Goal: Answer question/provide support: Share knowledge or assist other users

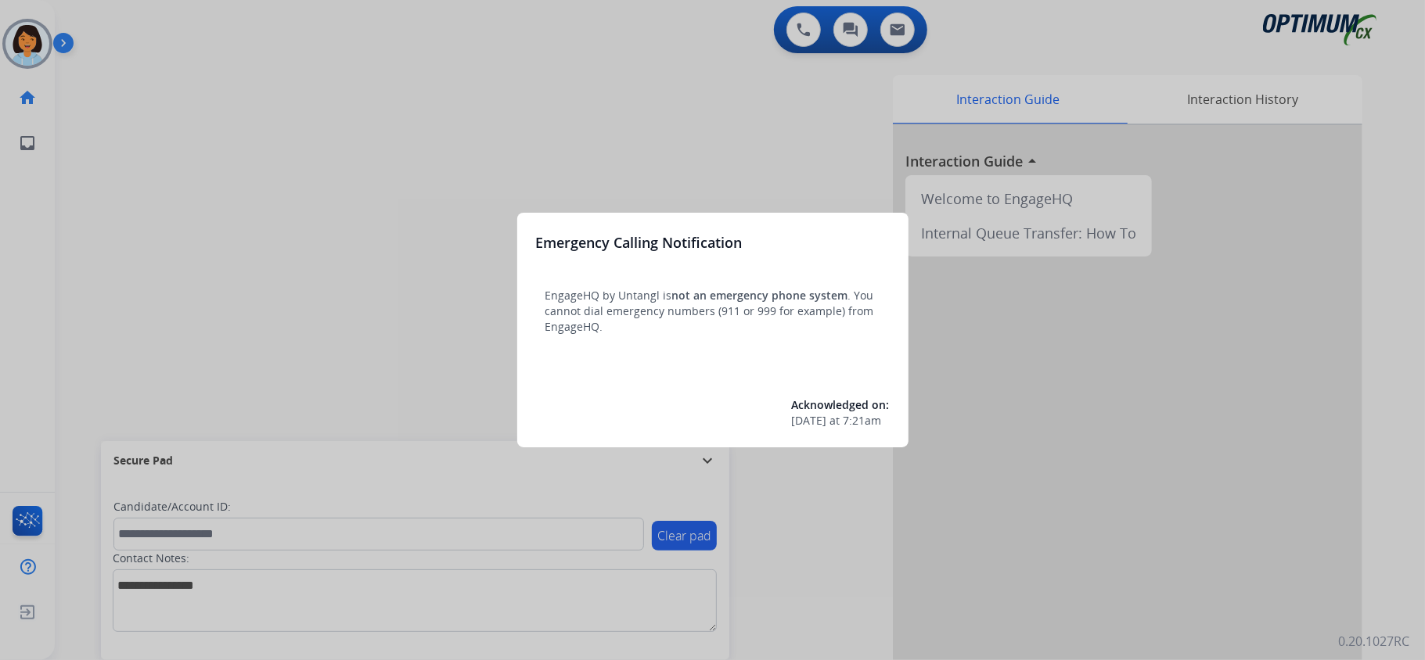
click at [59, 366] on div at bounding box center [712, 330] width 1425 height 660
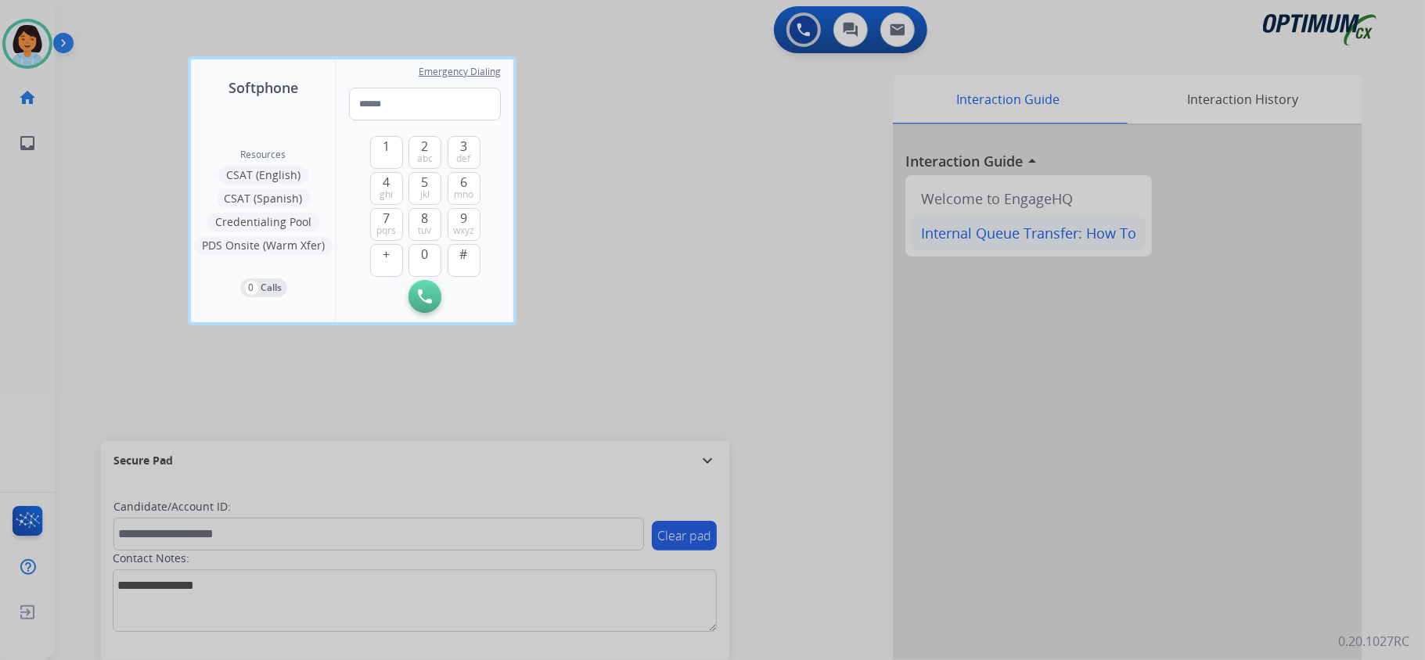
click at [966, 220] on div at bounding box center [712, 330] width 1425 height 660
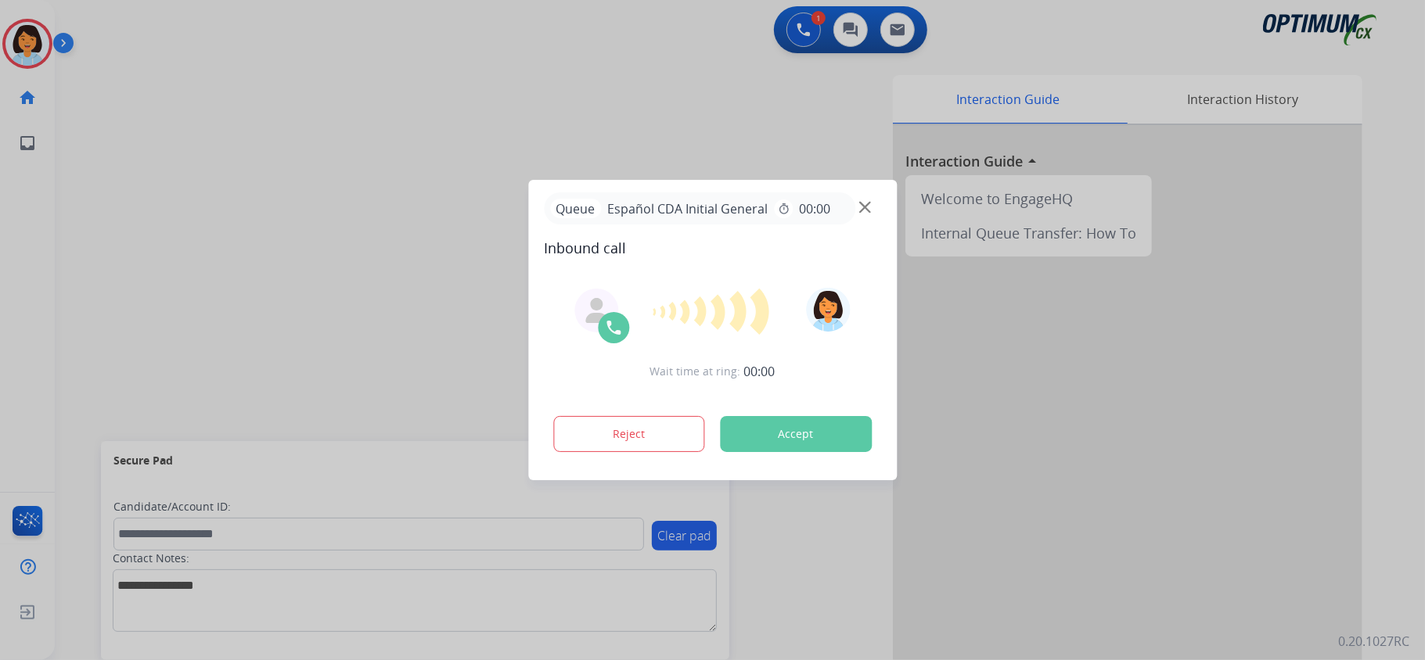
click at [767, 442] on button "Accept" at bounding box center [796, 434] width 152 height 36
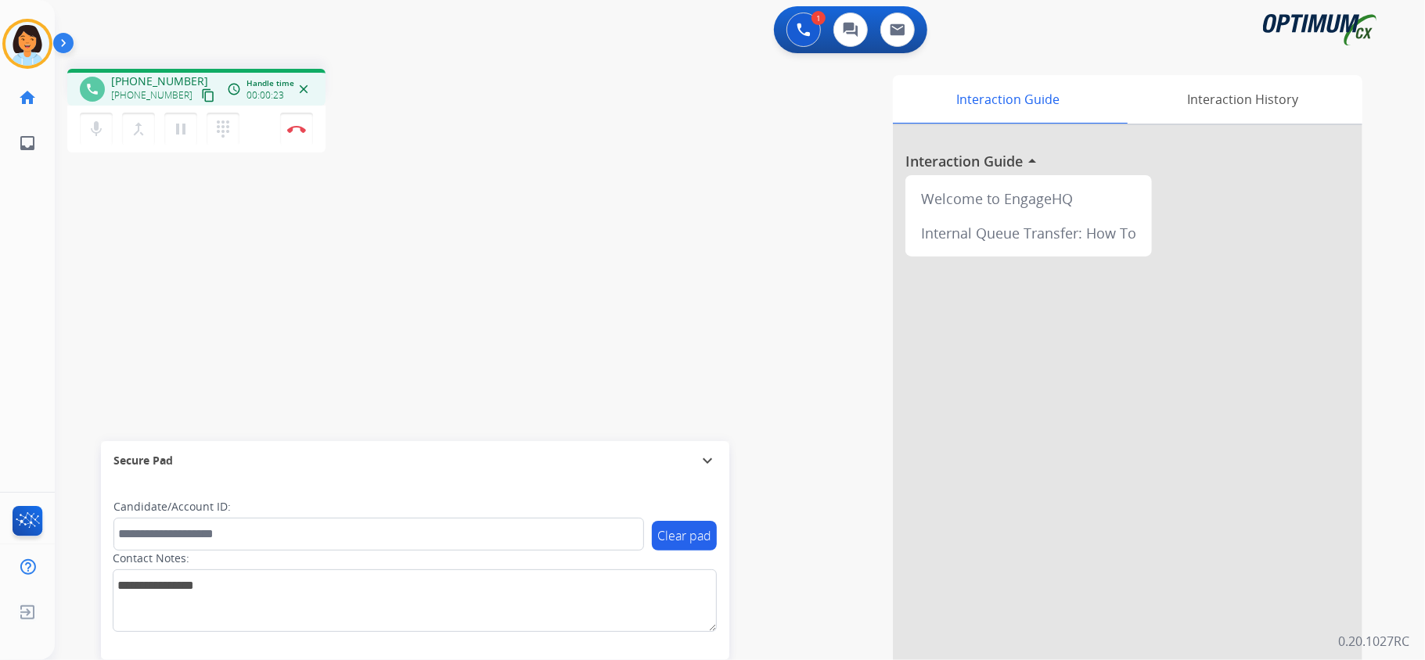
click at [201, 92] on mat-icon "content_copy" at bounding box center [208, 95] width 14 height 14
click at [293, 128] on img at bounding box center [296, 129] width 19 height 8
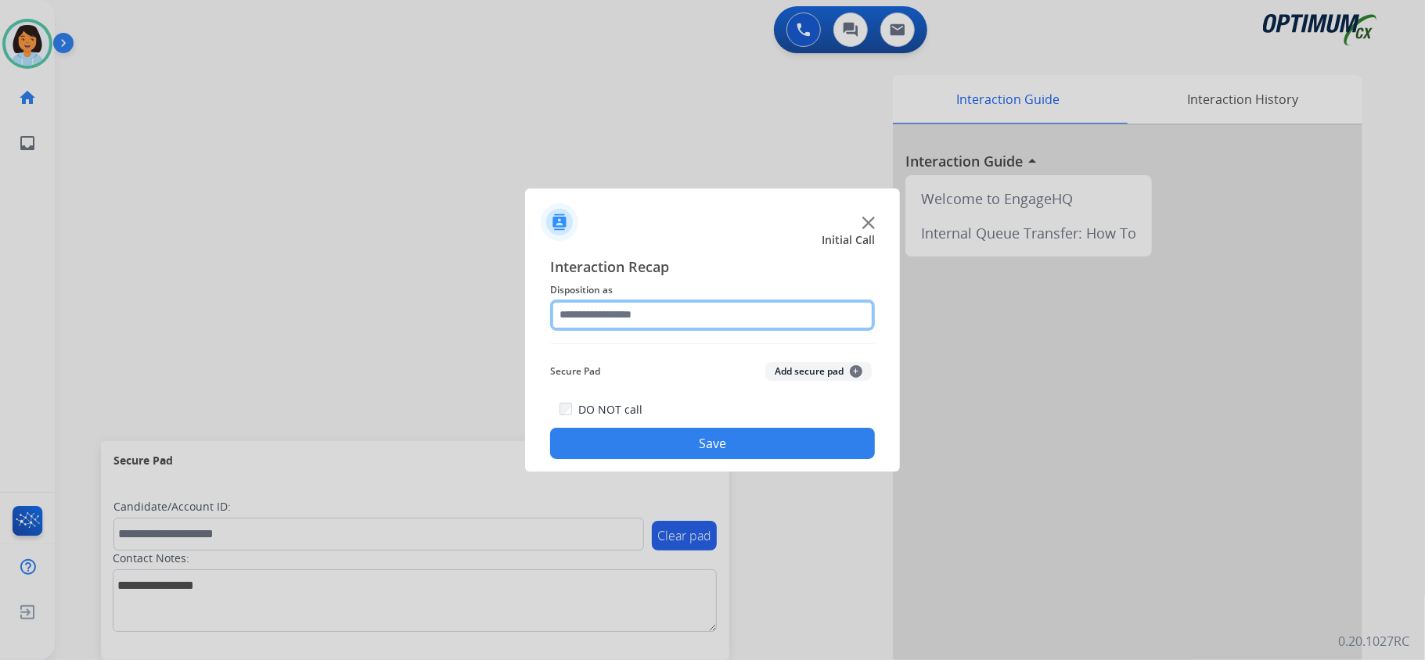
click at [786, 314] on input "text" at bounding box center [712, 315] width 325 height 31
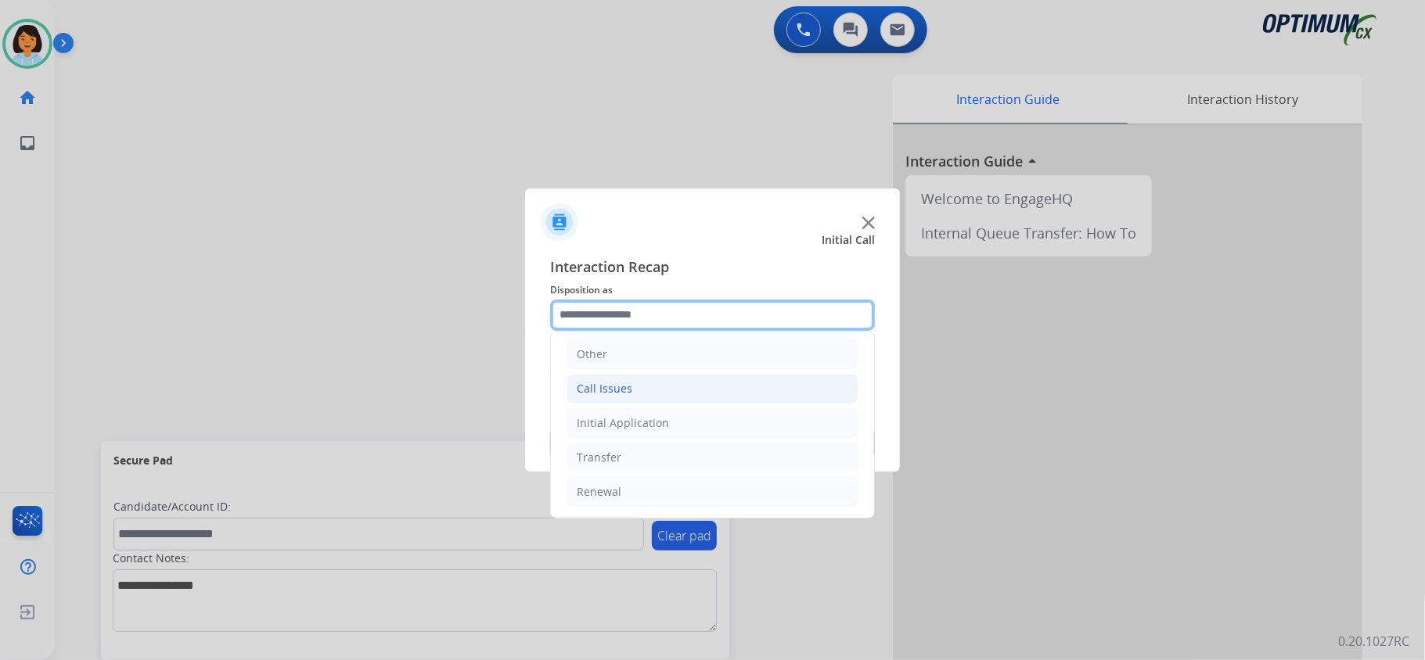
scroll to position [110, 0]
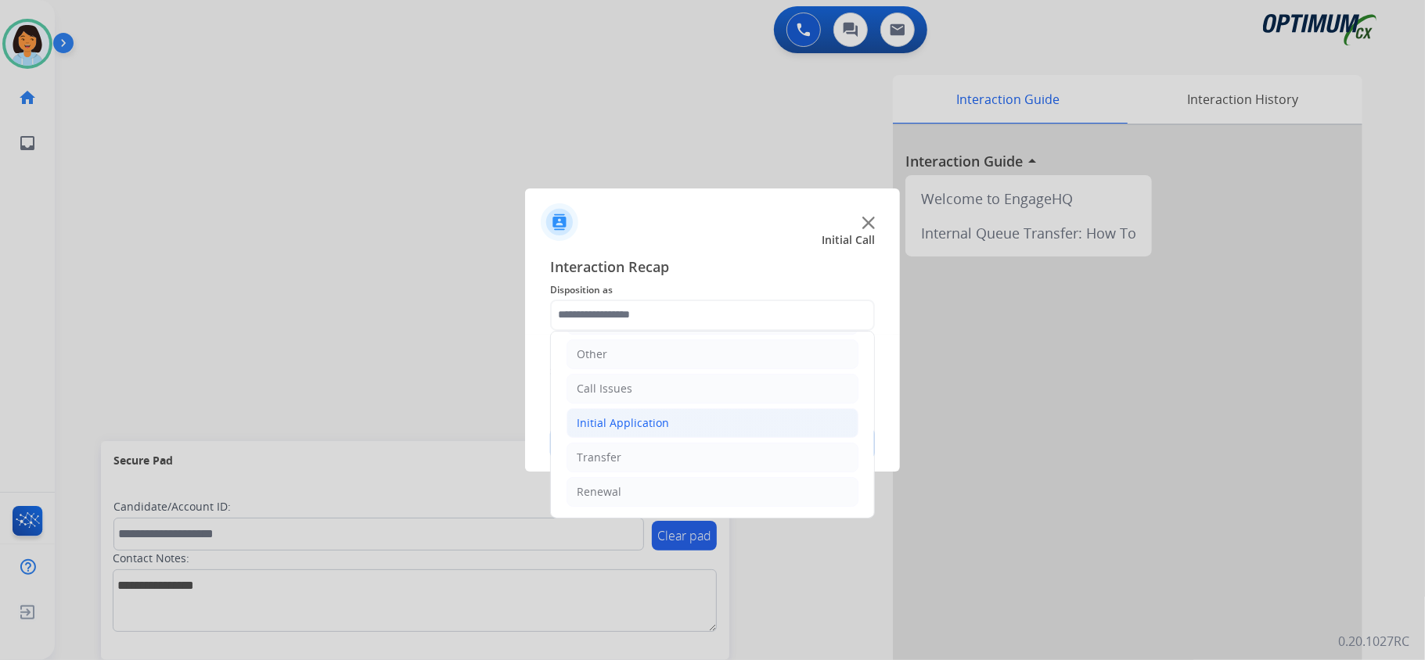
click at [674, 415] on li "Initial Application" at bounding box center [712, 423] width 292 height 30
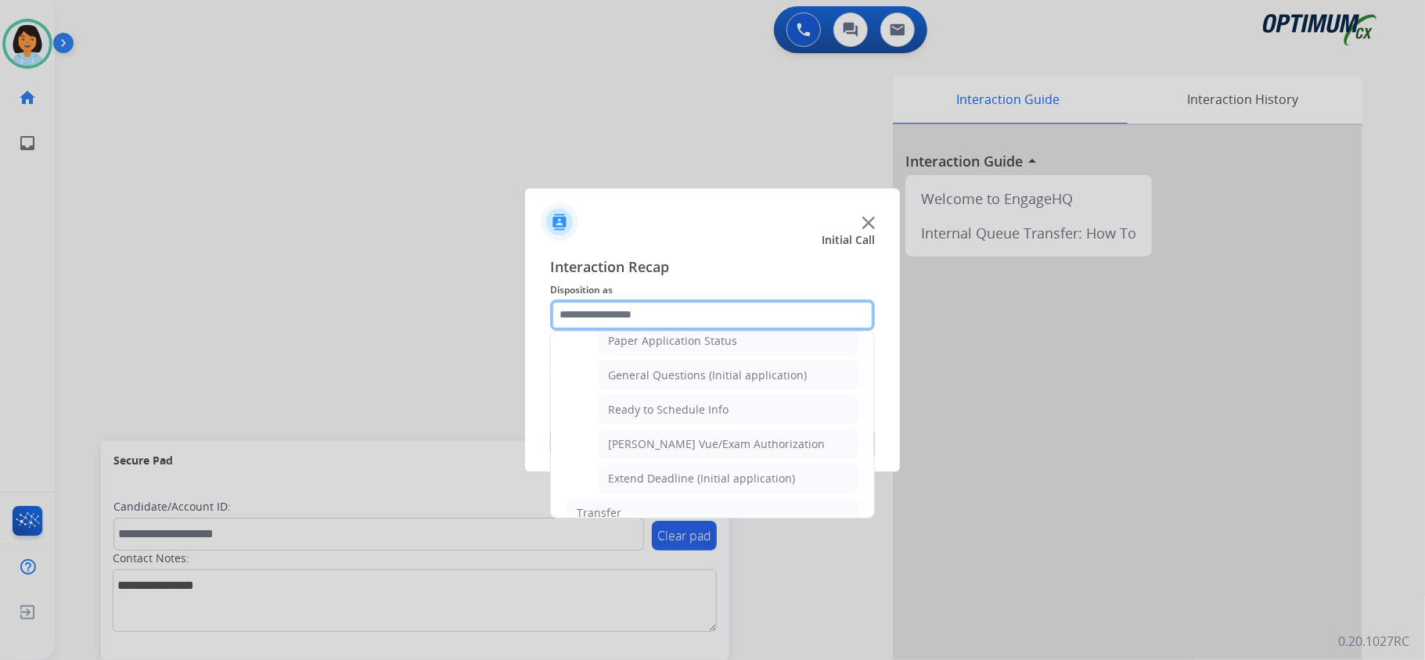
scroll to position [945, 0]
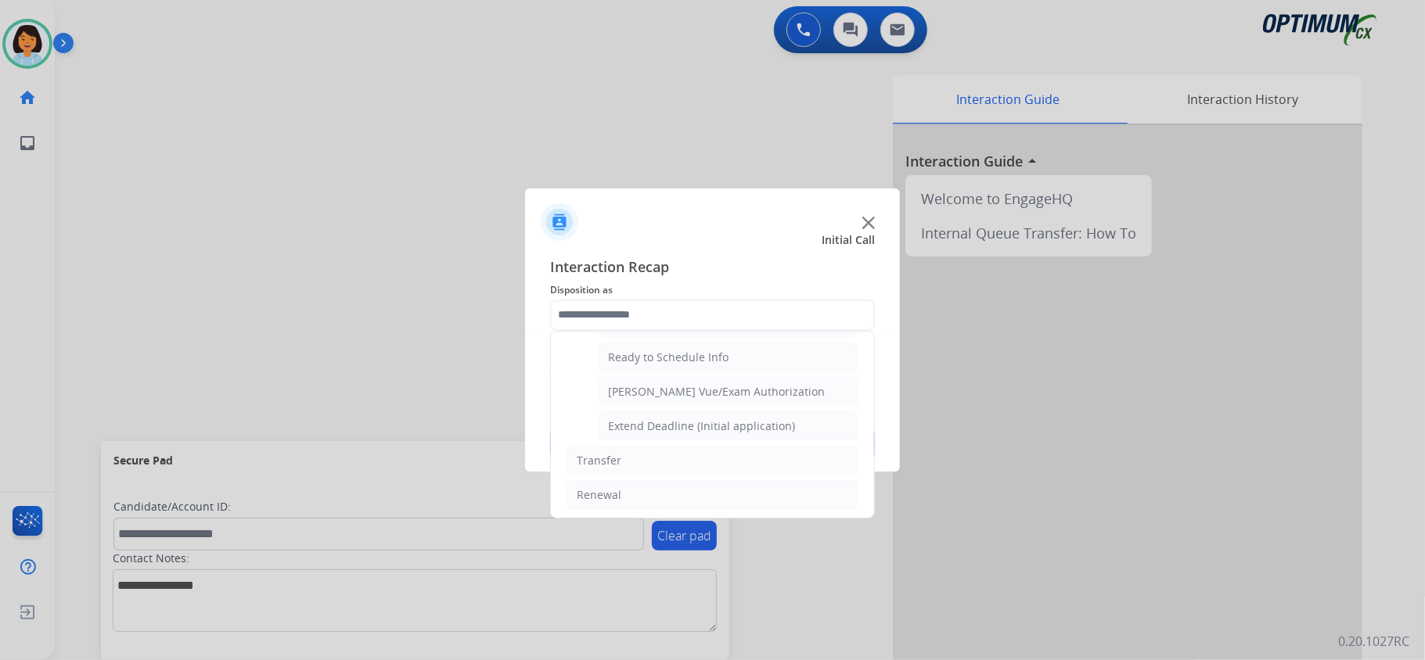
click at [723, 331] on div "General Questions (Initial application)" at bounding box center [707, 323] width 199 height 16
type input "**********"
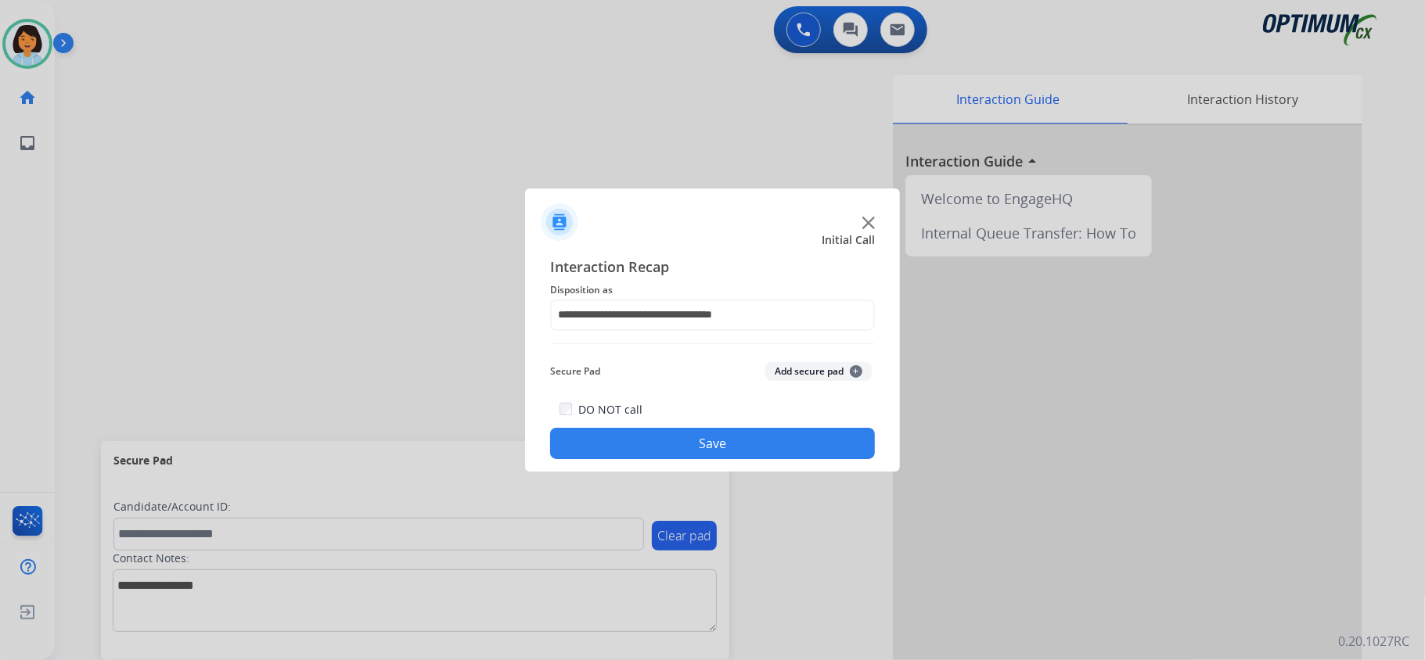
click at [702, 449] on button "Save" at bounding box center [712, 443] width 325 height 31
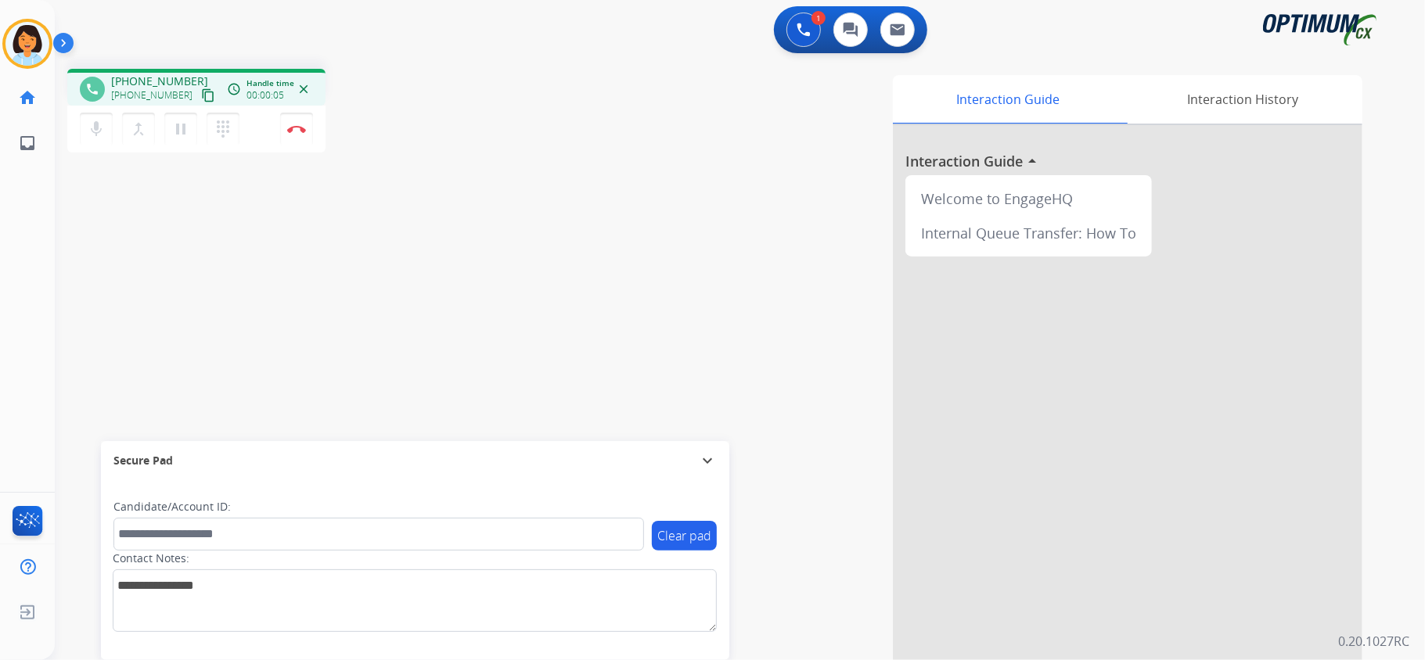
click at [201, 89] on mat-icon "content_copy" at bounding box center [208, 95] width 14 height 14
click at [301, 125] on img at bounding box center [296, 129] width 19 height 8
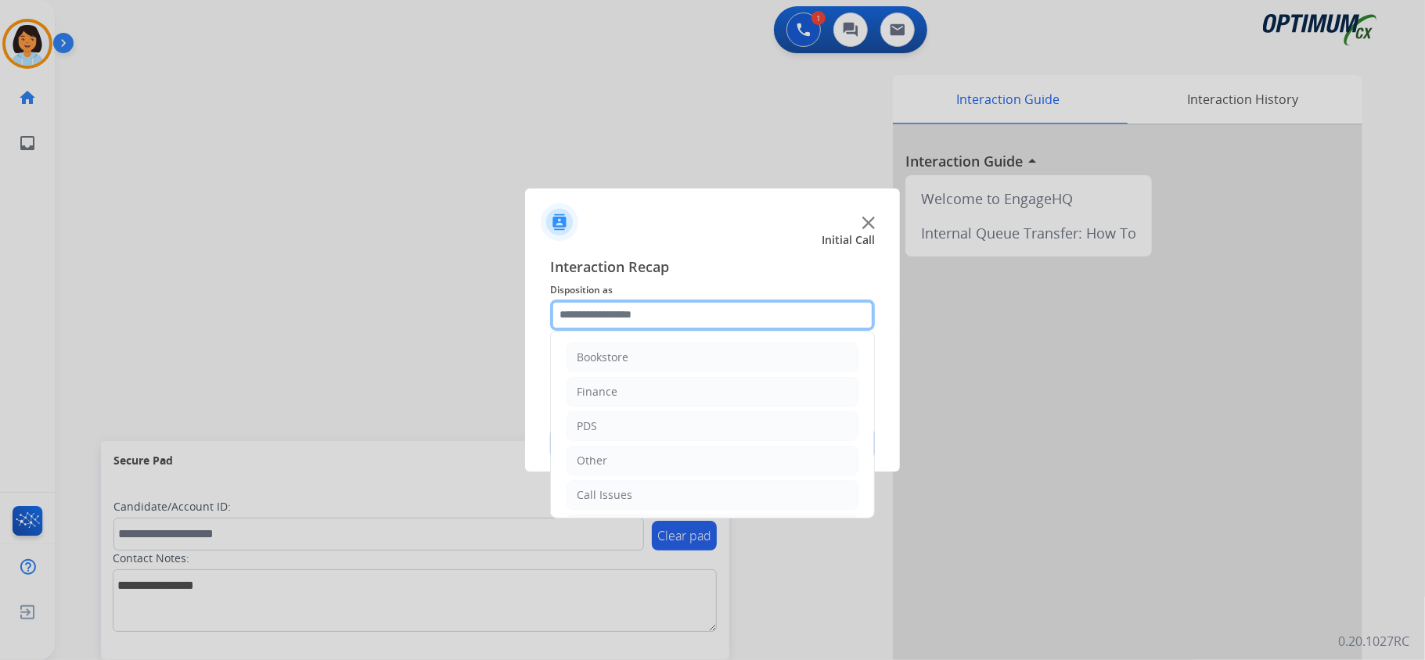
click at [734, 311] on input "text" at bounding box center [712, 315] width 325 height 31
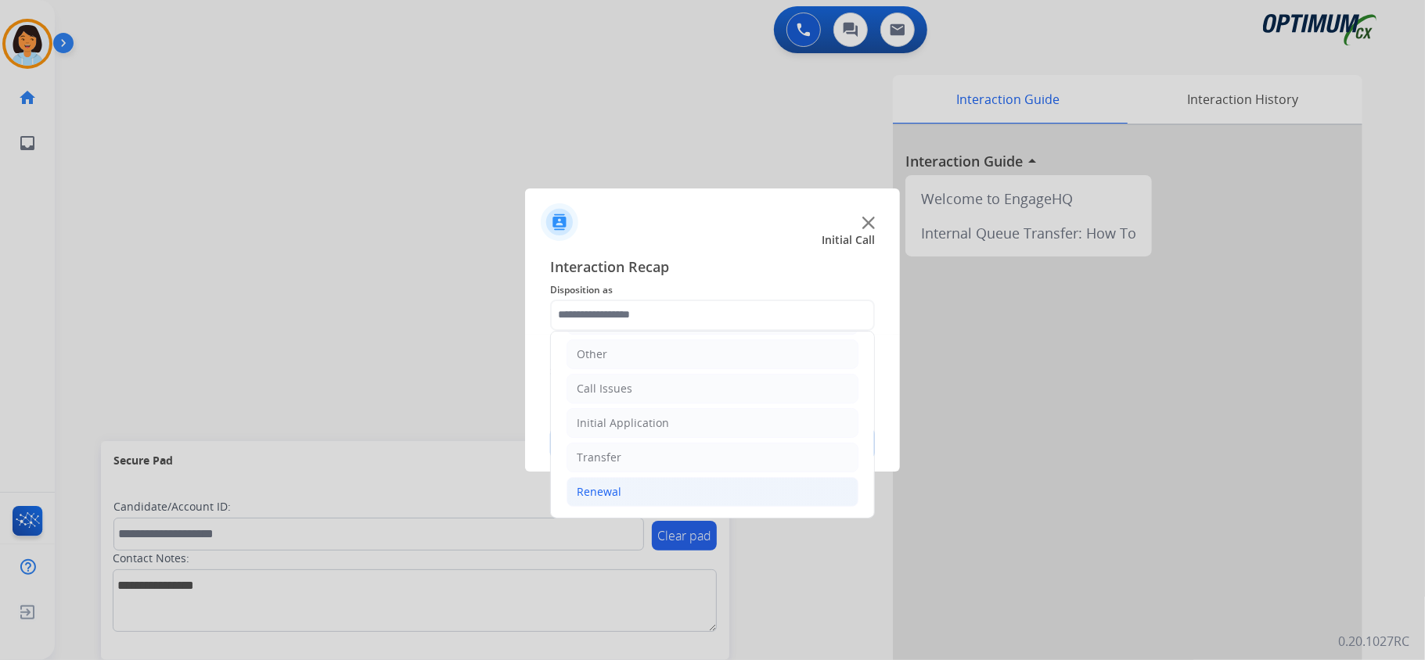
click at [651, 486] on li "Renewal" at bounding box center [712, 492] width 292 height 30
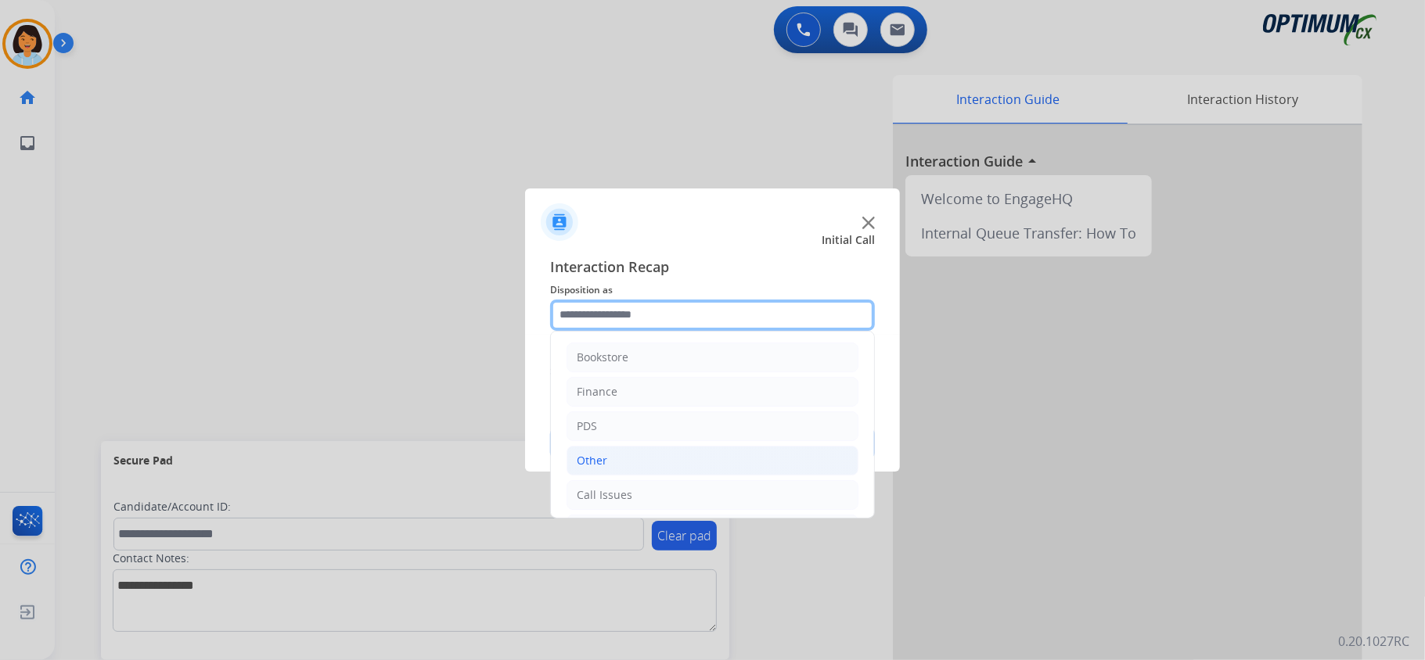
scroll to position [104, 0]
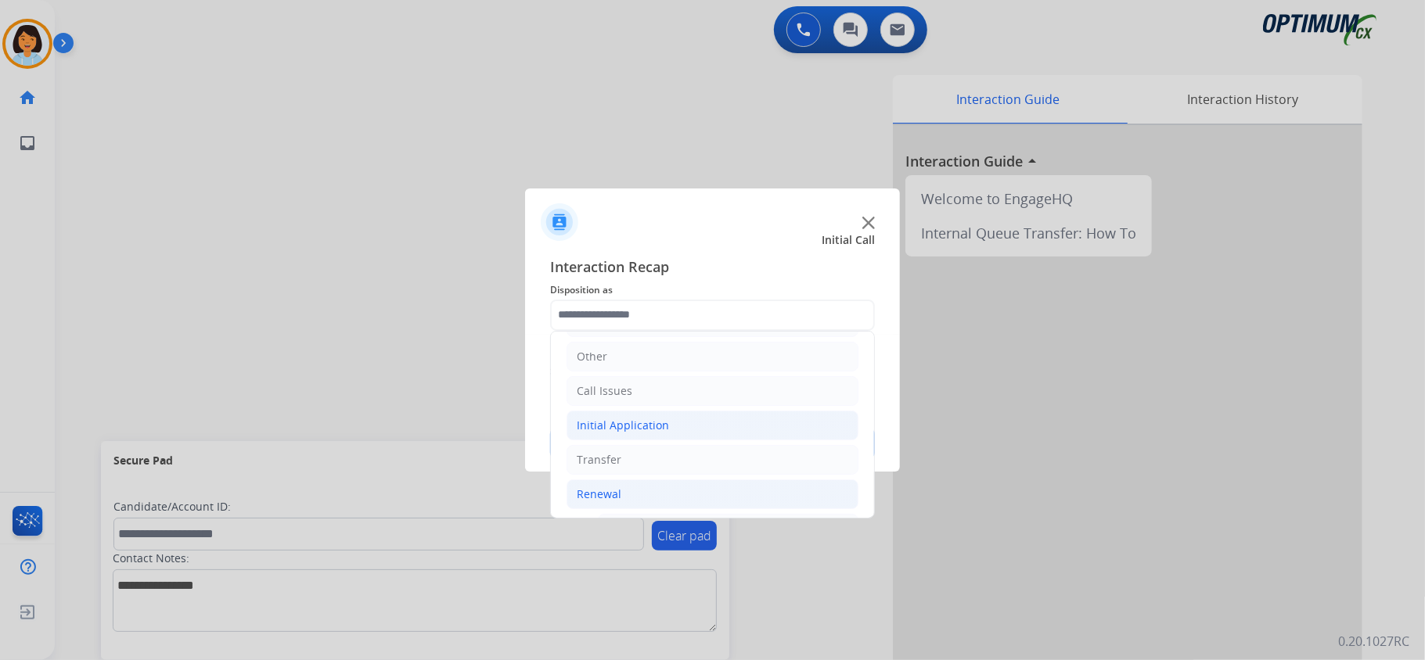
click at [635, 429] on div "Initial Application" at bounding box center [623, 426] width 92 height 16
click at [648, 451] on li "Credential Resend (Initial application)" at bounding box center [728, 460] width 261 height 30
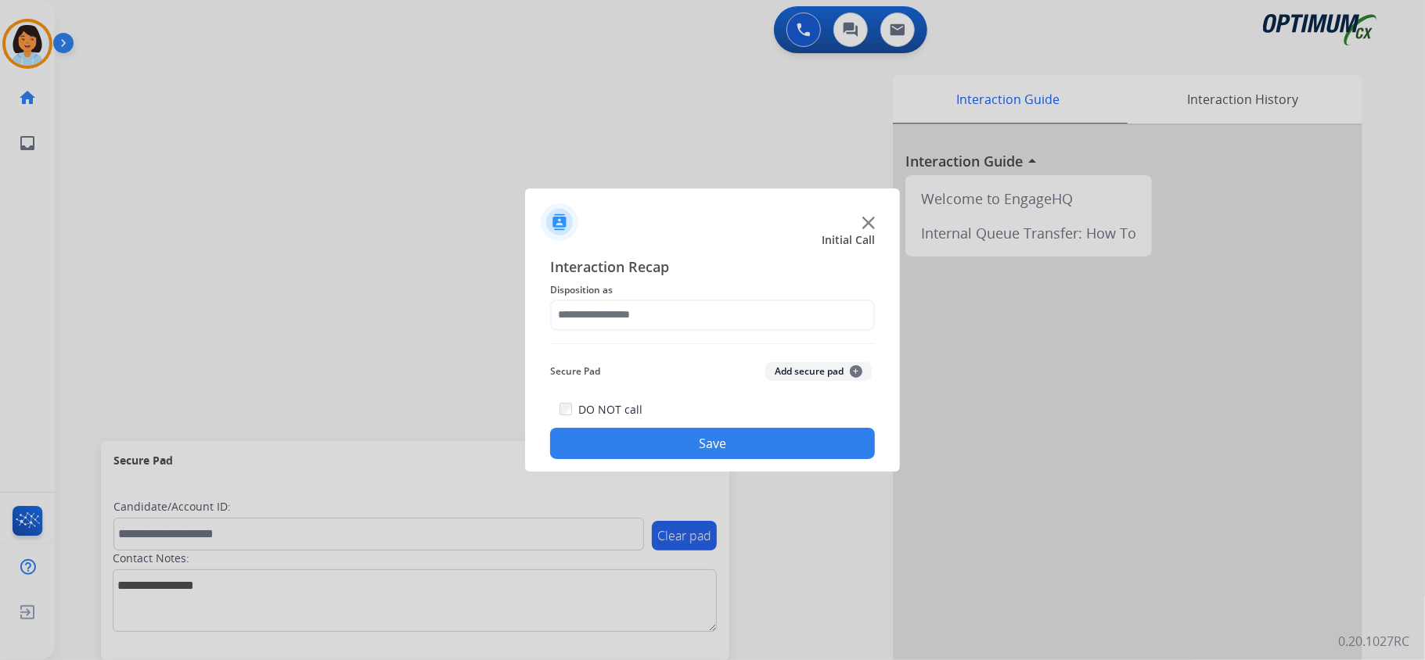
type input "**********"
click at [667, 435] on button "Save" at bounding box center [712, 443] width 325 height 31
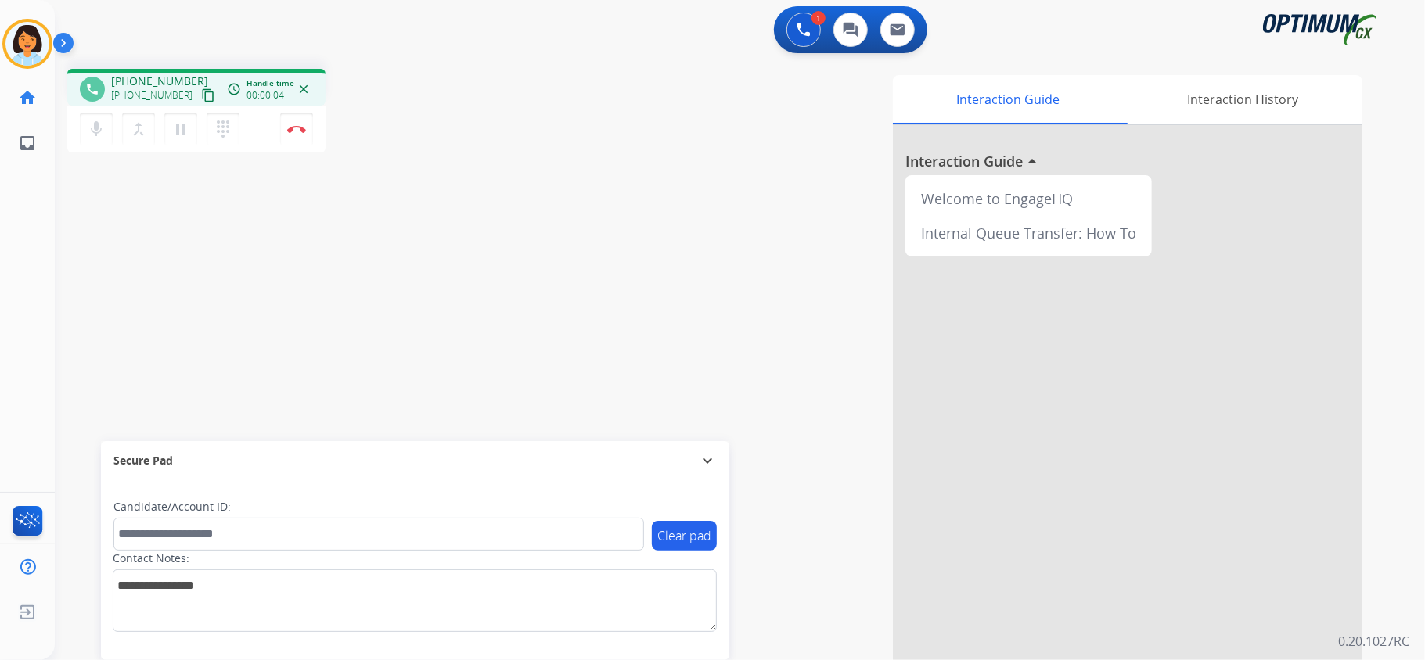
click at [201, 92] on mat-icon "content_copy" at bounding box center [208, 95] width 14 height 14
drag, startPoint x: 294, startPoint y: 120, endPoint x: 279, endPoint y: 117, distance: 16.1
click at [288, 122] on button "Disconnect" at bounding box center [296, 129] width 33 height 33
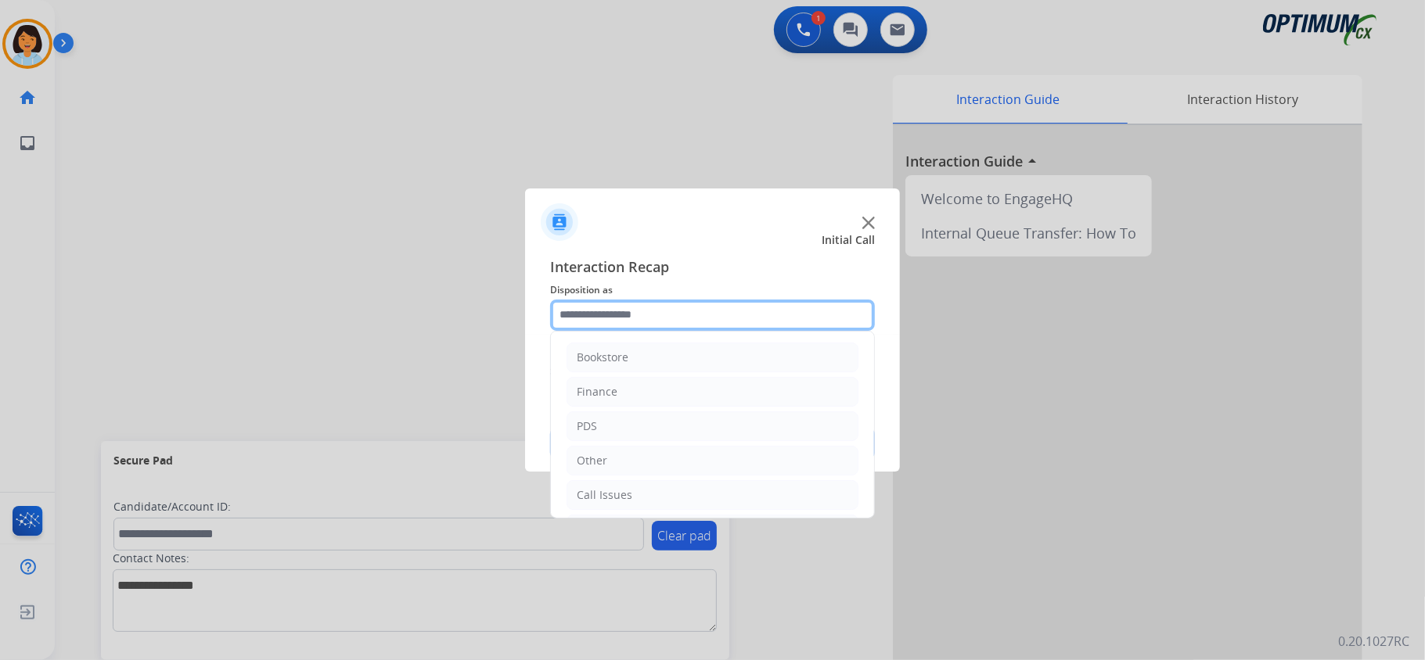
click at [779, 307] on input "text" at bounding box center [712, 315] width 325 height 31
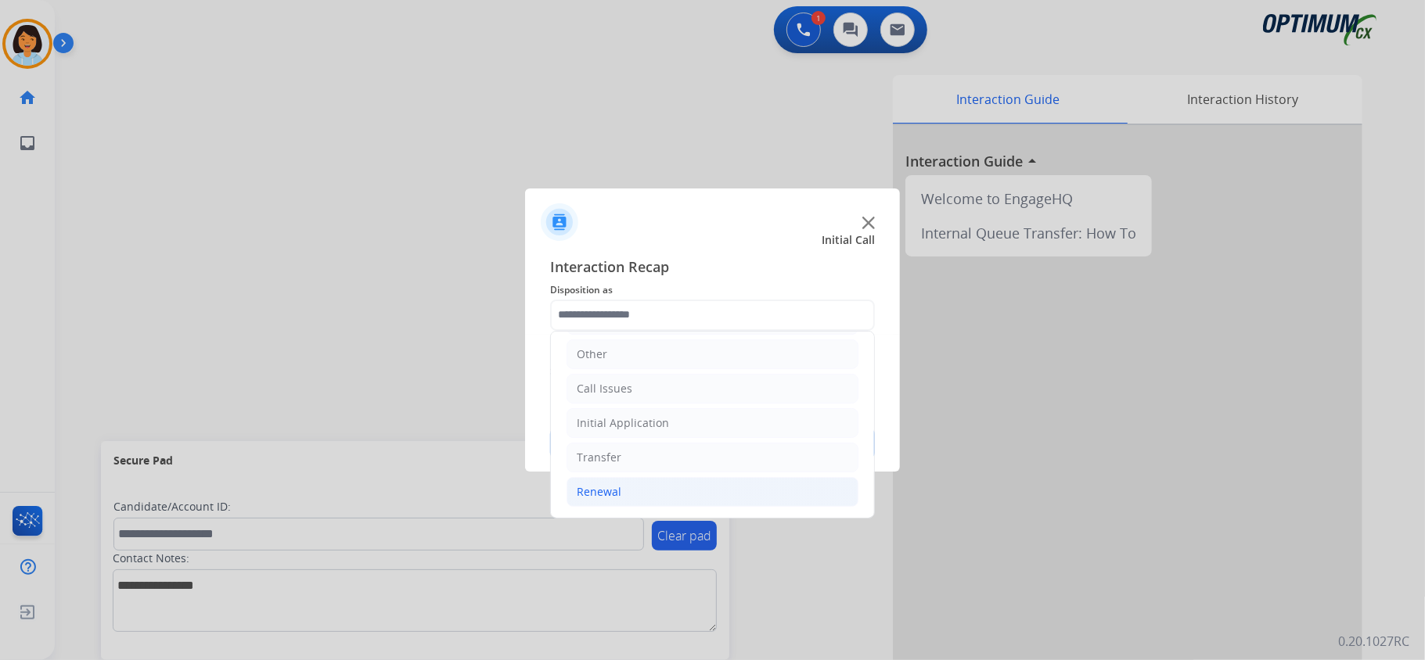
click at [649, 483] on li "Renewal" at bounding box center [712, 492] width 292 height 30
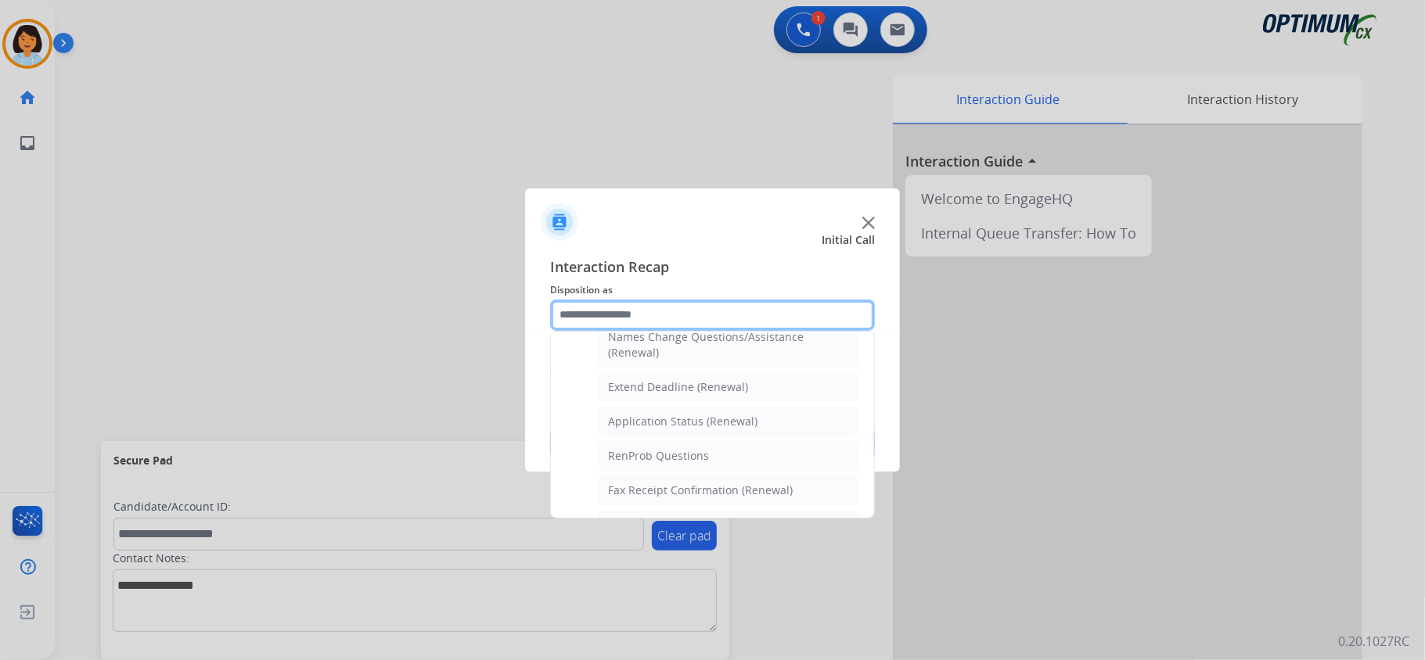
scroll to position [319, 0]
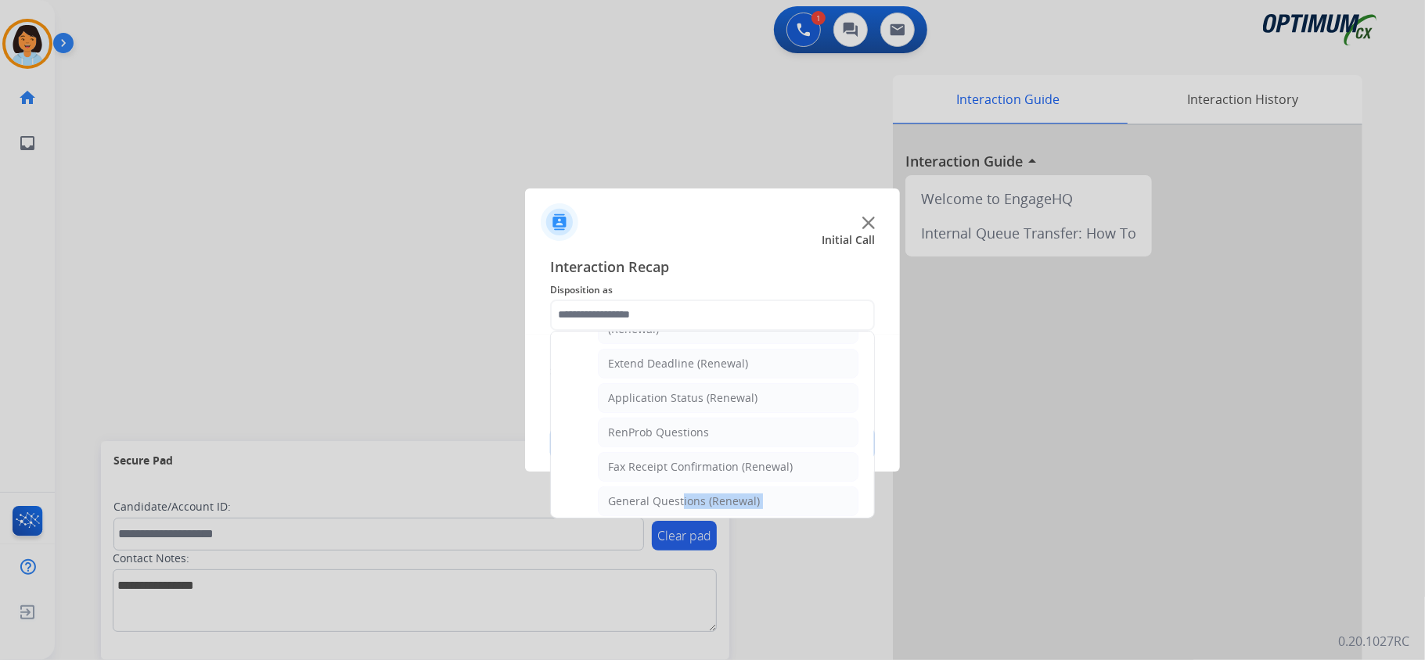
click at [674, 505] on ul "Names Change Questions/Assistance (Renewal) Extend Deadline (Renewal) Applicati…" at bounding box center [712, 545] width 292 height 493
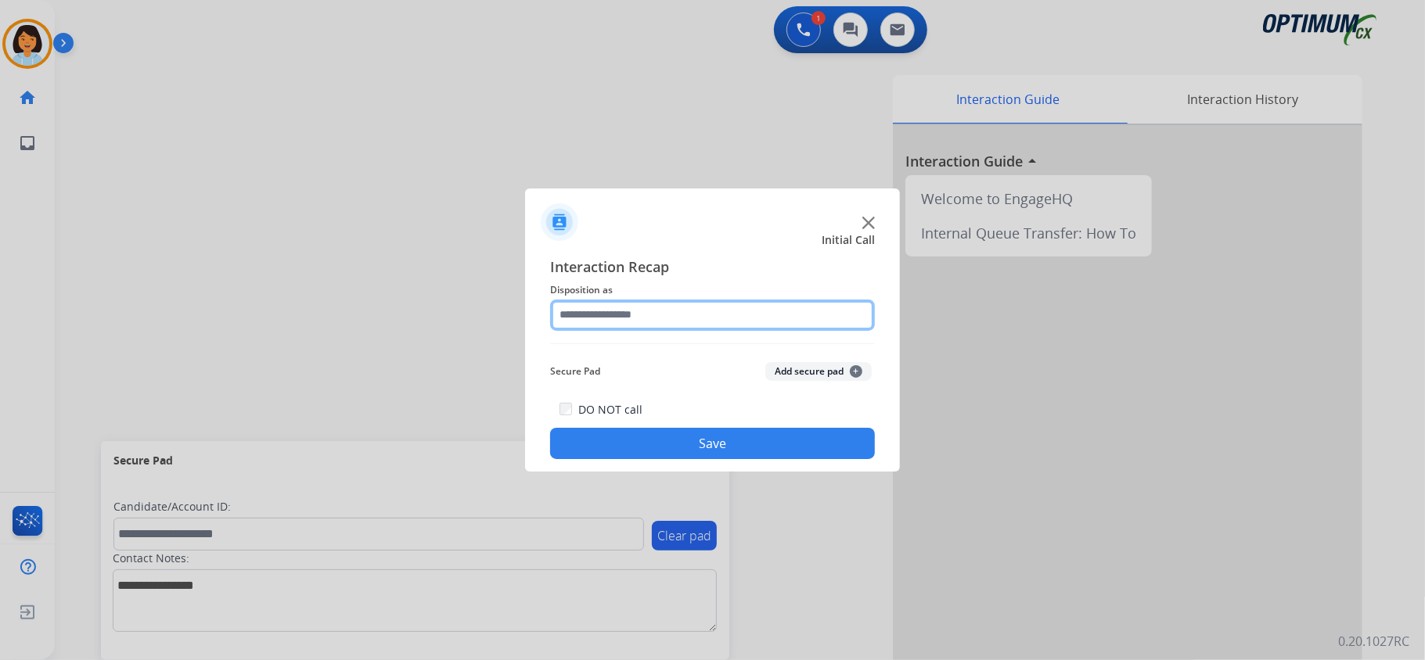
click at [683, 311] on input "text" at bounding box center [712, 315] width 325 height 31
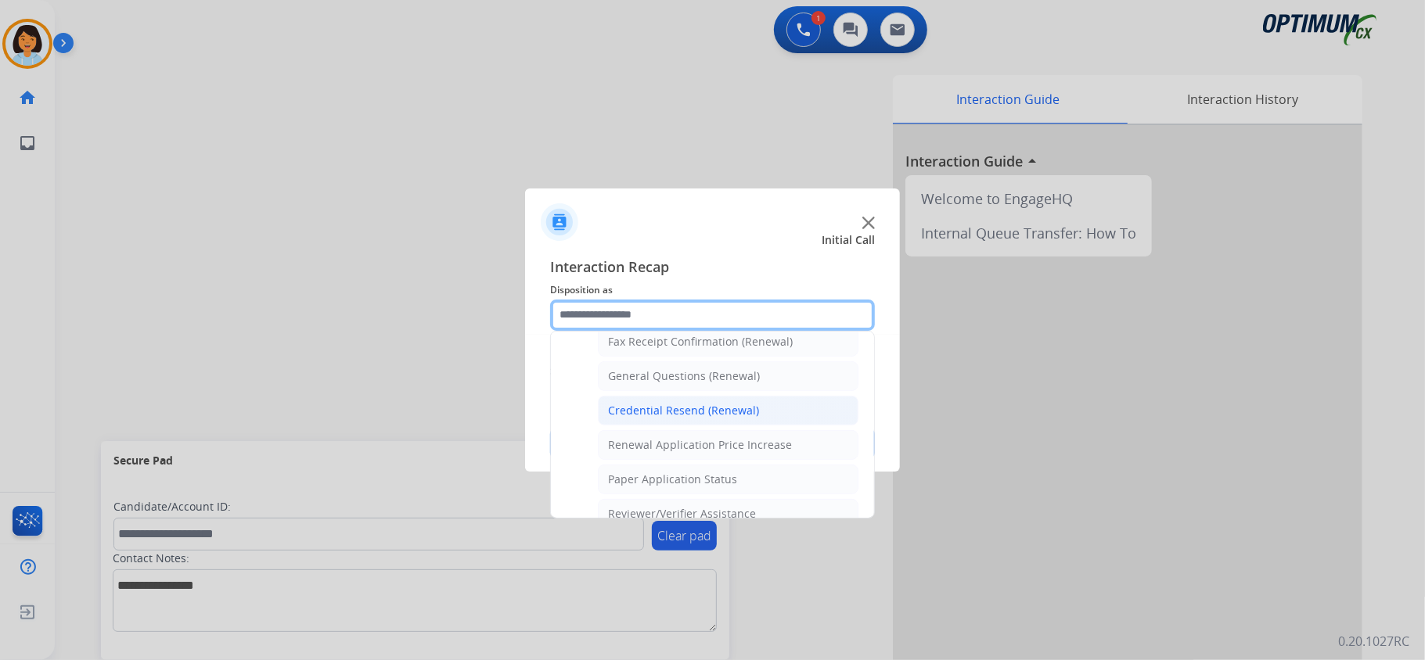
scroll to position [407, 0]
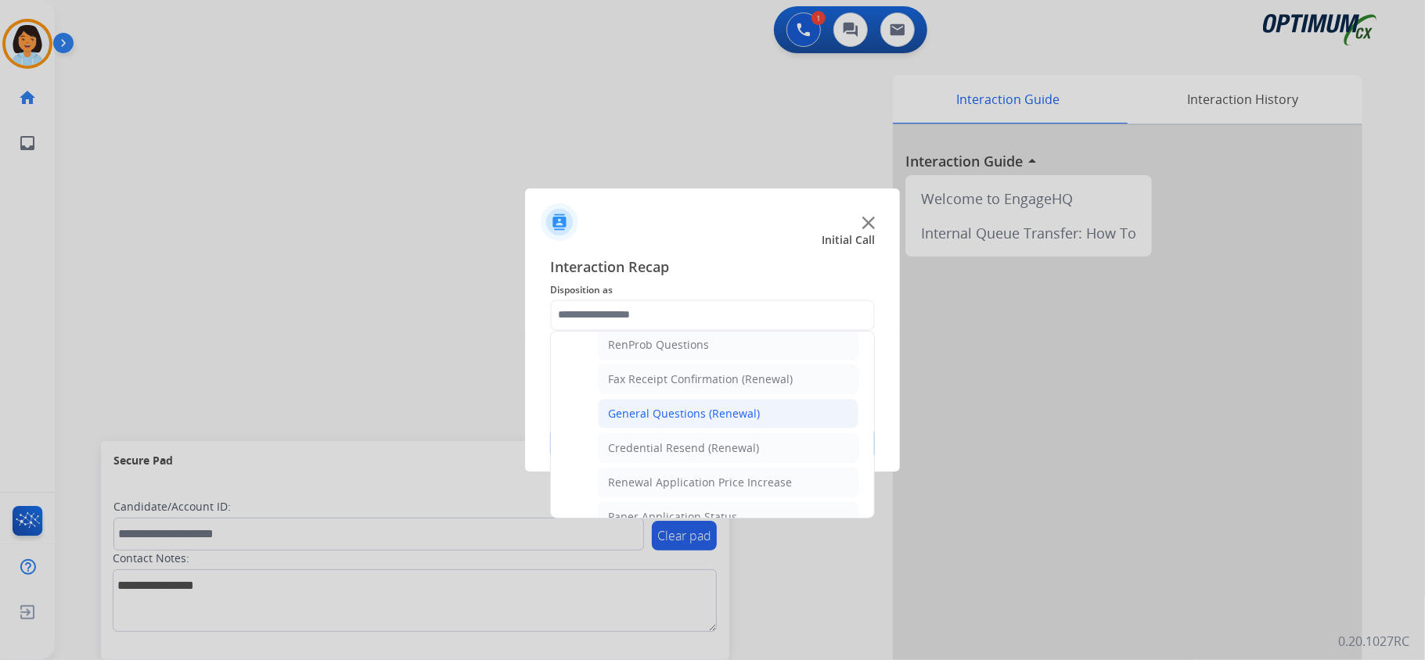
click at [649, 413] on div "General Questions (Renewal)" at bounding box center [684, 414] width 152 height 16
type input "**********"
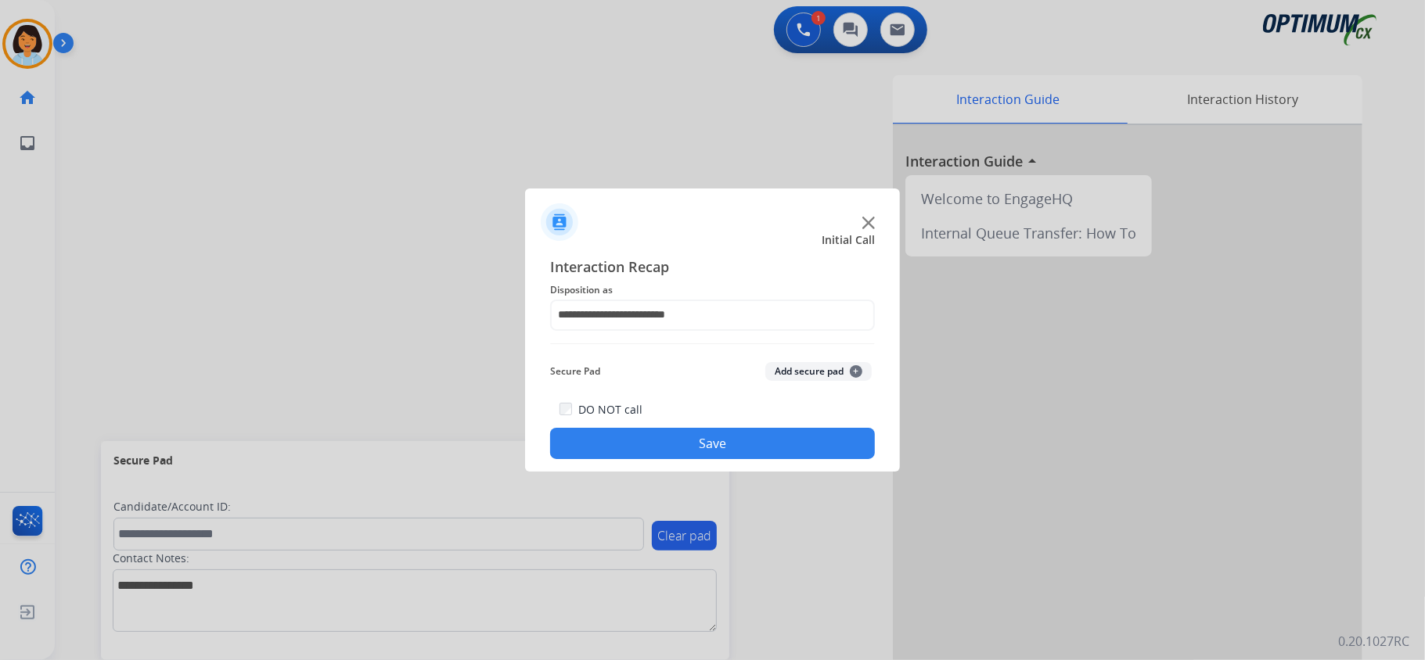
click at [658, 433] on button "Save" at bounding box center [712, 443] width 325 height 31
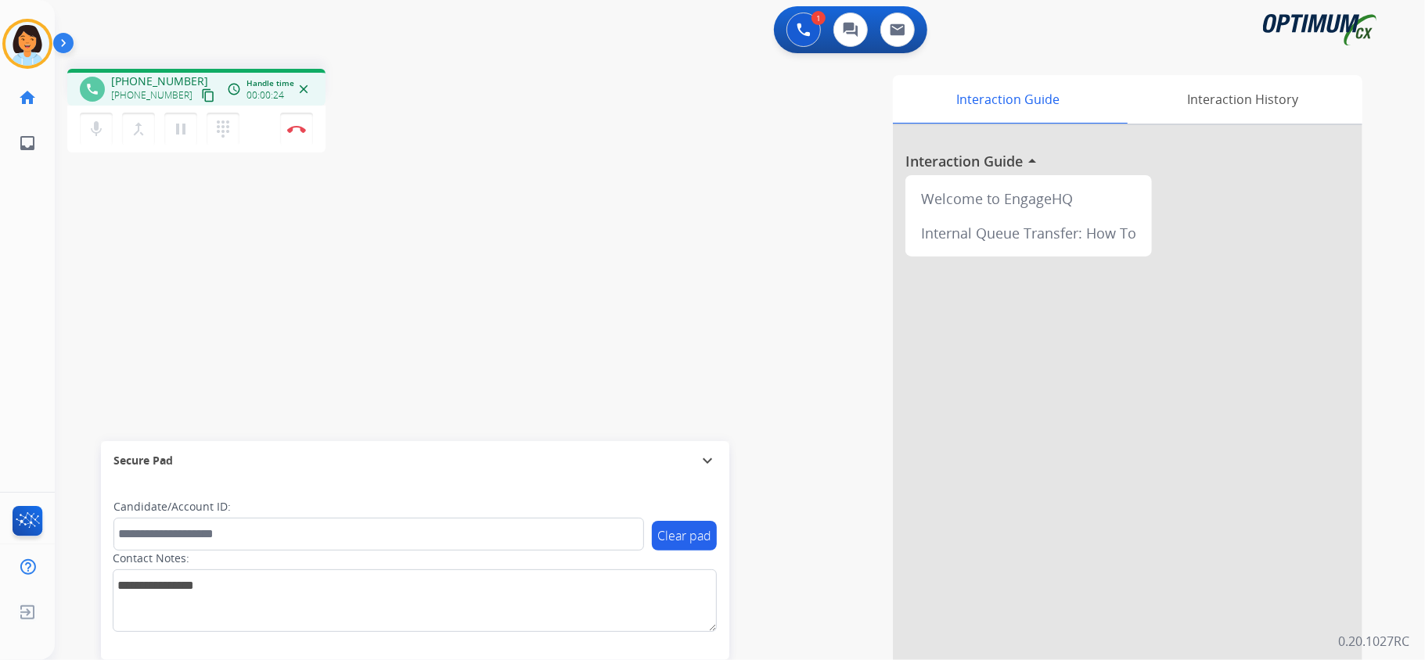
click at [202, 97] on mat-icon "content_copy" at bounding box center [208, 95] width 14 height 14
click at [298, 123] on button "Disconnect" at bounding box center [296, 129] width 33 height 33
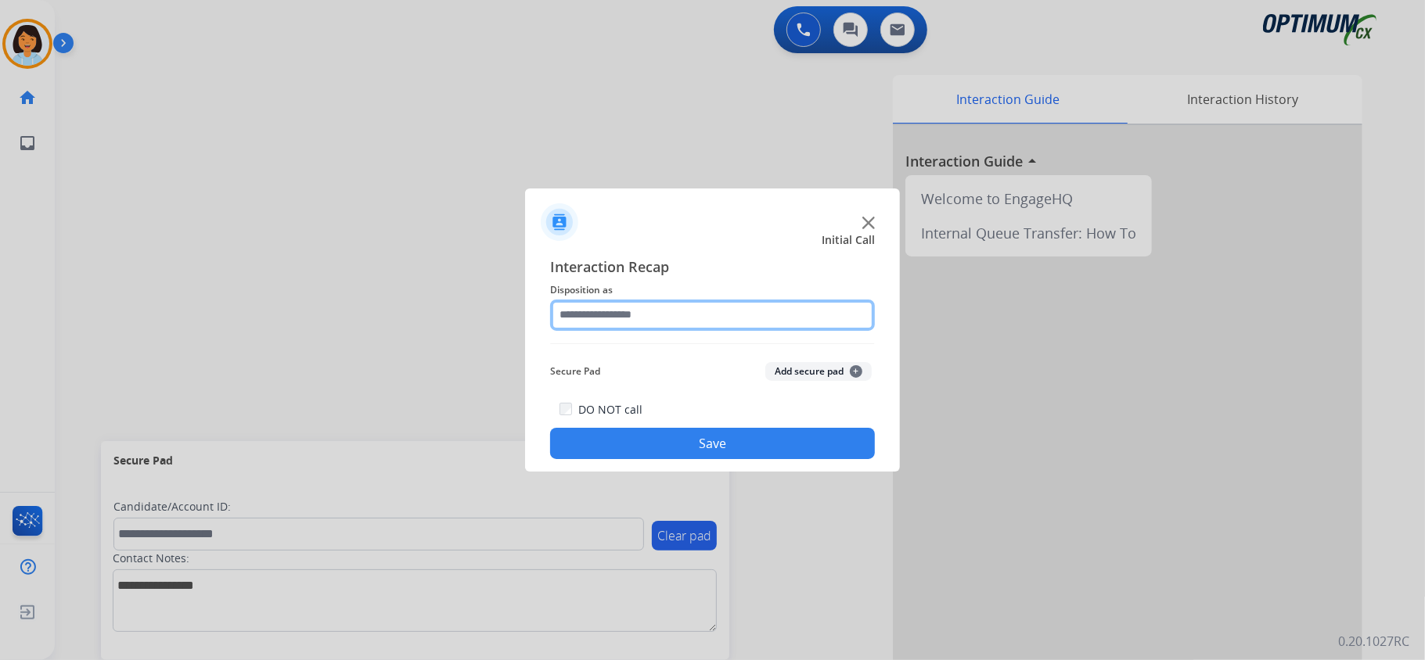
click at [773, 307] on input "text" at bounding box center [712, 315] width 325 height 31
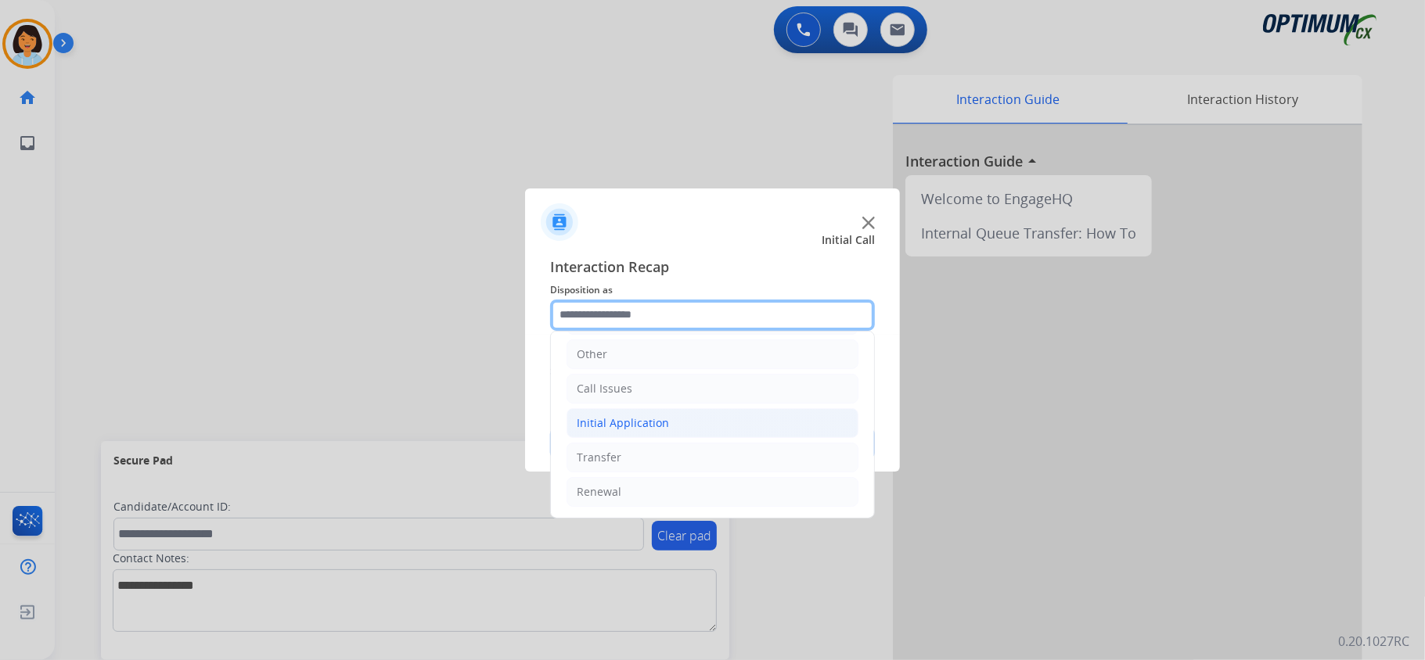
scroll to position [110, 0]
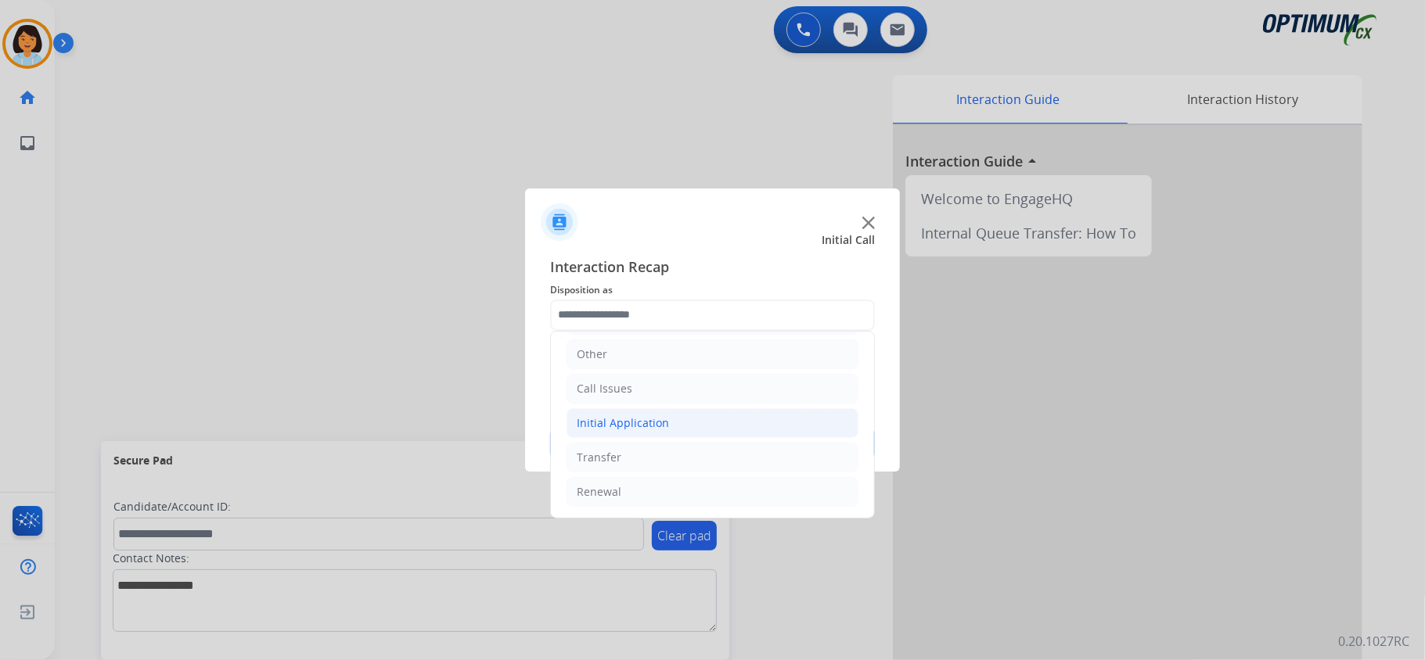
click at [632, 410] on li "Initial Application" at bounding box center [712, 423] width 292 height 30
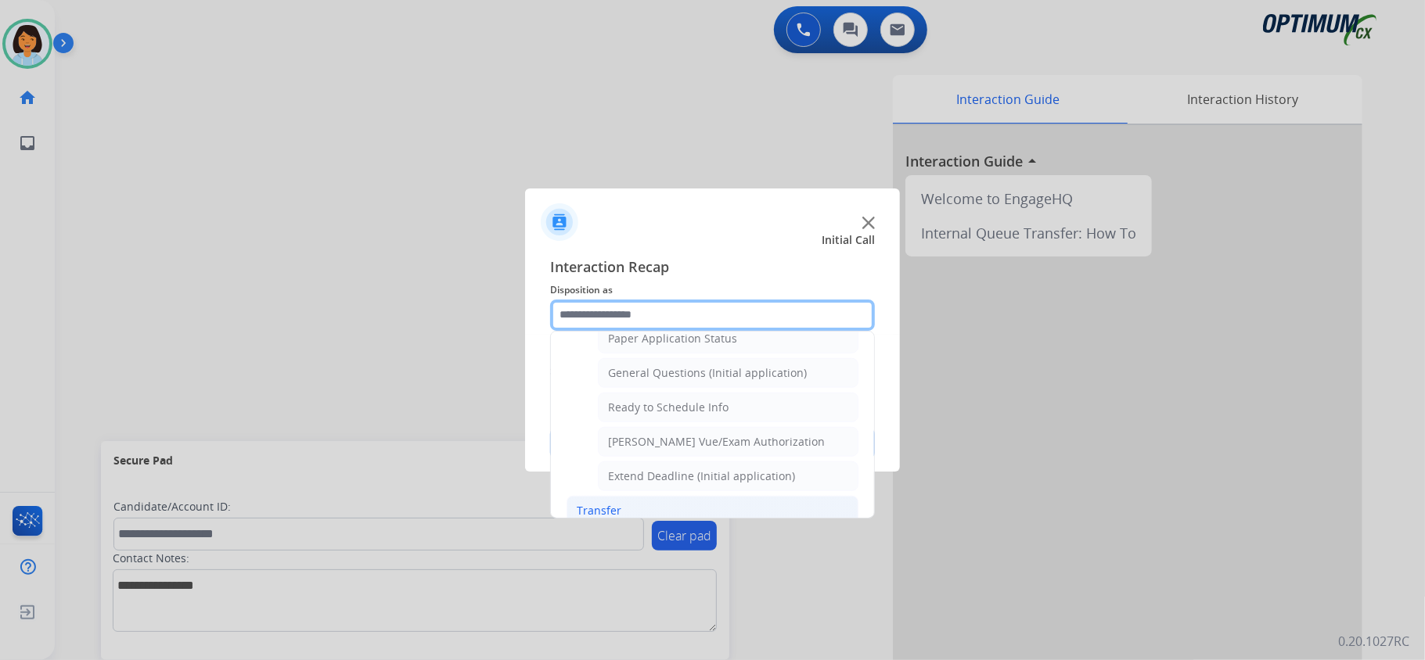
scroll to position [945, 0]
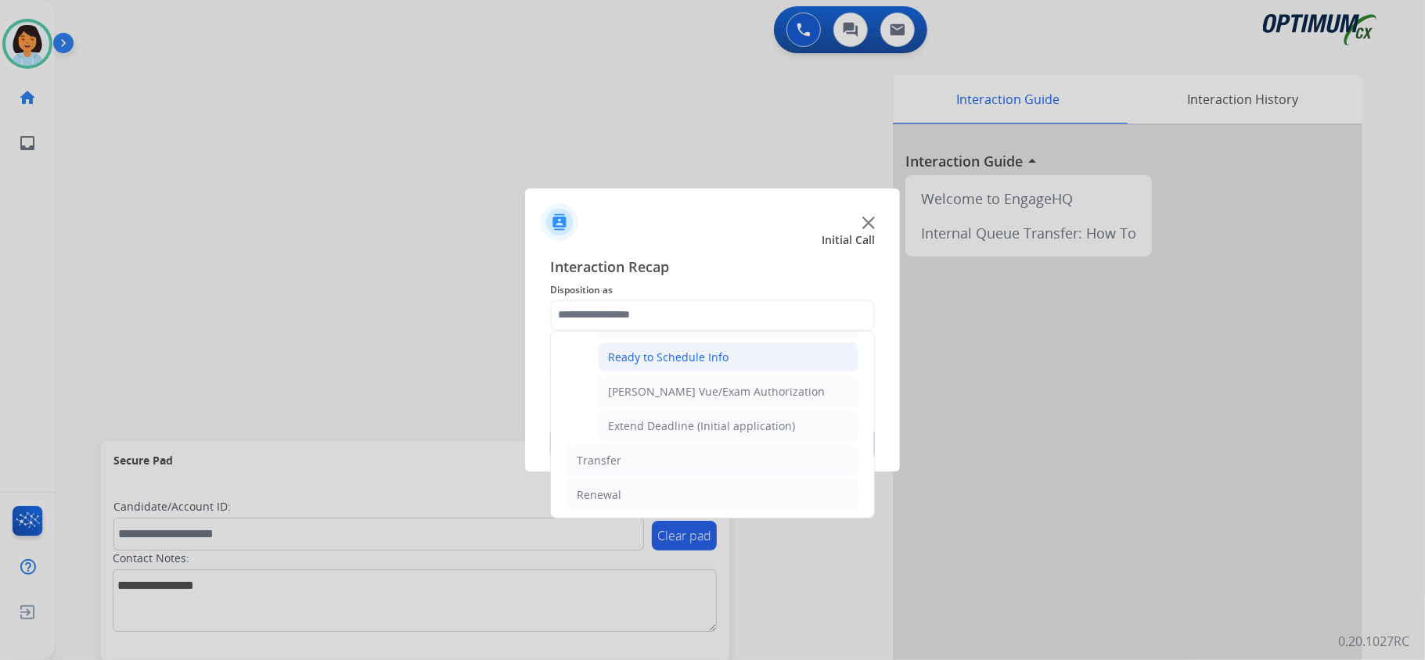
click at [723, 365] on div "Ready to Schedule Info" at bounding box center [668, 358] width 120 height 16
type input "**********"
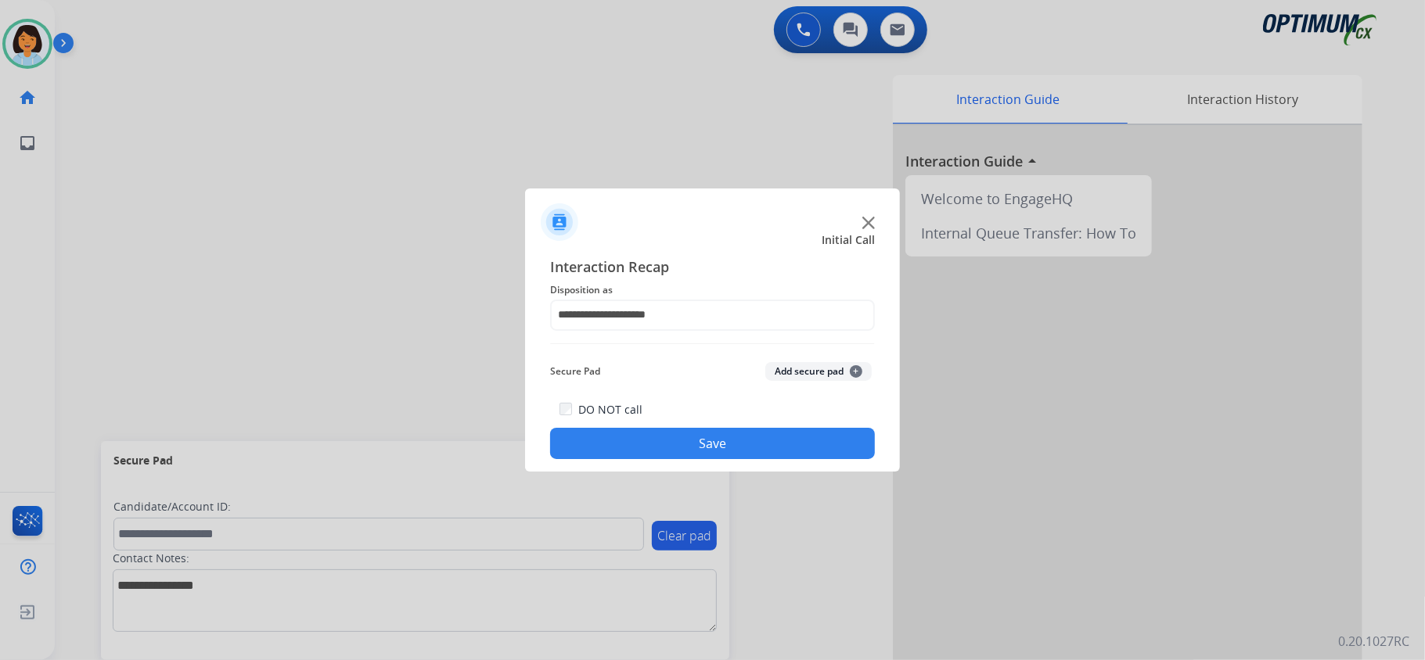
click at [717, 442] on button "Save" at bounding box center [712, 443] width 325 height 31
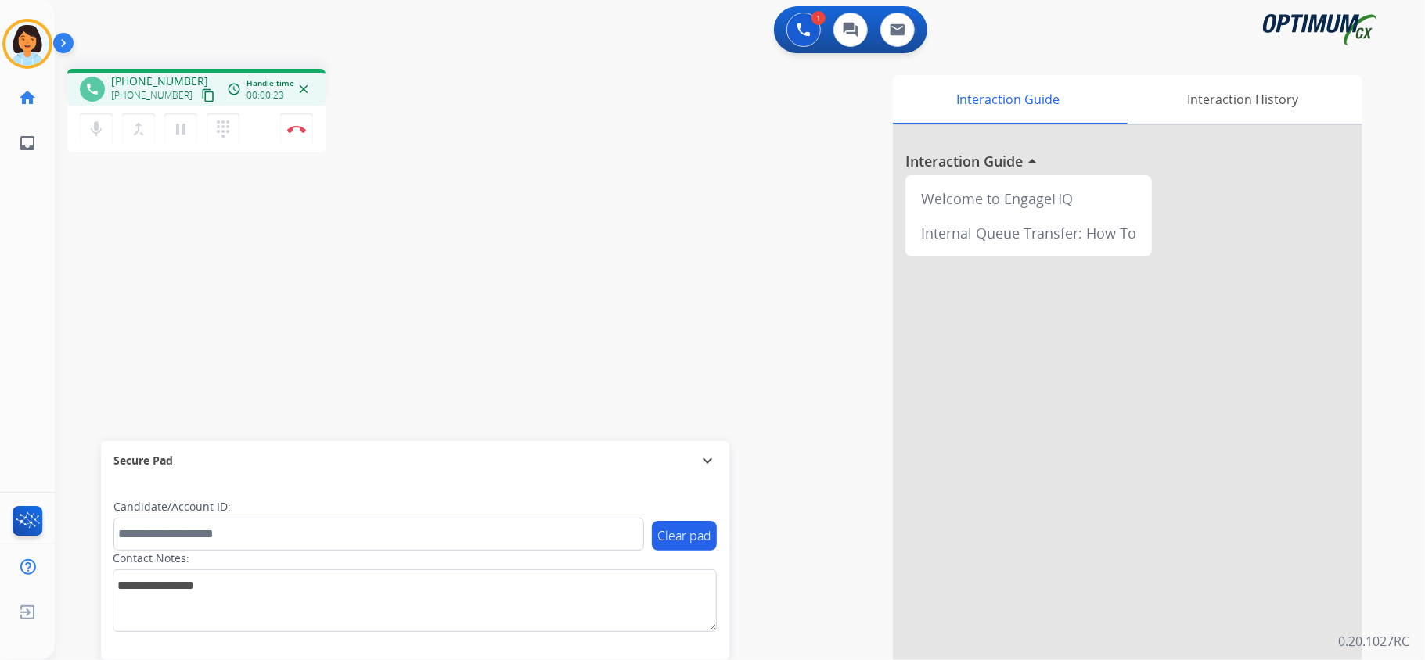
click at [201, 94] on mat-icon "content_copy" at bounding box center [208, 95] width 14 height 14
click at [299, 130] on img at bounding box center [296, 129] width 19 height 8
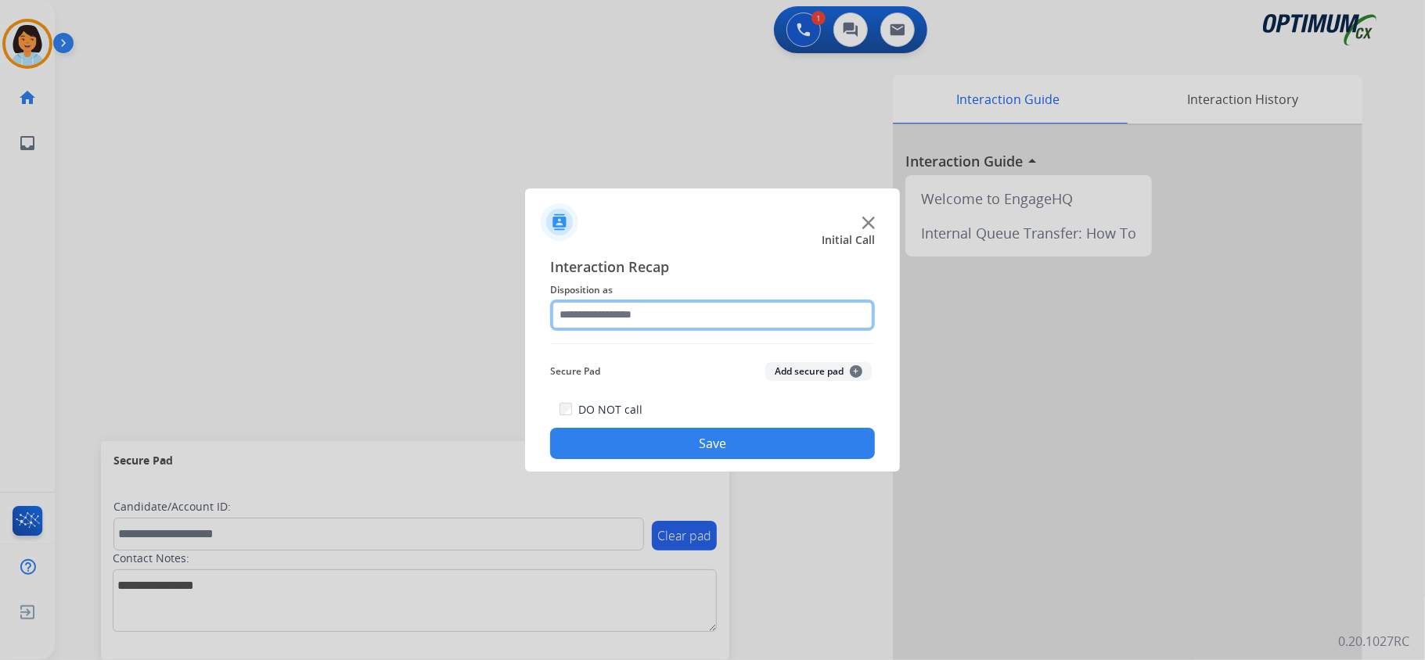
click at [692, 323] on input "text" at bounding box center [712, 315] width 325 height 31
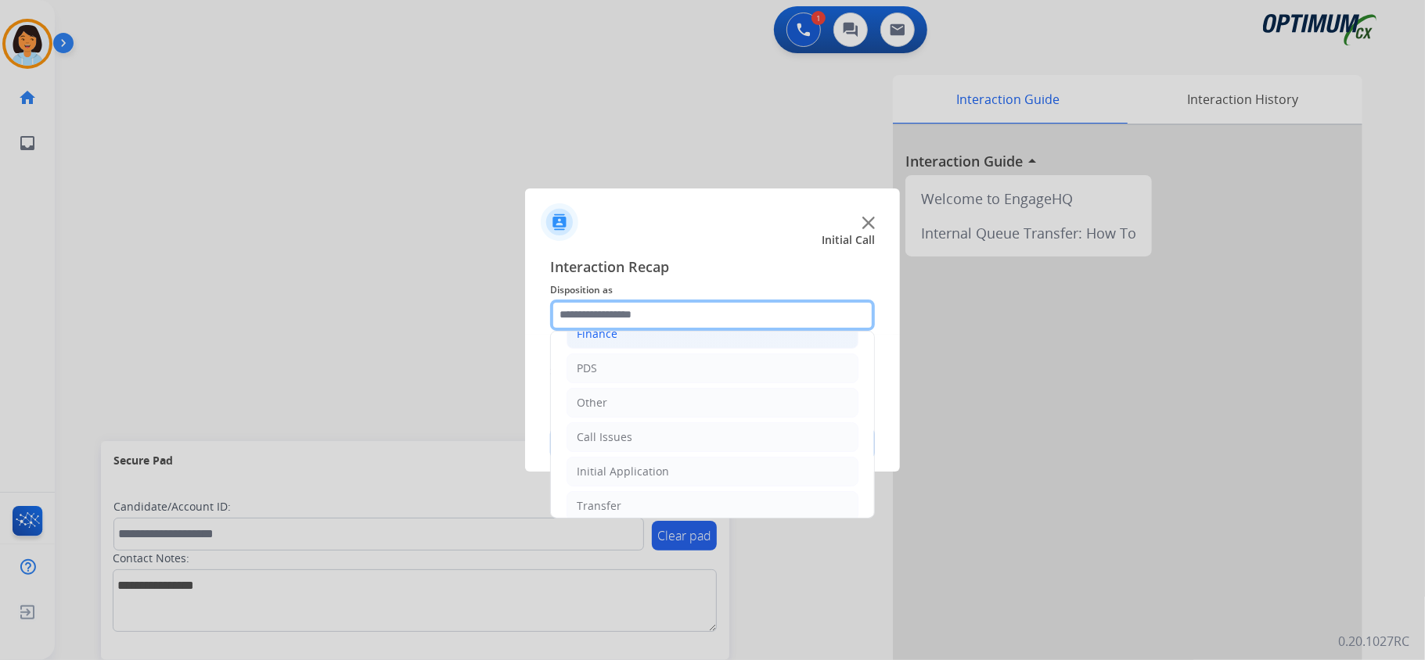
scroll to position [110, 0]
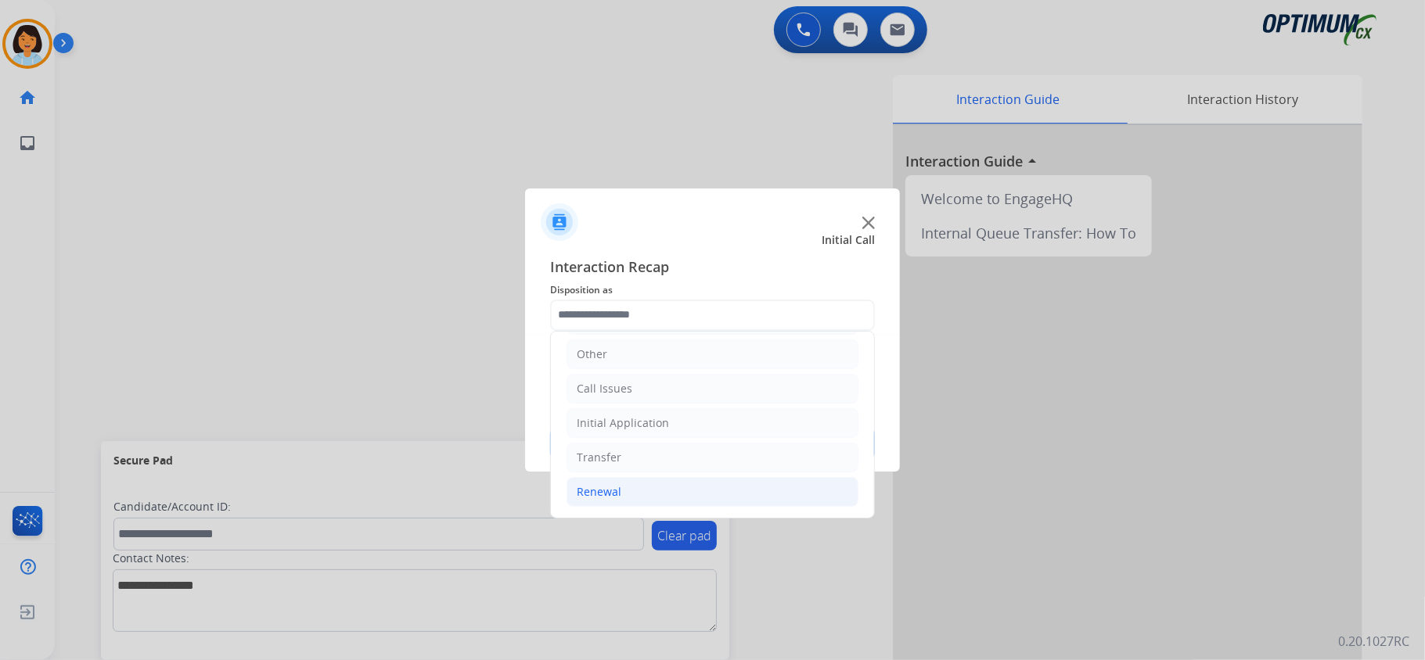
click at [627, 496] on li "Renewal" at bounding box center [712, 492] width 292 height 30
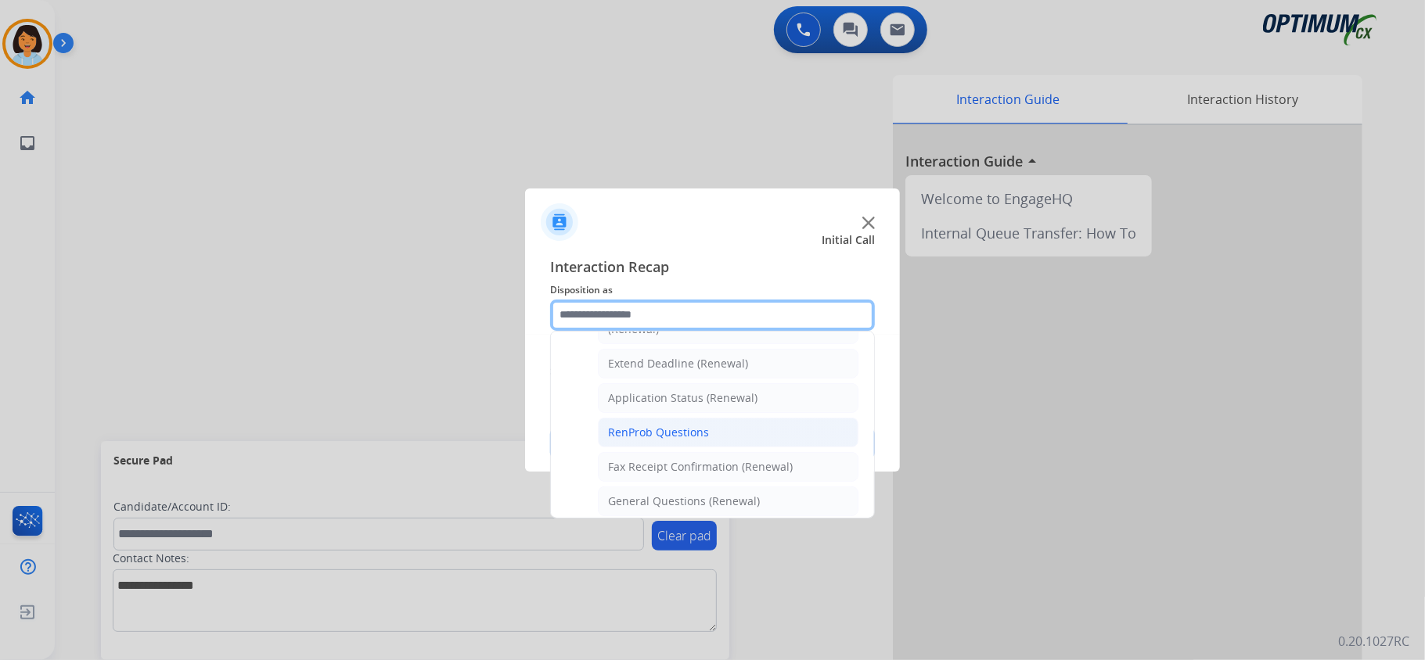
scroll to position [423, 0]
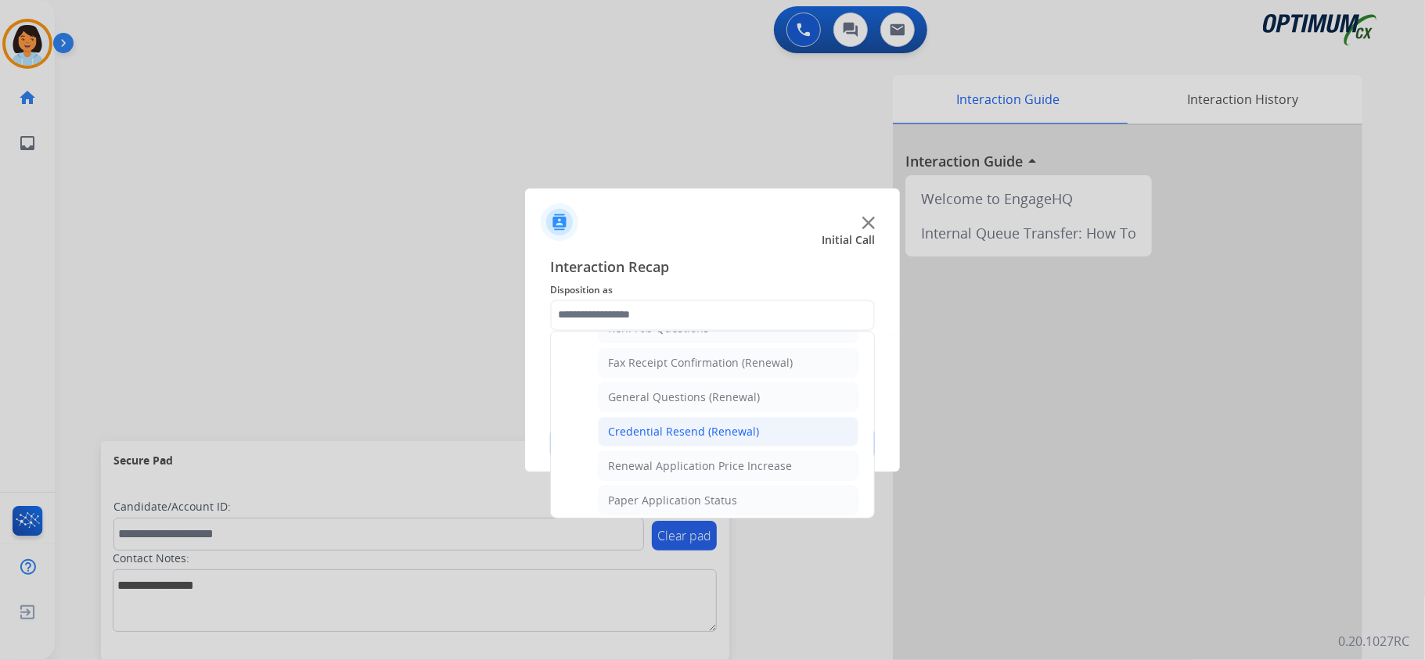
click at [671, 439] on div "Credential Resend (Renewal)" at bounding box center [683, 432] width 151 height 16
type input "**********"
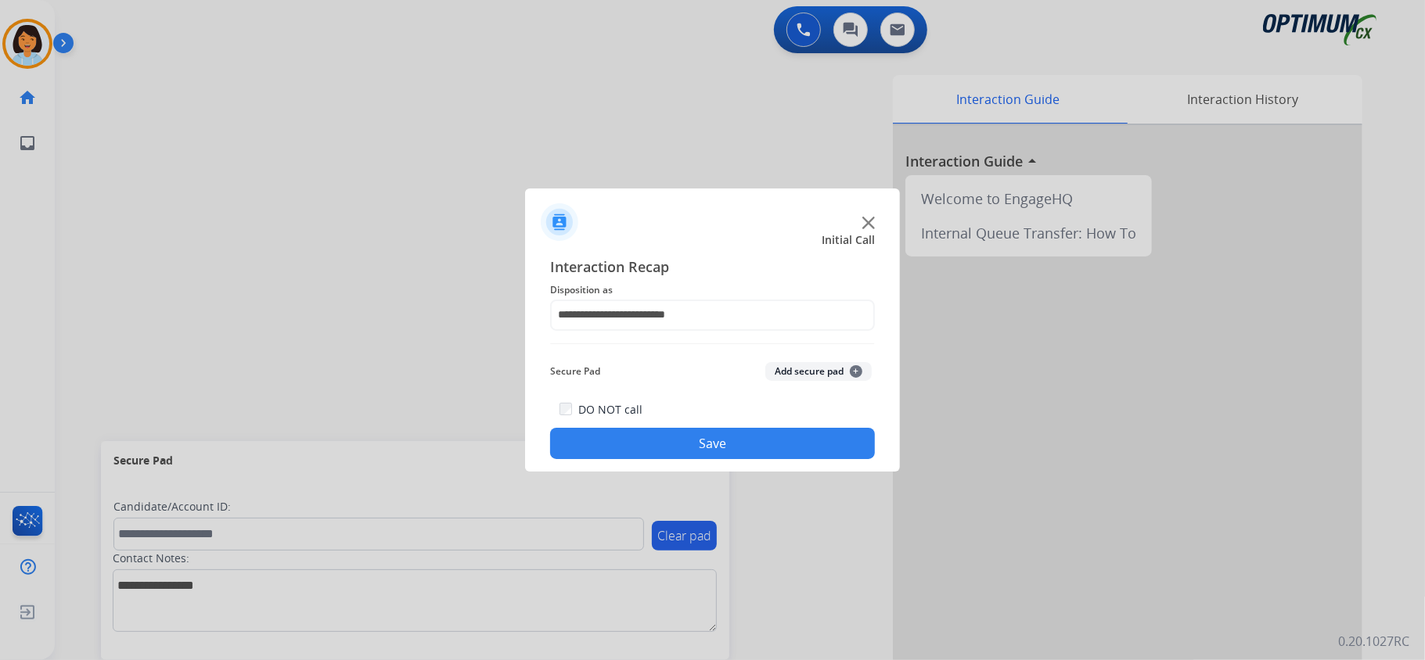
click at [643, 446] on button "Save" at bounding box center [712, 443] width 325 height 31
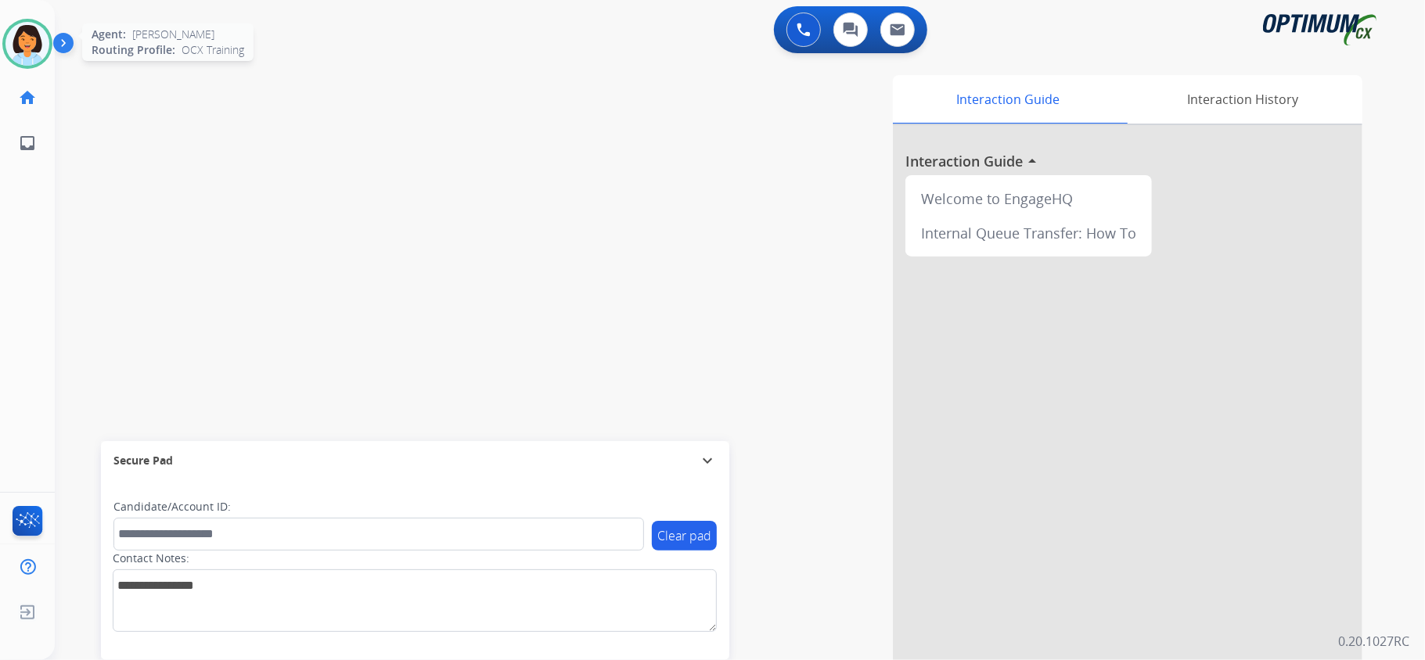
click at [32, 41] on img at bounding box center [27, 44] width 44 height 44
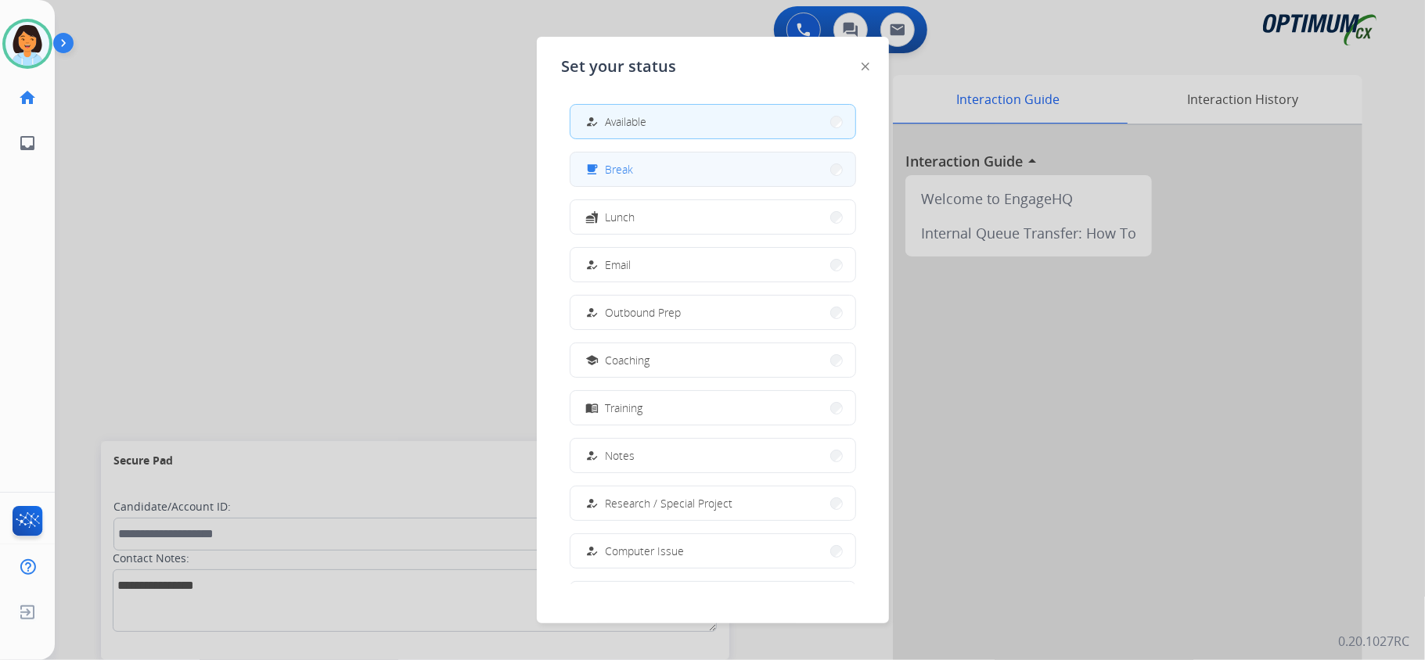
click at [659, 173] on button "free_breakfast Break" at bounding box center [712, 170] width 285 height 34
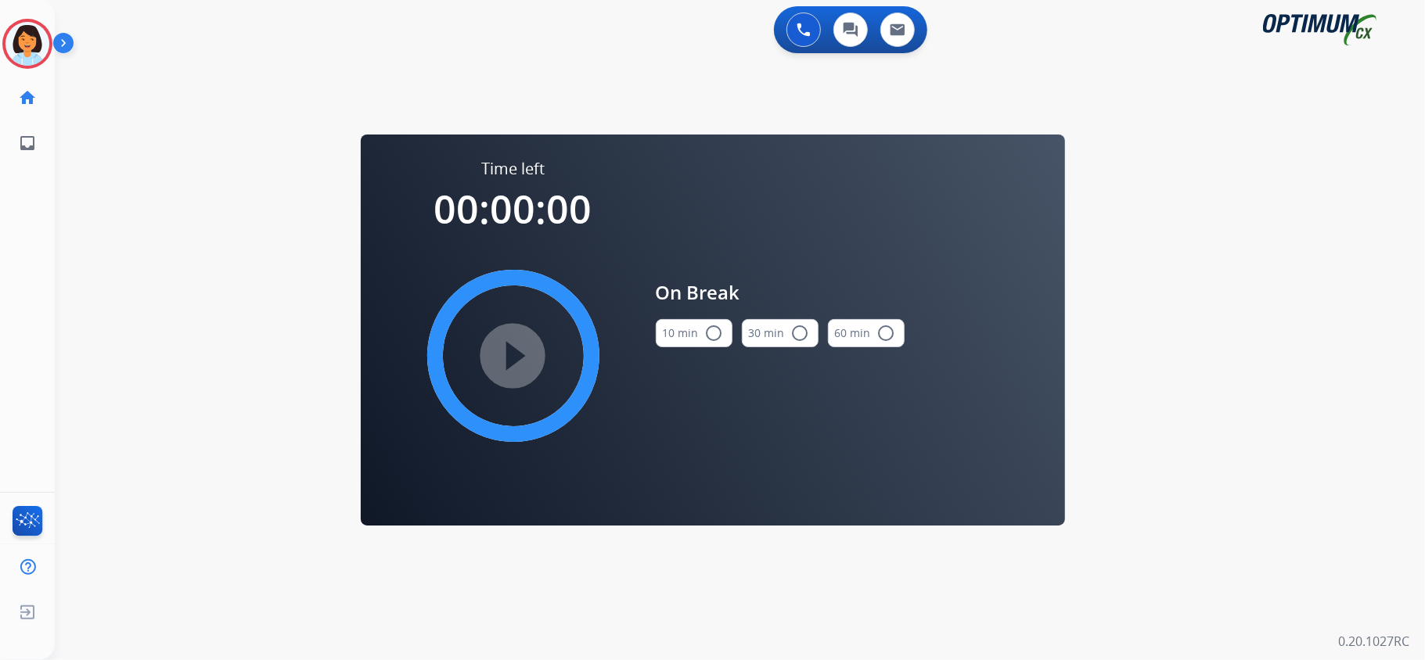
click at [714, 346] on button "10 min radio_button_unchecked" at bounding box center [694, 333] width 77 height 28
click at [520, 361] on mat-icon "play_circle_filled" at bounding box center [513, 356] width 19 height 19
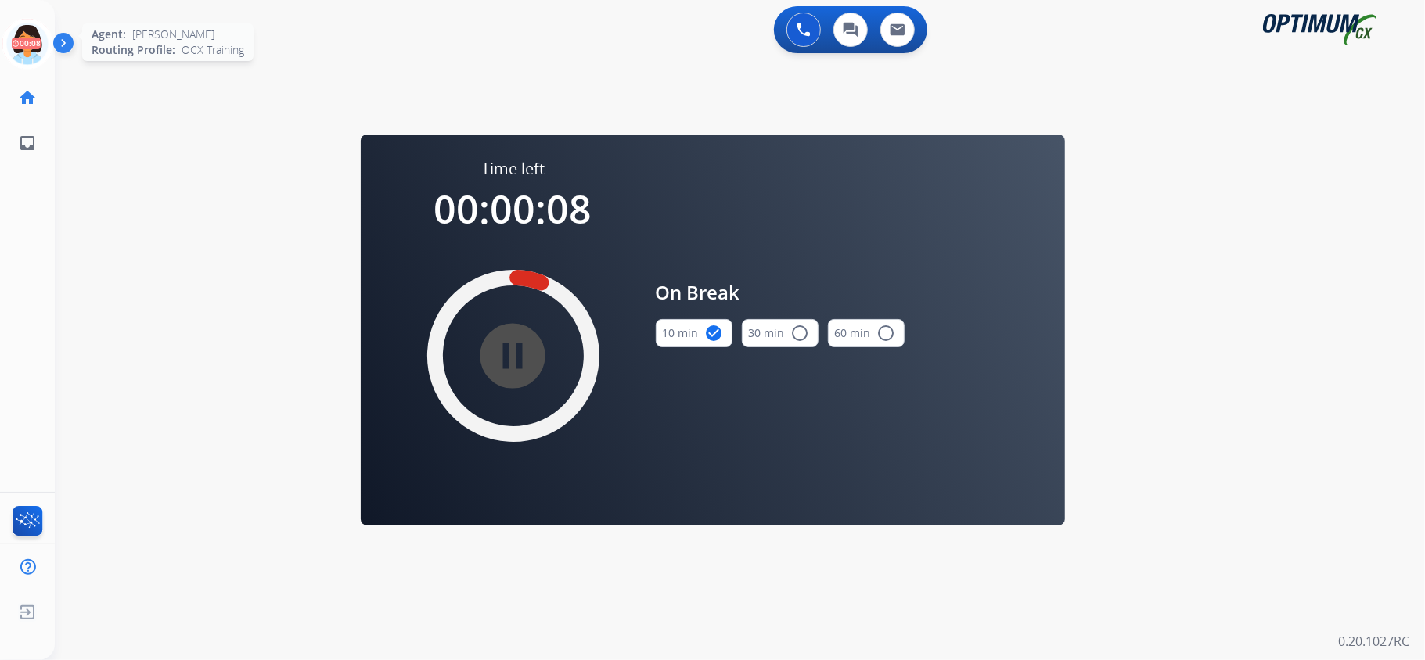
click at [35, 51] on icon at bounding box center [27, 44] width 51 height 51
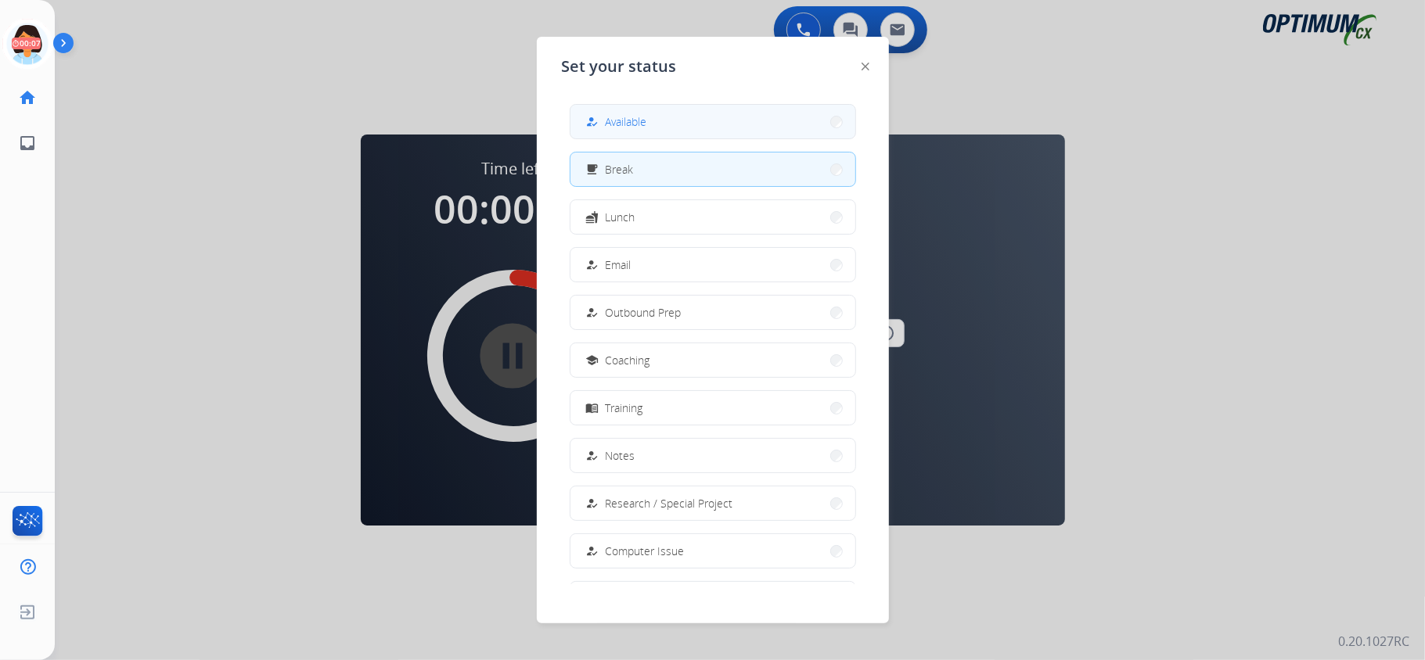
click at [624, 126] on span "Available" at bounding box center [626, 121] width 41 height 16
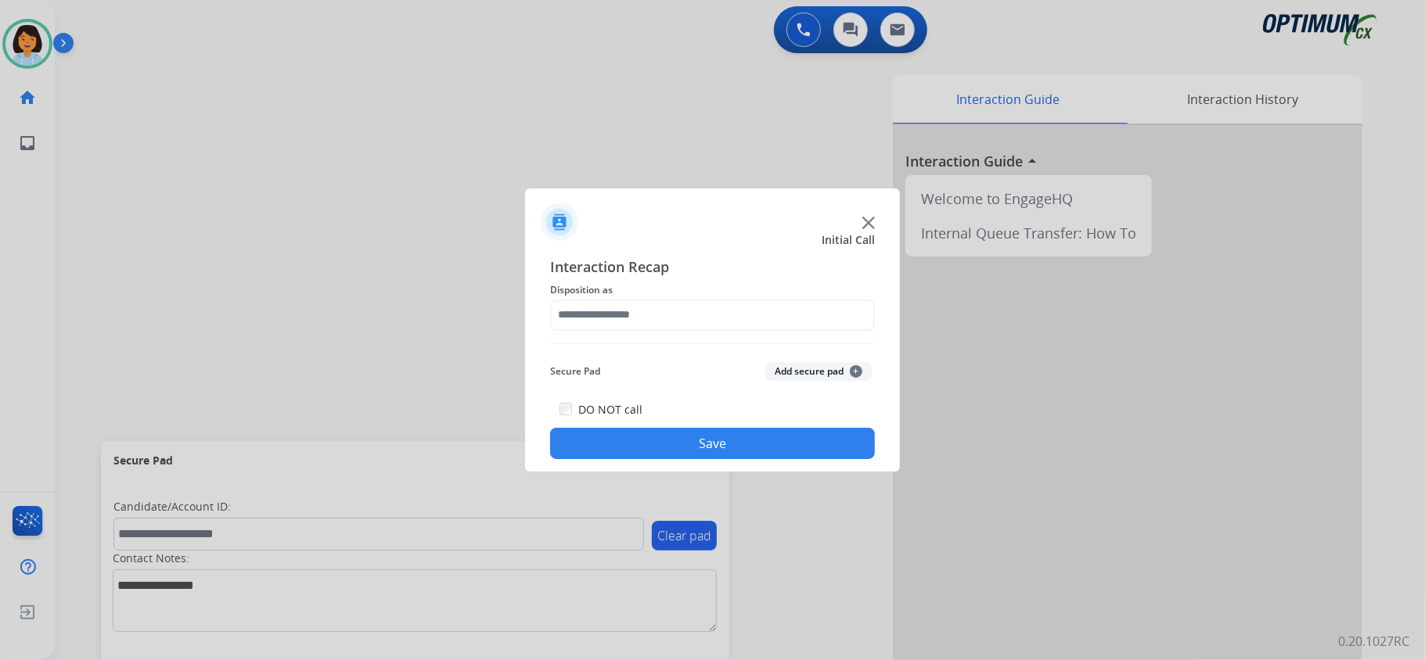
click at [624, 126] on div at bounding box center [712, 330] width 1425 height 660
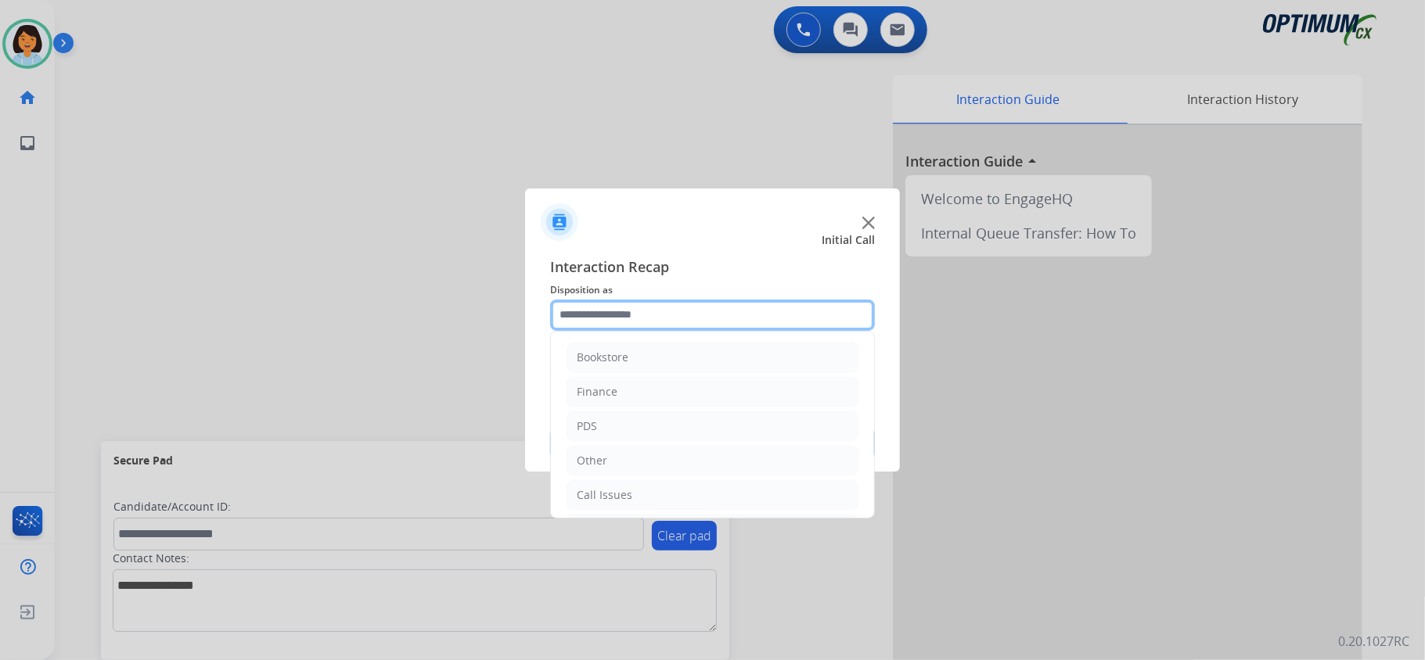
click at [814, 308] on input "text" at bounding box center [712, 315] width 325 height 31
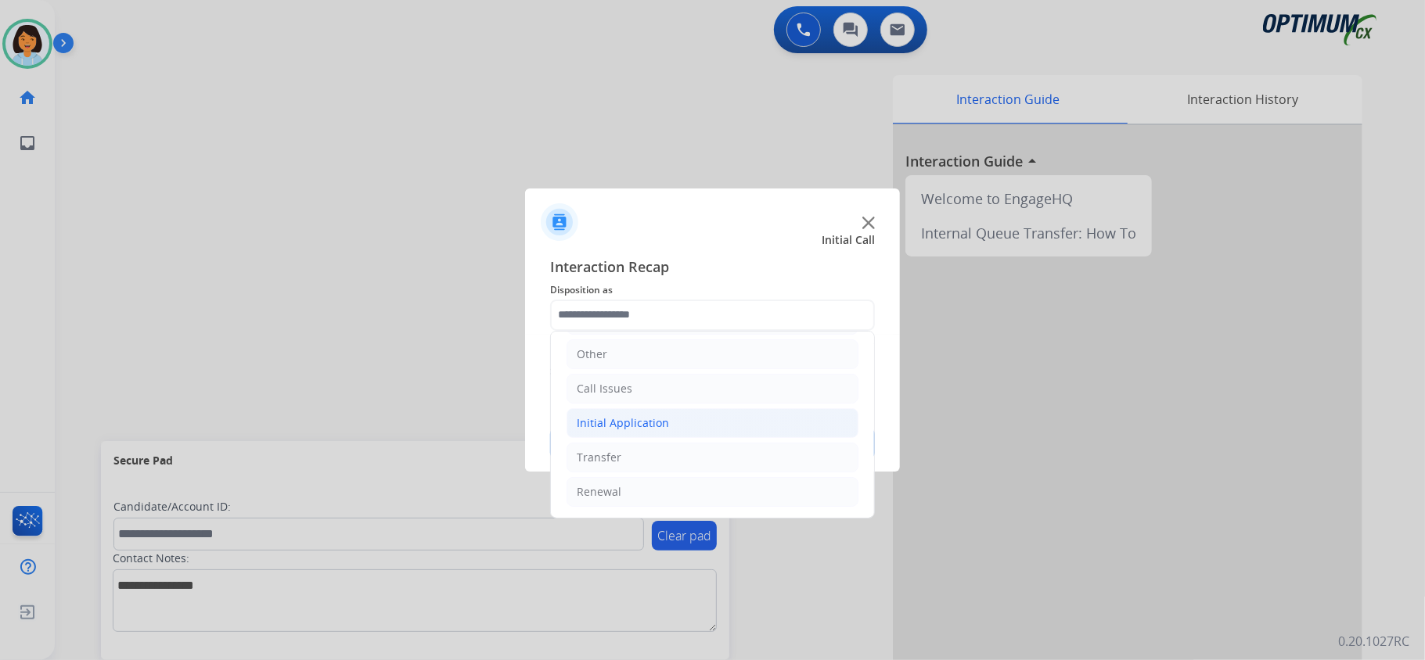
click at [648, 426] on div "Initial Application" at bounding box center [623, 423] width 92 height 16
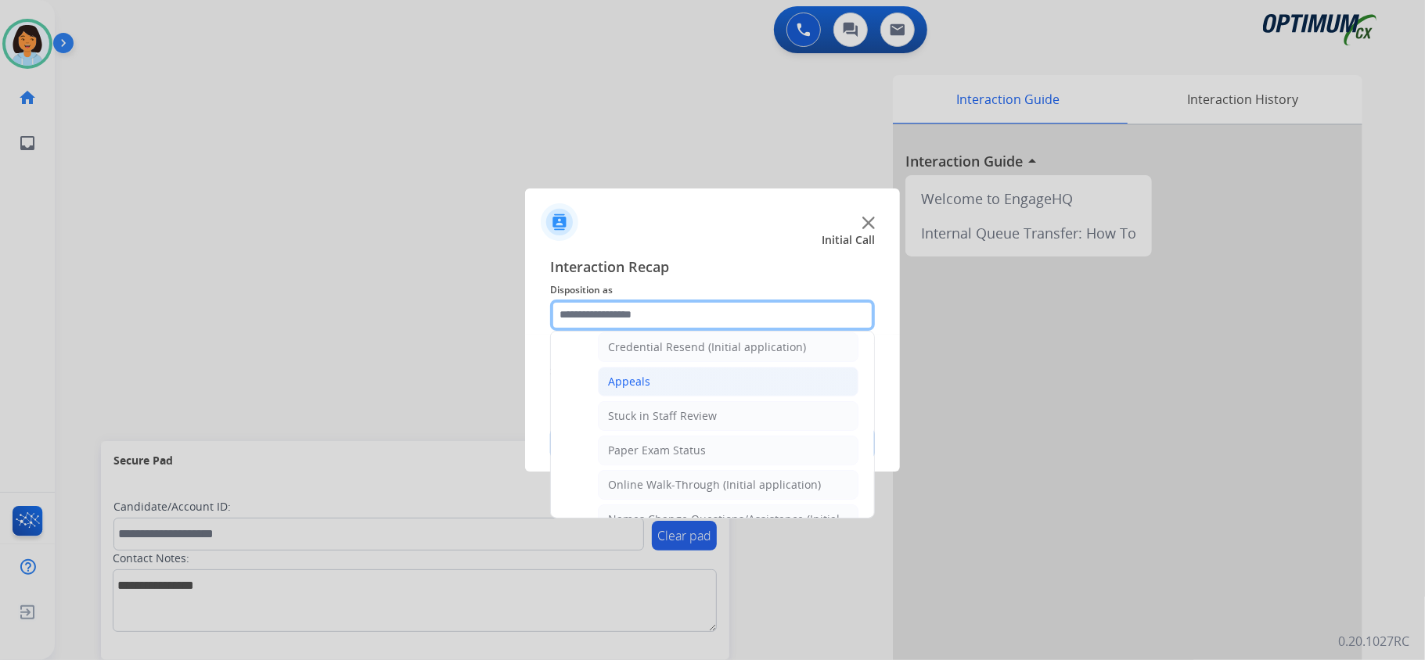
scroll to position [214, 0]
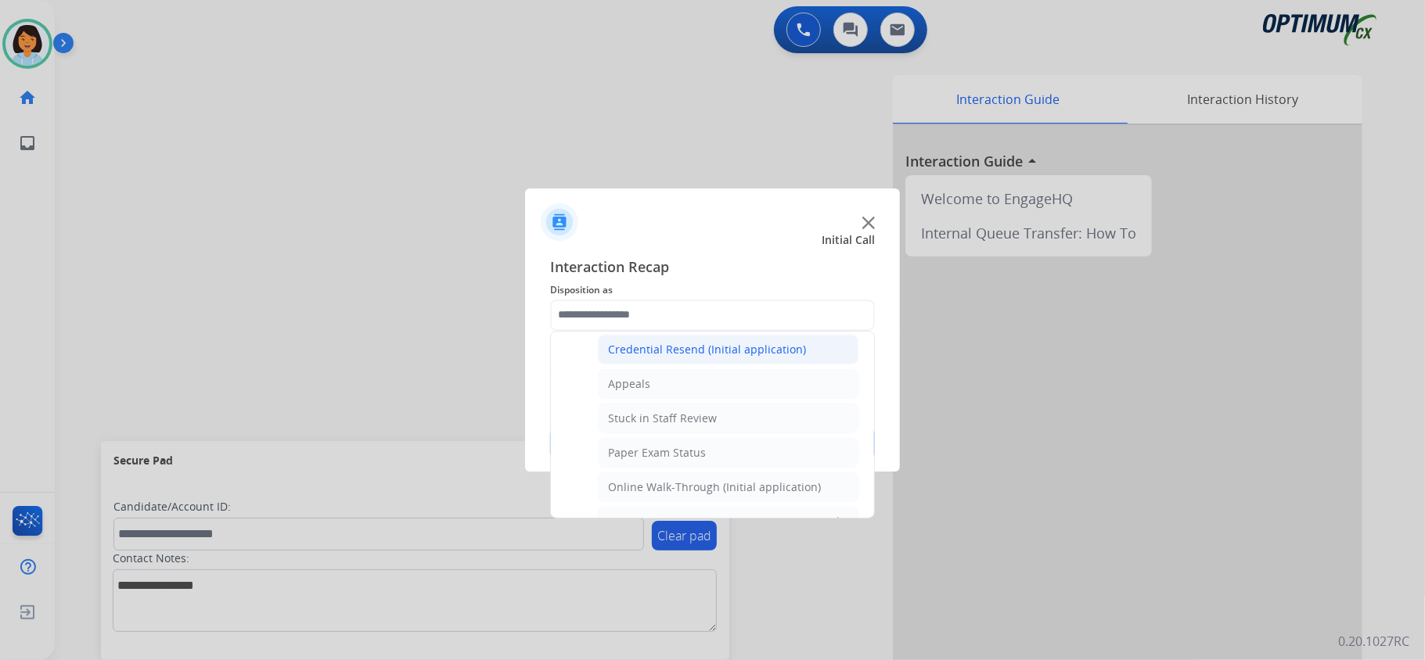
click at [706, 358] on div "Credential Resend (Initial application)" at bounding box center [707, 350] width 198 height 16
type input "**********"
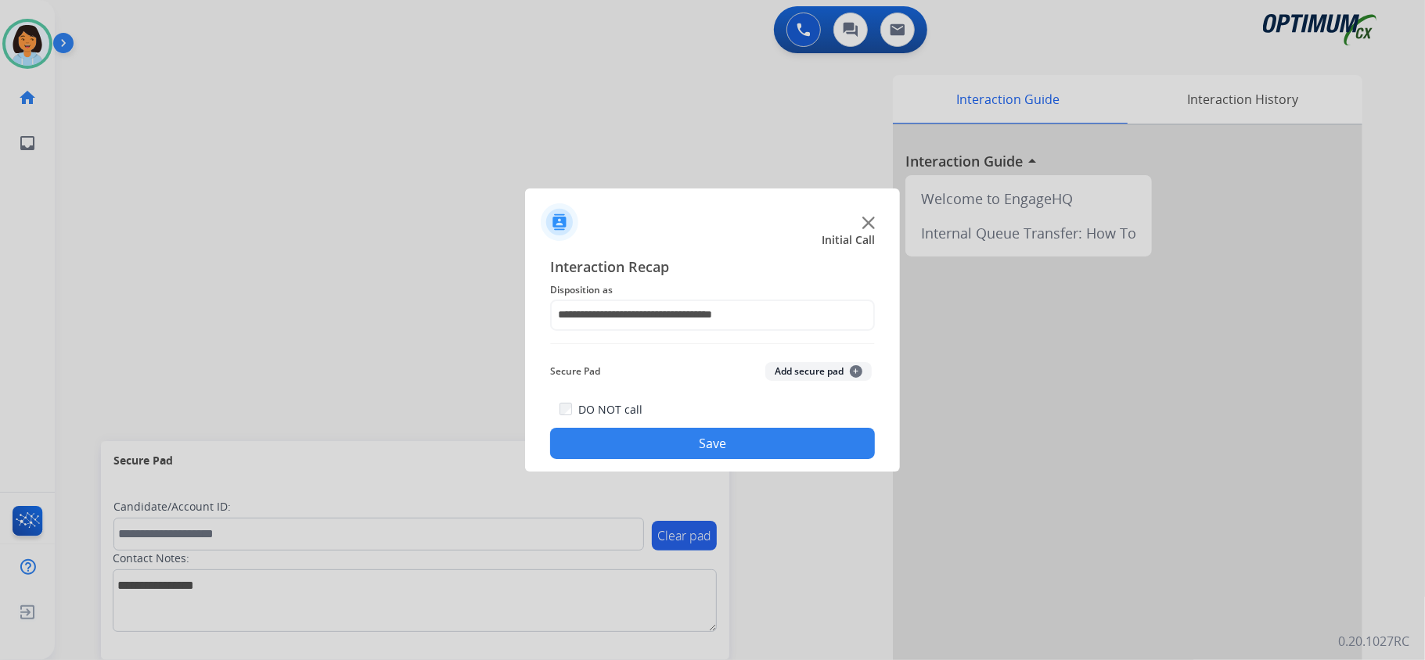
click at [717, 448] on button "Save" at bounding box center [712, 443] width 325 height 31
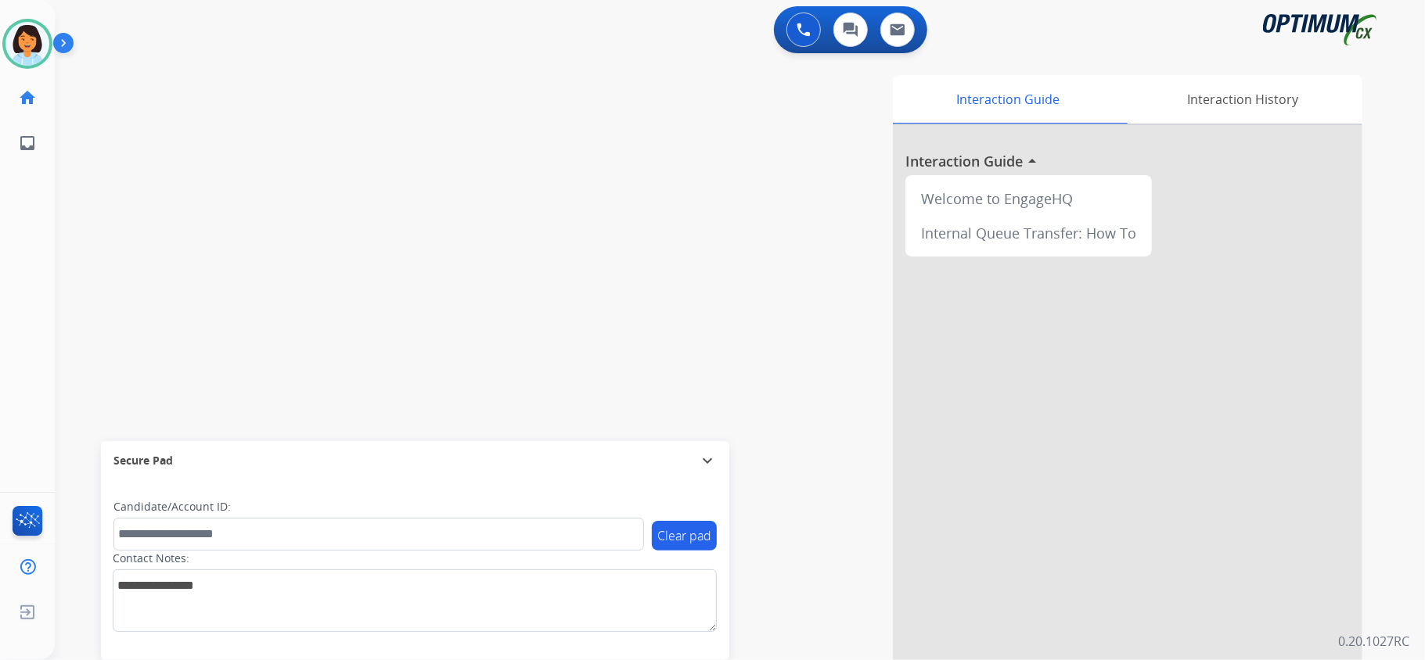
click at [361, 283] on div "swap_horiz Break voice bridge close_fullscreen Connect 3-Way Call merge_type Se…" at bounding box center [721, 382] width 1332 height 653
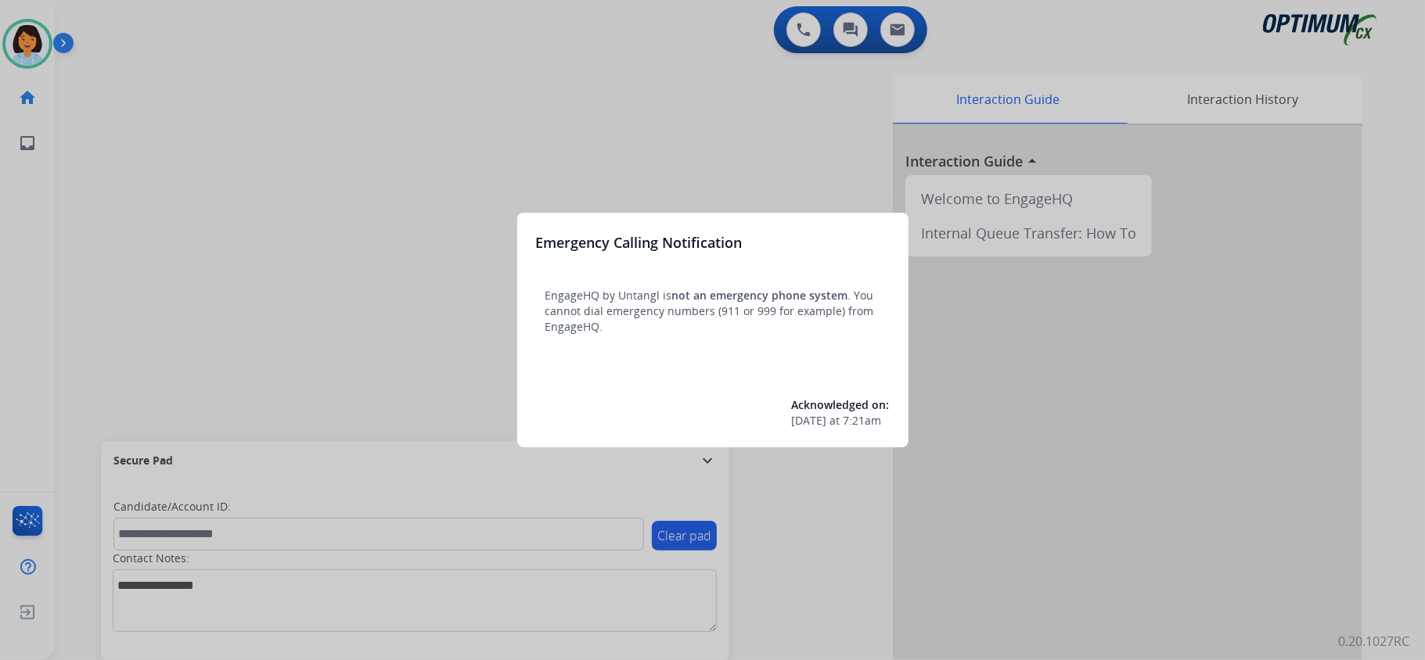
click at [342, 113] on div at bounding box center [712, 330] width 1425 height 660
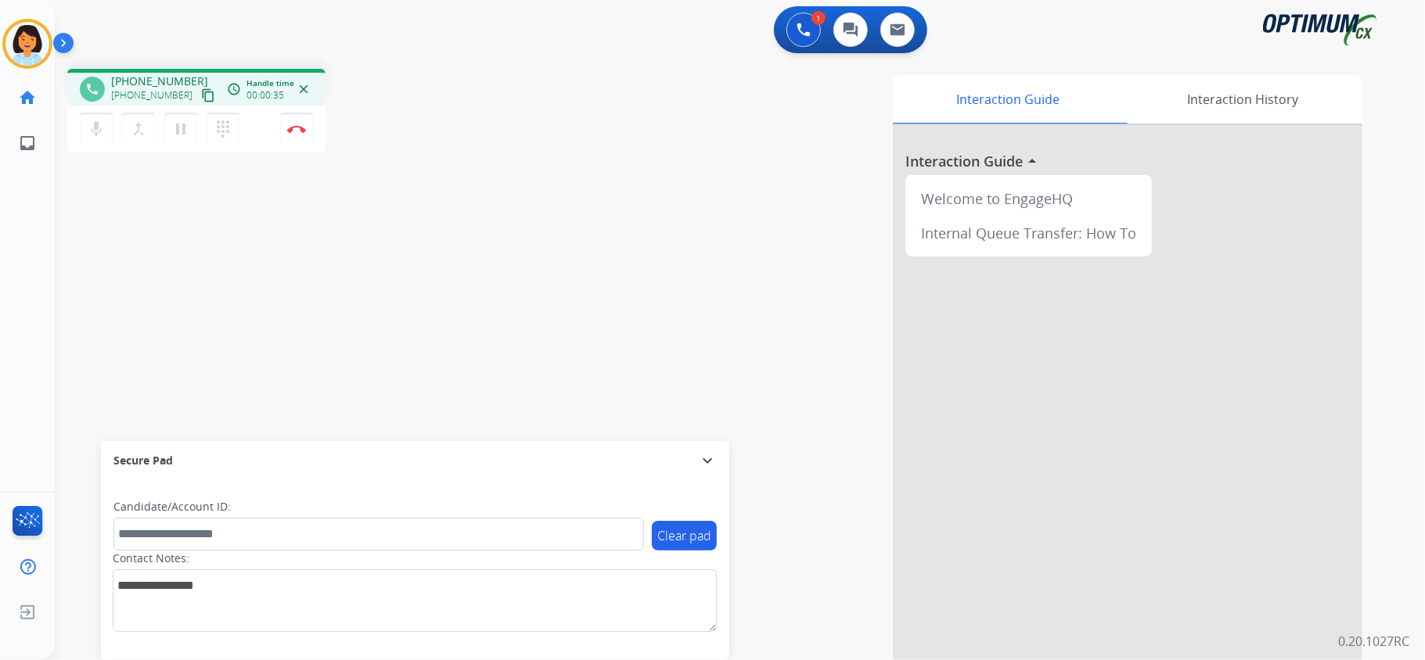
click at [70, 282] on div "phone +19522546705 +19522546705 content_copy access_time Call metrics Queue 00:…" at bounding box center [721, 382] width 1332 height 653
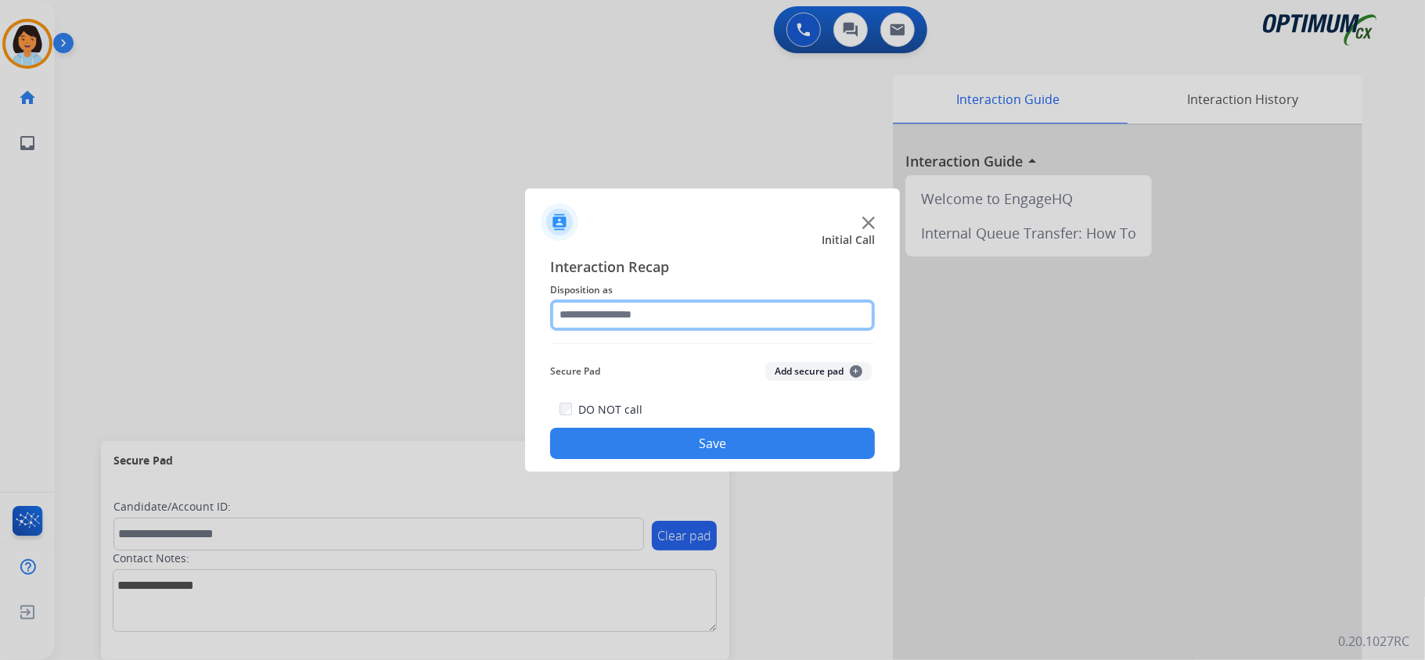
click at [696, 307] on input "text" at bounding box center [712, 315] width 325 height 31
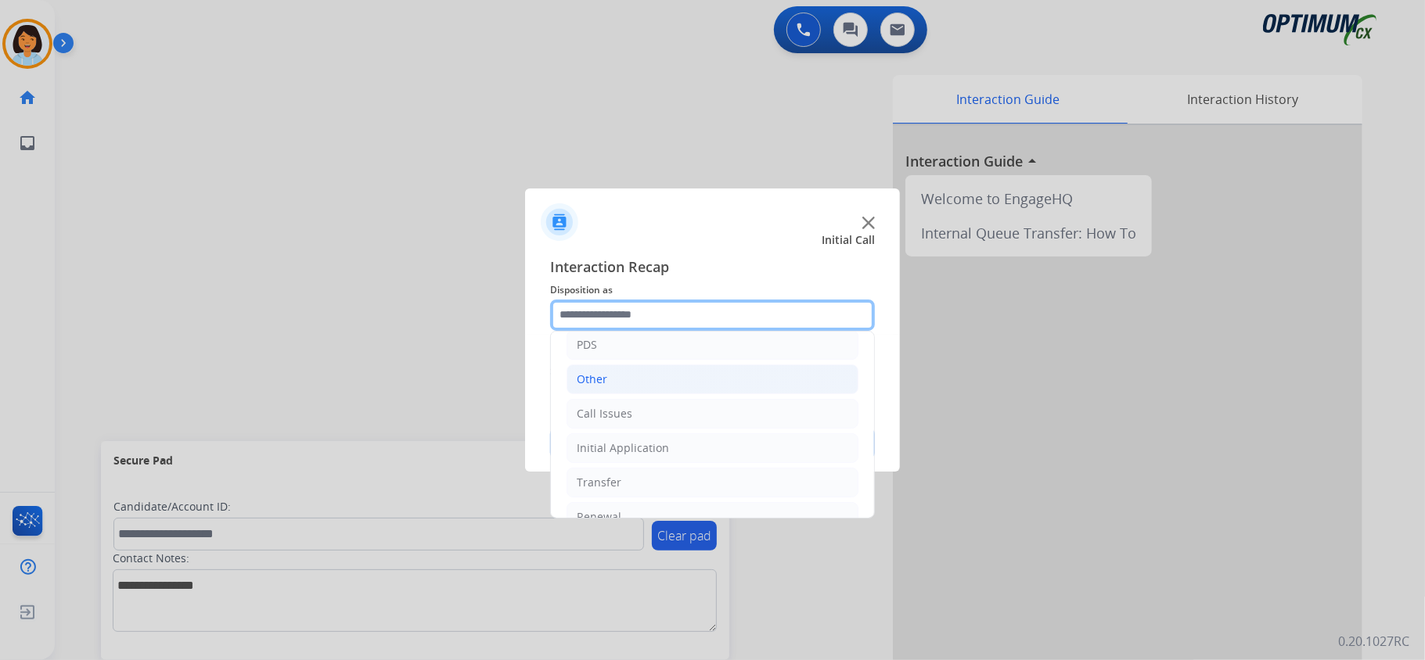
scroll to position [104, 0]
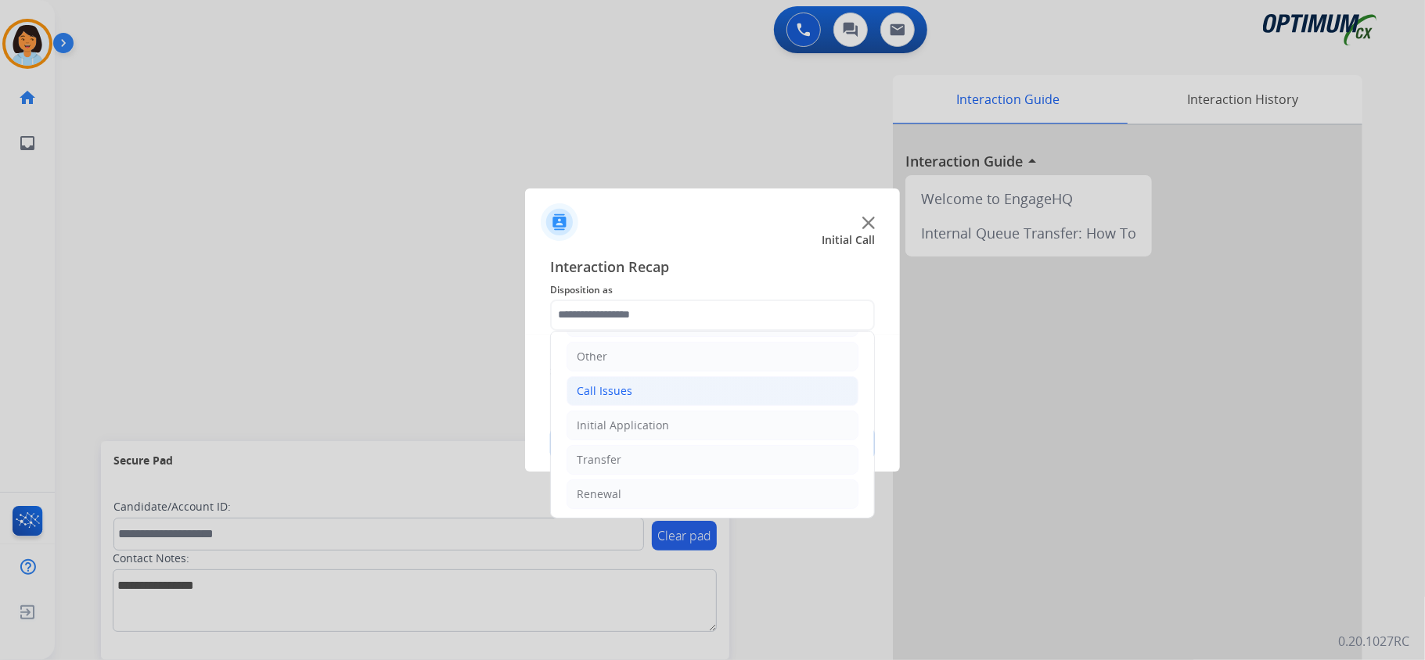
click at [648, 391] on li "Call Issues" at bounding box center [712, 391] width 292 height 30
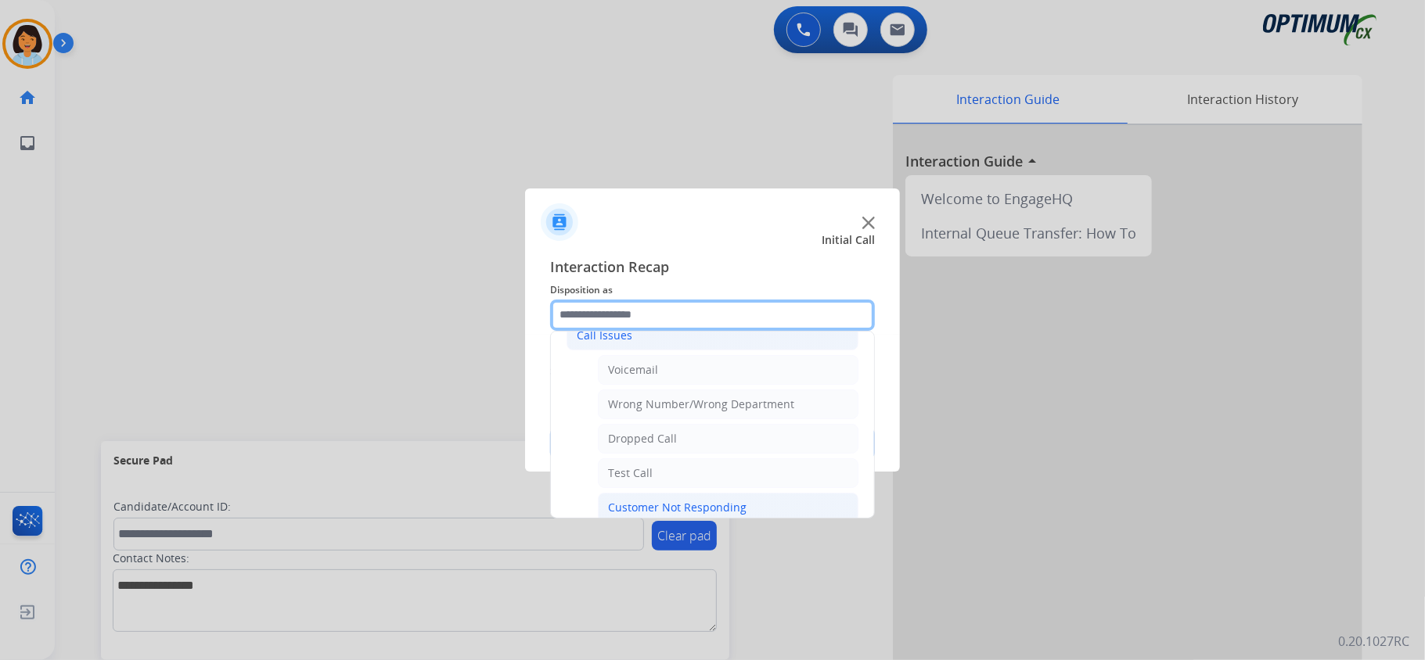
scroll to position [208, 0]
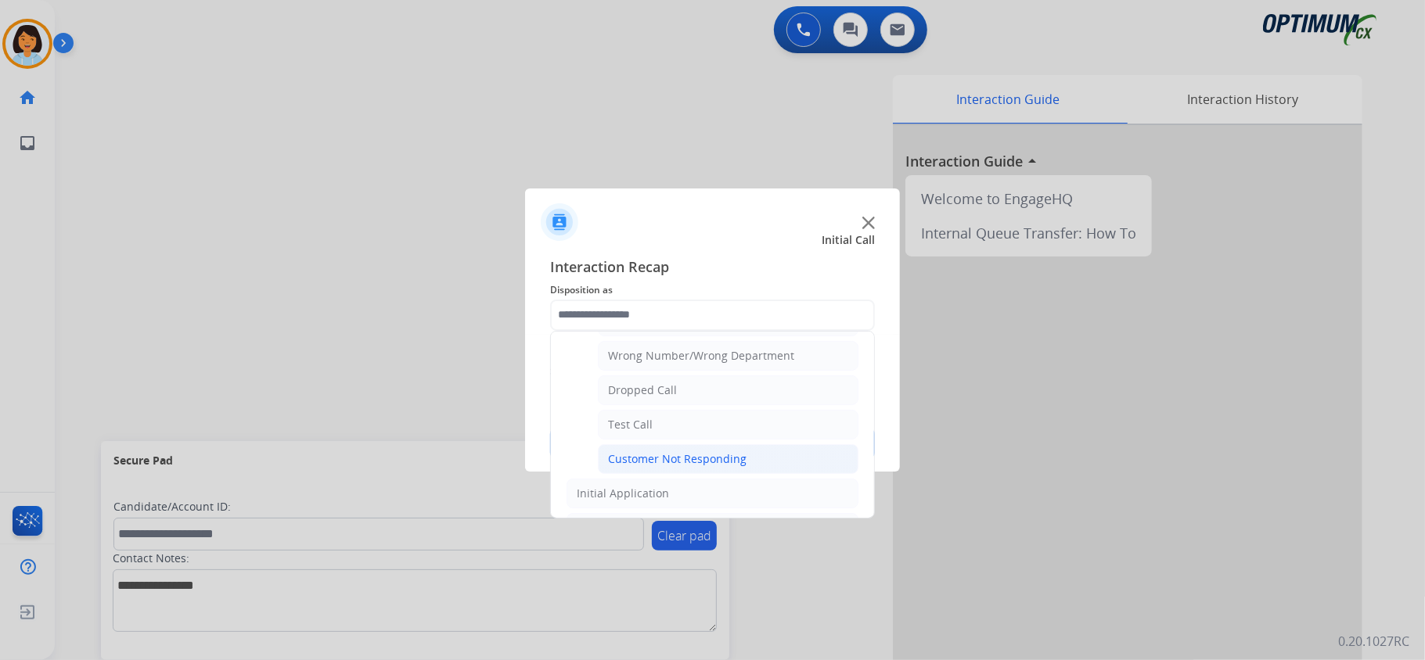
click at [667, 455] on div "Customer Not Responding" at bounding box center [677, 459] width 138 height 16
type input "**********"
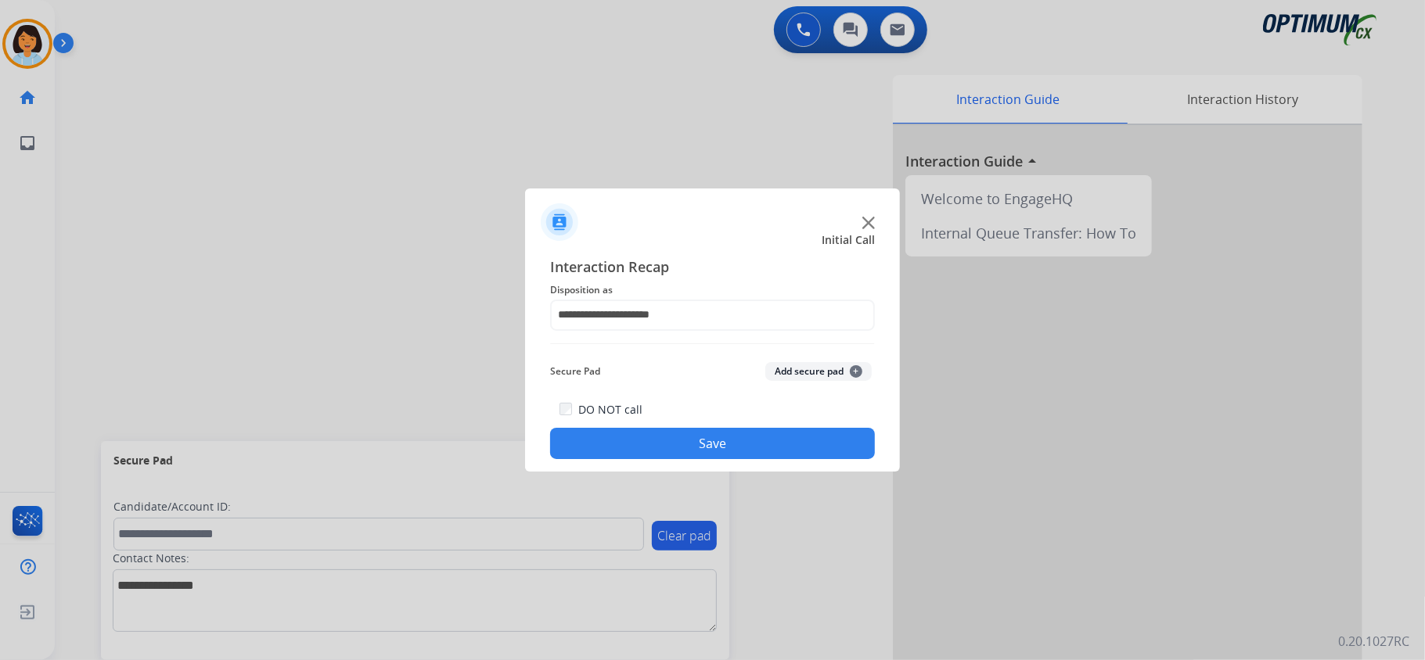
click at [671, 442] on button "Save" at bounding box center [712, 443] width 325 height 31
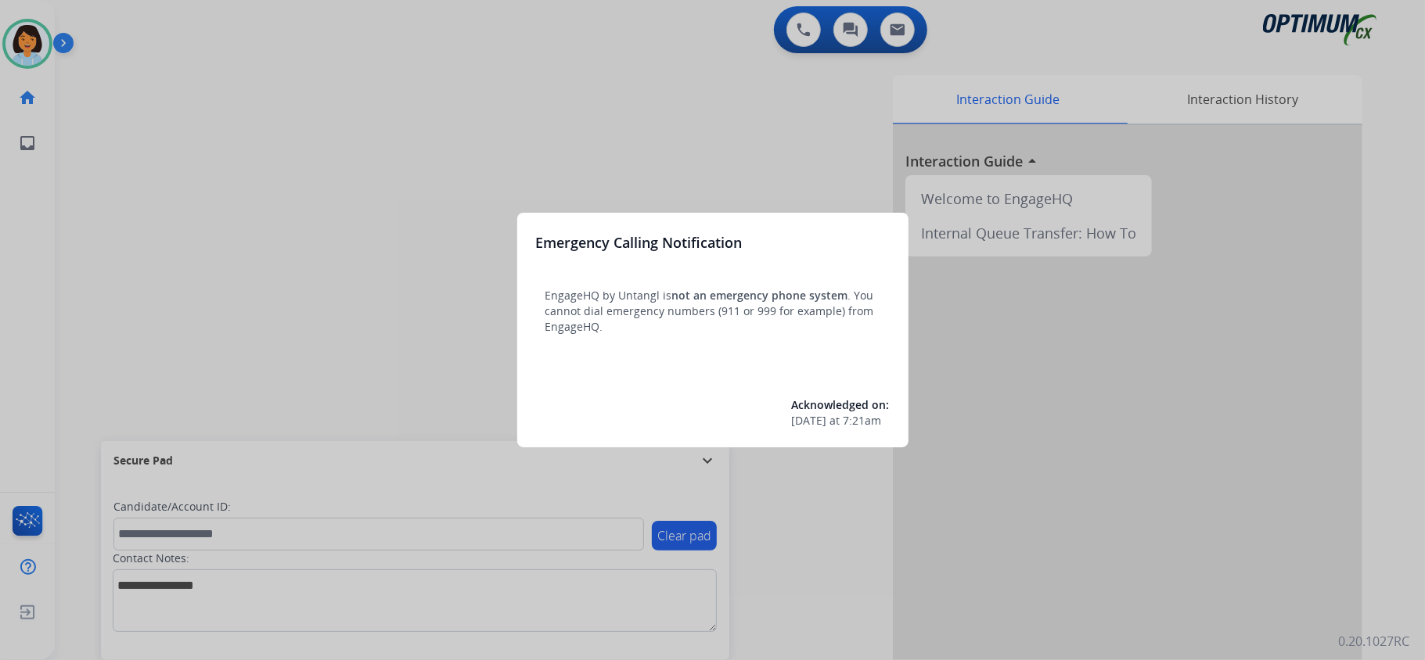
click at [383, 183] on div at bounding box center [712, 330] width 1425 height 660
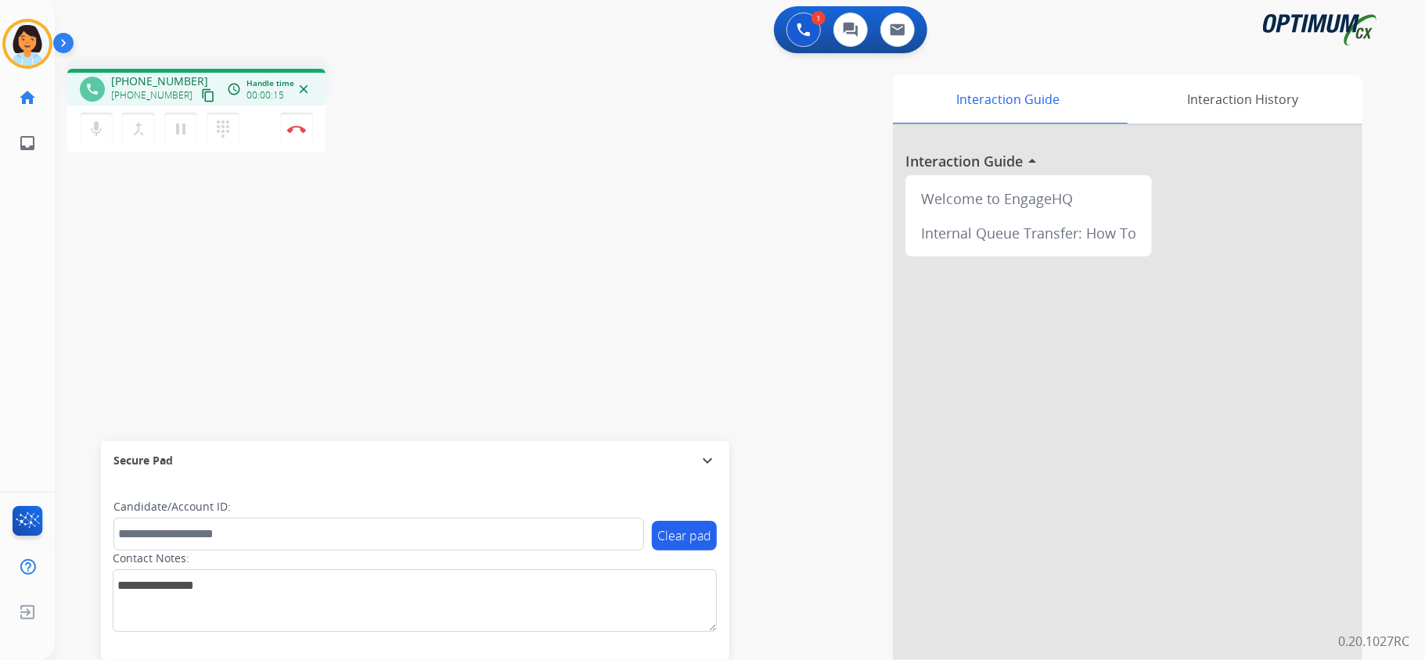
click at [201, 95] on mat-icon "content_copy" at bounding box center [208, 95] width 14 height 14
click at [300, 125] on img at bounding box center [296, 129] width 19 height 8
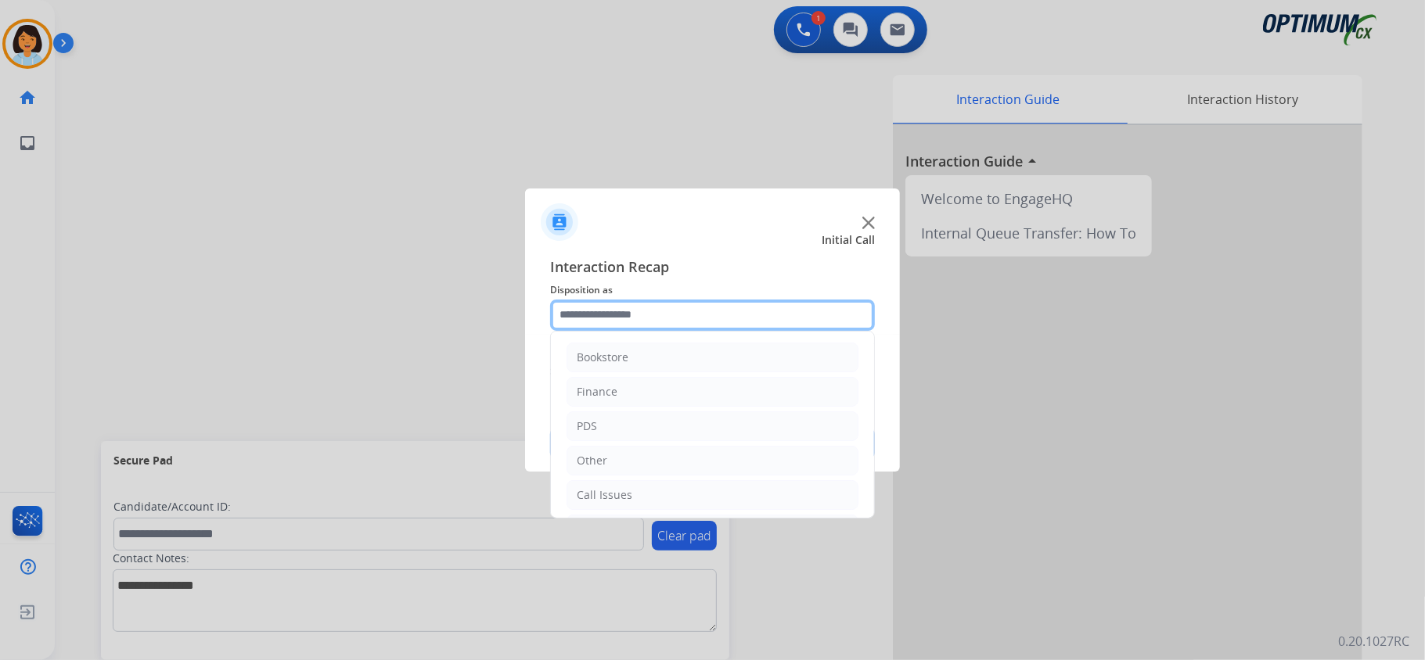
click at [645, 318] on input "text" at bounding box center [712, 315] width 325 height 31
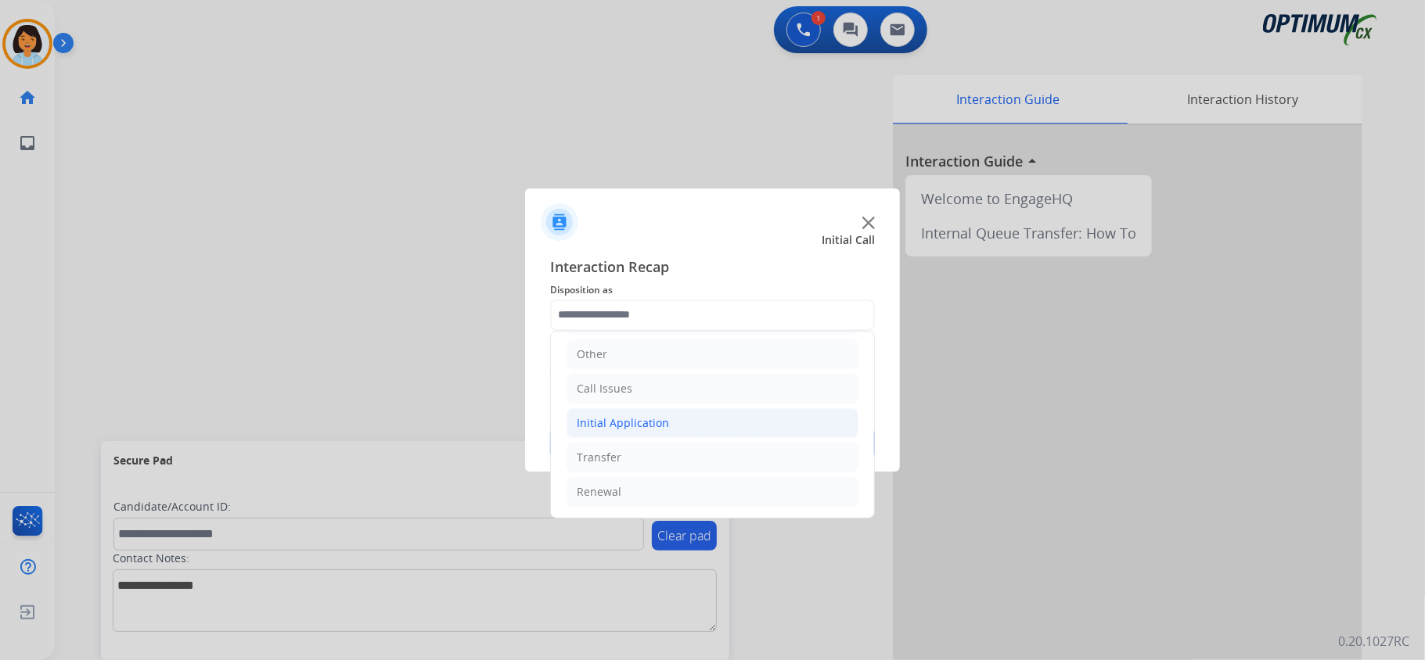
click at [673, 419] on li "Initial Application" at bounding box center [712, 423] width 292 height 30
click at [687, 445] on li "Credential Resend (Initial application)" at bounding box center [728, 454] width 261 height 30
type input "**********"
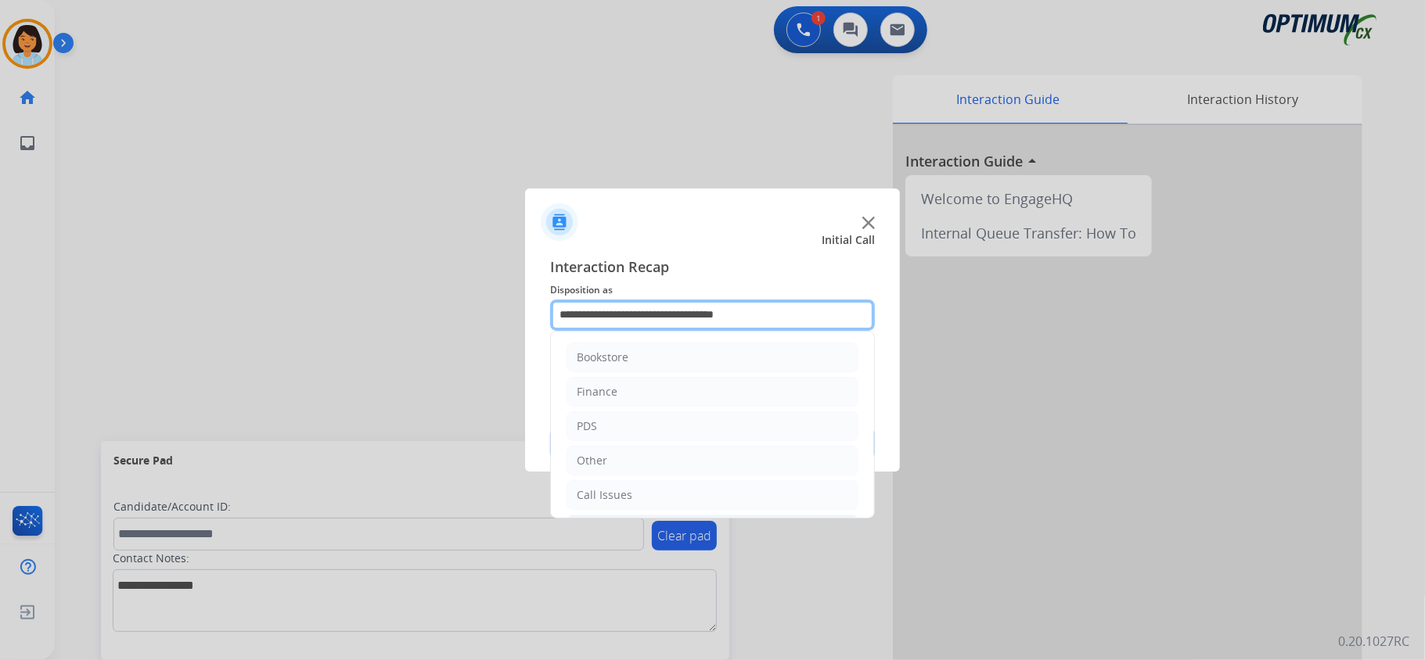
click at [723, 311] on input "**********" at bounding box center [712, 315] width 325 height 31
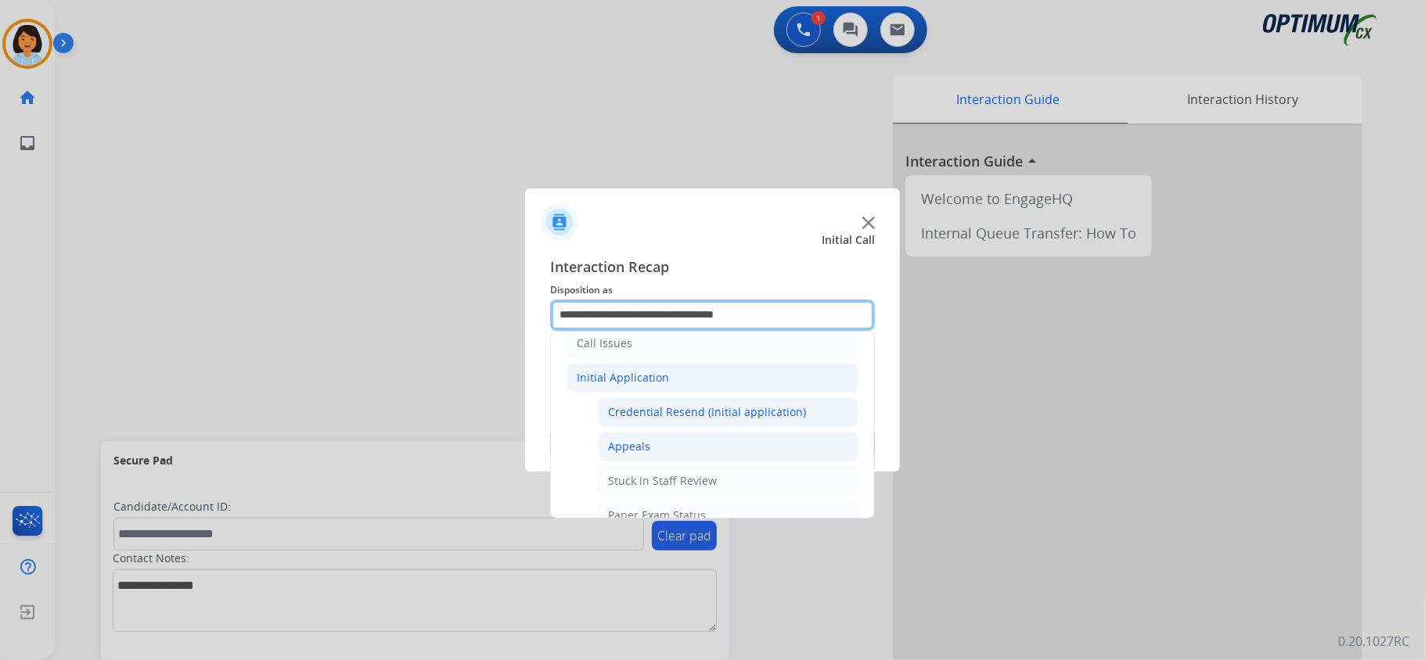
scroll to position [104, 0]
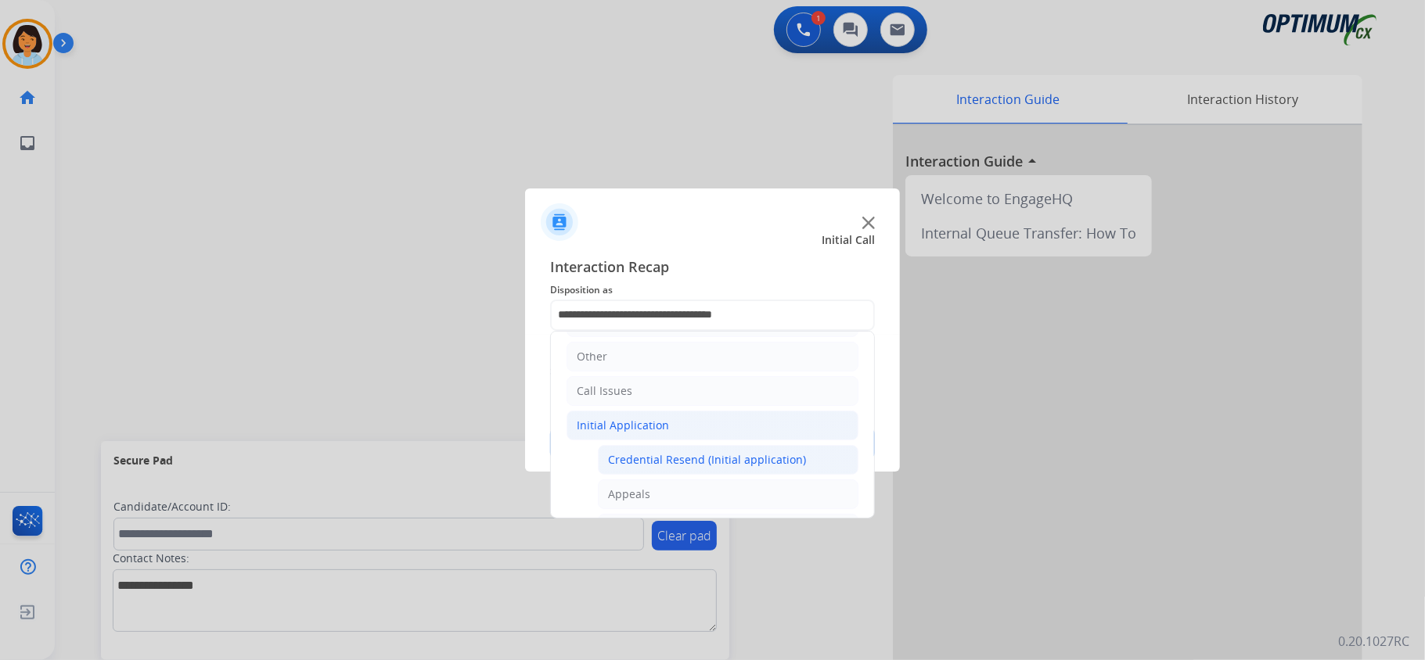
click at [595, 424] on div "Initial Application" at bounding box center [623, 426] width 92 height 16
click at [595, 423] on div "Initial Application" at bounding box center [623, 426] width 92 height 16
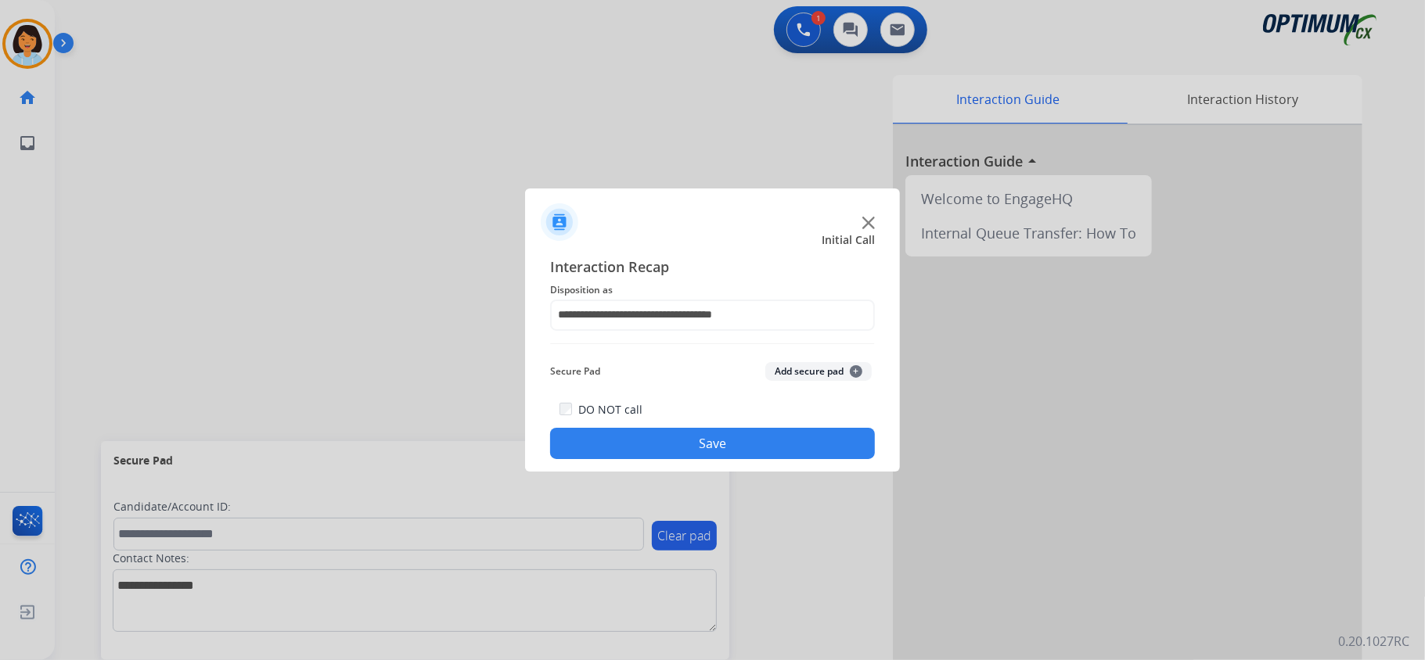
click at [673, 449] on button "Save" at bounding box center [712, 443] width 325 height 31
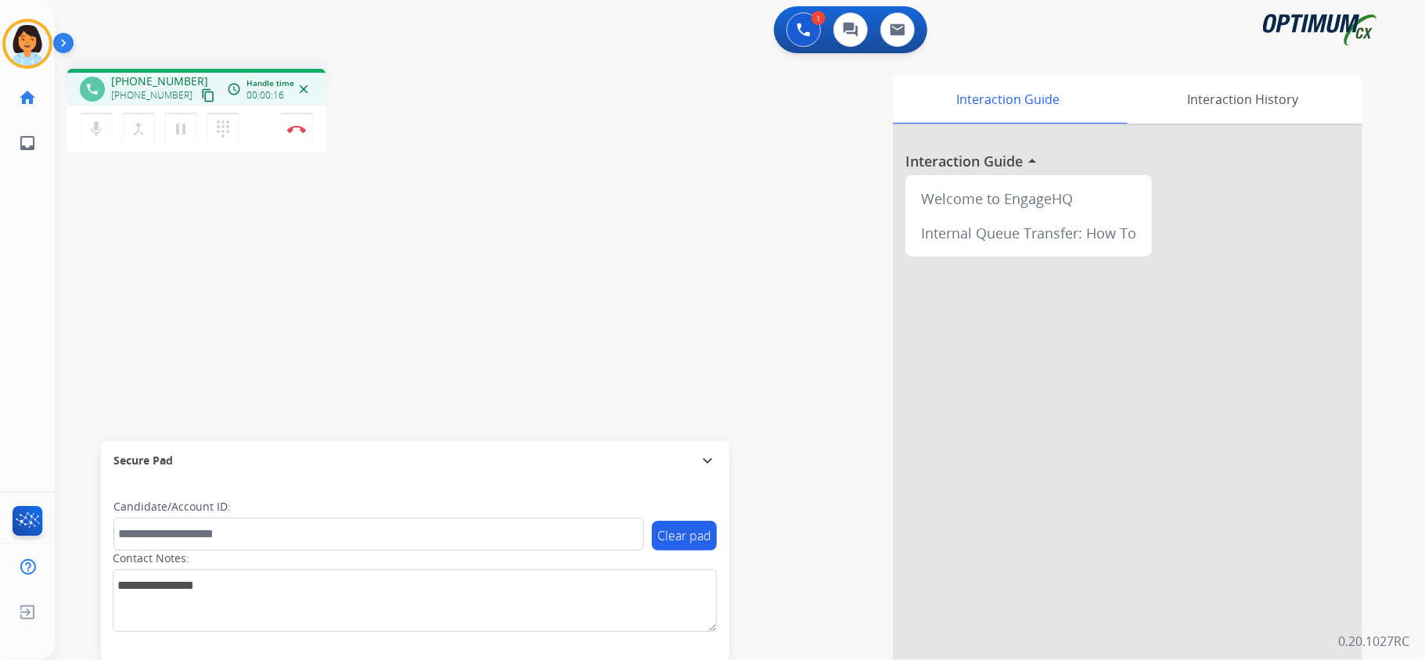
click at [199, 102] on button "content_copy" at bounding box center [208, 95] width 19 height 19
click at [300, 130] on img at bounding box center [296, 129] width 19 height 8
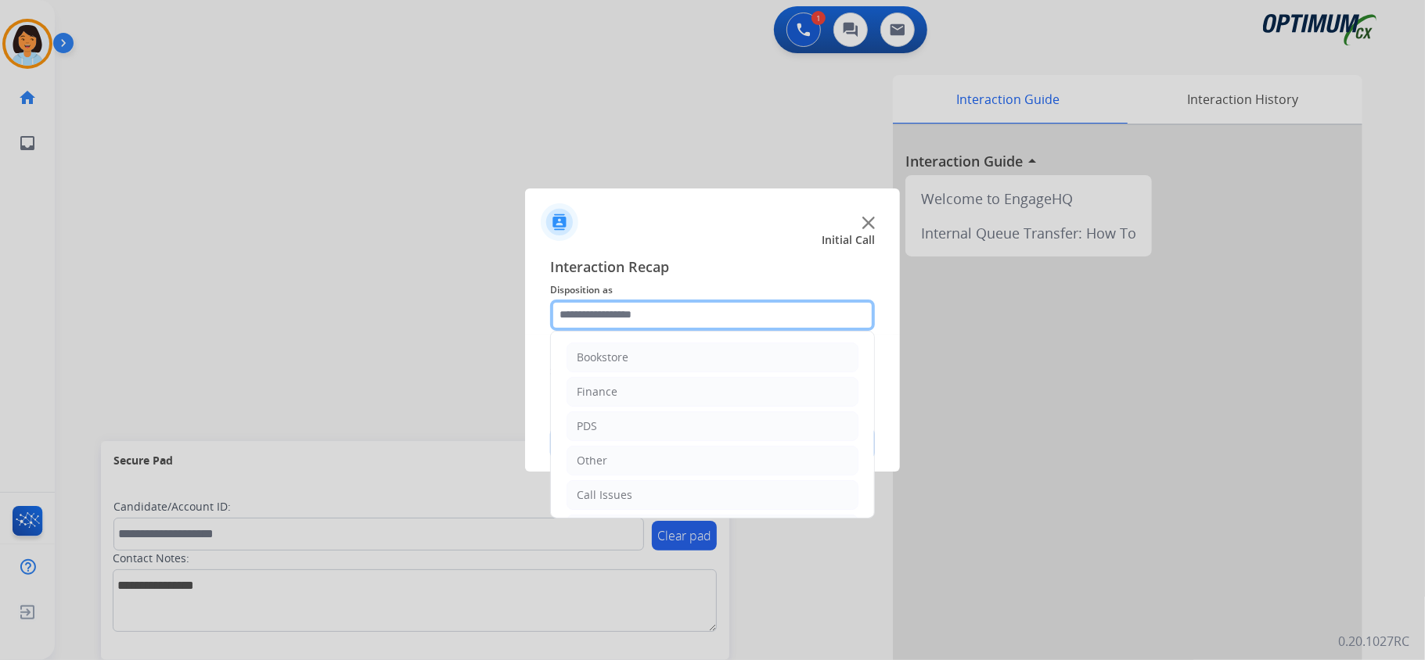
click at [727, 311] on input "text" at bounding box center [712, 315] width 325 height 31
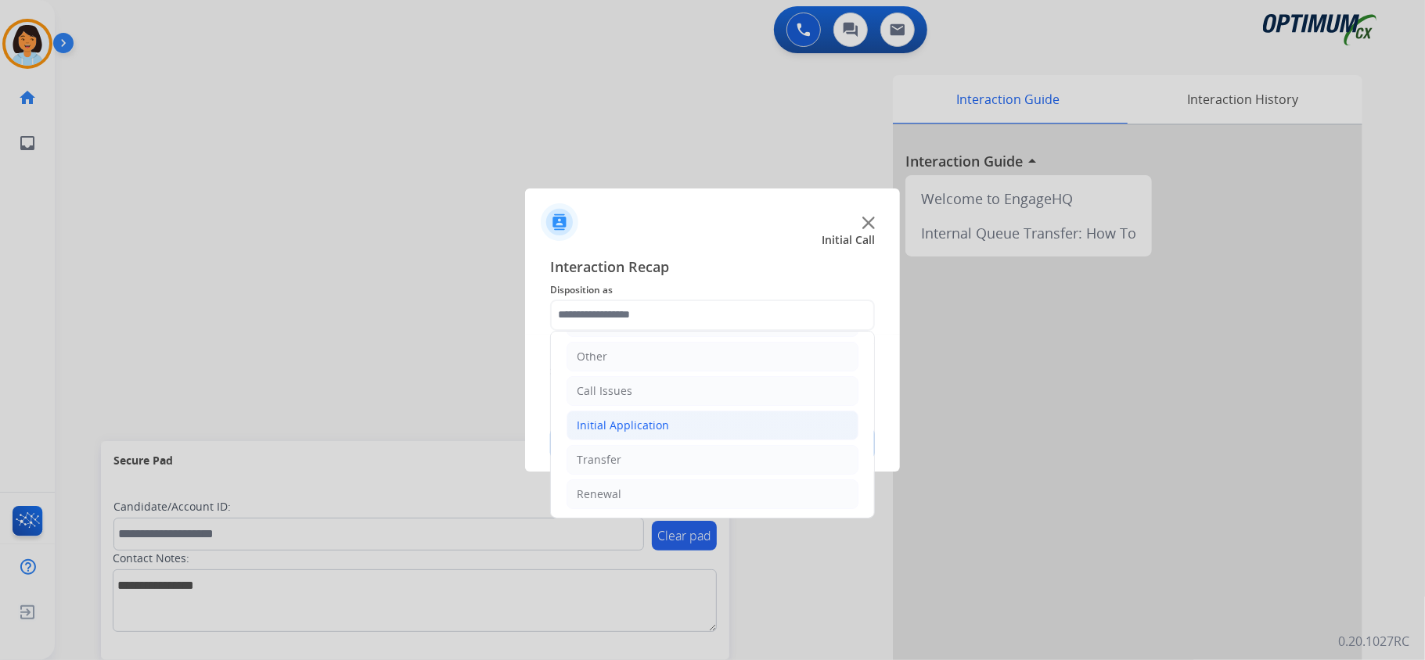
click at [645, 423] on div "Initial Application" at bounding box center [623, 426] width 92 height 16
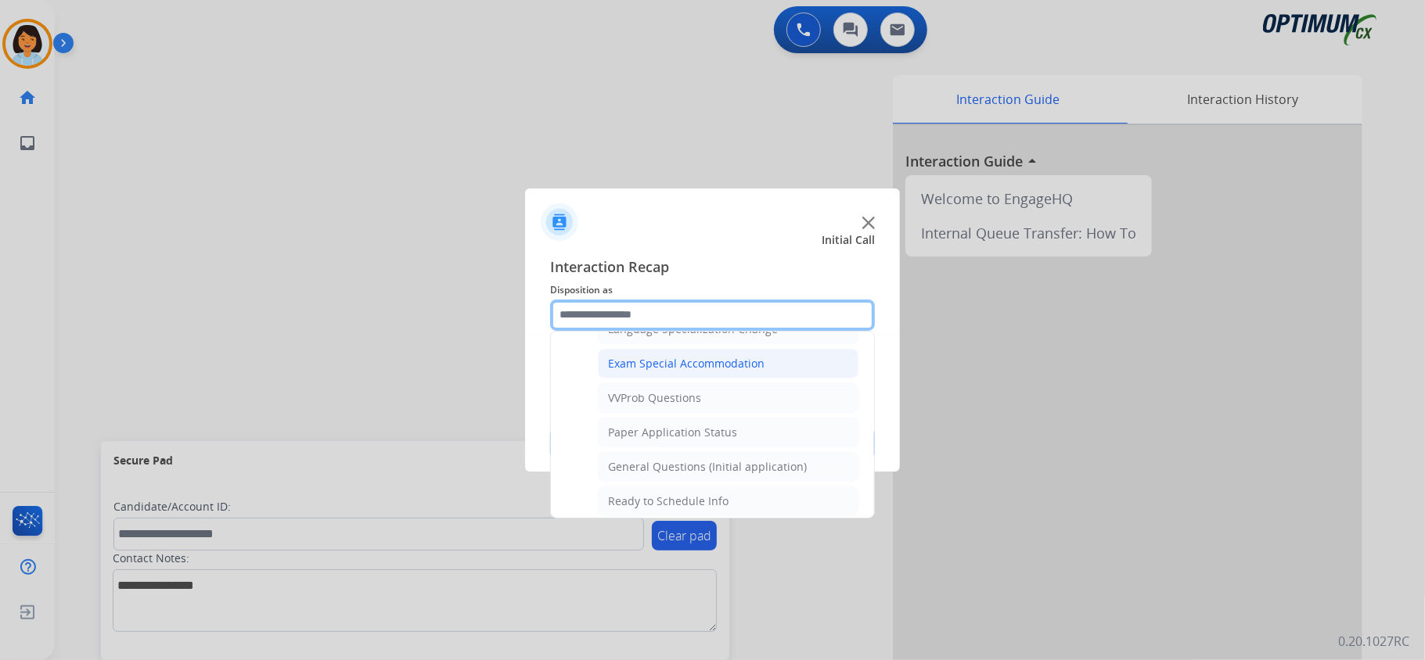
scroll to position [834, 0]
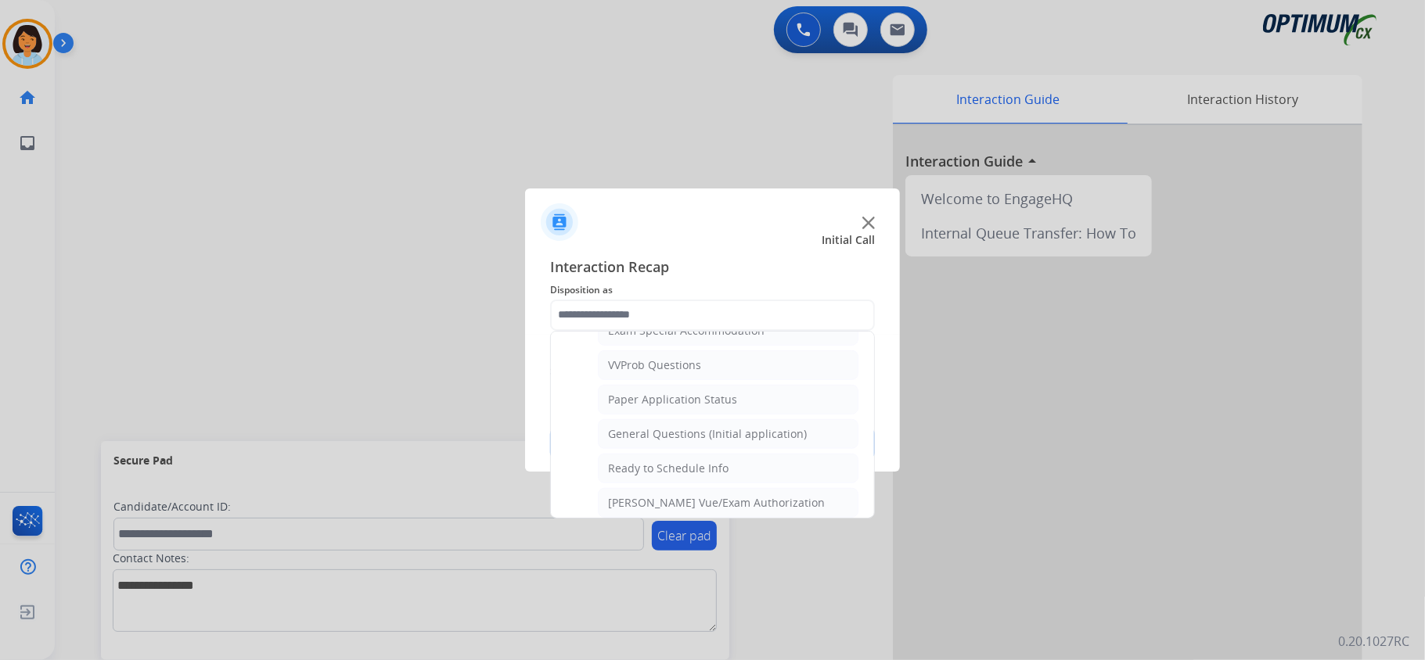
click at [689, 408] on div "Paper Application Status" at bounding box center [672, 400] width 129 height 16
type input "**********"
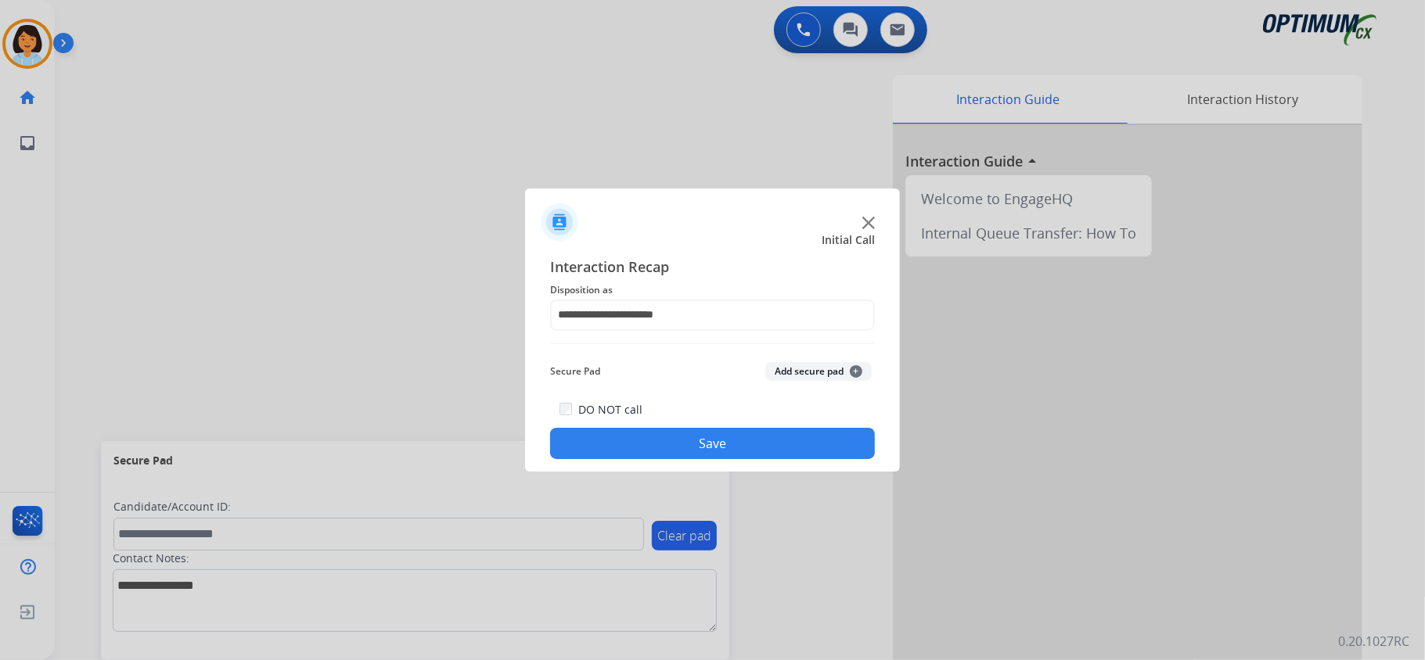
click at [662, 451] on button "Save" at bounding box center [712, 443] width 325 height 31
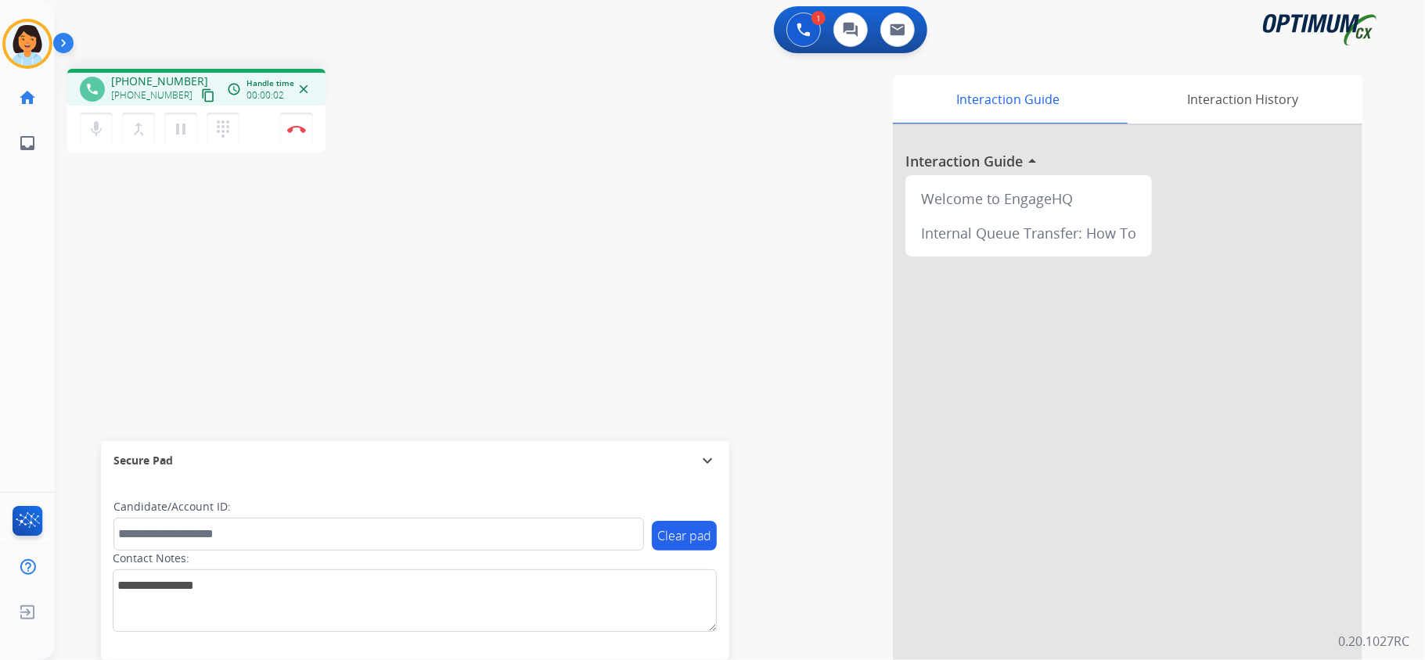
click at [201, 95] on mat-icon "content_copy" at bounding box center [208, 95] width 14 height 14
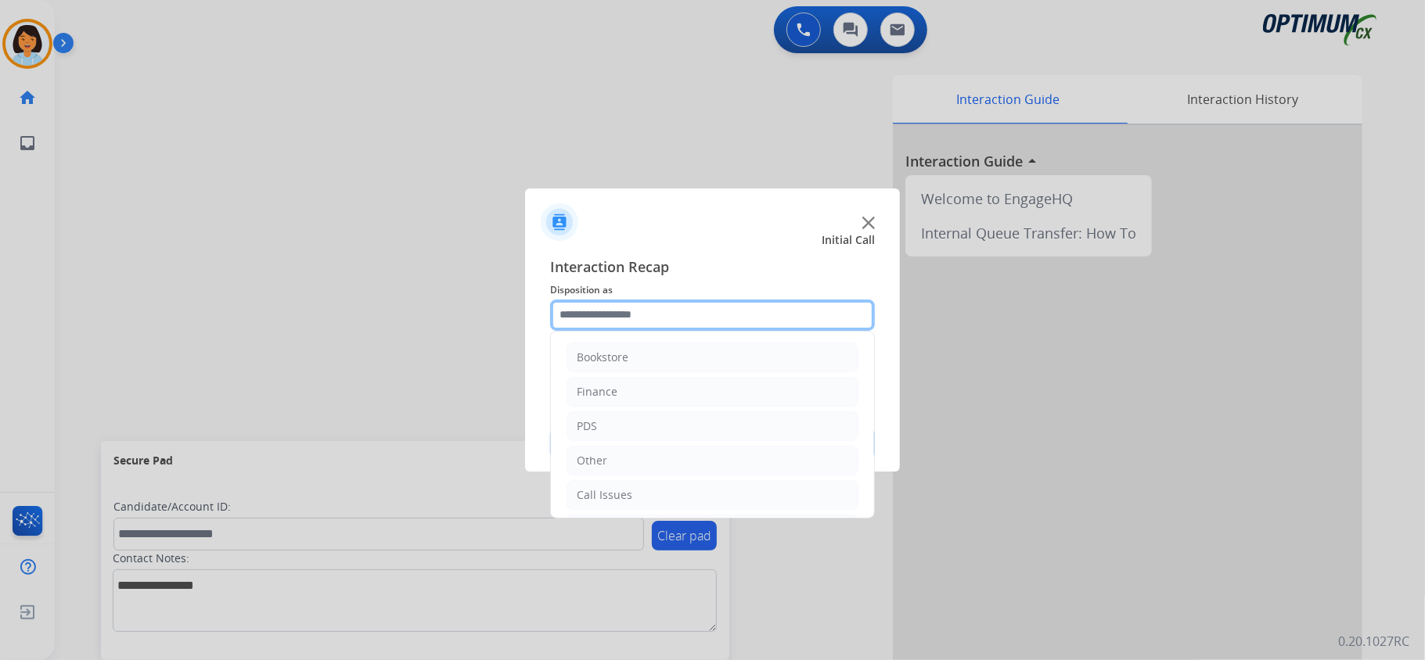
click at [751, 320] on input "text" at bounding box center [712, 315] width 325 height 31
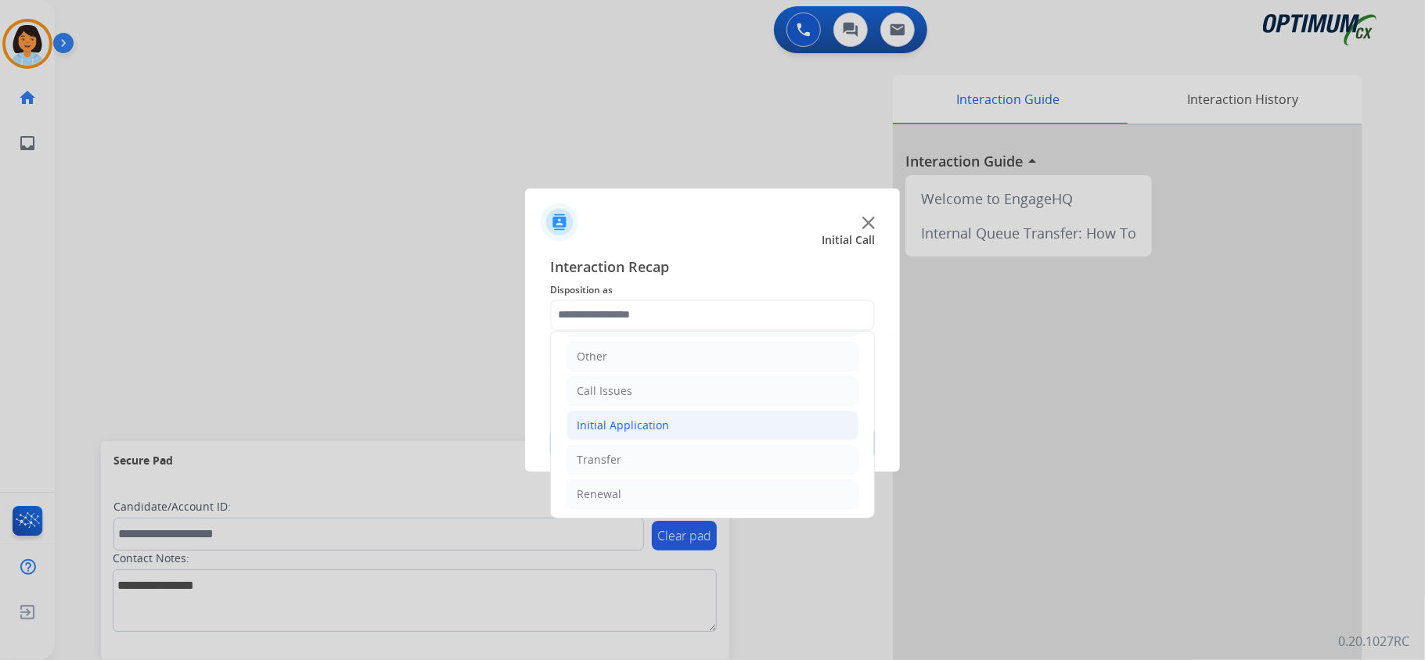
click at [649, 424] on div "Initial Application" at bounding box center [623, 426] width 92 height 16
click at [671, 455] on div "Credential Resend (Initial application)" at bounding box center [707, 460] width 198 height 16
type input "**********"
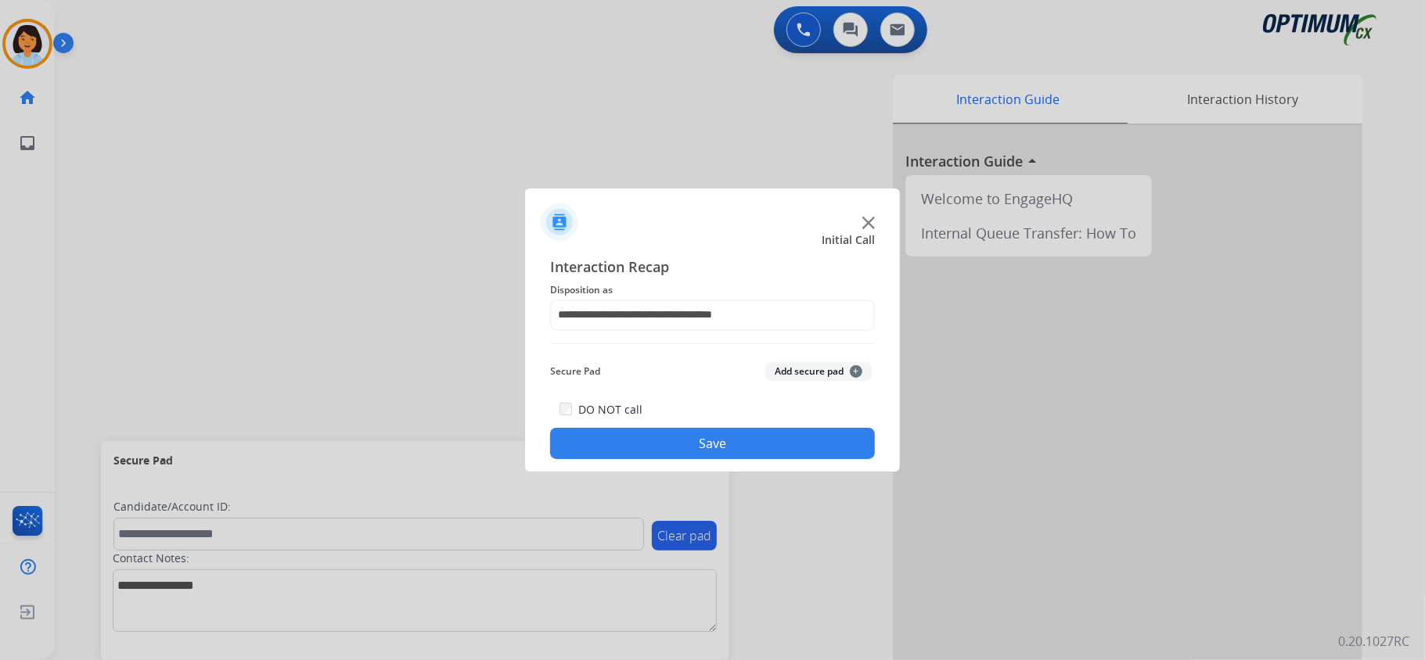
click at [717, 454] on button "Save" at bounding box center [712, 443] width 325 height 31
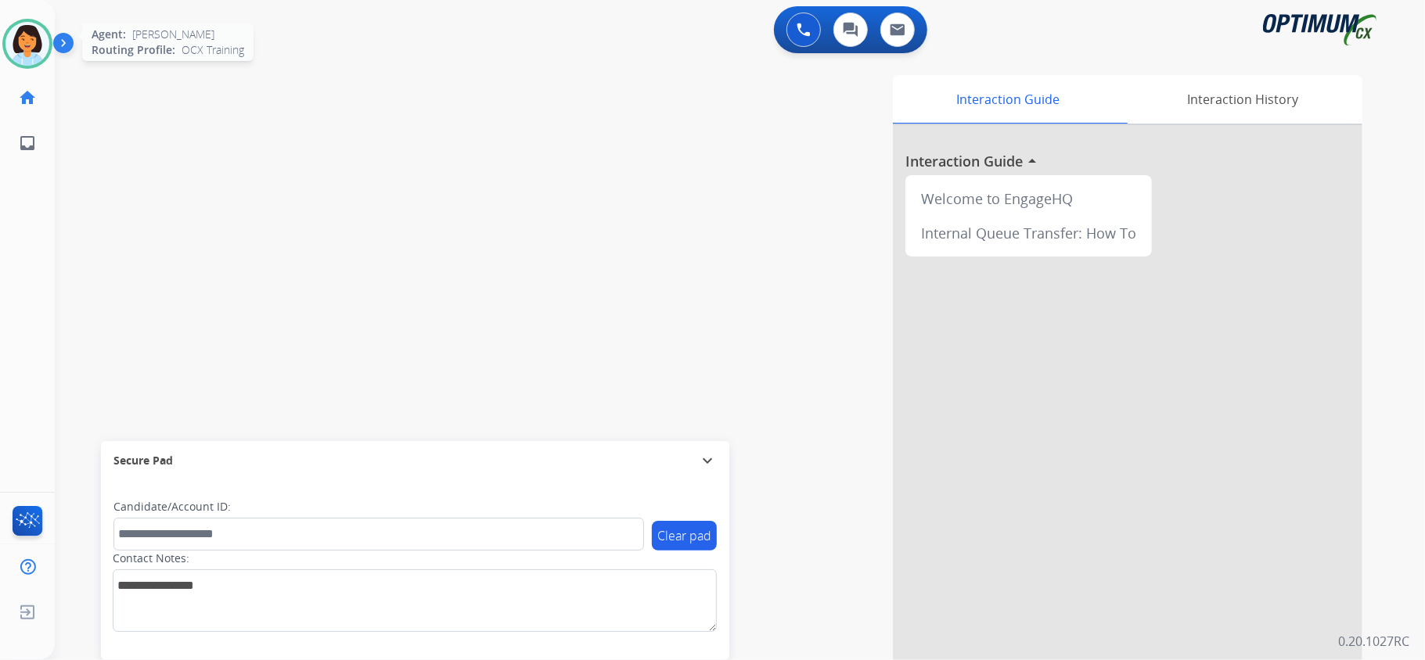
click at [30, 54] on img at bounding box center [27, 44] width 44 height 44
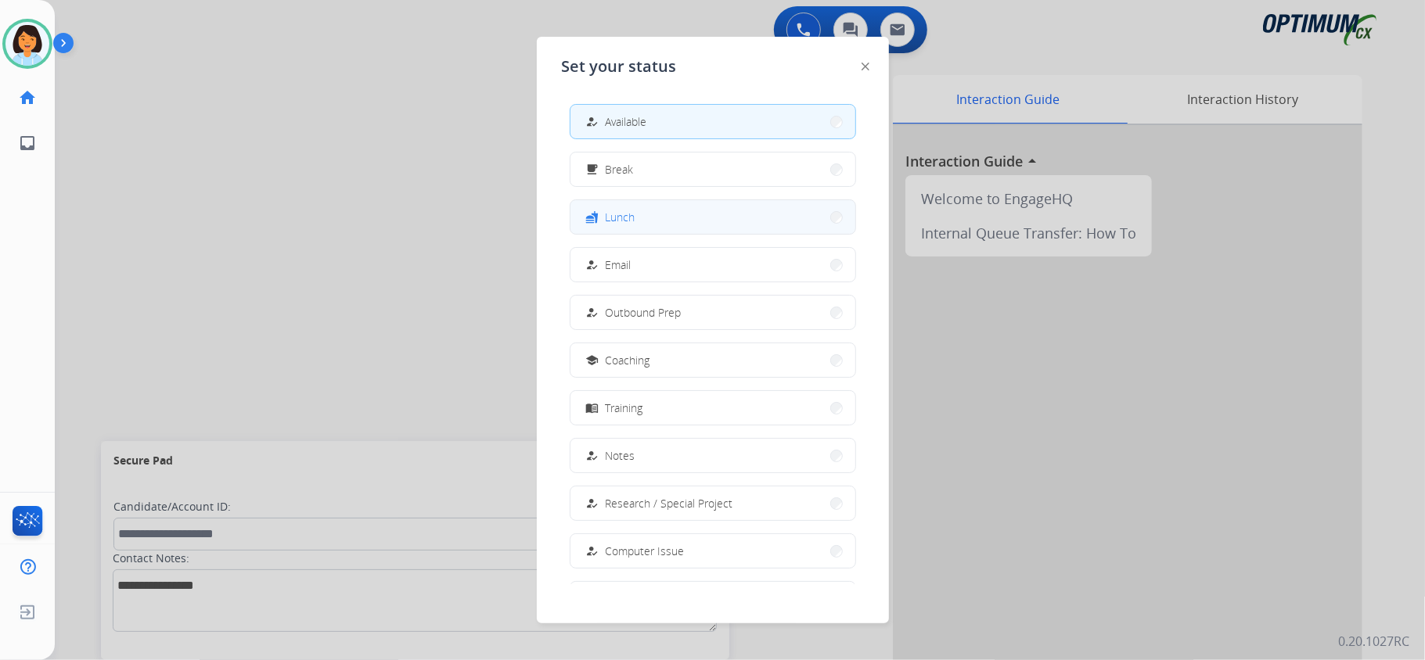
click at [661, 220] on button "fastfood Lunch" at bounding box center [712, 217] width 285 height 34
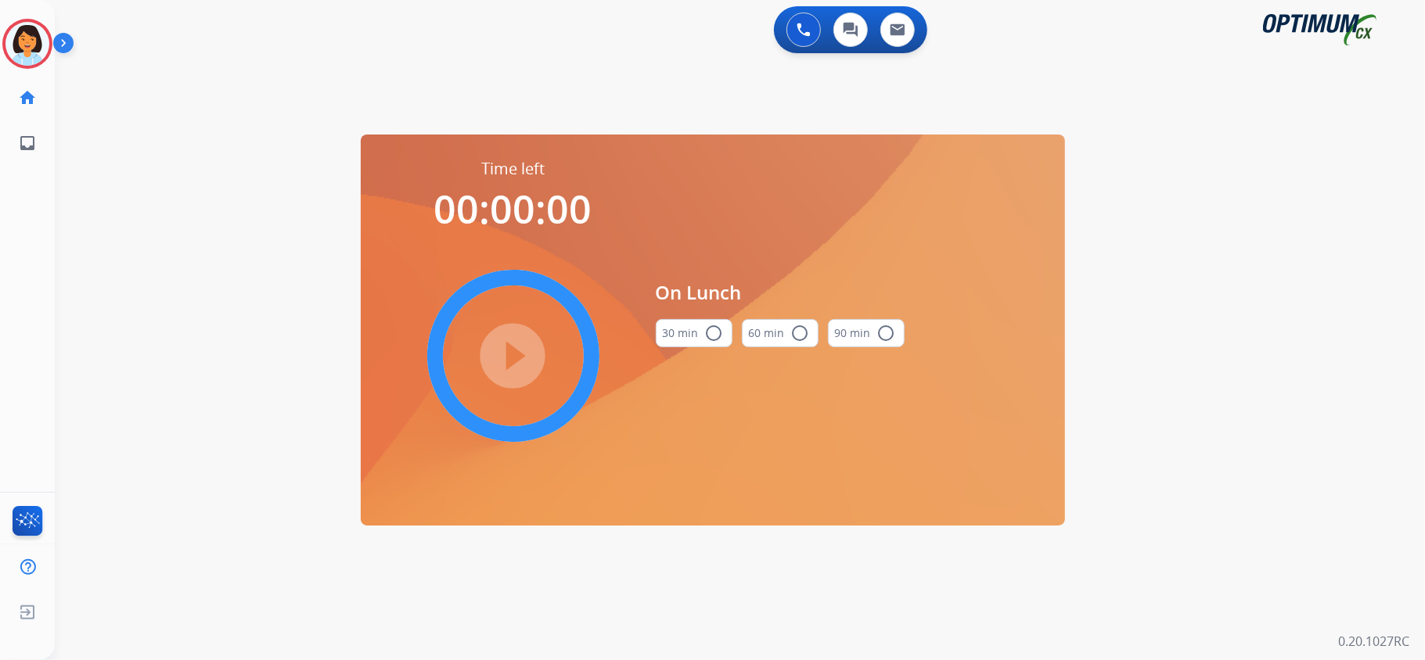
click at [710, 323] on button "30 min radio_button_unchecked" at bounding box center [694, 333] width 77 height 28
click at [504, 347] on mat-icon "play_circle_filled" at bounding box center [513, 356] width 19 height 19
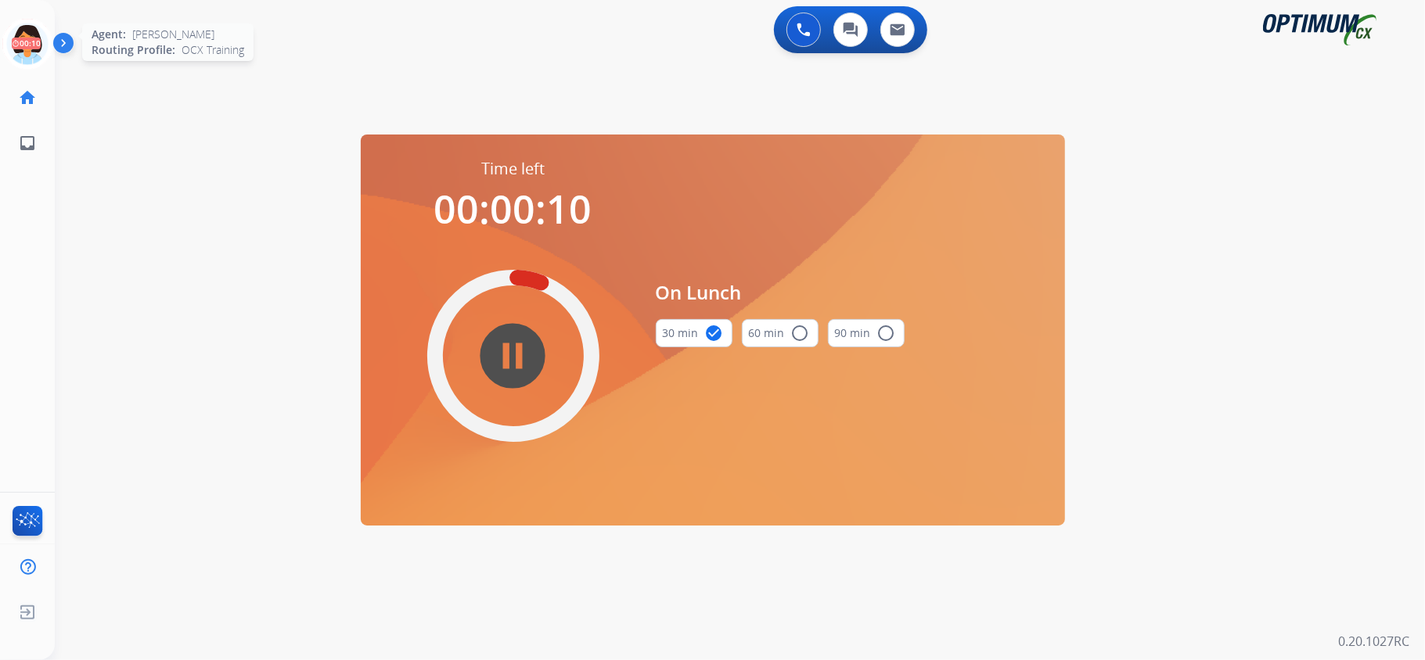
click at [35, 41] on icon at bounding box center [27, 44] width 51 height 51
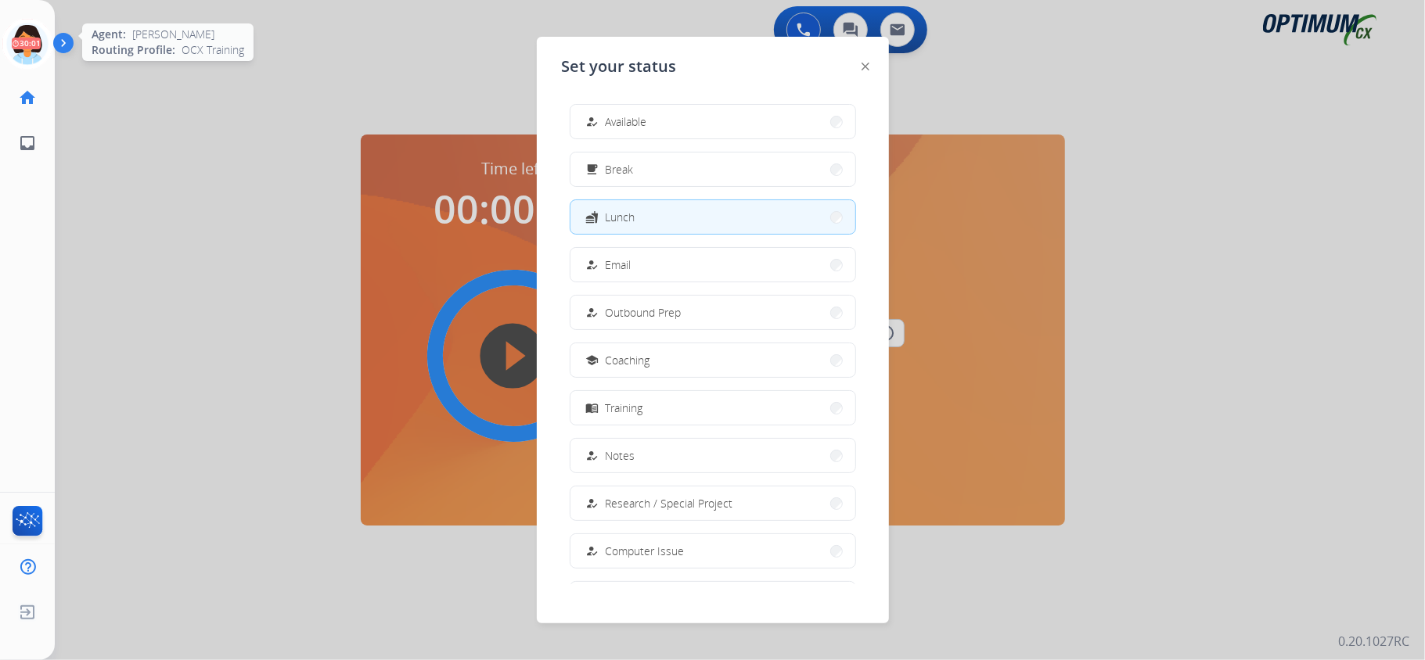
click at [27, 34] on icon at bounding box center [27, 44] width 51 height 51
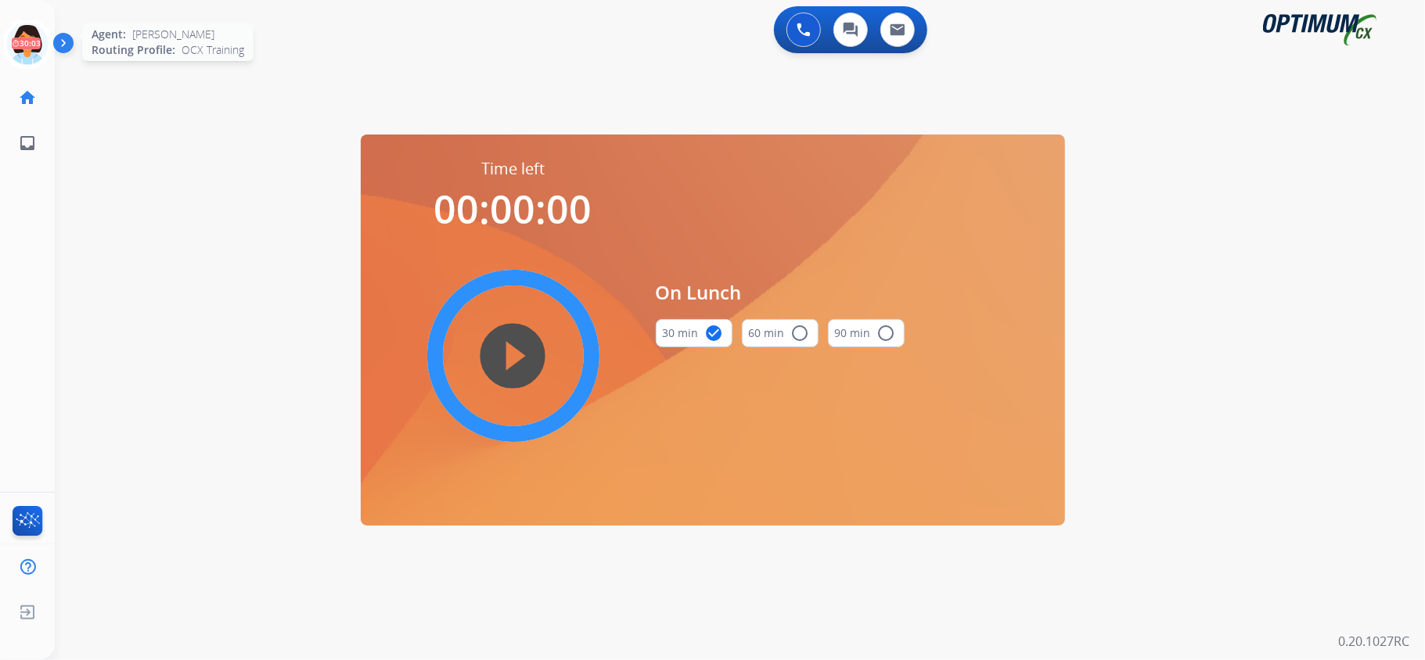
click at [23, 41] on icon at bounding box center [27, 44] width 51 height 51
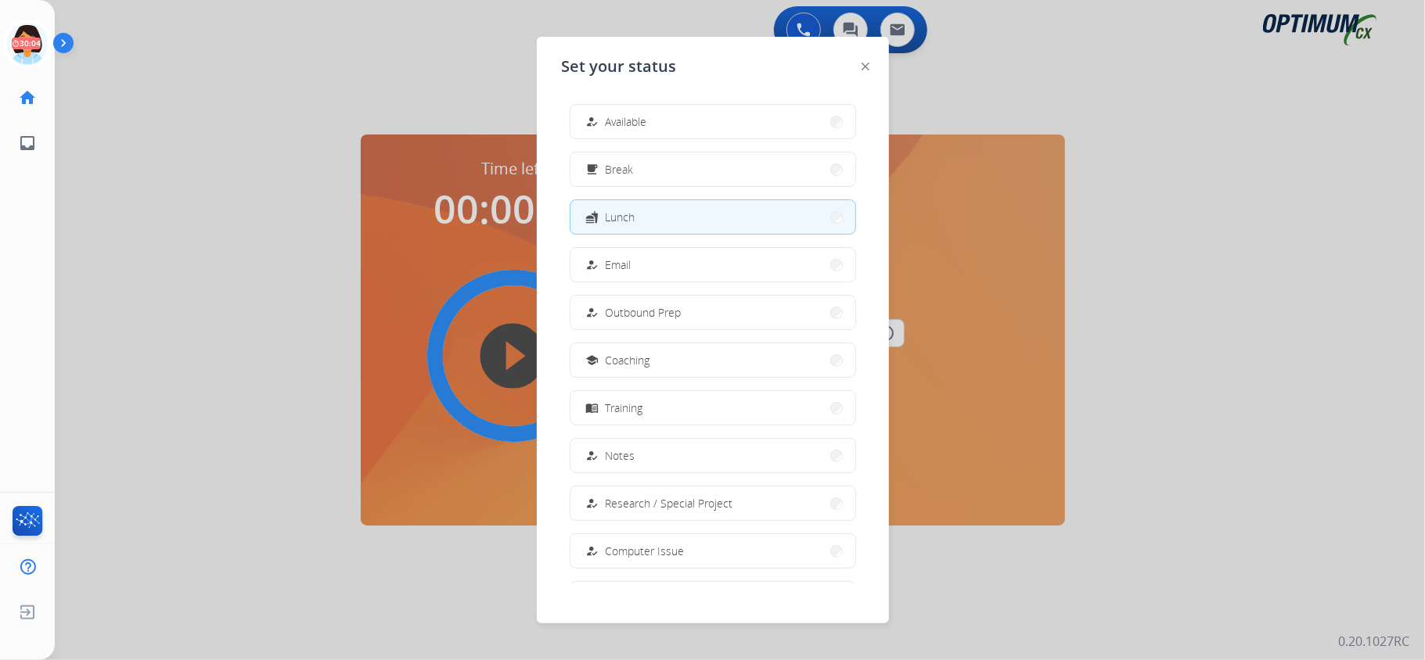
click at [673, 141] on div "how_to_reg Available free_breakfast Break fastfood Lunch how_to_reg Email how_t…" at bounding box center [713, 338] width 302 height 493
click at [692, 117] on button "how_to_reg Available" at bounding box center [712, 122] width 285 height 34
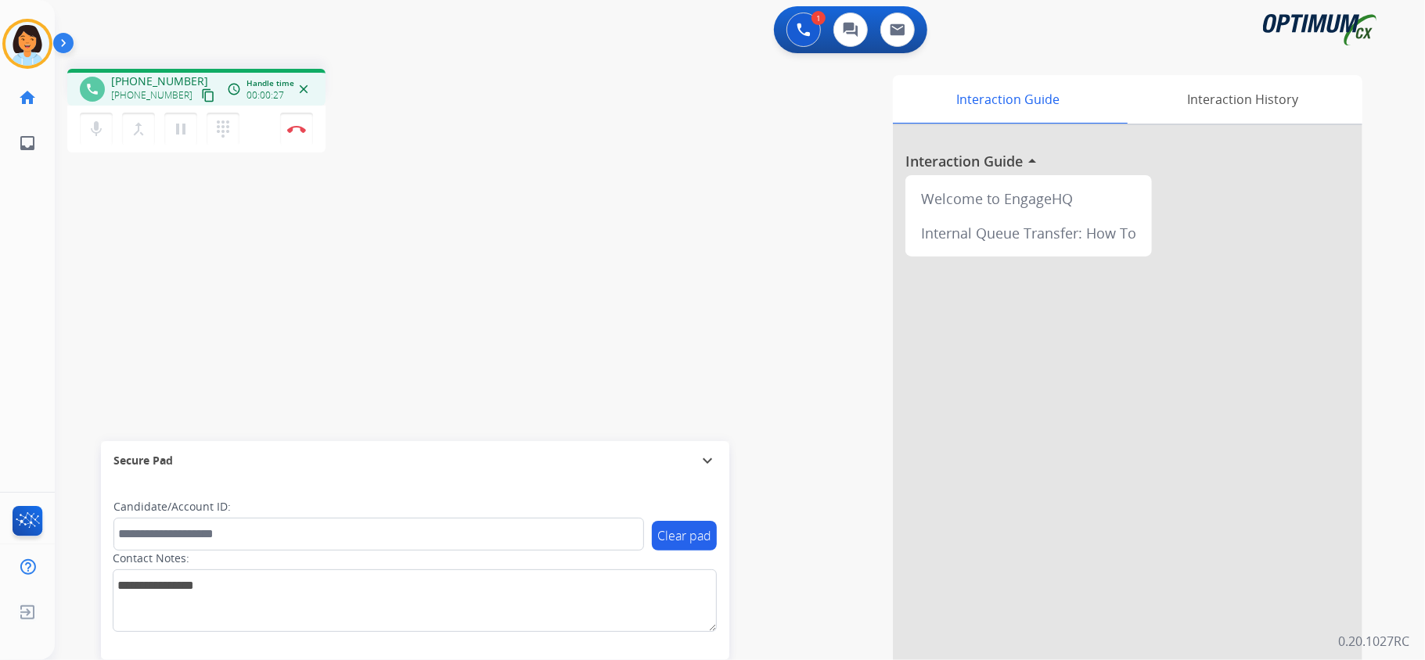
click at [201, 92] on mat-icon "content_copy" at bounding box center [208, 95] width 14 height 14
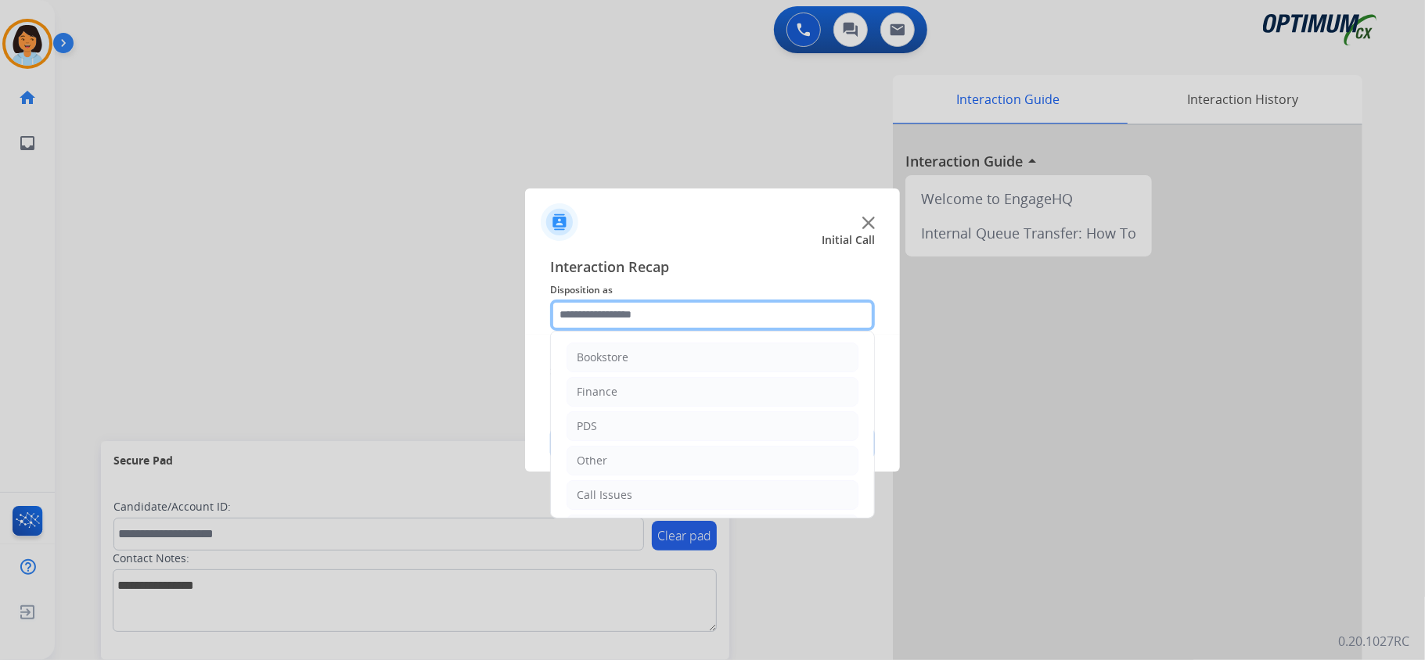
click at [812, 322] on input "text" at bounding box center [712, 315] width 325 height 31
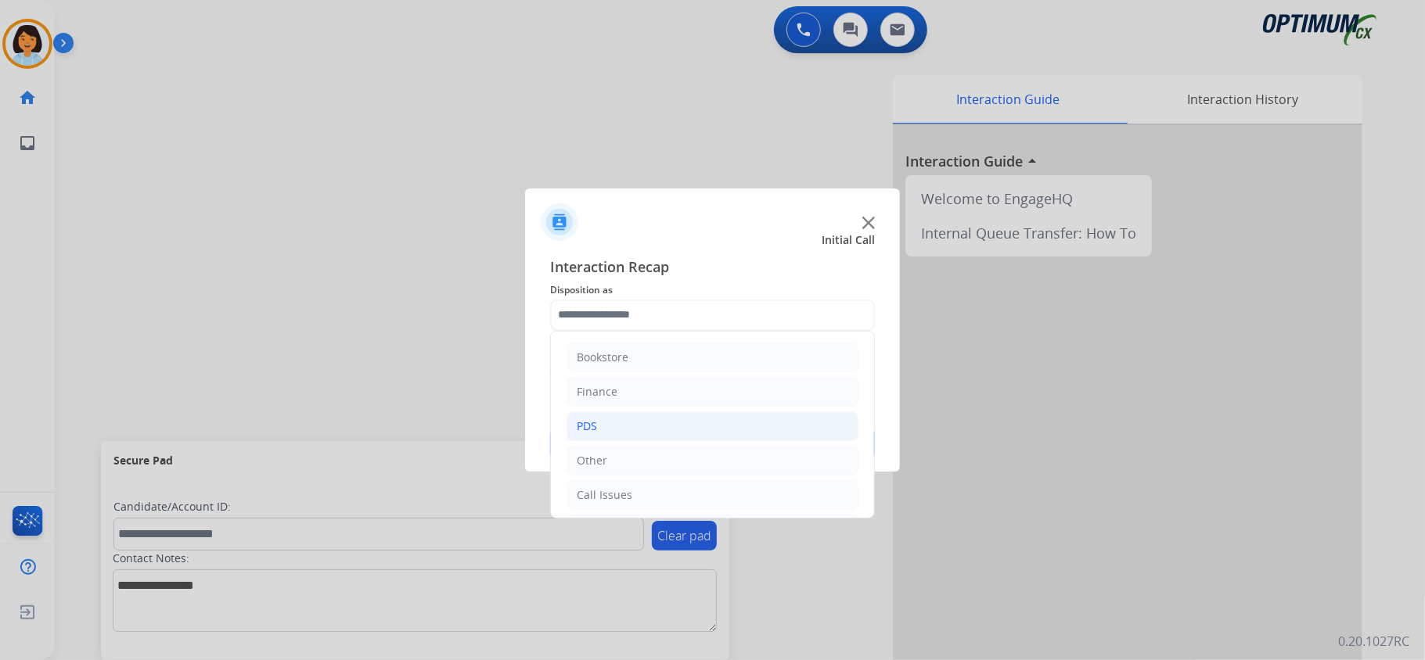
click at [630, 435] on li "PDS" at bounding box center [712, 427] width 292 height 30
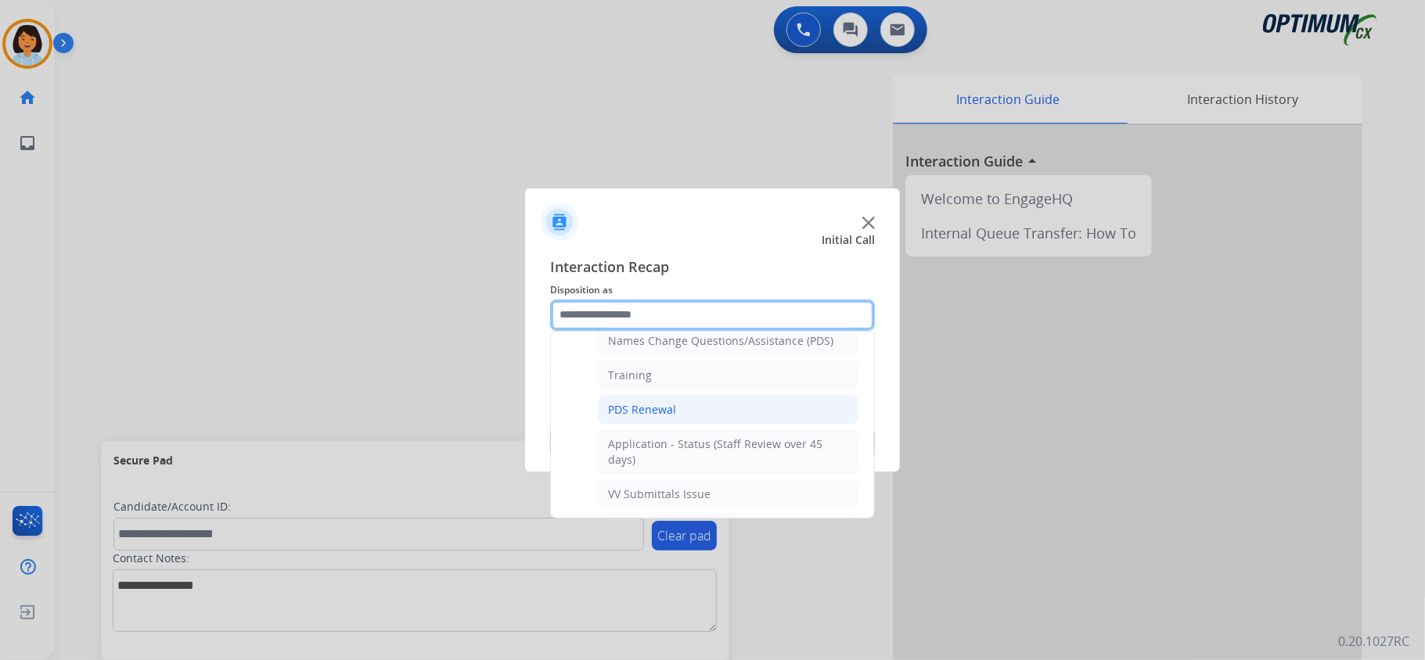
scroll to position [313, 0]
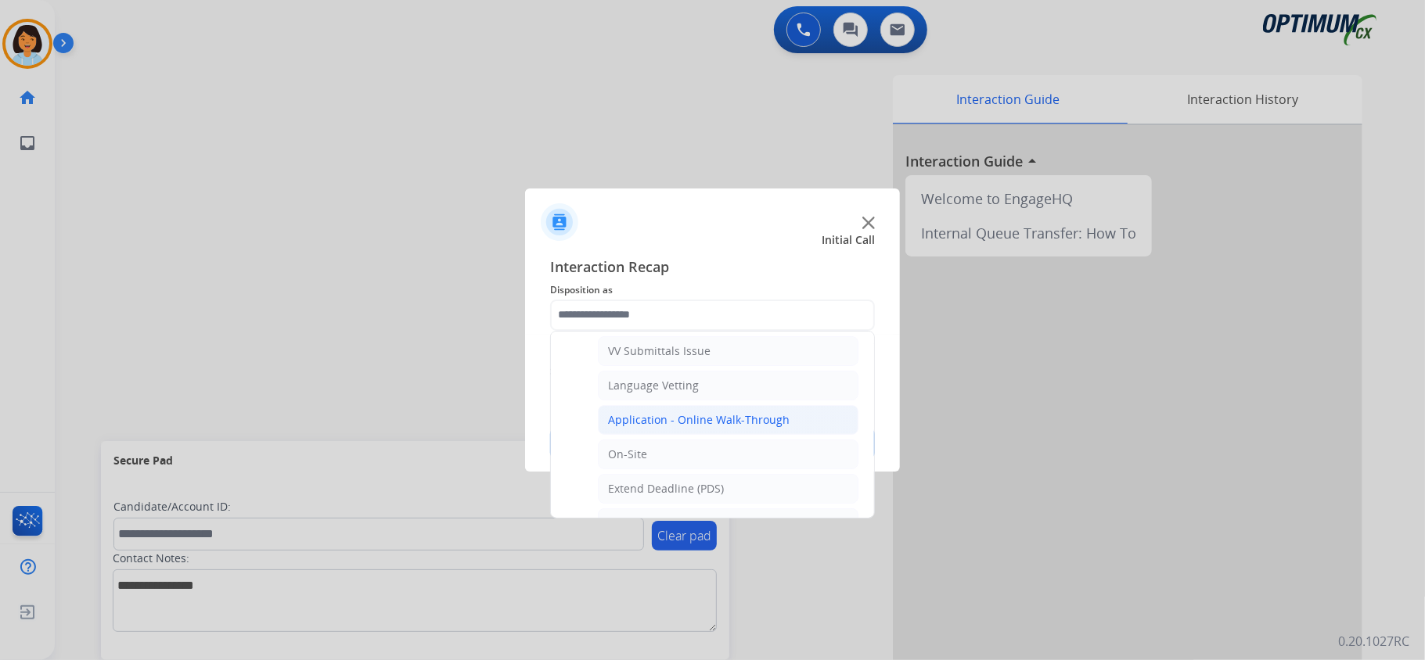
click at [687, 417] on div "Application - Online Walk-Through" at bounding box center [699, 420] width 182 height 16
type input "**********"
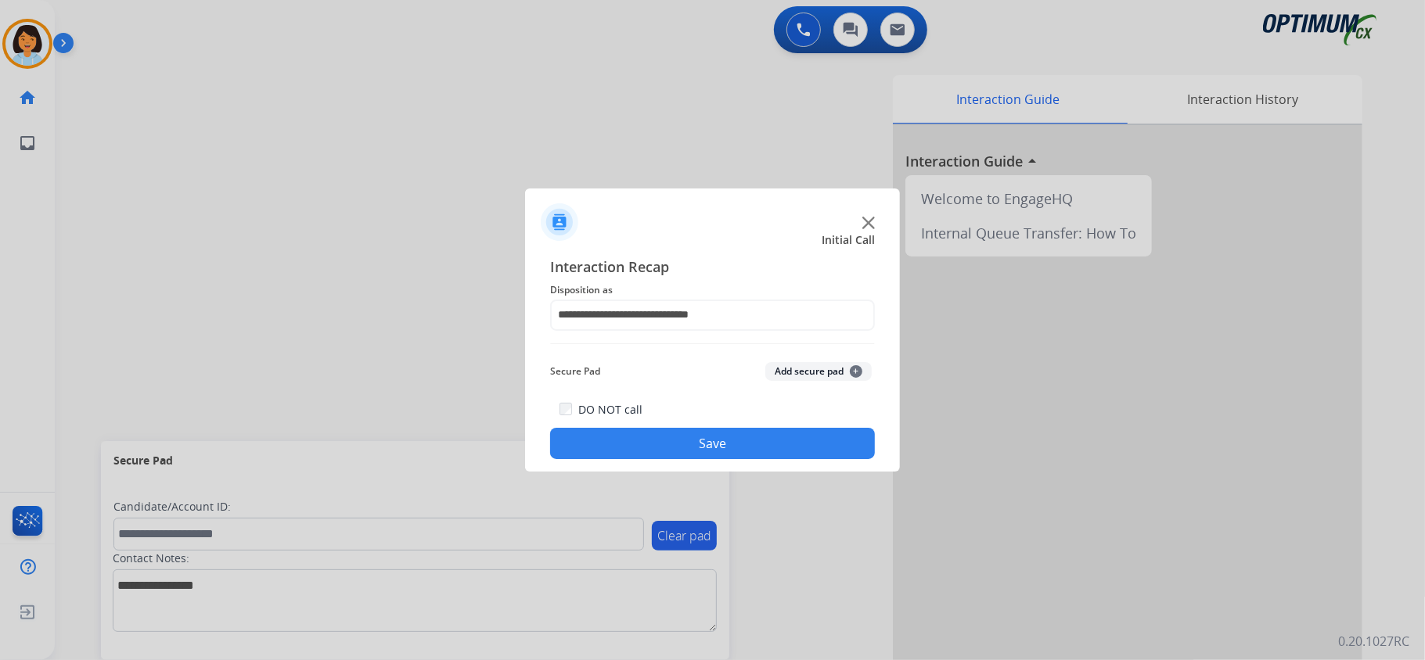
click at [680, 448] on button "Save" at bounding box center [712, 443] width 325 height 31
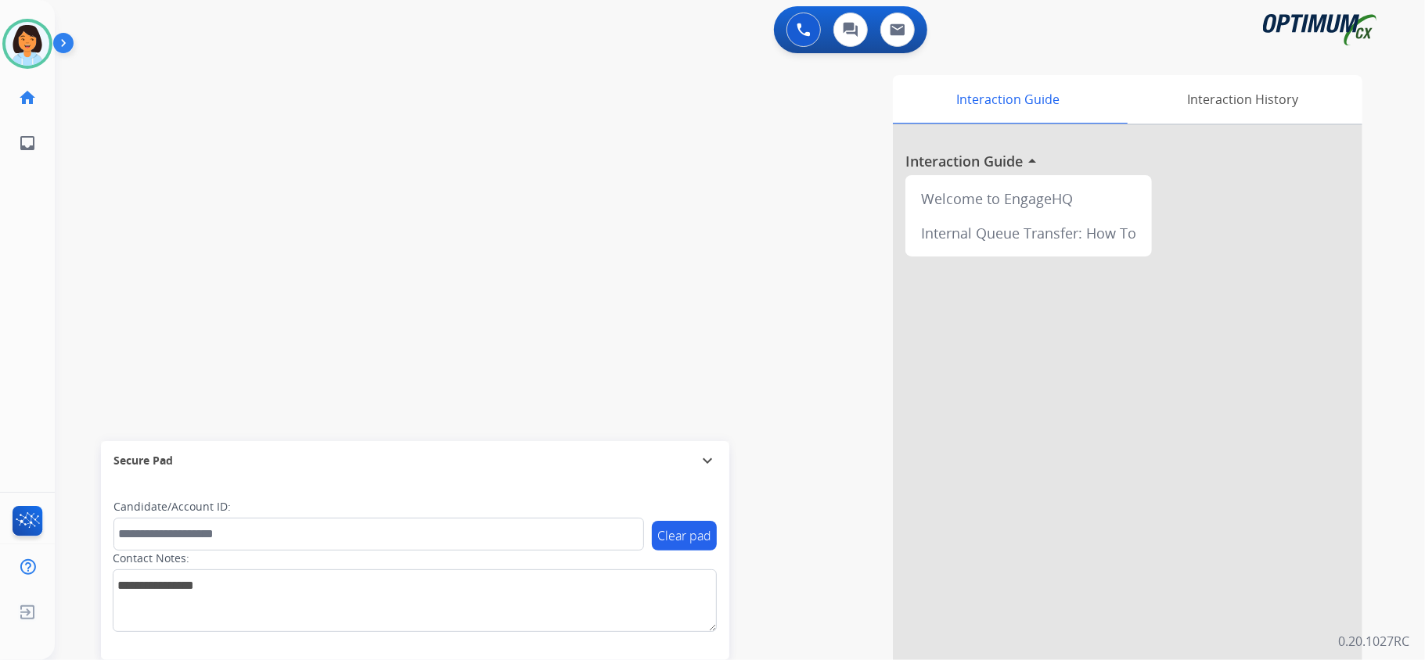
click at [426, 288] on div "swap_horiz Break voice bridge close_fullscreen Connect 3-Way Call merge_type Se…" at bounding box center [721, 382] width 1332 height 653
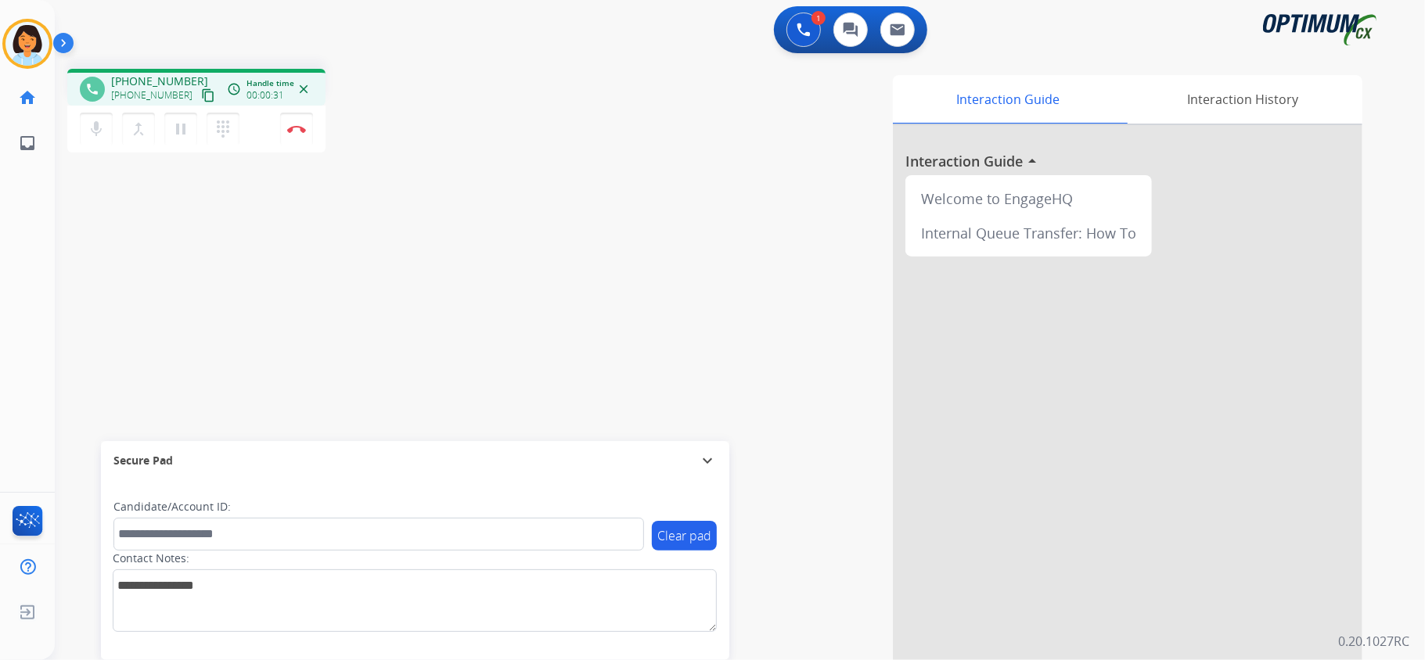
click at [201, 88] on mat-icon "content_copy" at bounding box center [208, 95] width 14 height 14
click at [302, 123] on button "Disconnect" at bounding box center [296, 129] width 33 height 33
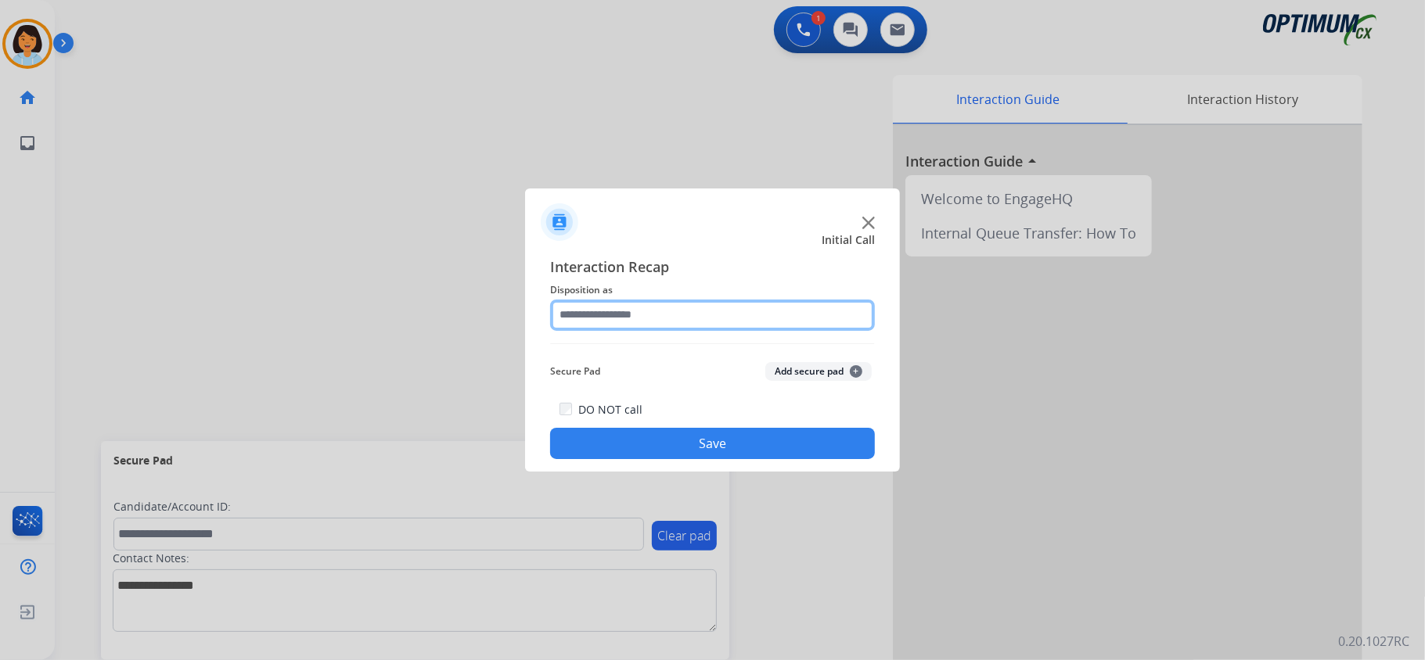
click at [626, 317] on input "text" at bounding box center [712, 315] width 325 height 31
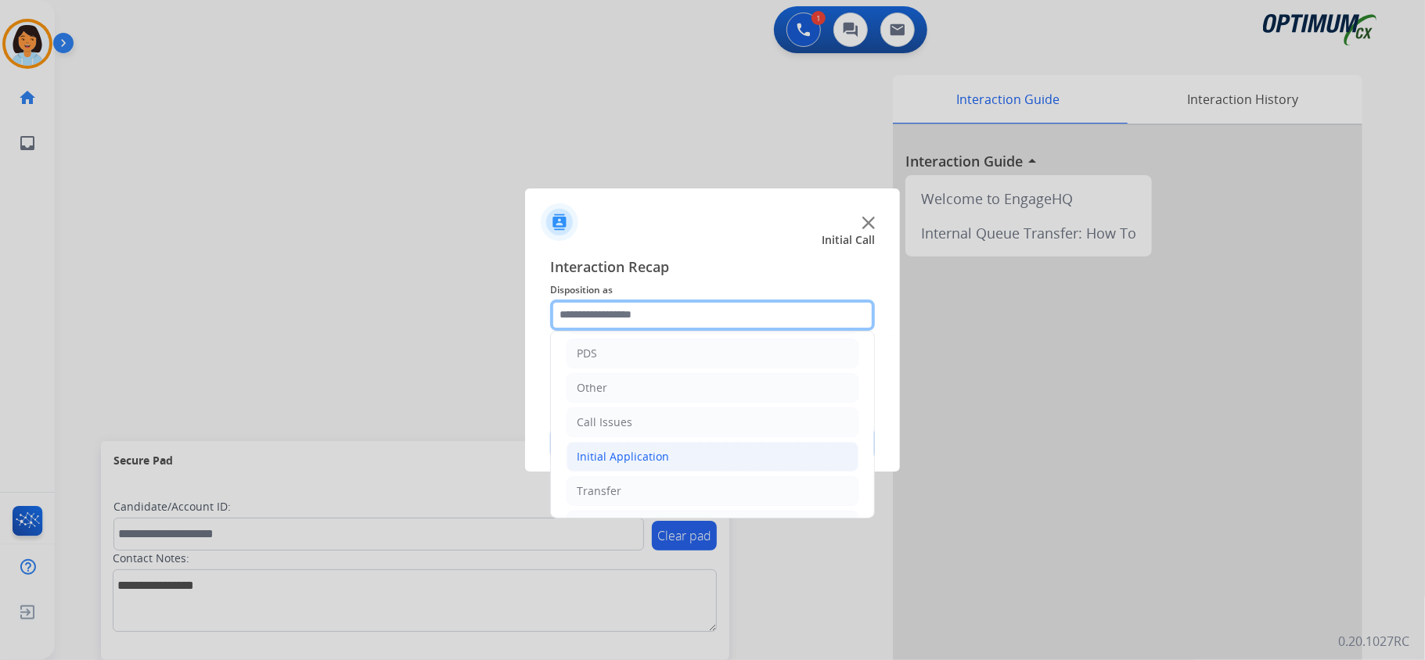
scroll to position [110, 0]
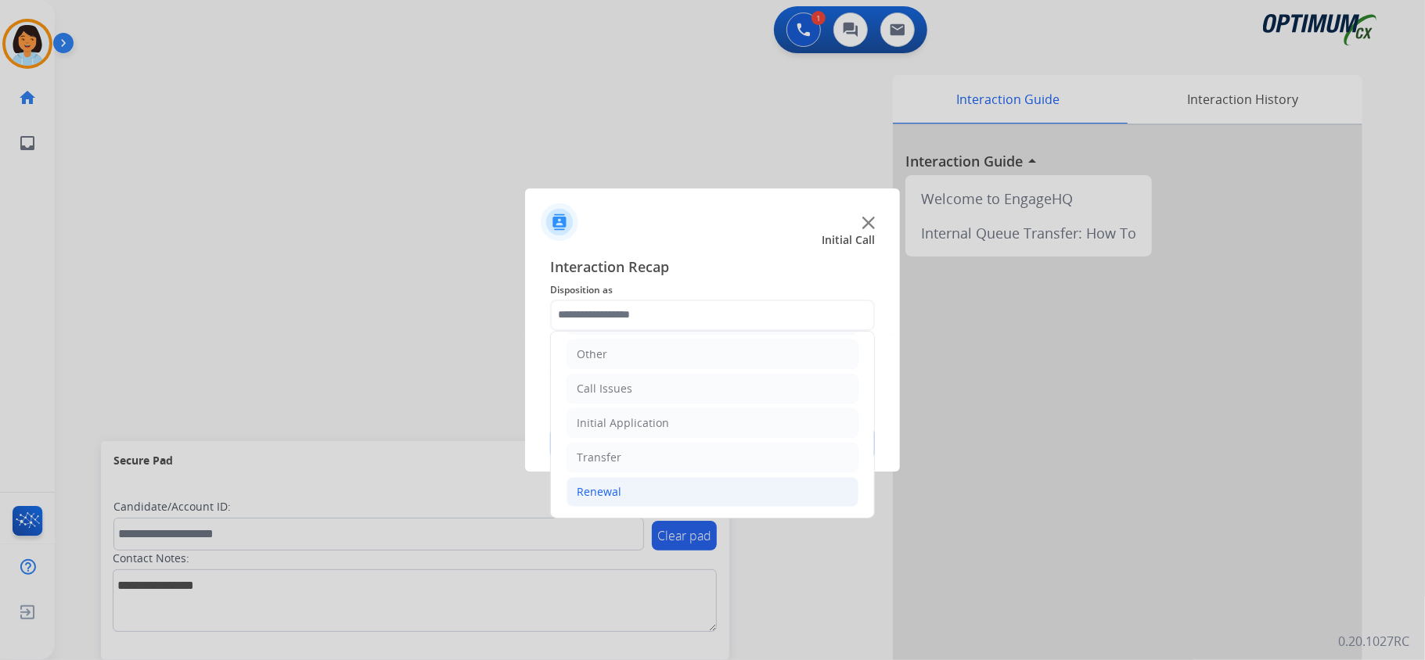
click at [653, 499] on li "Renewal" at bounding box center [712, 492] width 292 height 30
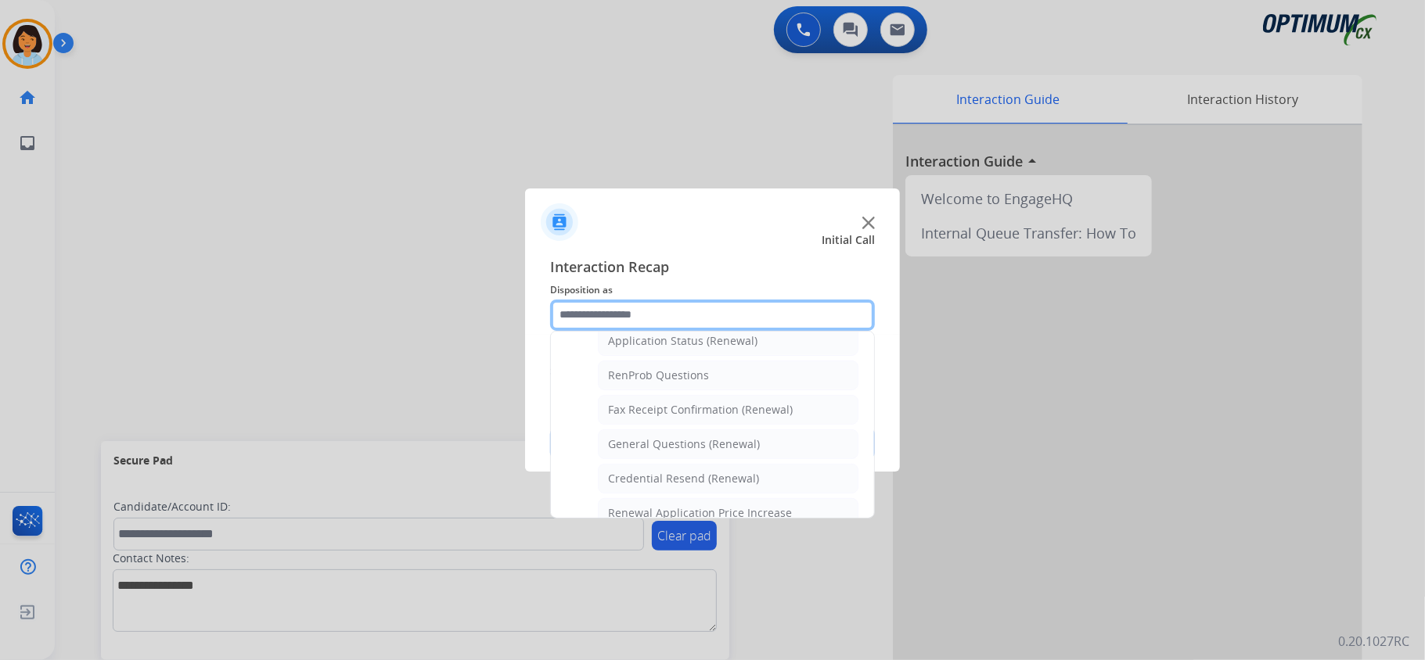
scroll to position [423, 0]
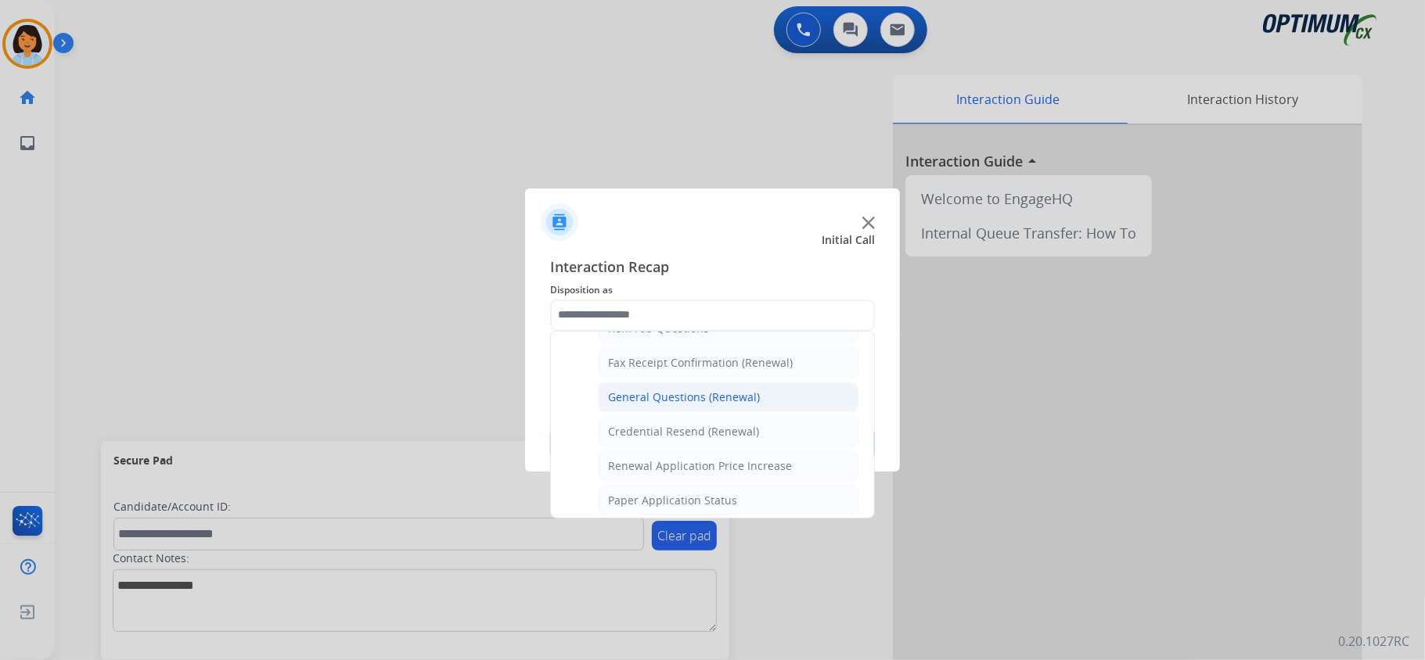
click at [692, 405] on div "General Questions (Renewal)" at bounding box center [684, 398] width 152 height 16
type input "**********"
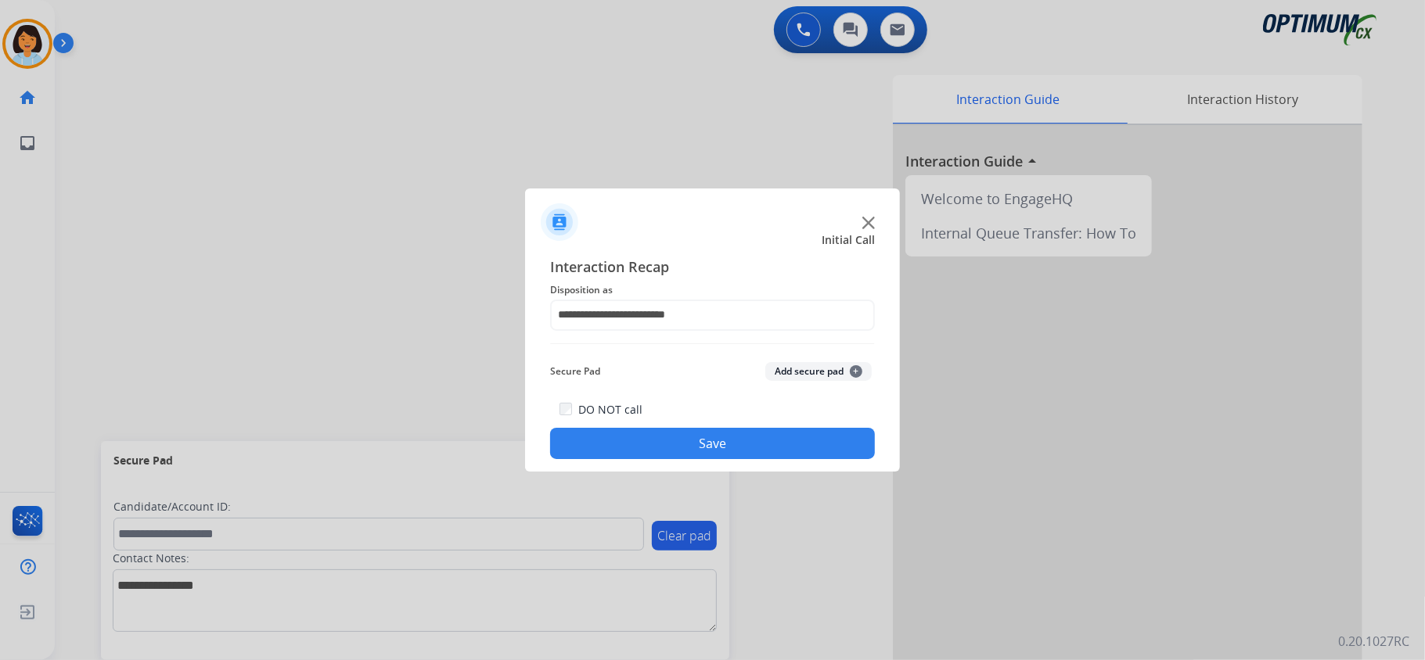
drag, startPoint x: 702, startPoint y: 443, endPoint x: 687, endPoint y: 492, distance: 51.5
click at [706, 448] on button "Save" at bounding box center [712, 443] width 325 height 31
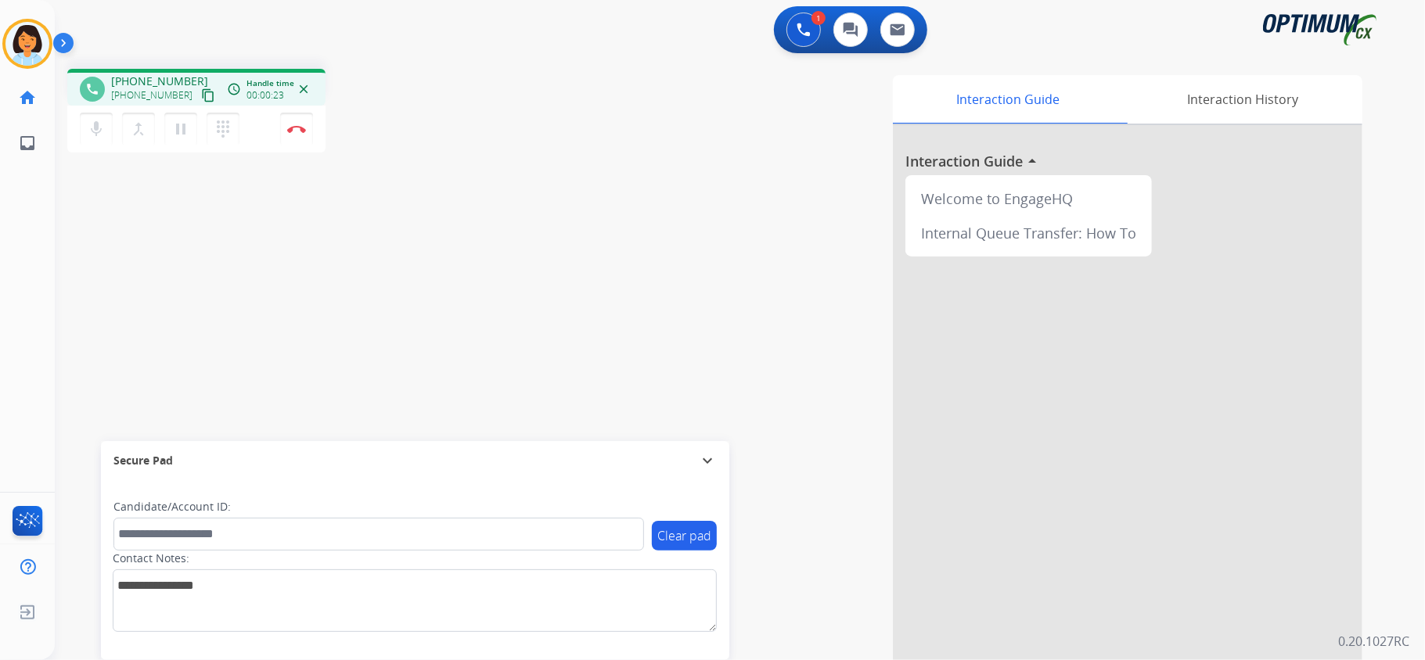
click at [201, 97] on mat-icon "content_copy" at bounding box center [208, 95] width 14 height 14
click at [302, 130] on img at bounding box center [296, 129] width 19 height 8
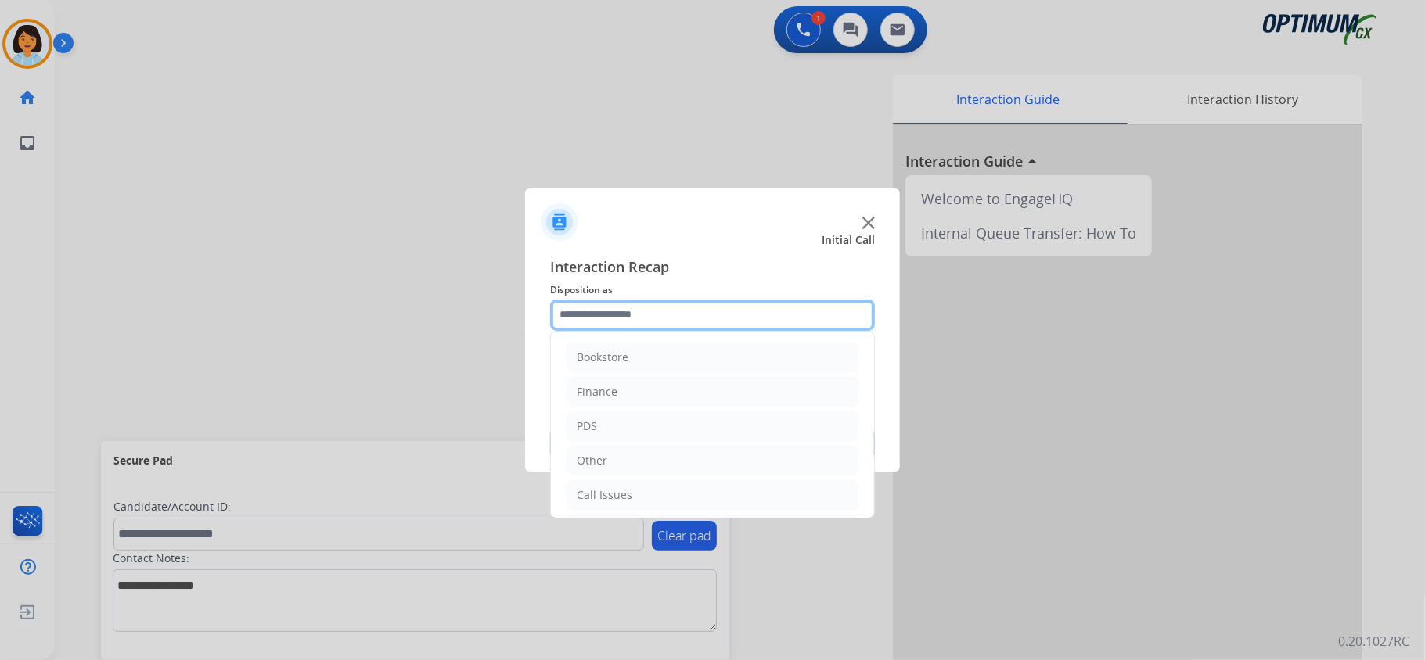
click at [623, 311] on input "text" at bounding box center [712, 315] width 325 height 31
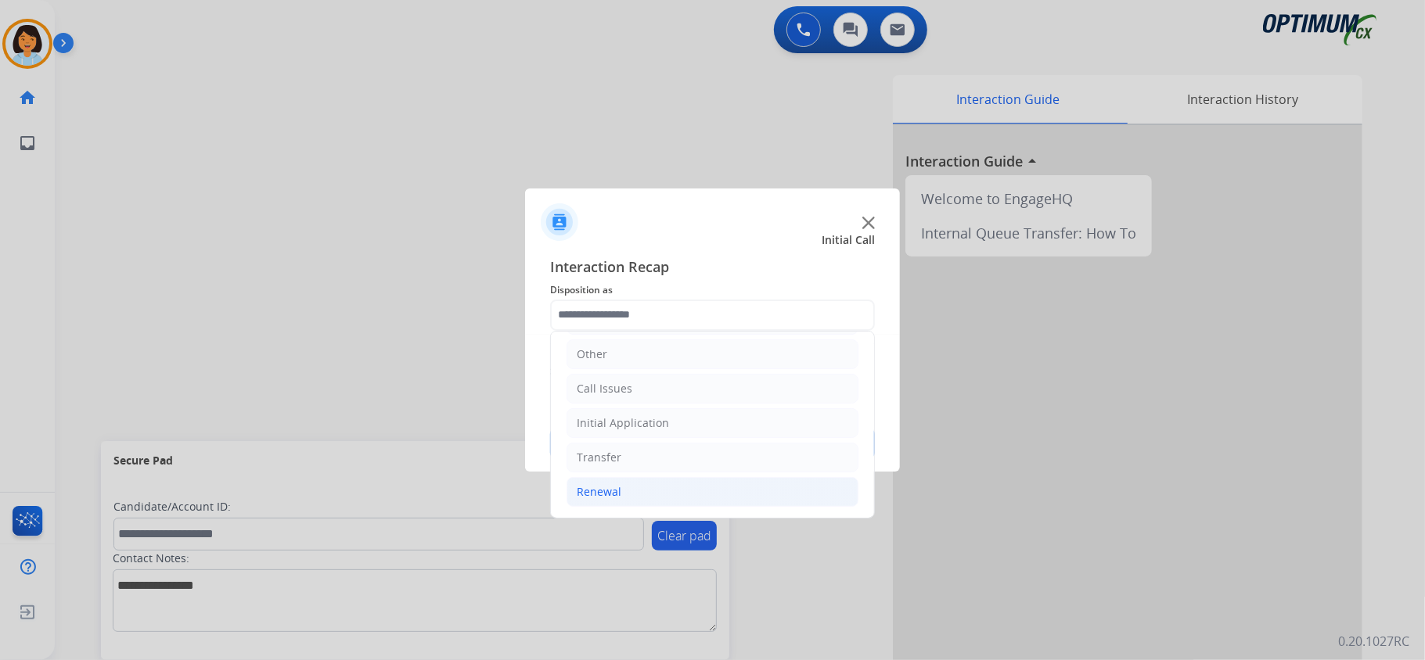
click at [613, 489] on div "Renewal" at bounding box center [599, 492] width 45 height 16
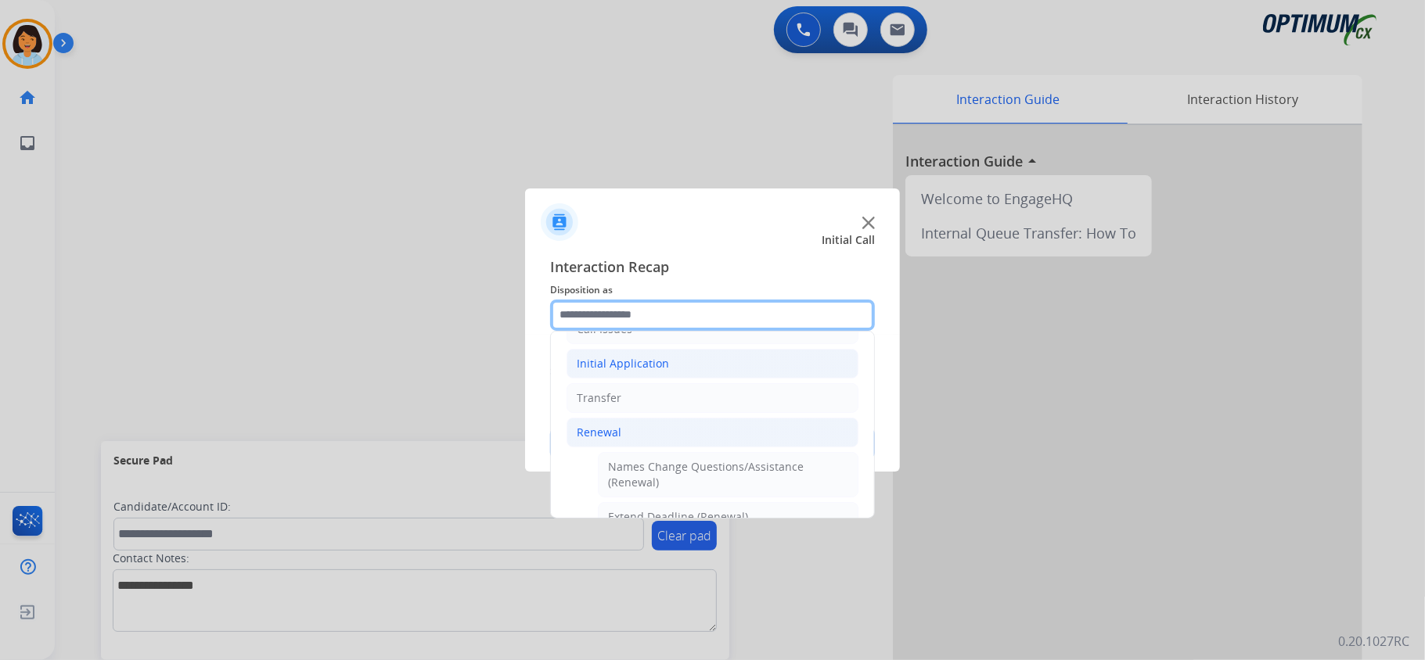
scroll to position [319, 0]
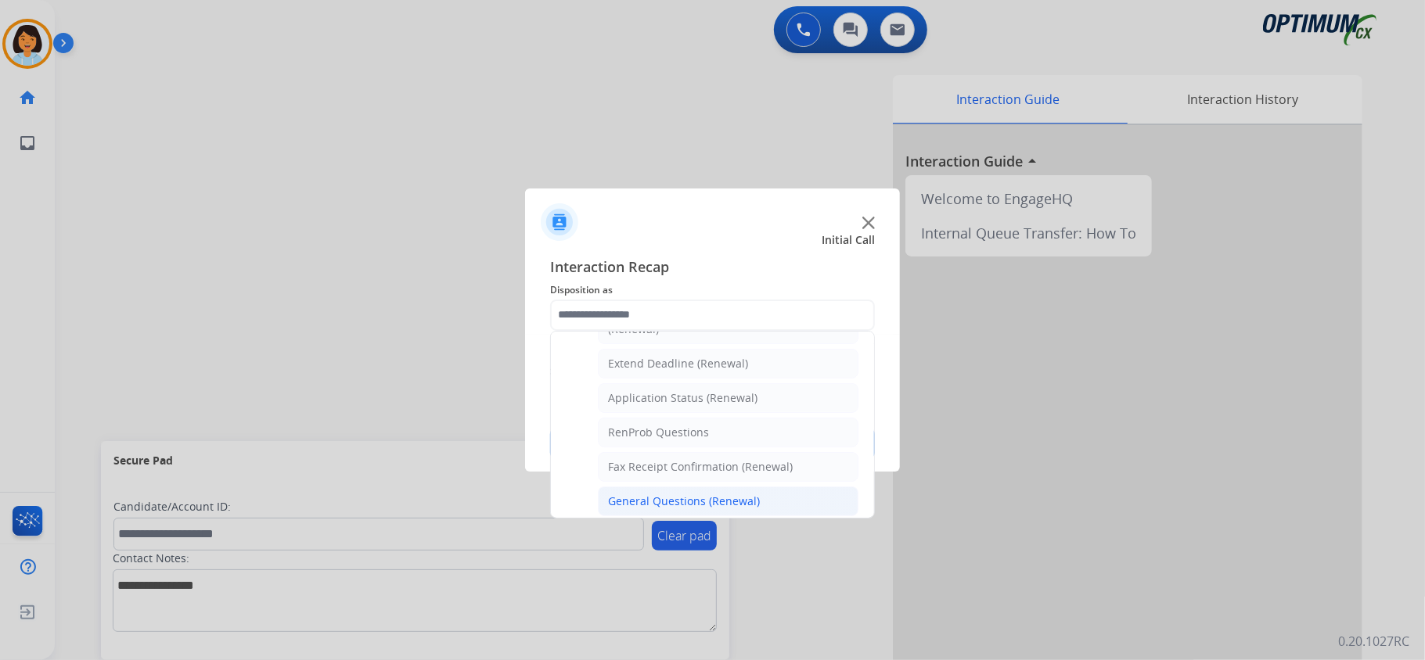
click at [706, 504] on div "General Questions (Renewal)" at bounding box center [684, 502] width 152 height 16
type input "**********"
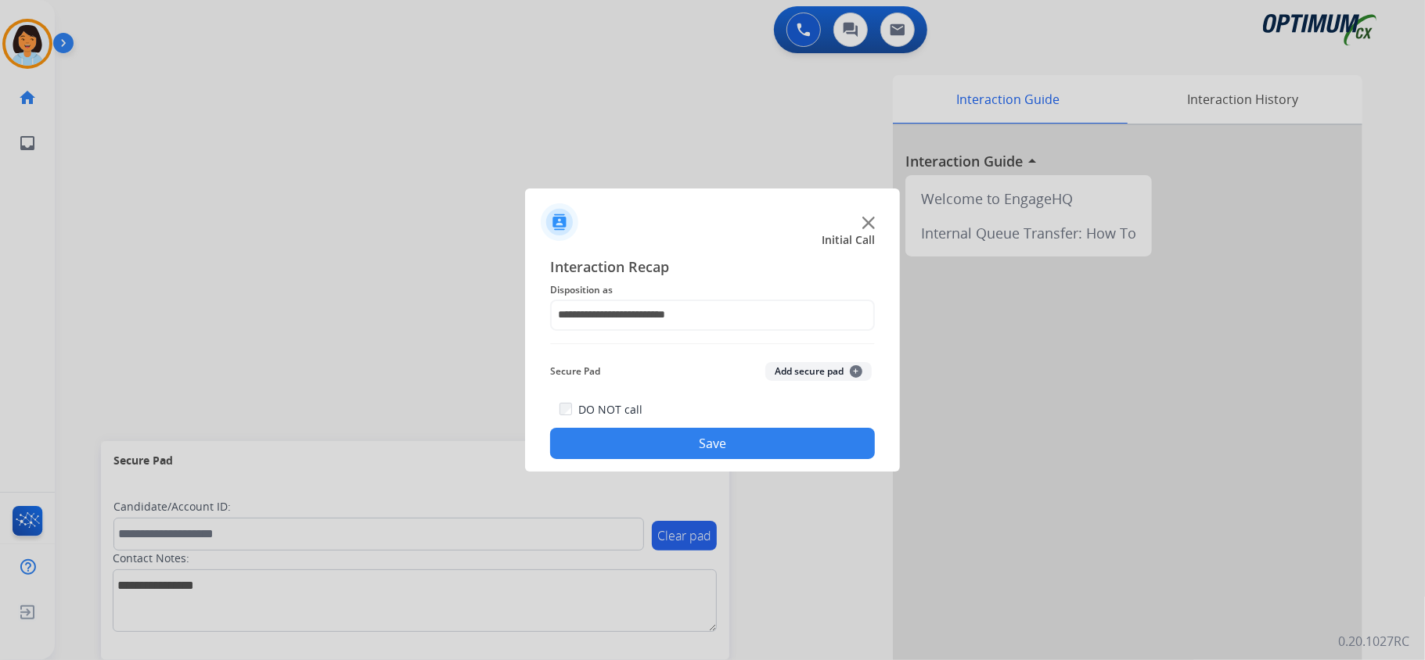
click at [678, 449] on button "Save" at bounding box center [712, 443] width 325 height 31
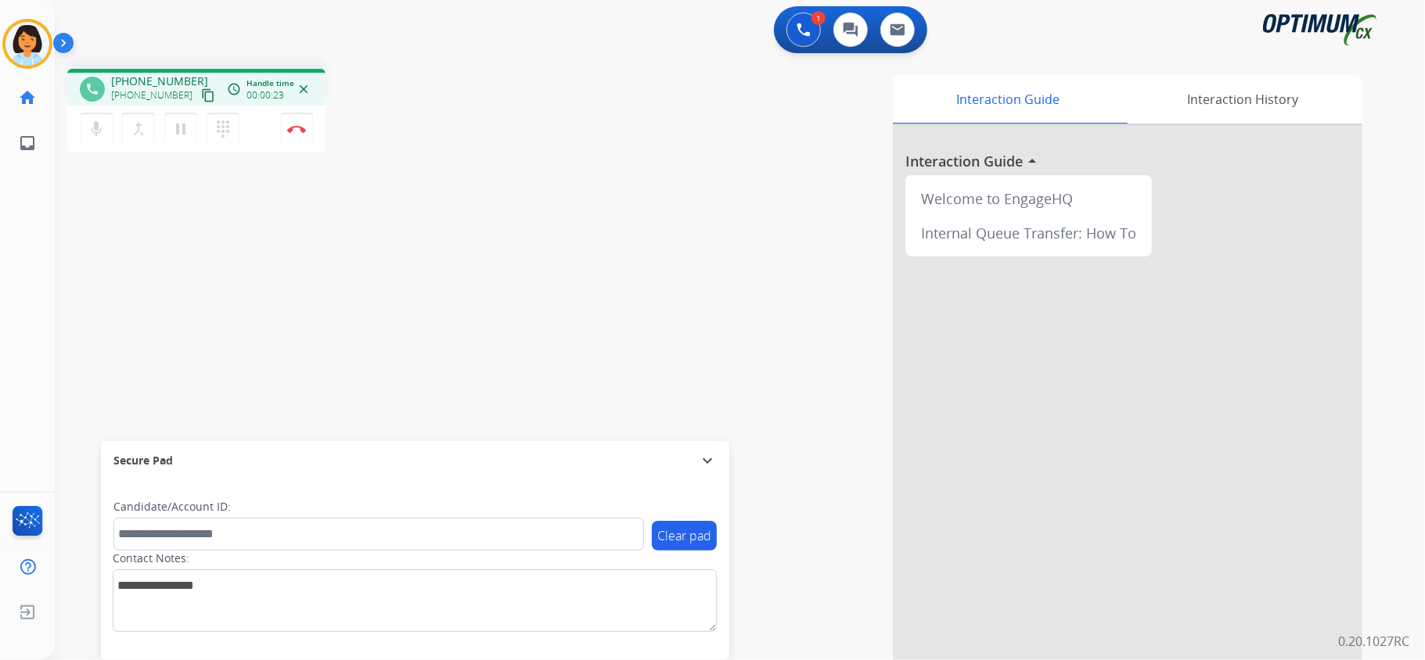
drag, startPoint x: 194, startPoint y: 95, endPoint x: 202, endPoint y: 101, distance: 9.6
click at [199, 99] on button "content_copy" at bounding box center [208, 95] width 19 height 19
click at [298, 135] on button "Disconnect" at bounding box center [296, 129] width 33 height 33
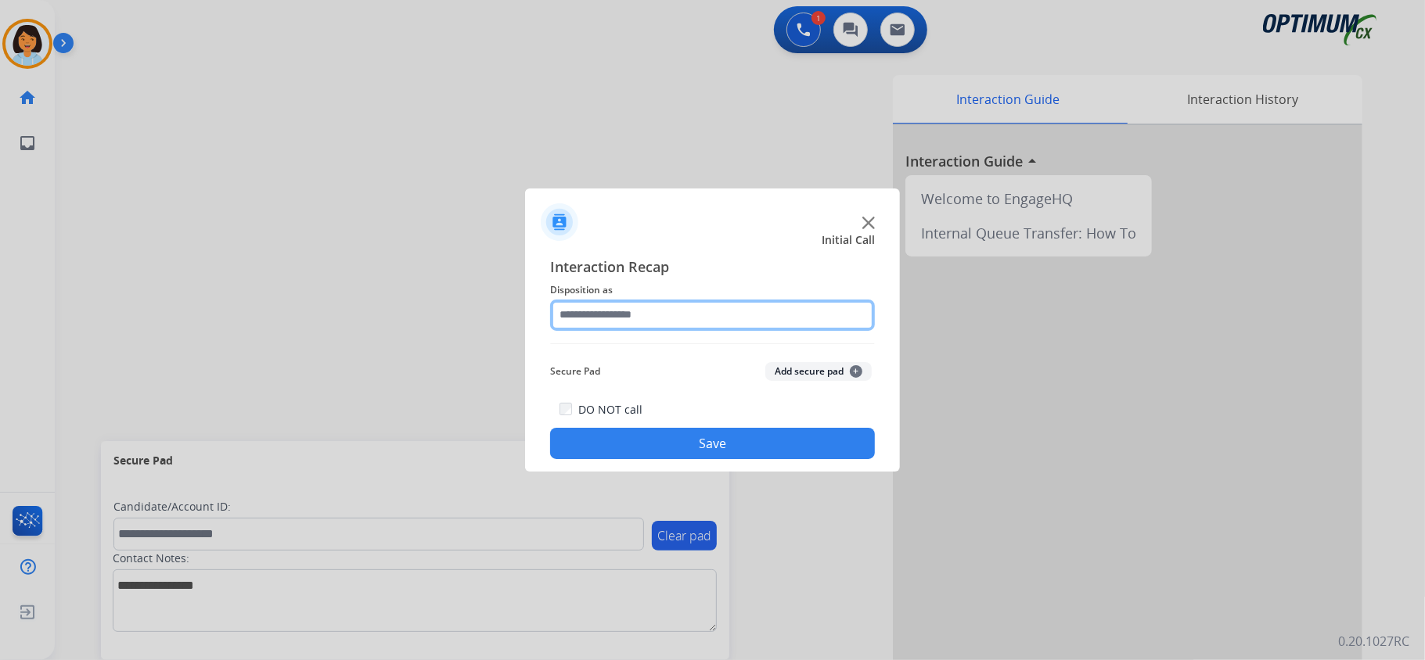
click at [739, 314] on input "text" at bounding box center [712, 315] width 325 height 31
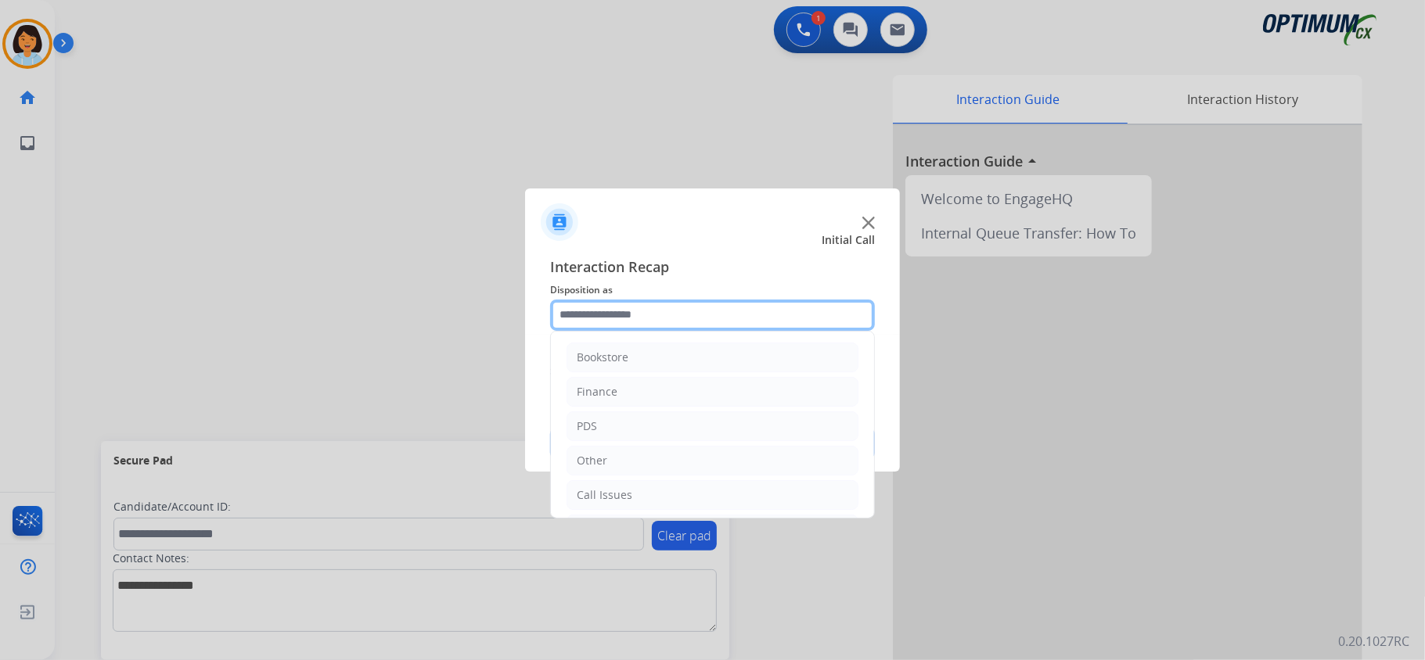
scroll to position [104, 0]
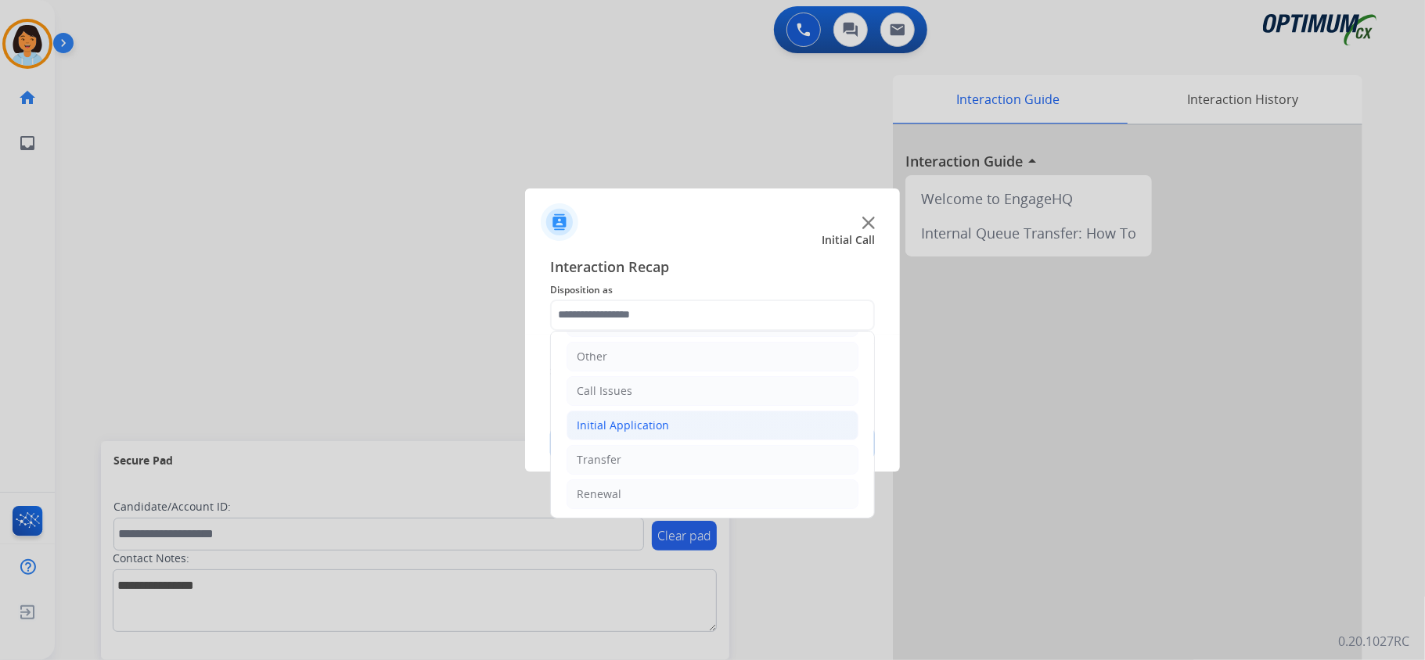
click at [714, 420] on li "Initial Application" at bounding box center [712, 426] width 292 height 30
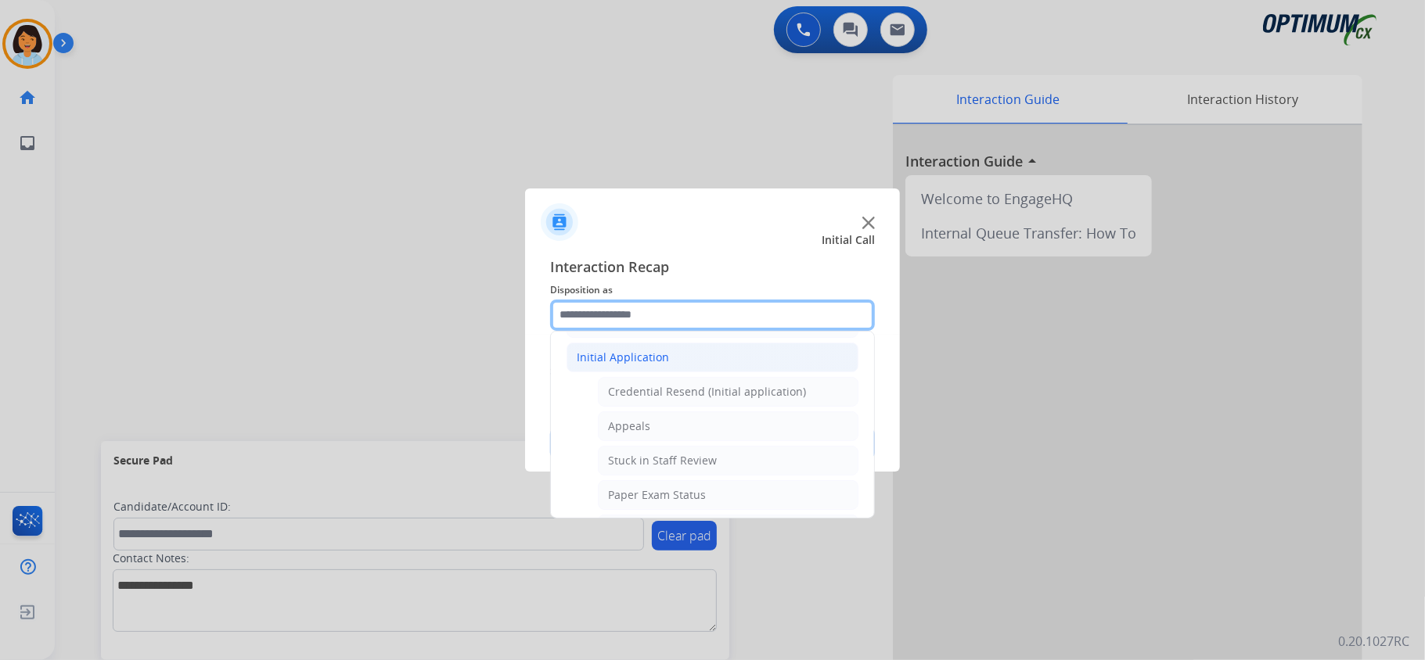
scroll to position [313, 0]
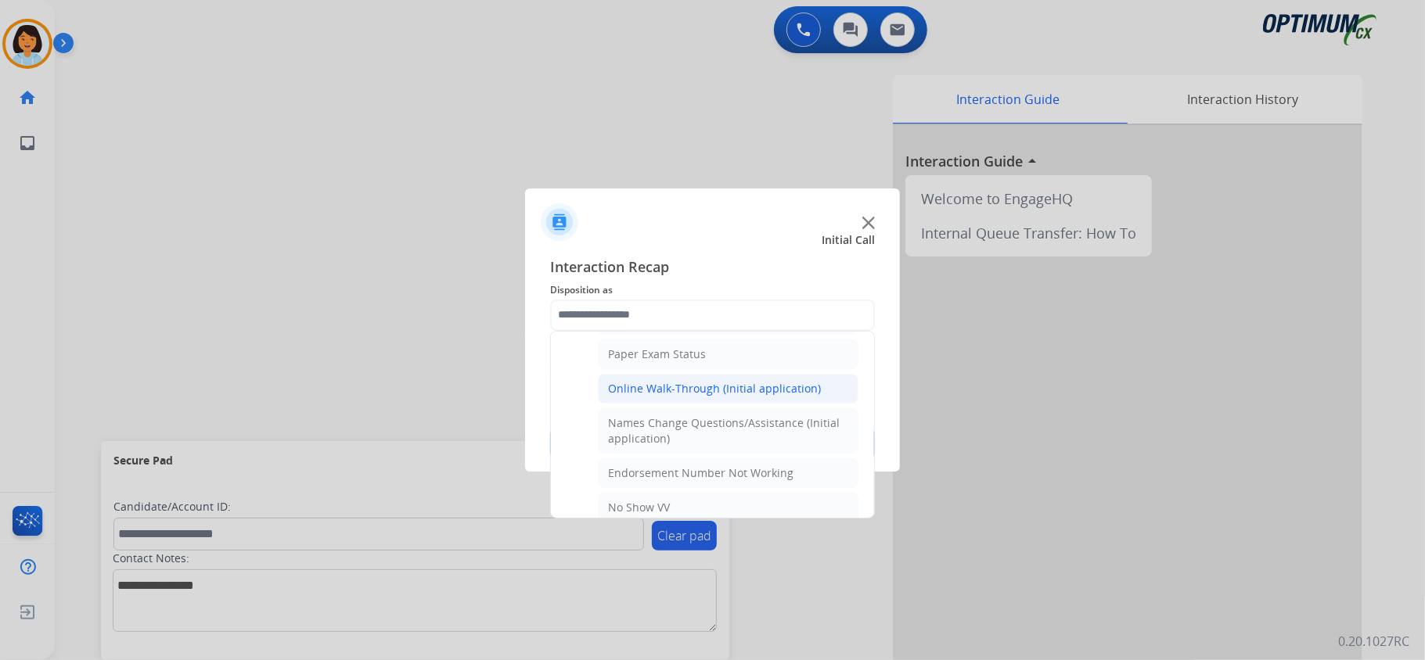
click at [745, 397] on div "Online Walk-Through (Initial application)" at bounding box center [714, 389] width 213 height 16
type input "**********"
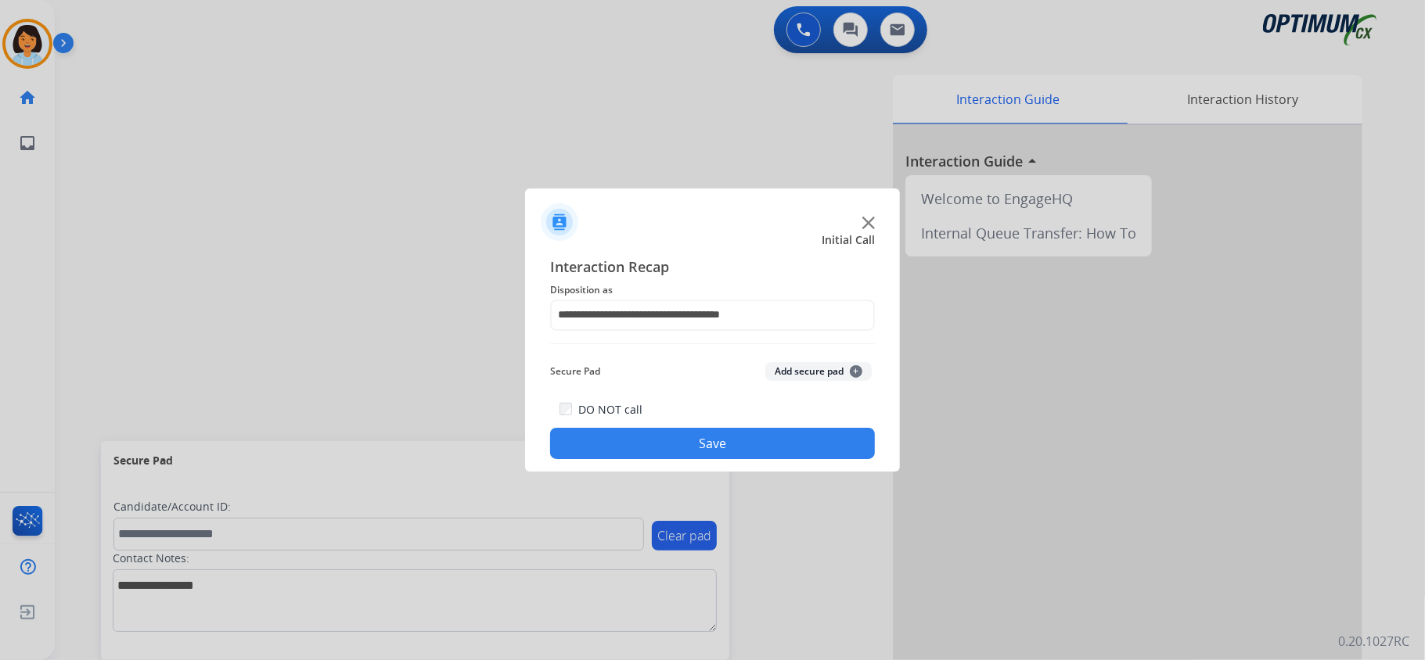
drag, startPoint x: 712, startPoint y: 442, endPoint x: 707, endPoint y: 466, distance: 24.7
click at [717, 445] on button "Save" at bounding box center [712, 443] width 325 height 31
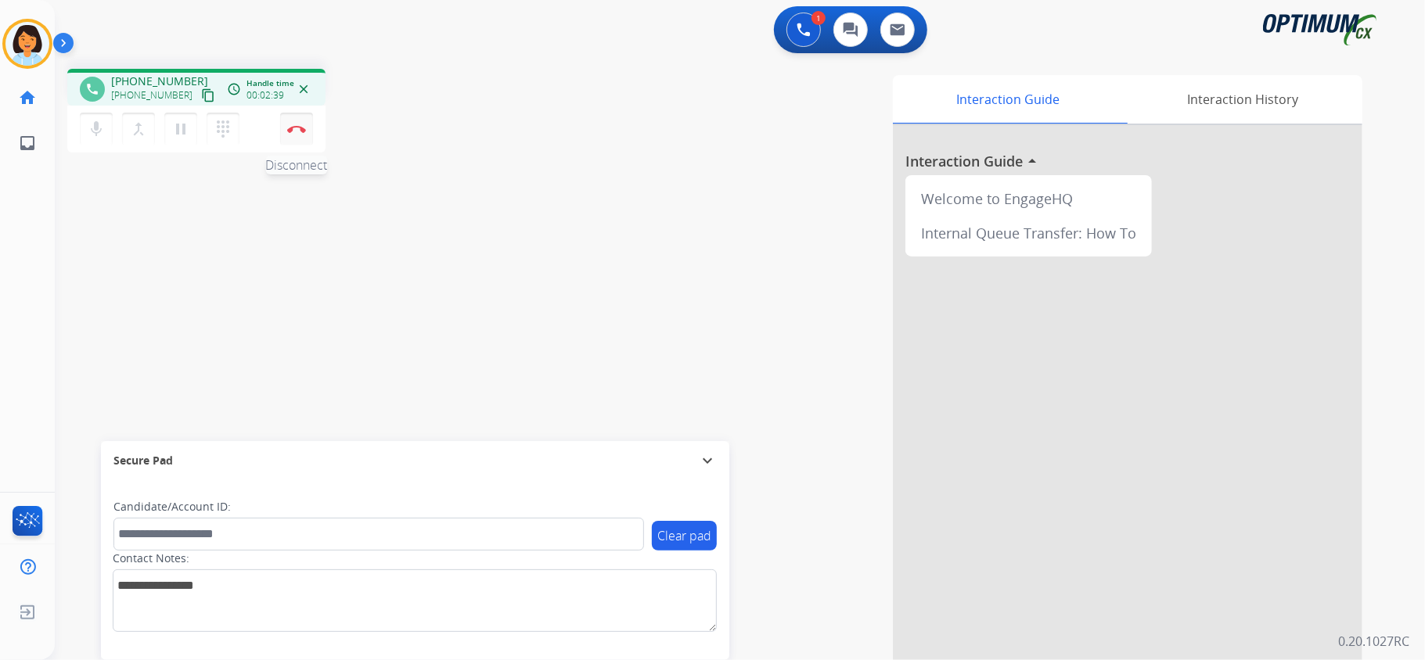
click at [293, 123] on button "Disconnect" at bounding box center [296, 129] width 33 height 33
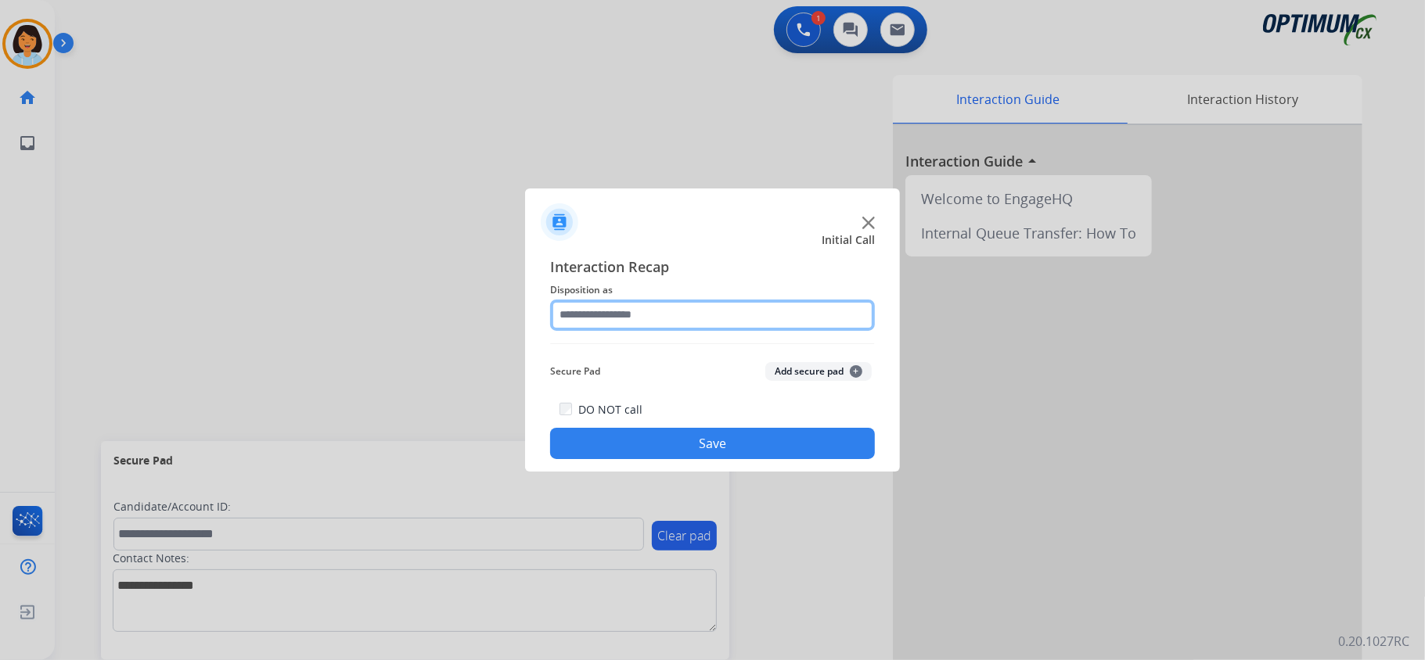
click at [743, 322] on input "text" at bounding box center [712, 315] width 325 height 31
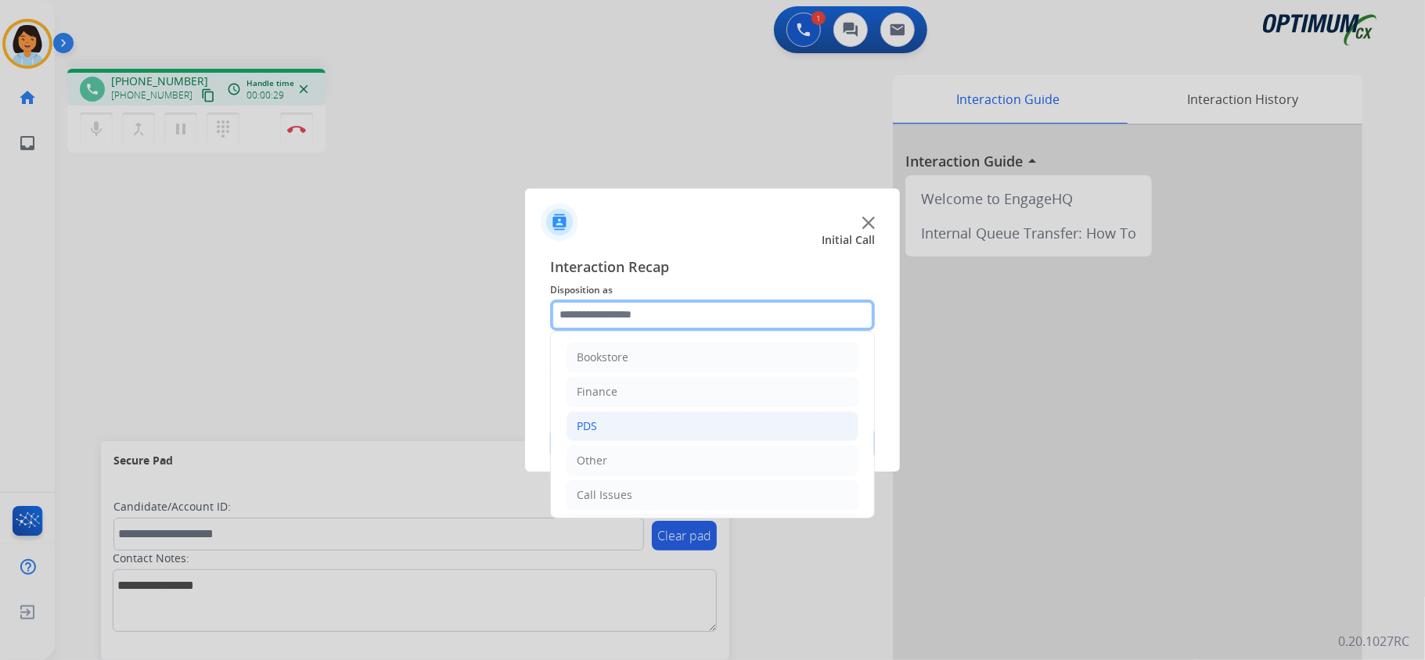
scroll to position [104, 0]
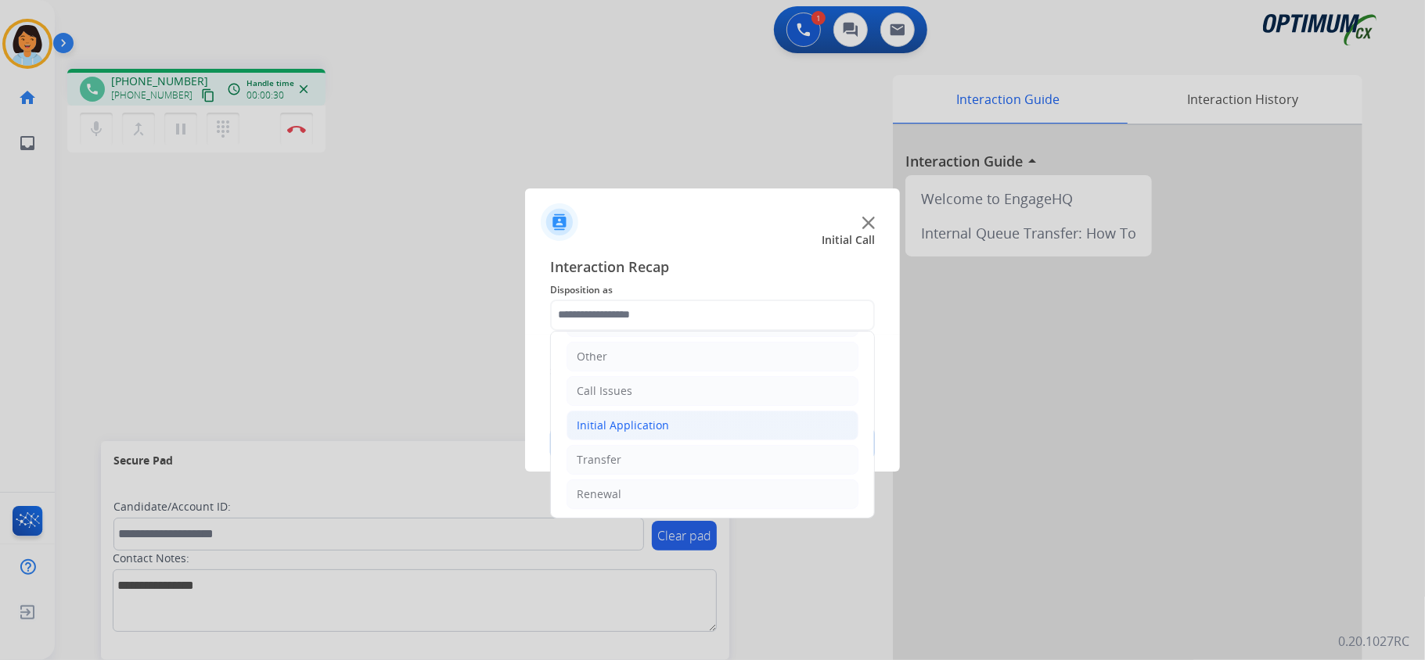
click at [623, 429] on div "Initial Application" at bounding box center [623, 426] width 92 height 16
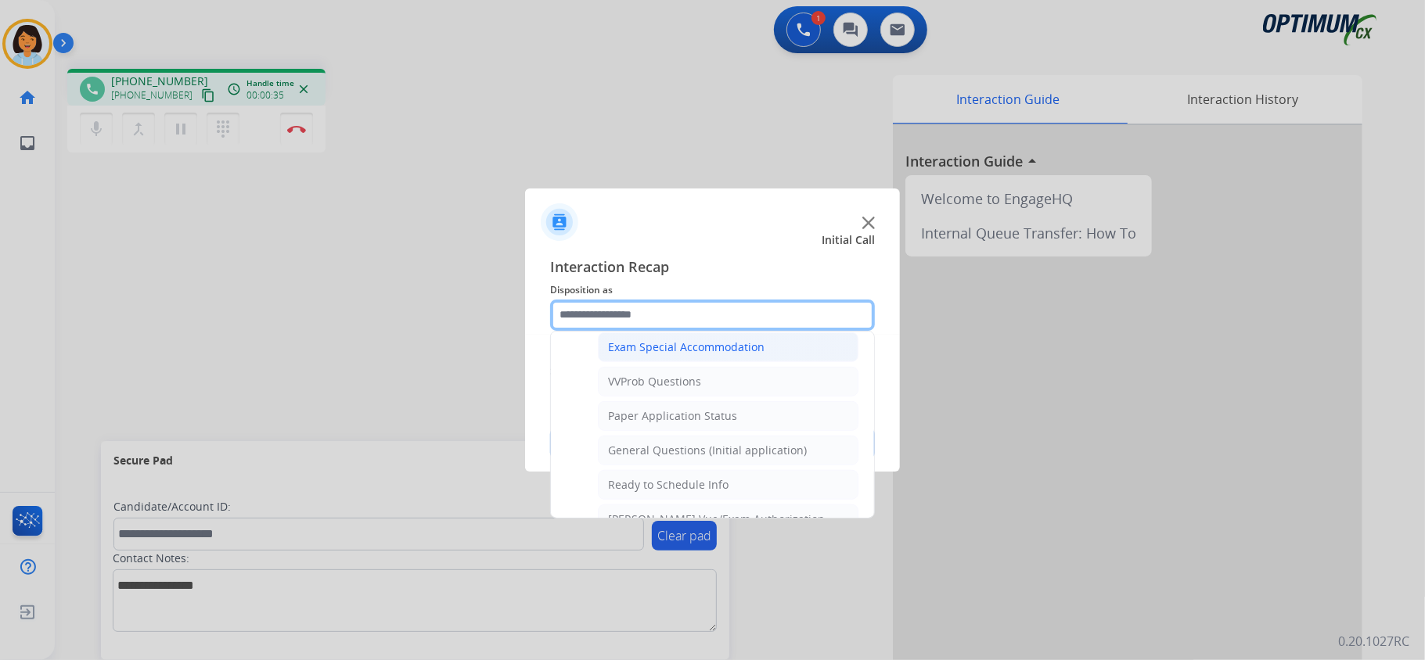
scroll to position [939, 0]
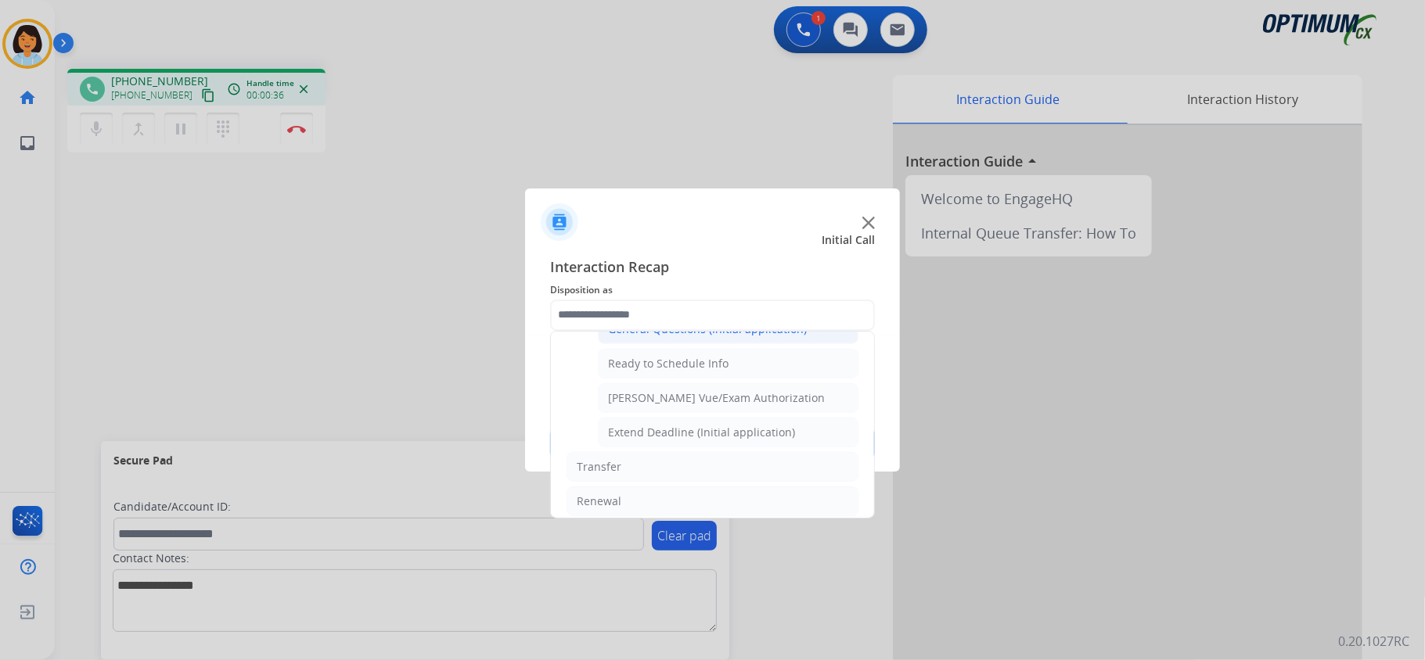
click at [667, 337] on div "General Questions (Initial application)" at bounding box center [707, 330] width 199 height 16
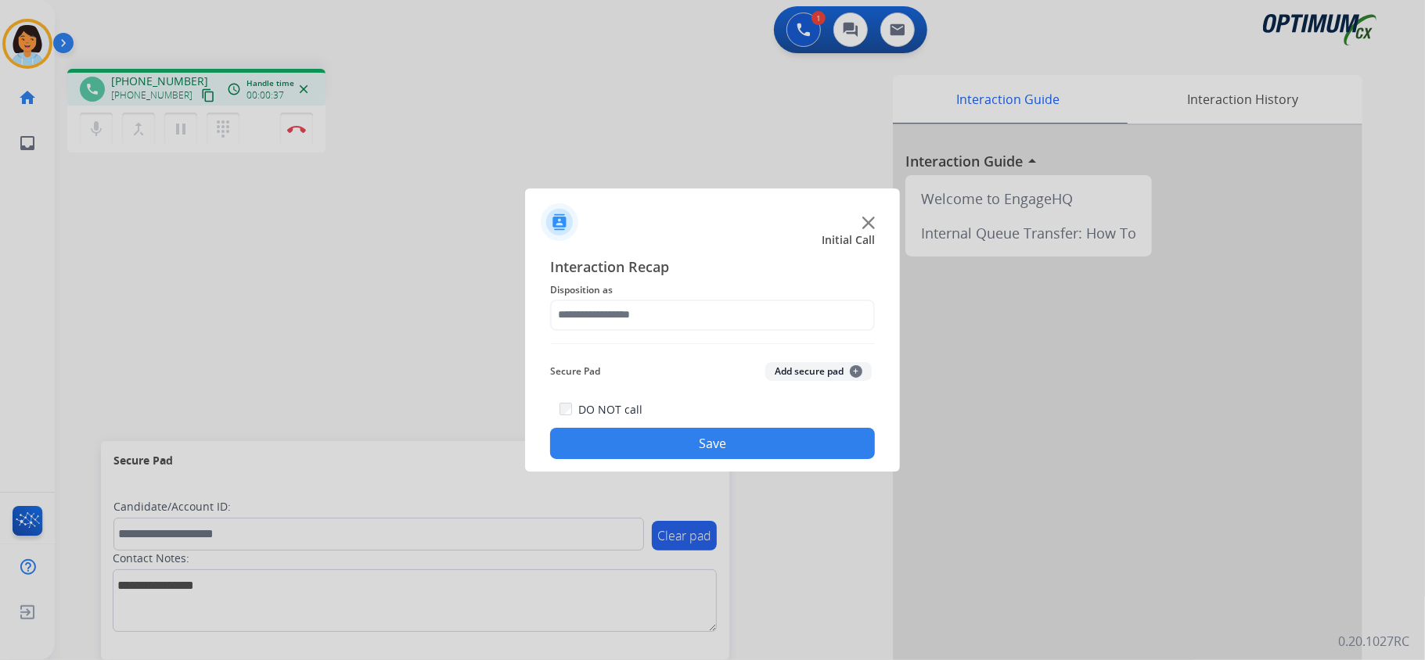
type input "**********"
click at [674, 433] on button "Save" at bounding box center [712, 443] width 325 height 31
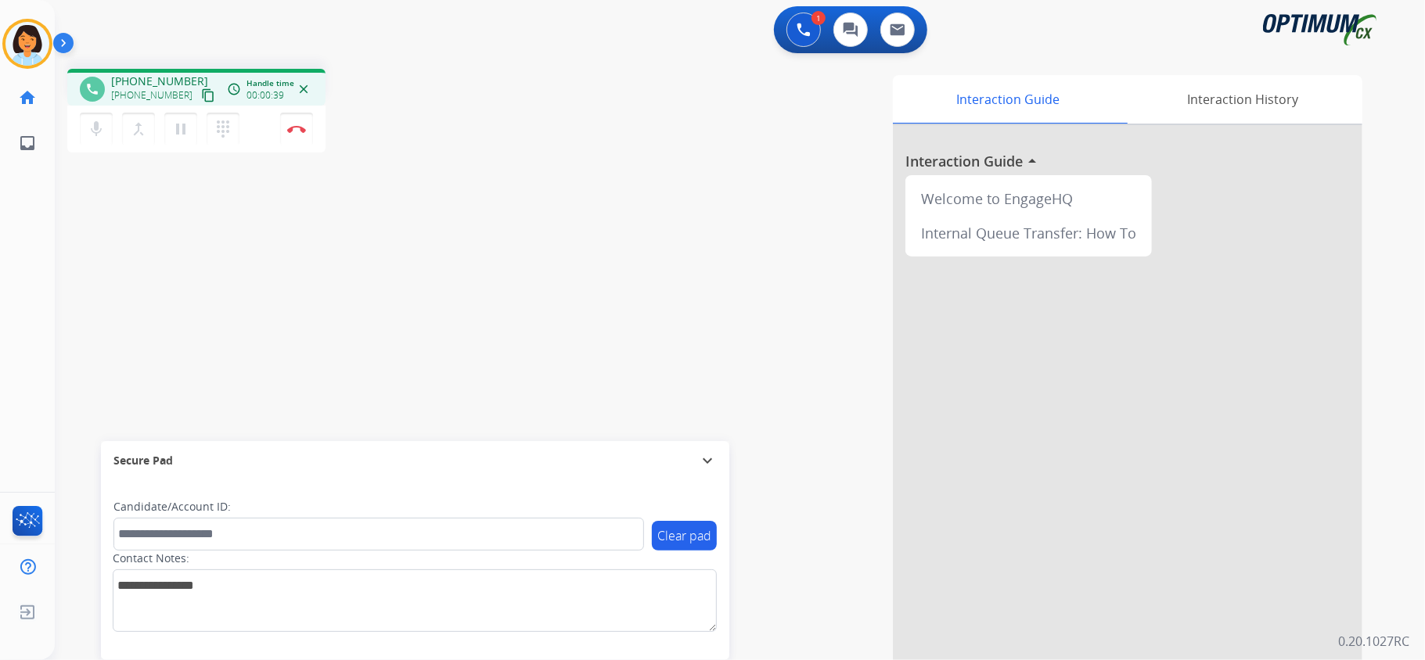
click at [201, 97] on mat-icon "content_copy" at bounding box center [208, 95] width 14 height 14
click at [304, 132] on button "Disconnect" at bounding box center [296, 129] width 33 height 33
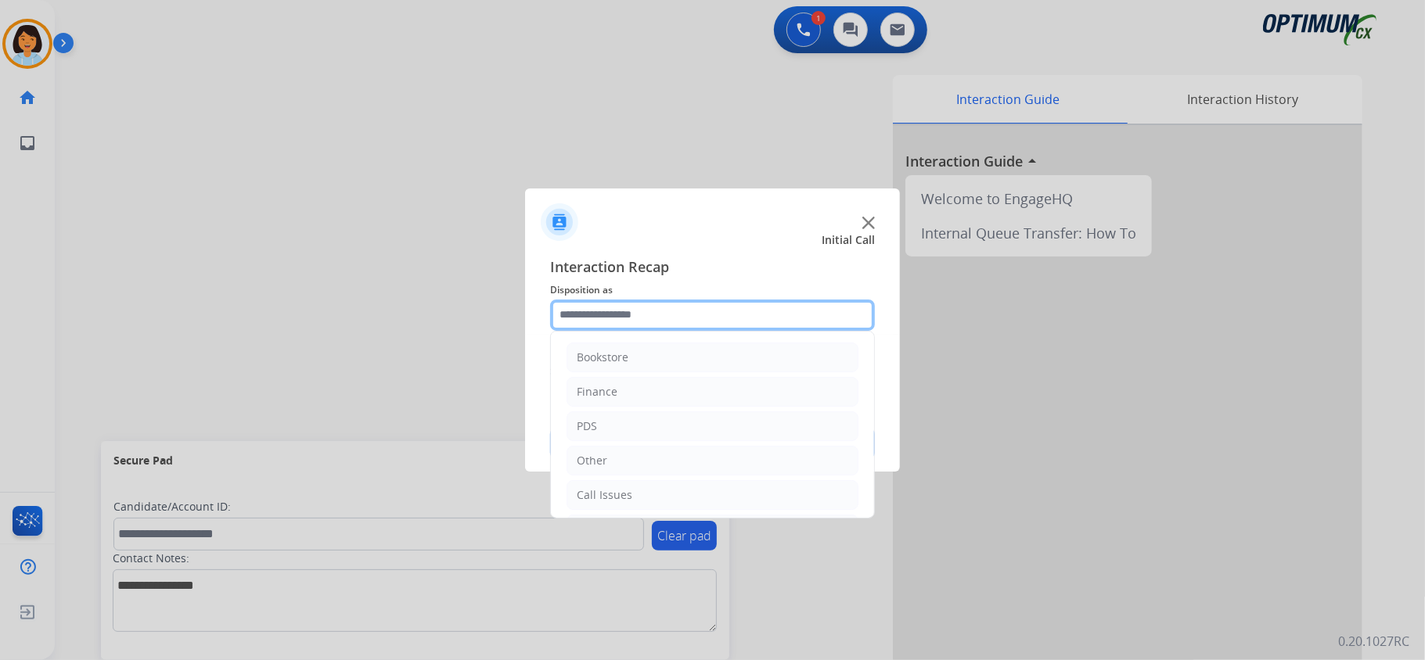
click at [690, 318] on input "text" at bounding box center [712, 315] width 325 height 31
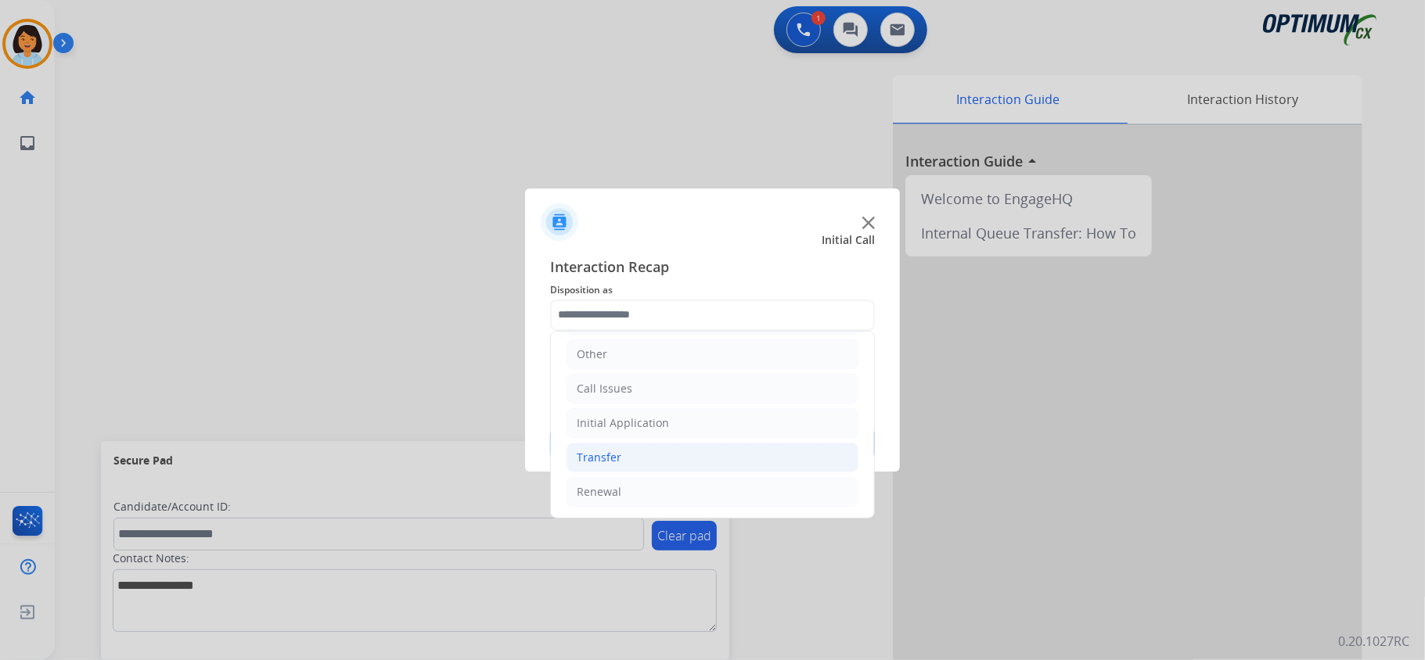
drag, startPoint x: 631, startPoint y: 488, endPoint x: 653, endPoint y: 457, distance: 38.2
click at [632, 488] on li "Renewal" at bounding box center [712, 492] width 292 height 30
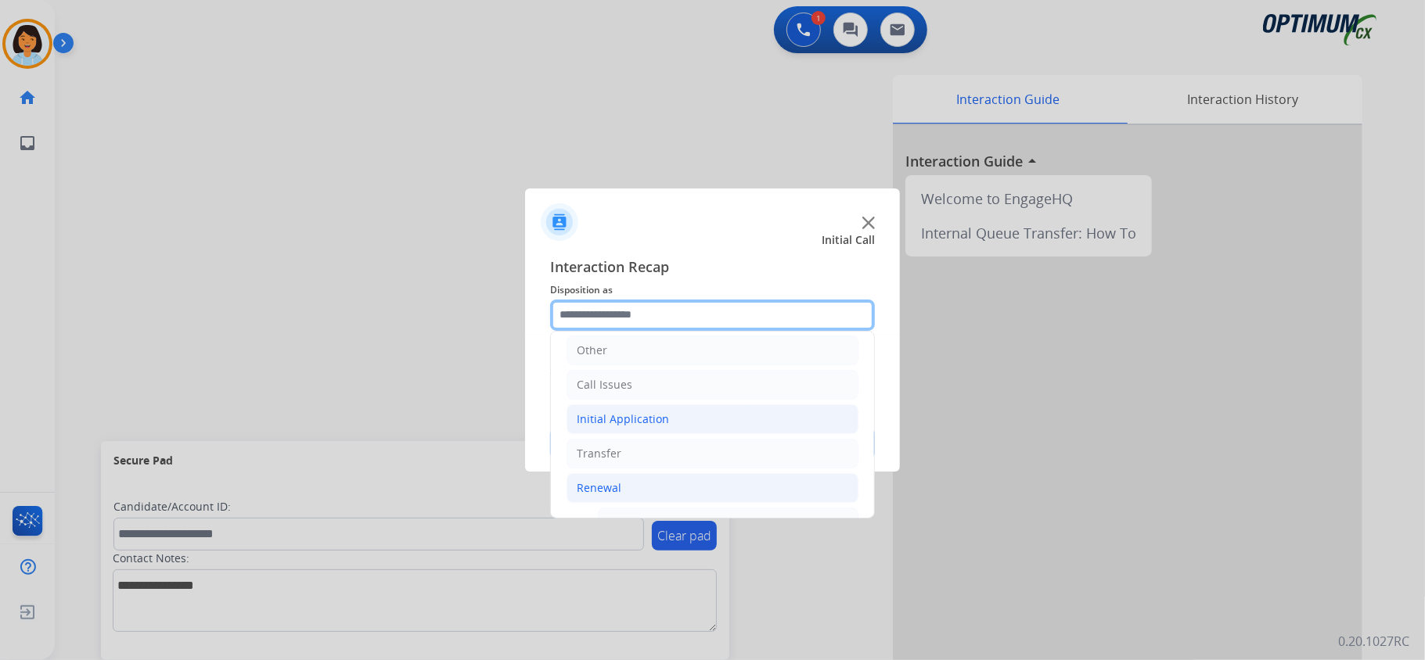
scroll to position [319, 0]
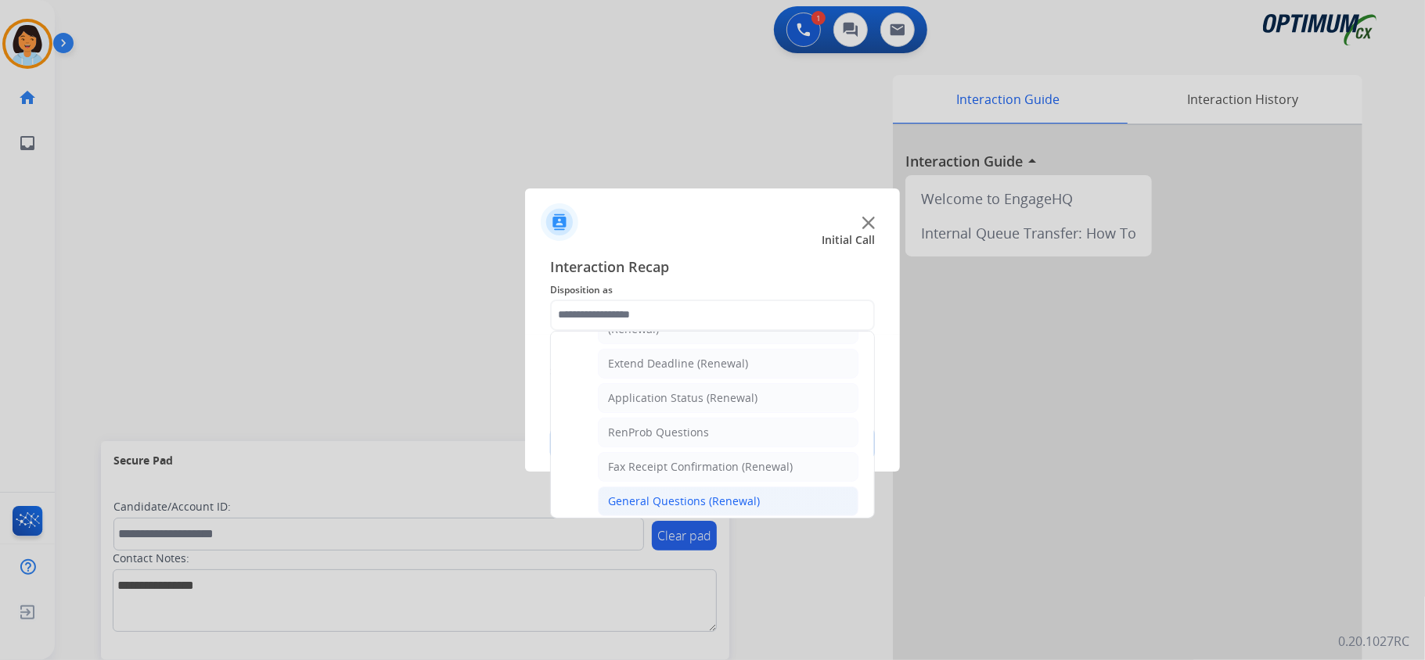
click at [667, 509] on div "General Questions (Renewal)" at bounding box center [684, 502] width 152 height 16
type input "**********"
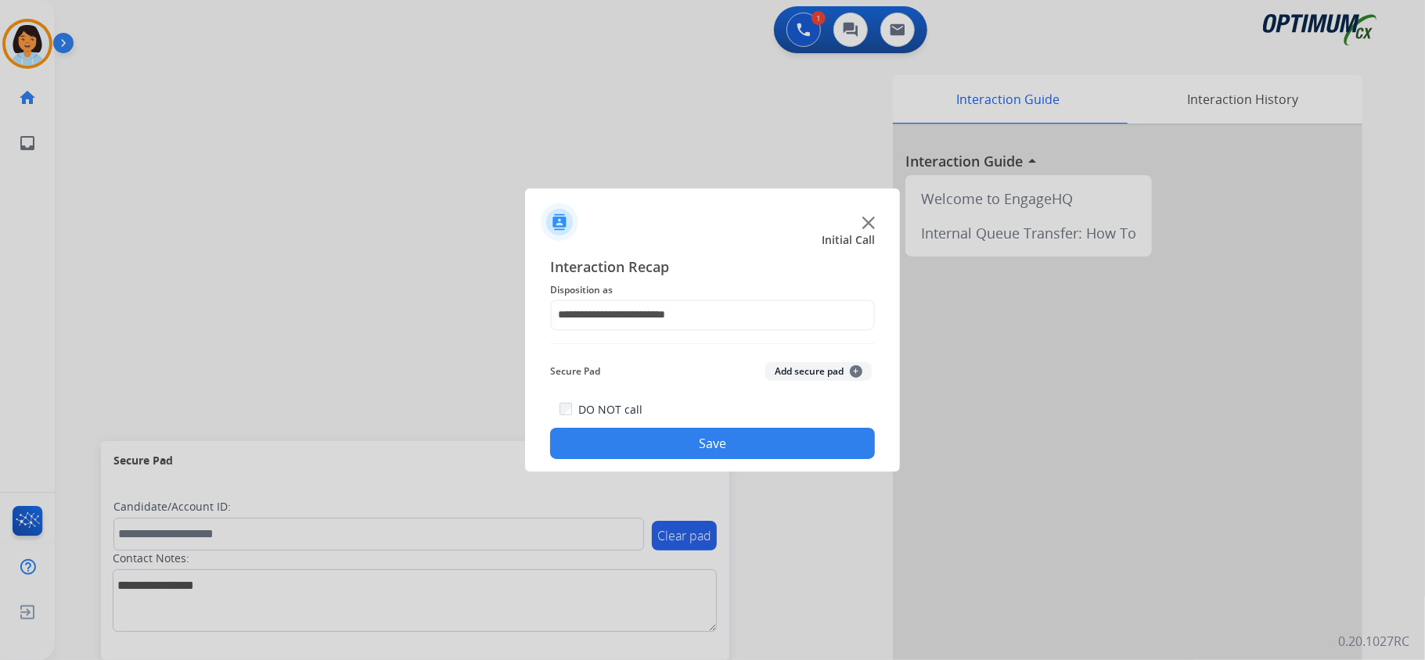
click at [661, 448] on button "Save" at bounding box center [712, 443] width 325 height 31
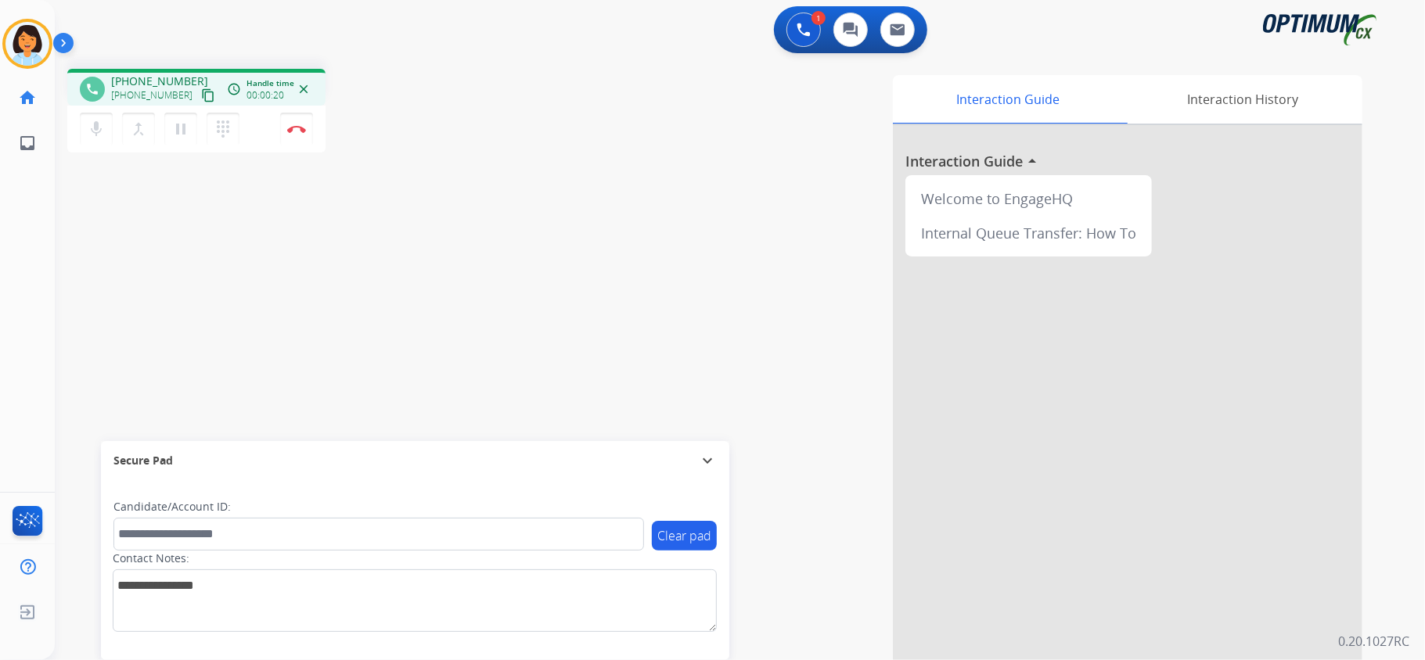
click at [201, 92] on mat-icon "content_copy" at bounding box center [208, 95] width 14 height 14
click at [301, 133] on button "Disconnect" at bounding box center [296, 129] width 33 height 33
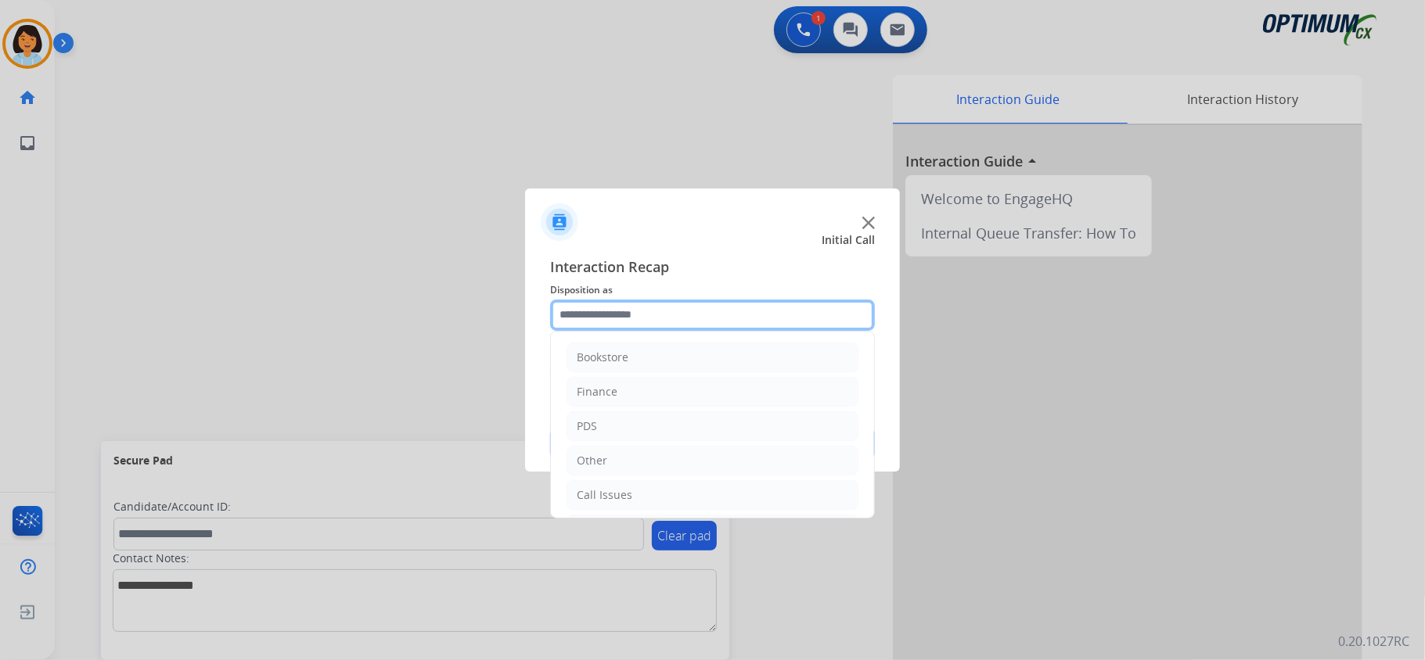
click at [633, 311] on input "text" at bounding box center [712, 315] width 325 height 31
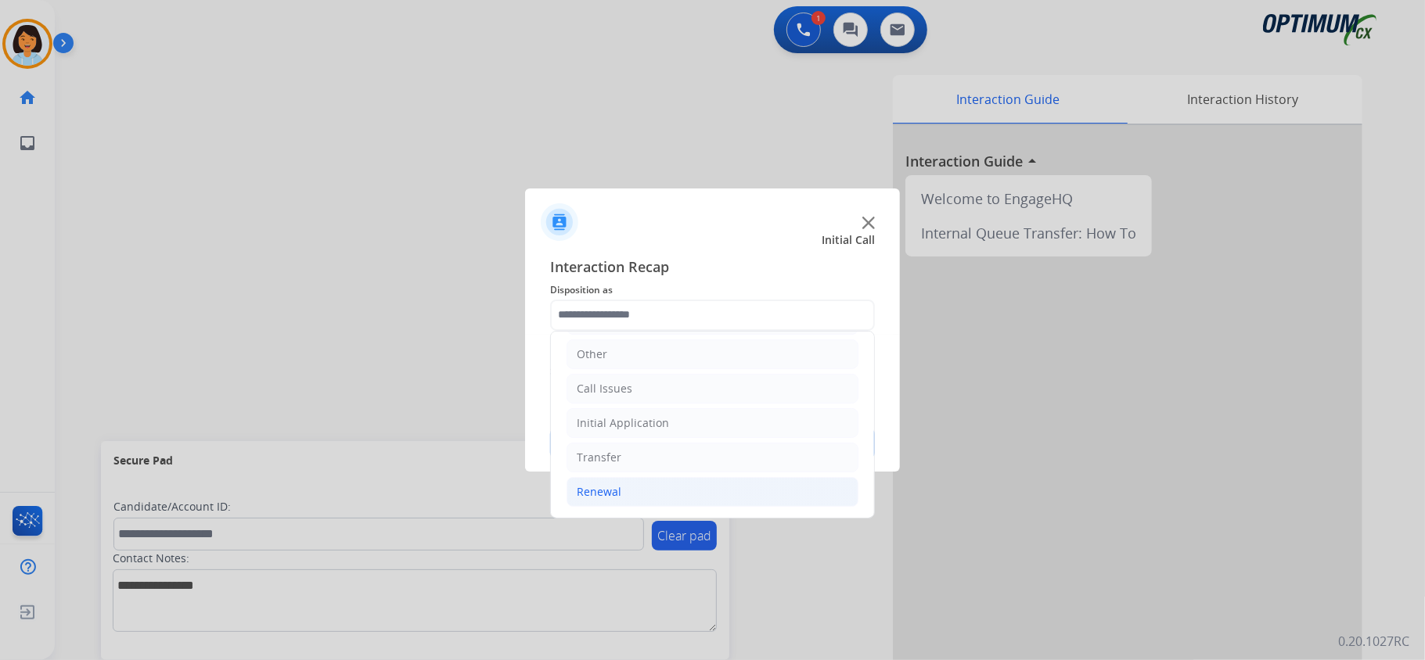
click at [638, 495] on li "Renewal" at bounding box center [712, 492] width 292 height 30
click at [626, 423] on div "Initial Application" at bounding box center [623, 420] width 92 height 16
drag, startPoint x: 649, startPoint y: 451, endPoint x: 667, endPoint y: 494, distance: 46.6
click at [652, 451] on div "Credential Resend (Initial application)" at bounding box center [707, 454] width 198 height 16
type input "**********"
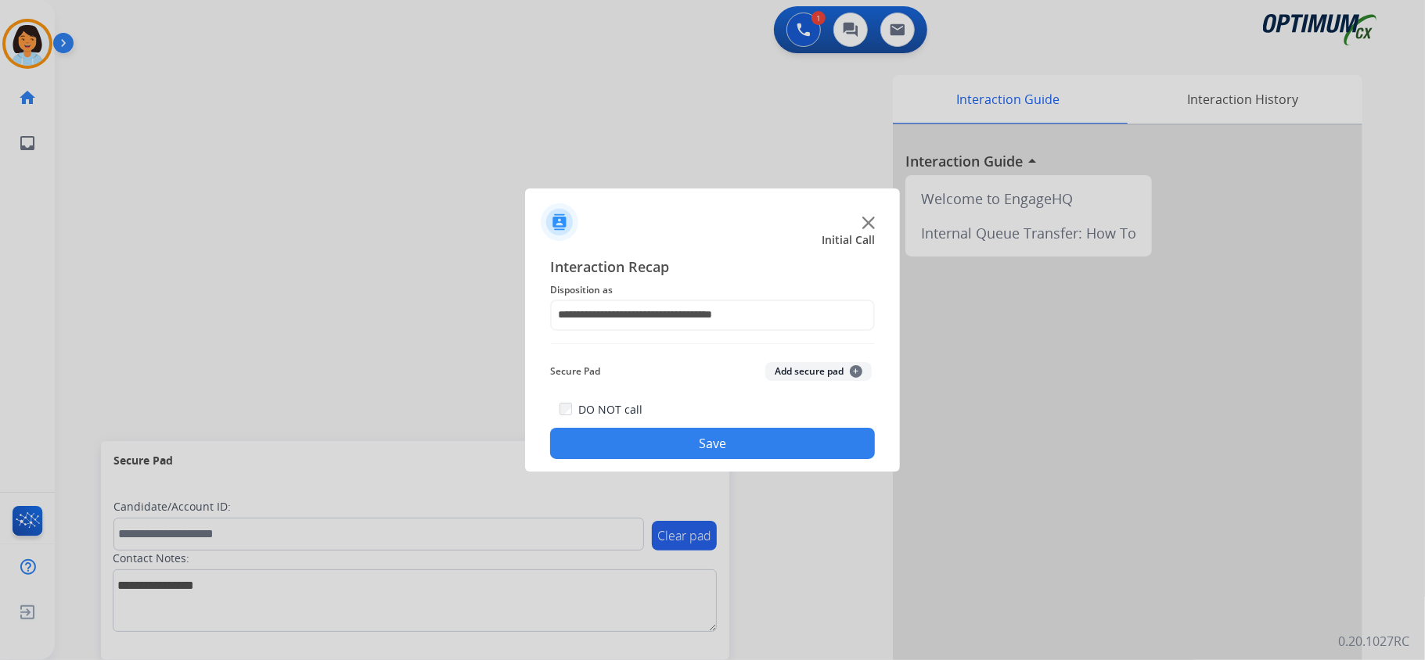
click at [652, 445] on button "Save" at bounding box center [712, 443] width 325 height 31
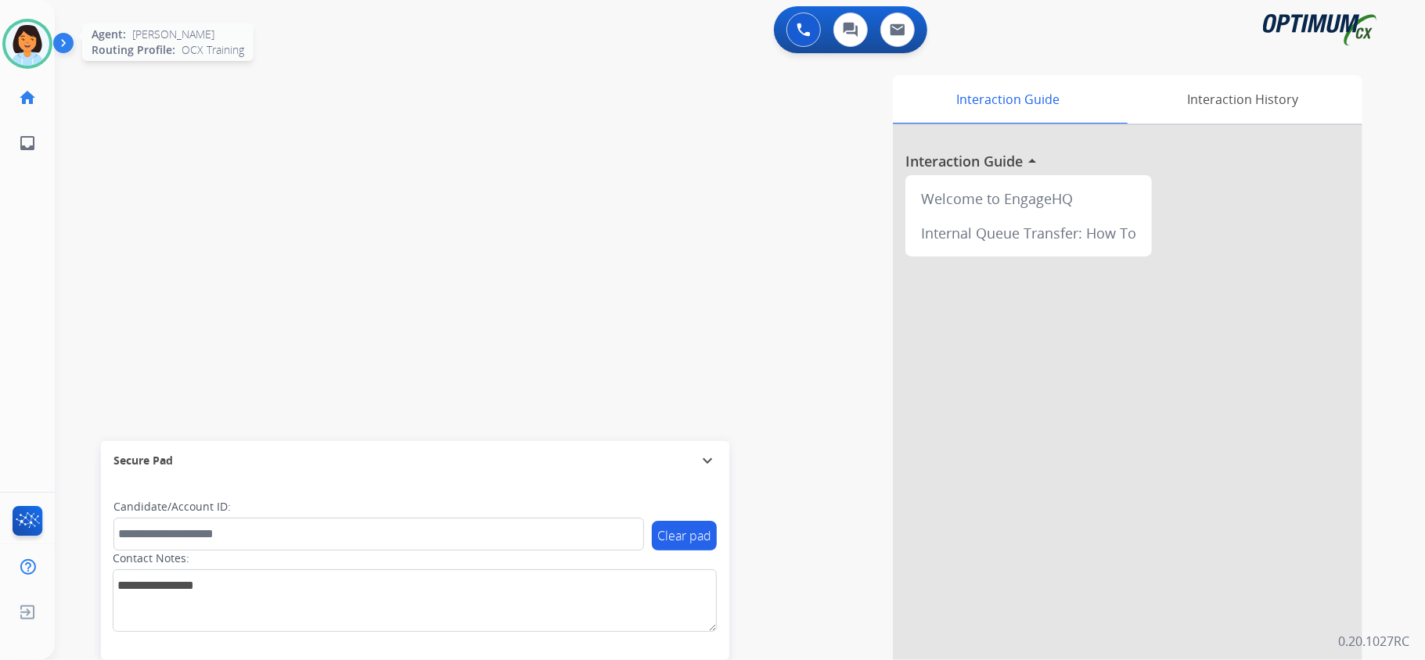
drag, startPoint x: 53, startPoint y: 63, endPoint x: 45, endPoint y: 55, distance: 11.6
click at [49, 59] on div "Sylvia Available Edit Avatar Agent: Sylvia Routing Profile: OCX Training home H…" at bounding box center [27, 330] width 55 height 660
click at [27, 41] on img at bounding box center [24, 44] width 44 height 44
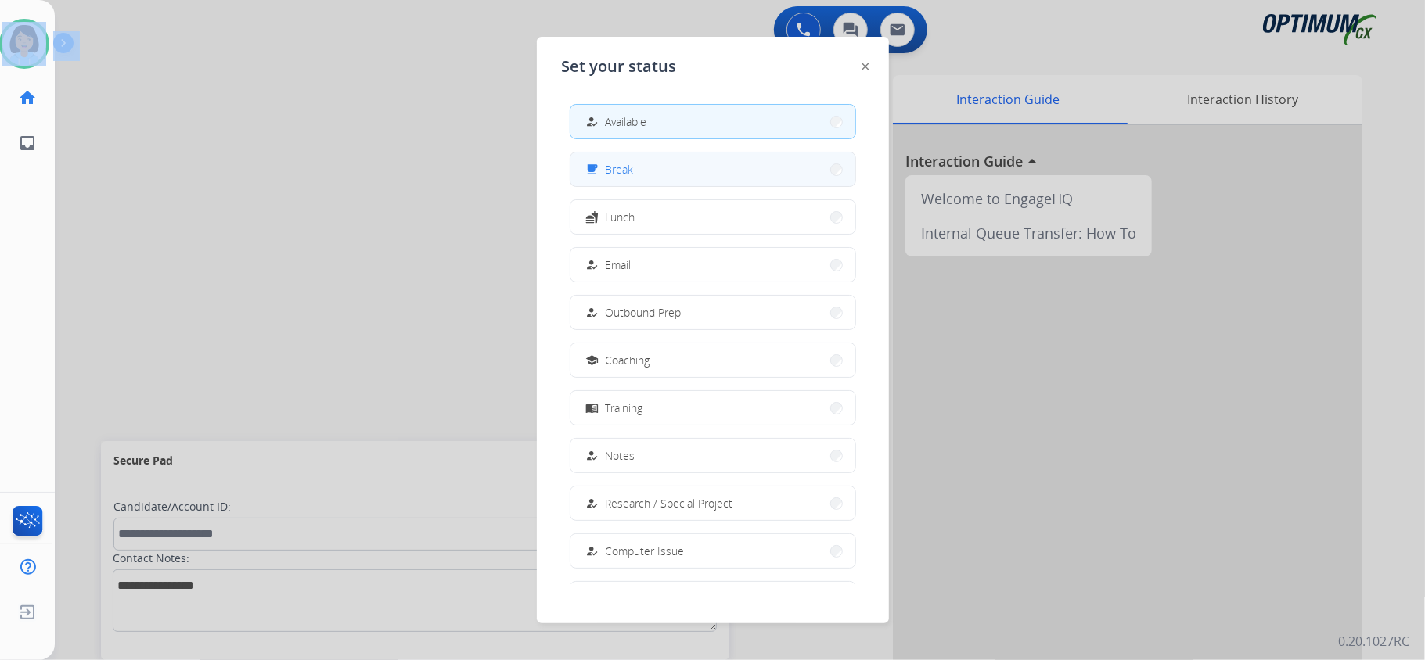
click at [604, 166] on div "free_breakfast Break" at bounding box center [608, 169] width 51 height 19
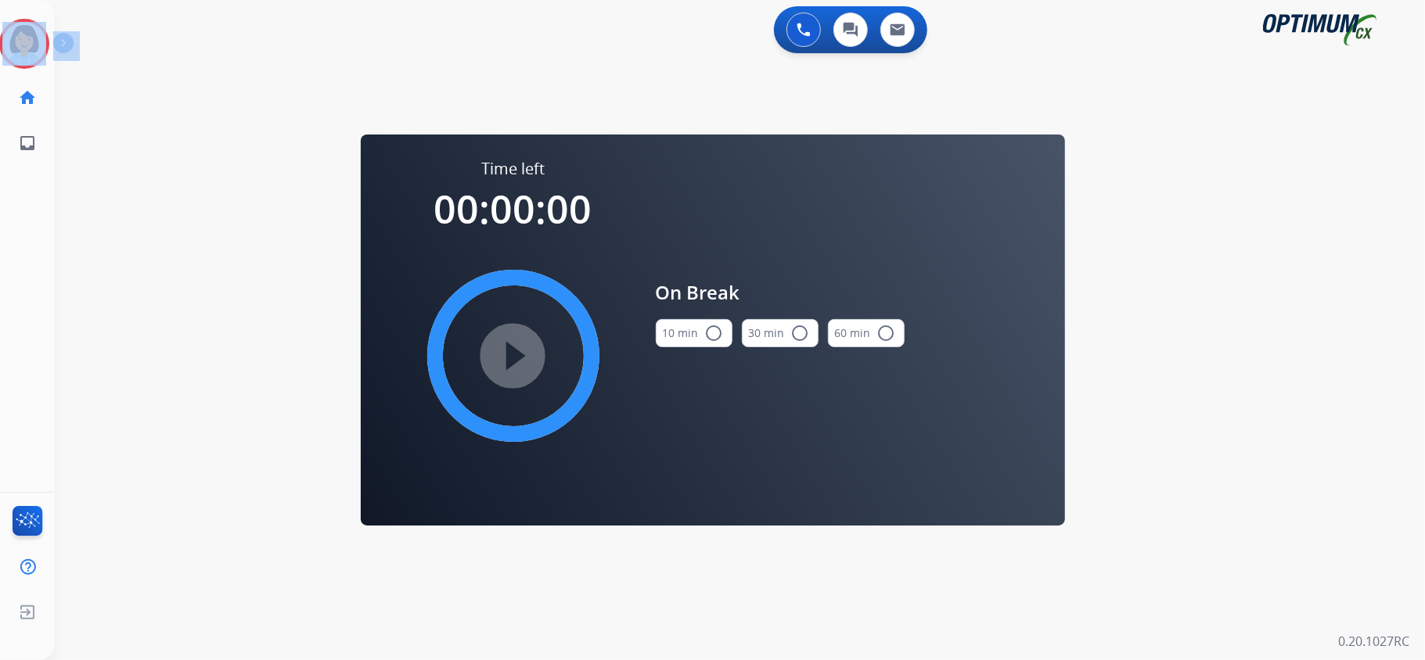
click at [693, 343] on button "10 min radio_button_unchecked" at bounding box center [694, 333] width 77 height 28
click at [520, 347] on mat-icon "play_circle_filled" at bounding box center [513, 356] width 19 height 19
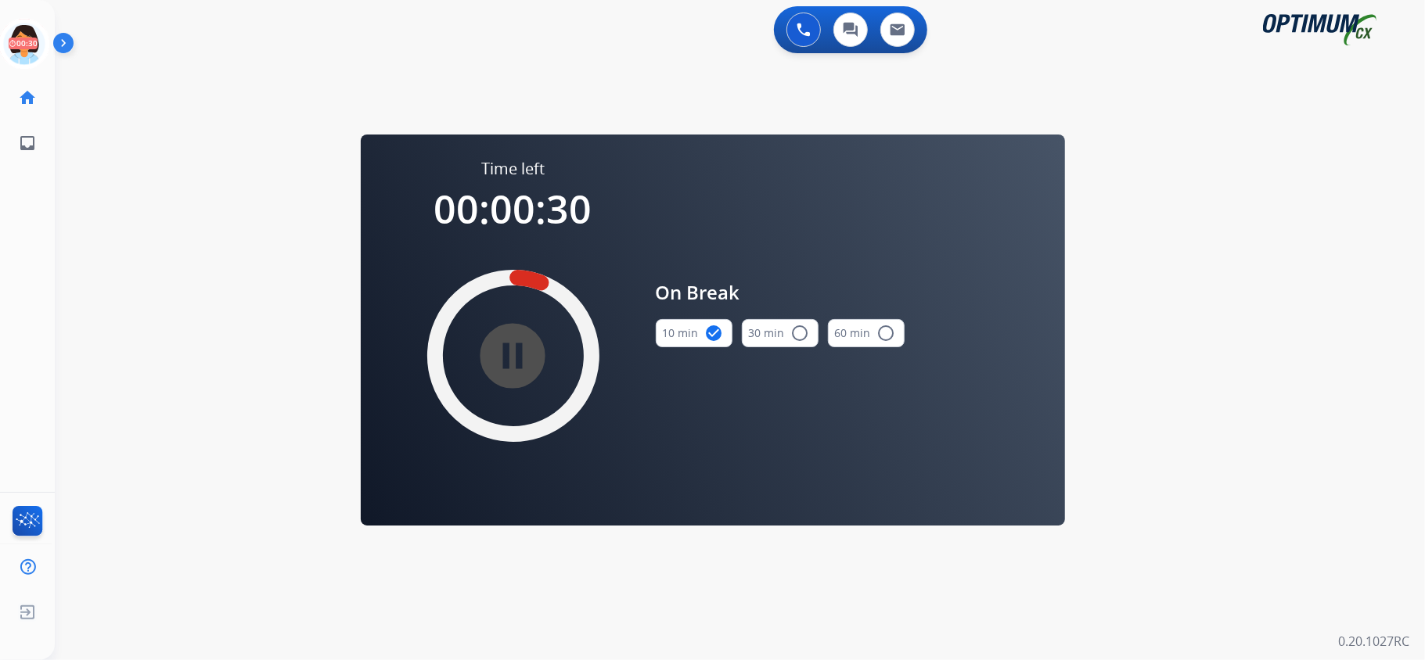
click at [399, 311] on div "pause_circle_filled" at bounding box center [513, 356] width 235 height 235
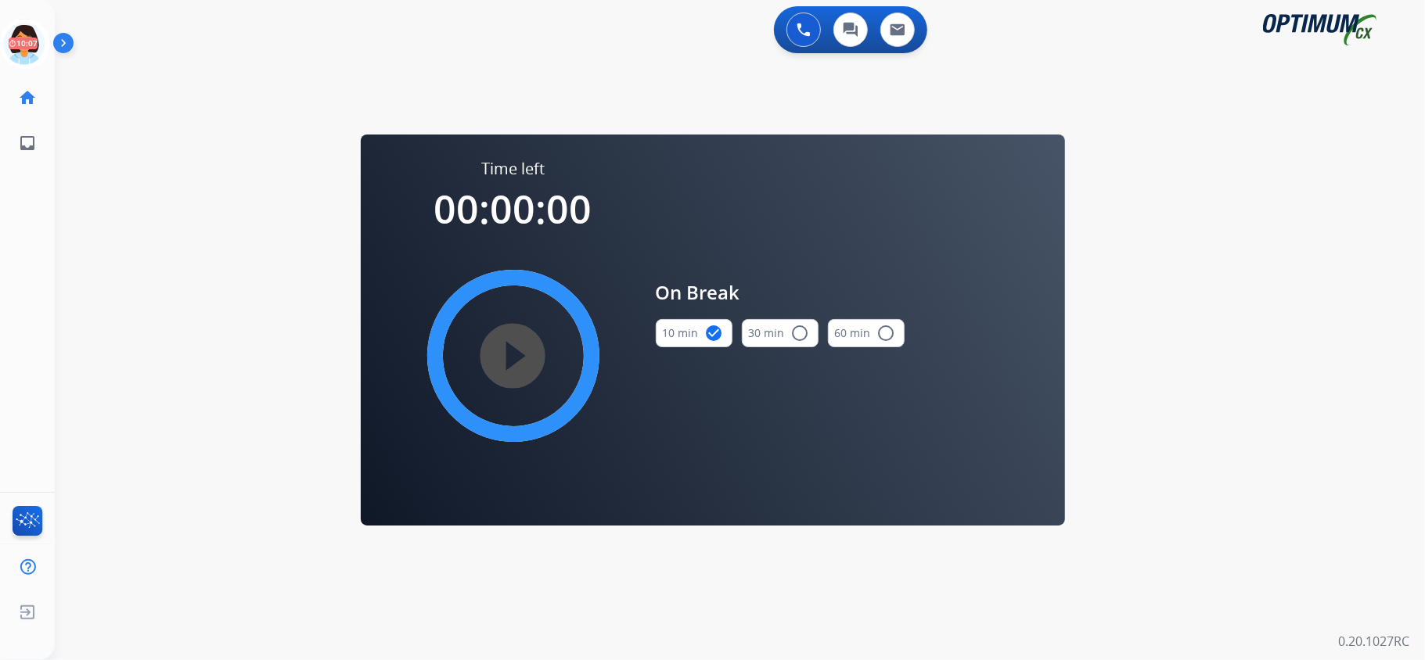
drag, startPoint x: 549, startPoint y: 360, endPoint x: 361, endPoint y: 111, distance: 311.7
click at [523, 351] on mat-icon "play_circle_filled" at bounding box center [513, 356] width 19 height 19
click at [22, 49] on icon at bounding box center [24, 44] width 51 height 51
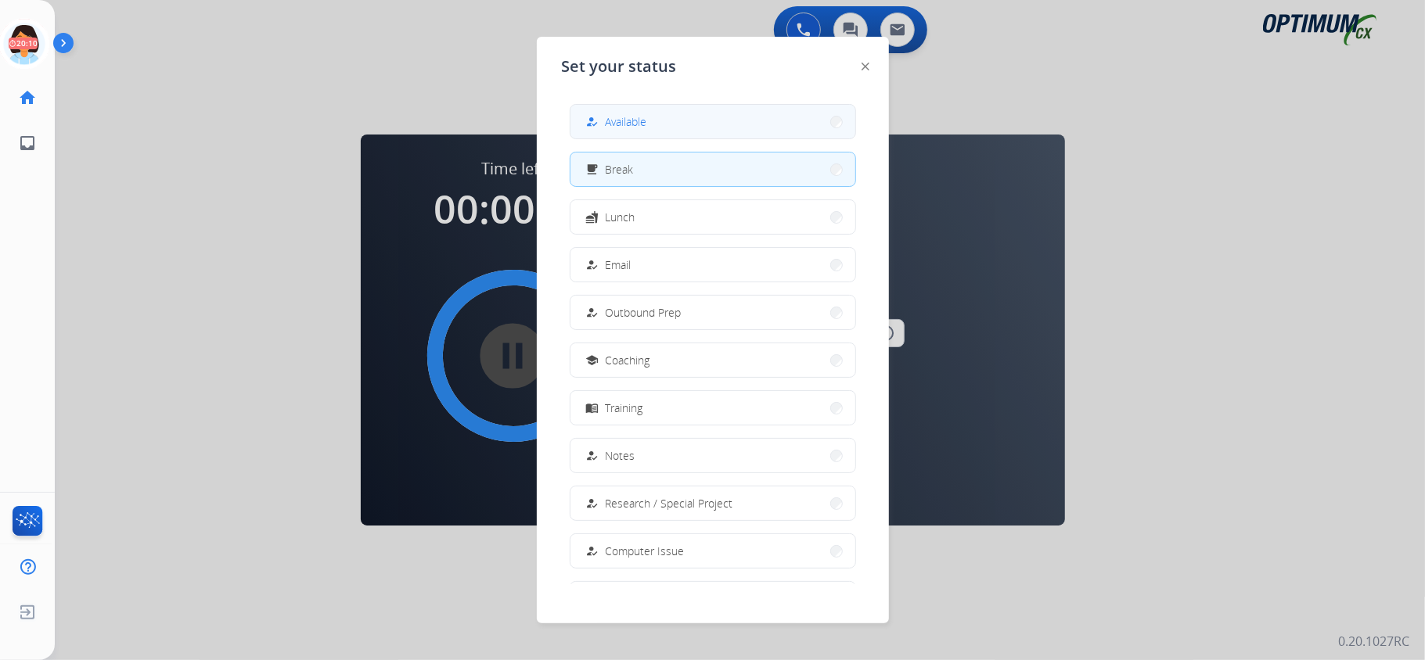
click at [717, 107] on button "how_to_reg Available" at bounding box center [712, 122] width 285 height 34
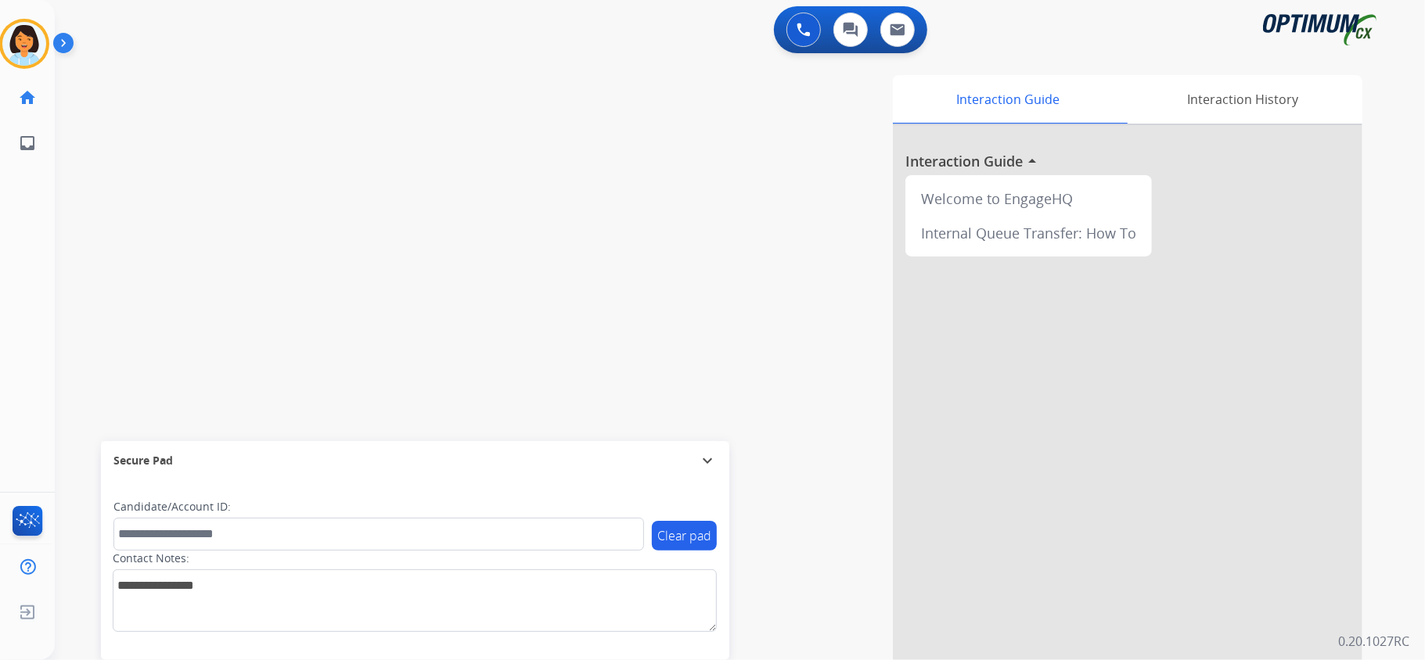
click at [351, 200] on div "swap_horiz Break voice bridge close_fullscreen Connect 3-Way Call merge_type Se…" at bounding box center [721, 382] width 1332 height 653
click at [180, 91] on div "+17875932672 content_copy" at bounding box center [164, 95] width 106 height 19
click at [201, 95] on mat-icon "content_copy" at bounding box center [208, 95] width 14 height 14
click at [286, 120] on button "Disconnect" at bounding box center [296, 129] width 33 height 33
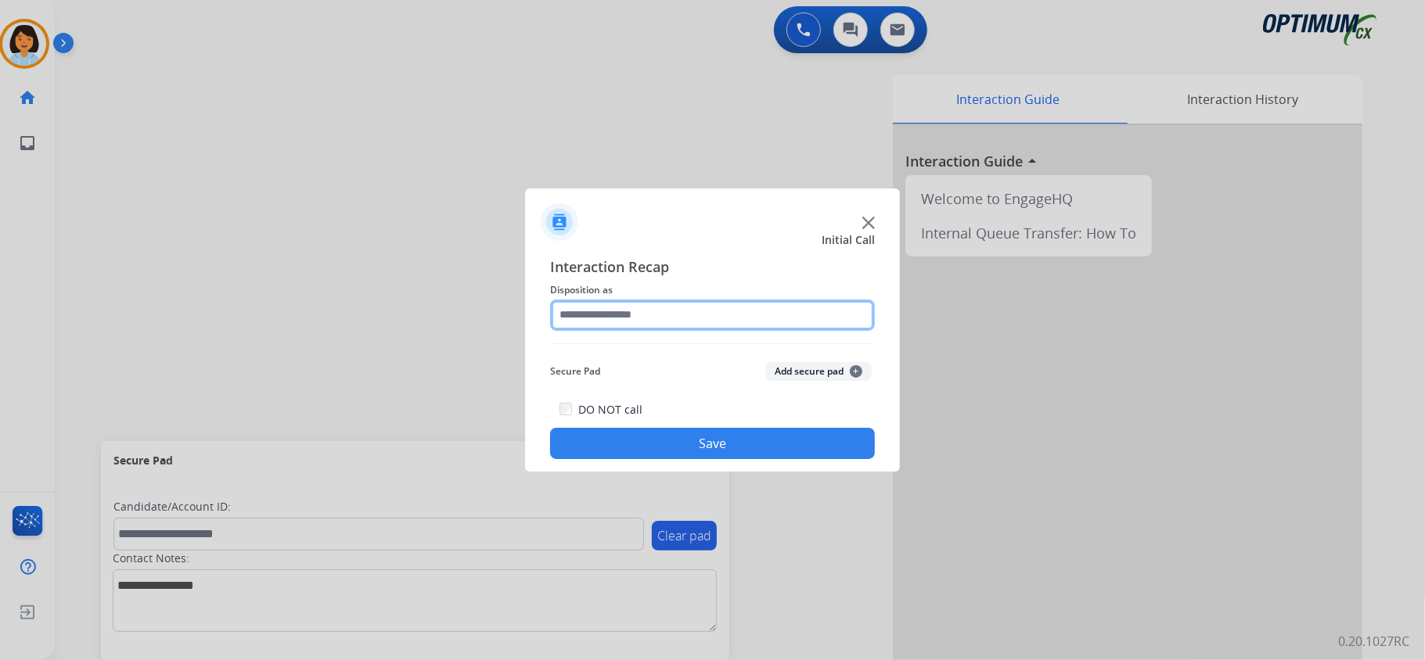
click at [649, 311] on input "text" at bounding box center [712, 315] width 325 height 31
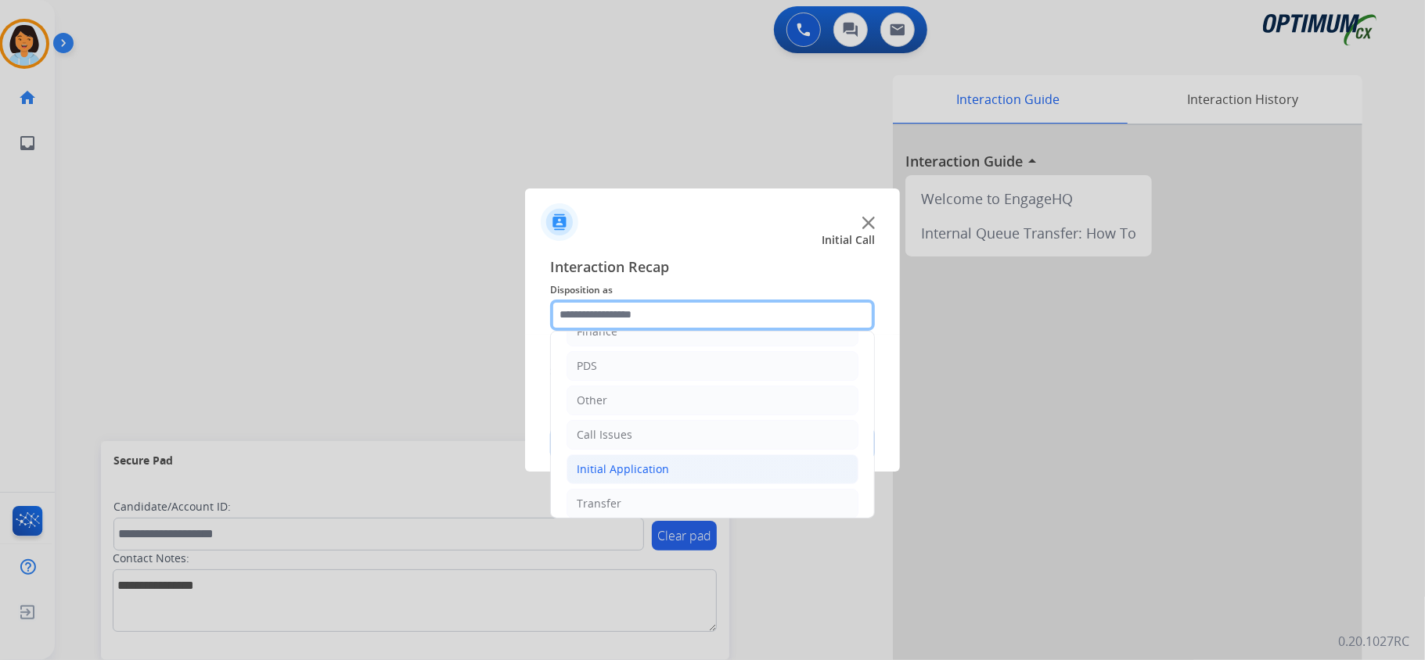
scroll to position [110, 0]
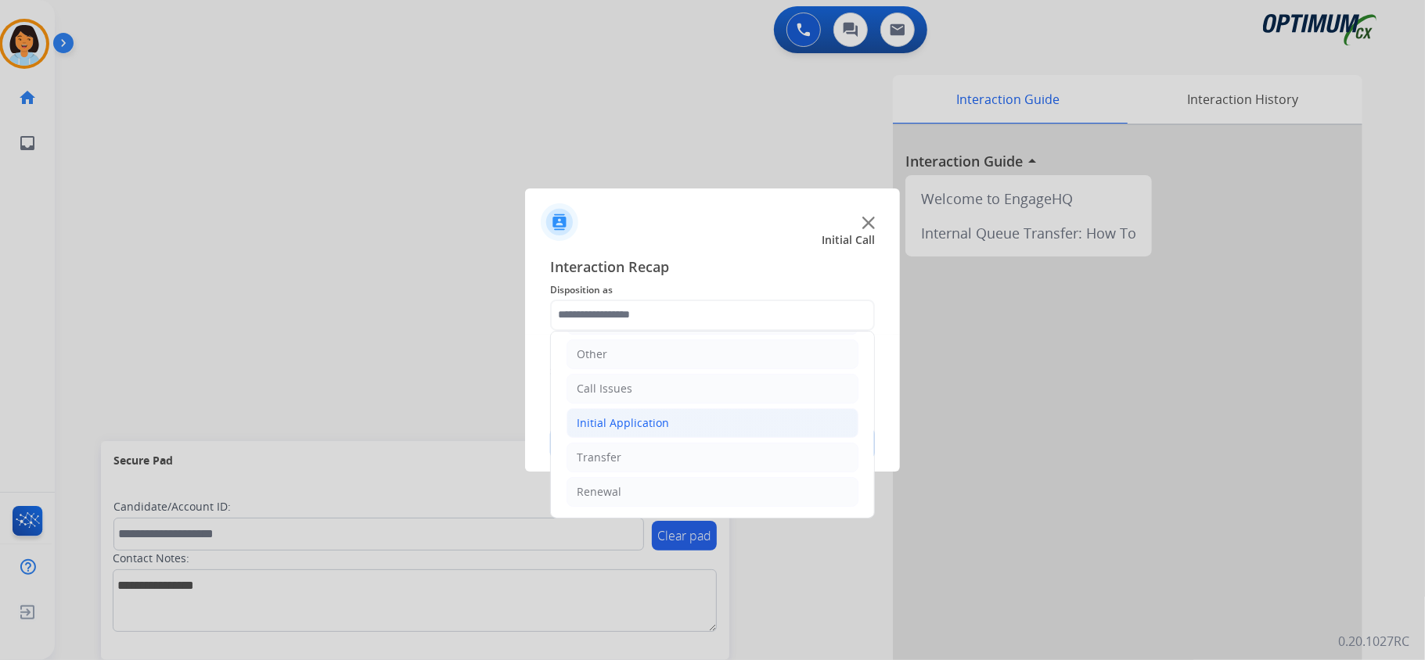
click at [623, 423] on div "Initial Application" at bounding box center [623, 423] width 92 height 16
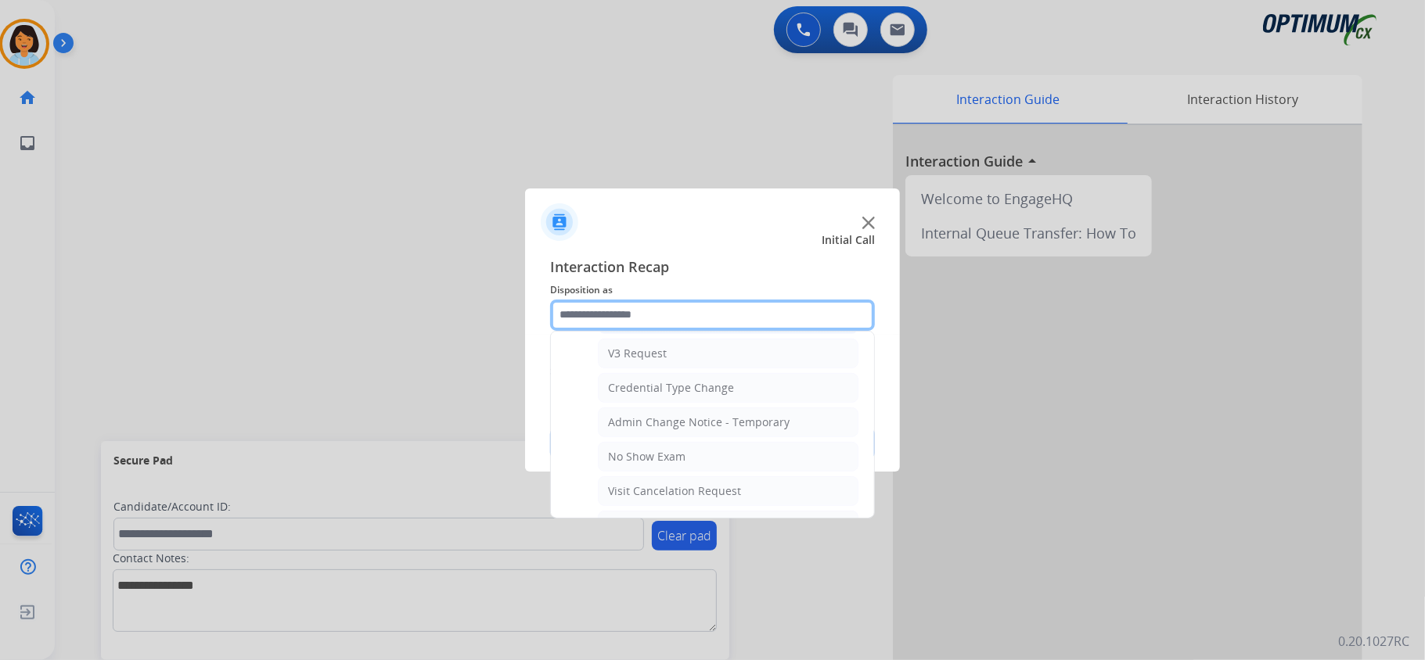
scroll to position [945, 0]
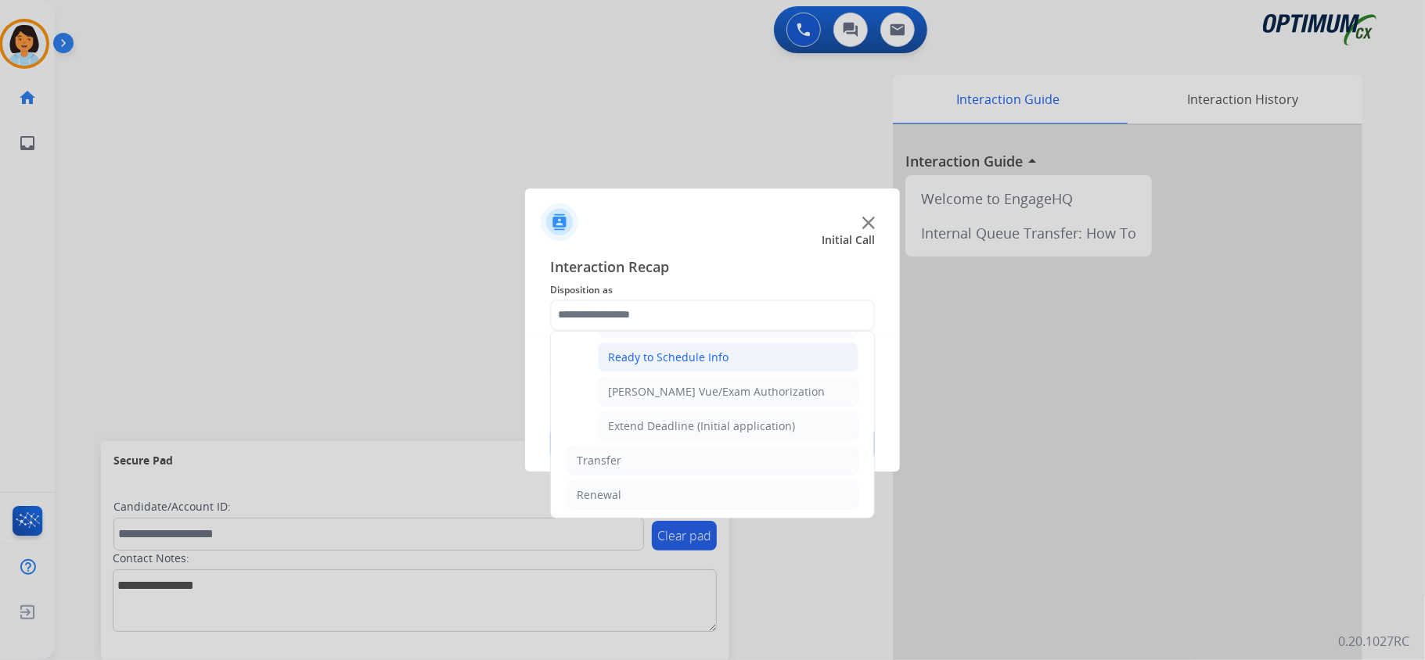
click at [665, 360] on li "Ready to Schedule Info" at bounding box center [728, 358] width 261 height 30
type input "**********"
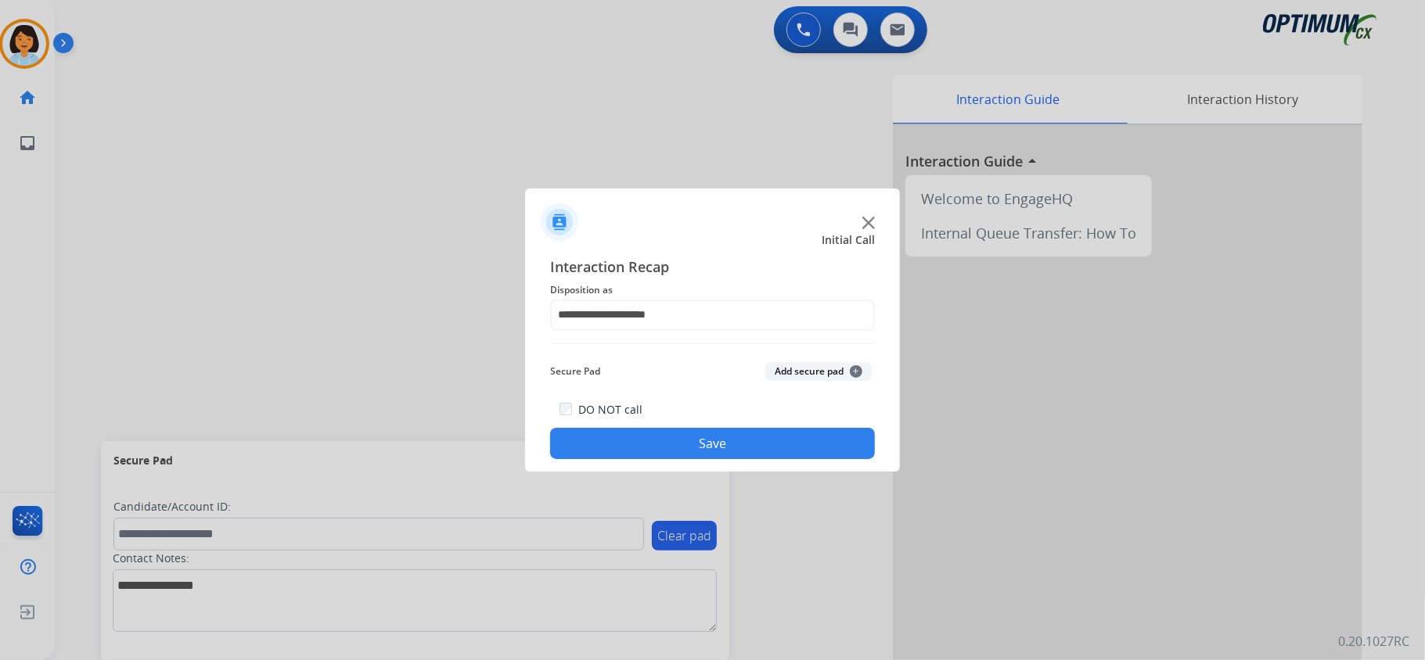
click at [684, 441] on button "Save" at bounding box center [712, 443] width 325 height 31
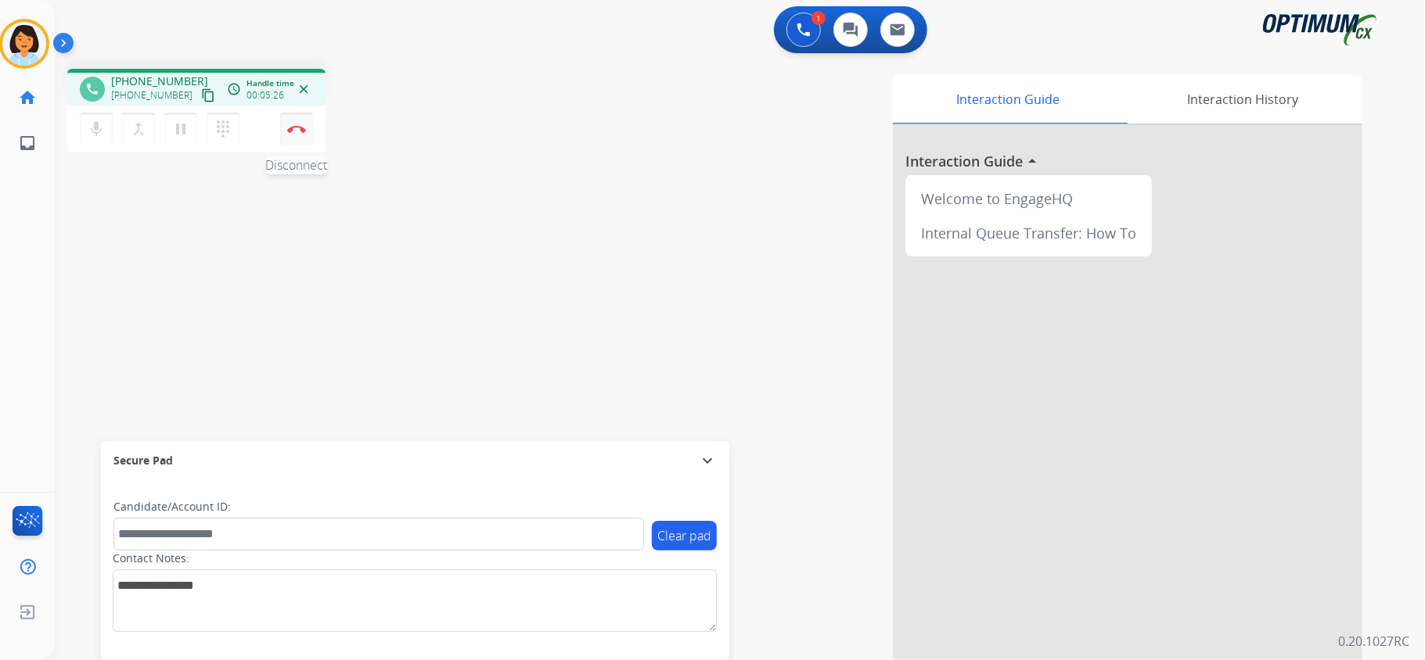
click at [297, 128] on img at bounding box center [296, 129] width 19 height 8
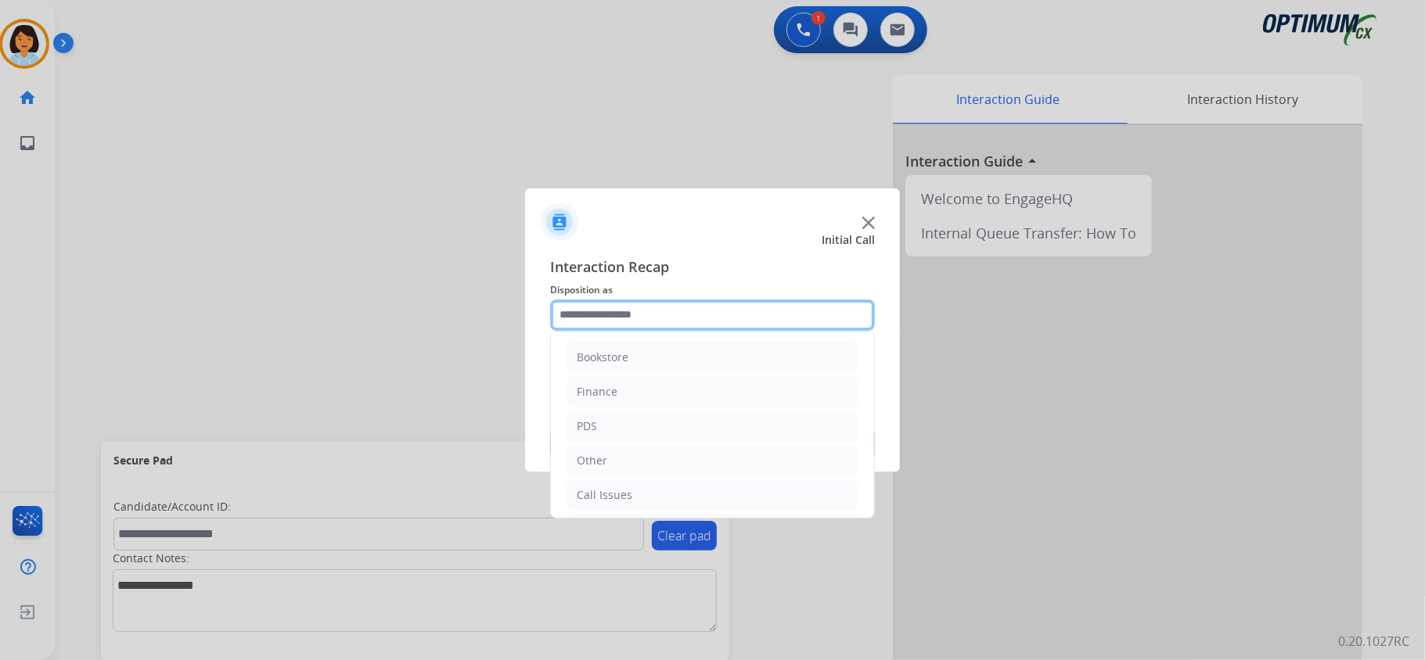
click at [670, 300] on input "text" at bounding box center [712, 315] width 325 height 31
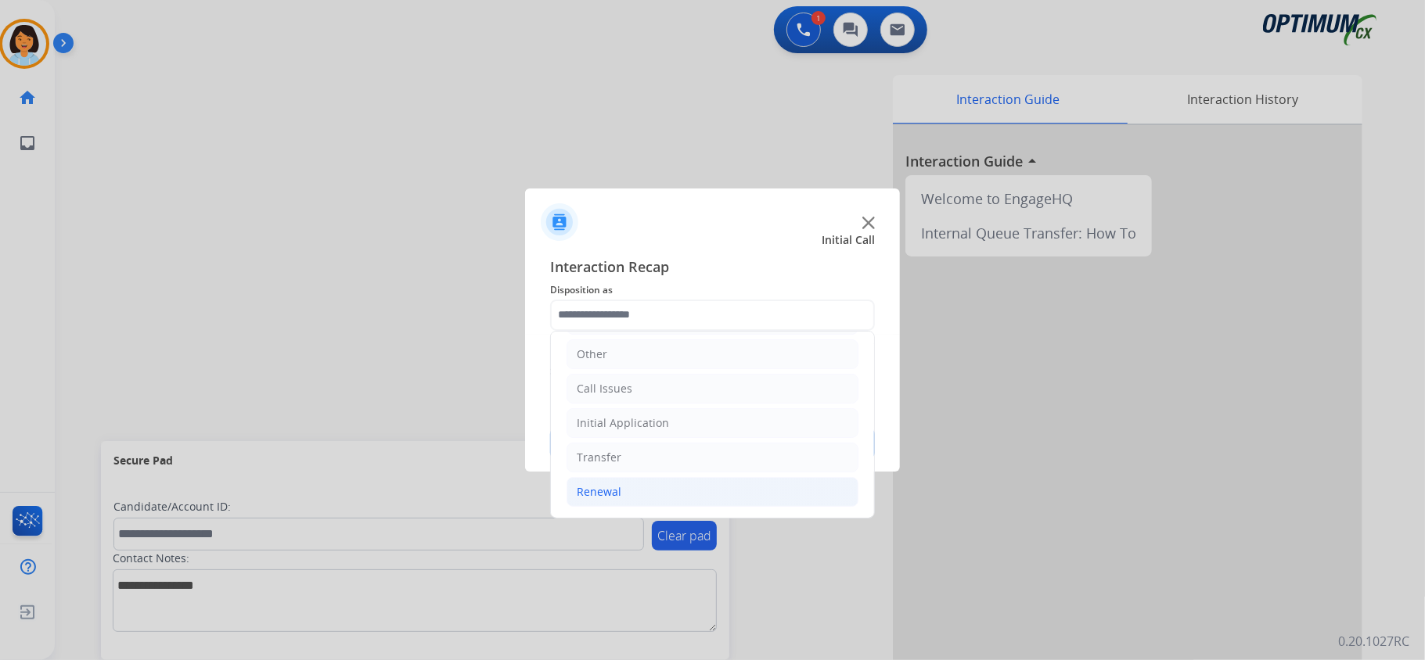
click at [627, 501] on li "Renewal" at bounding box center [712, 492] width 292 height 30
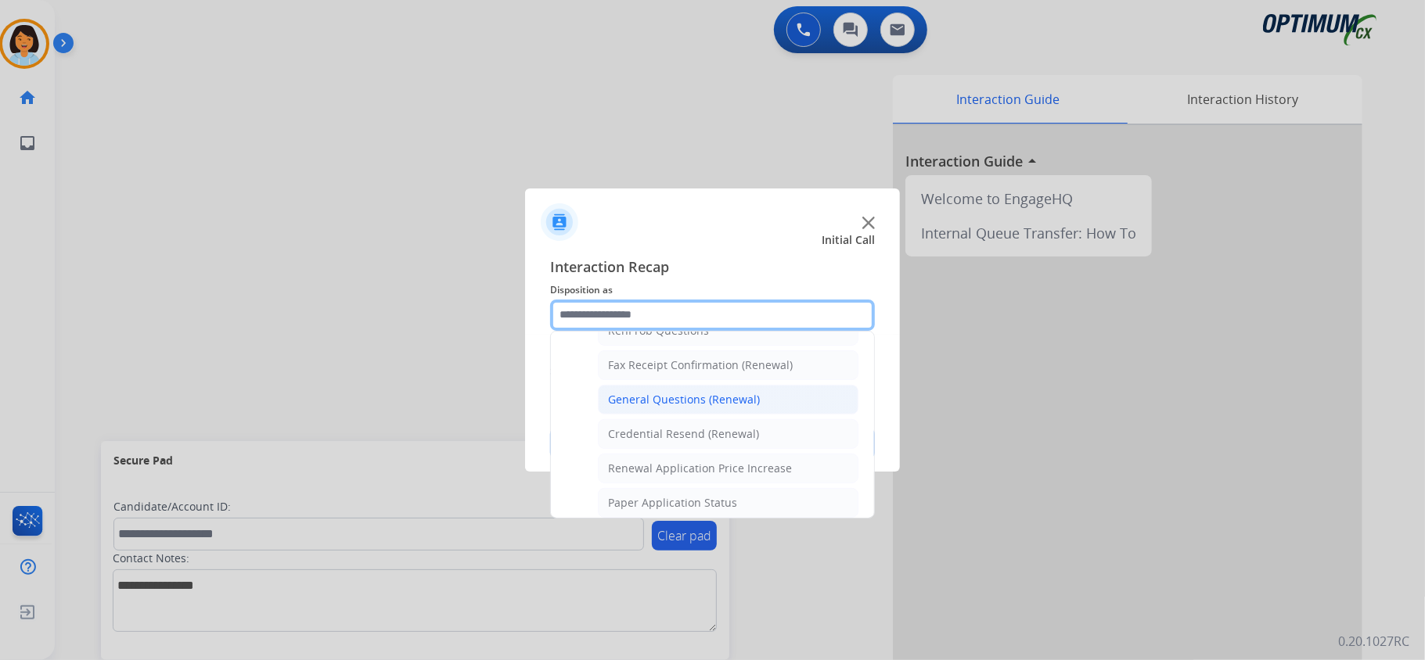
scroll to position [423, 0]
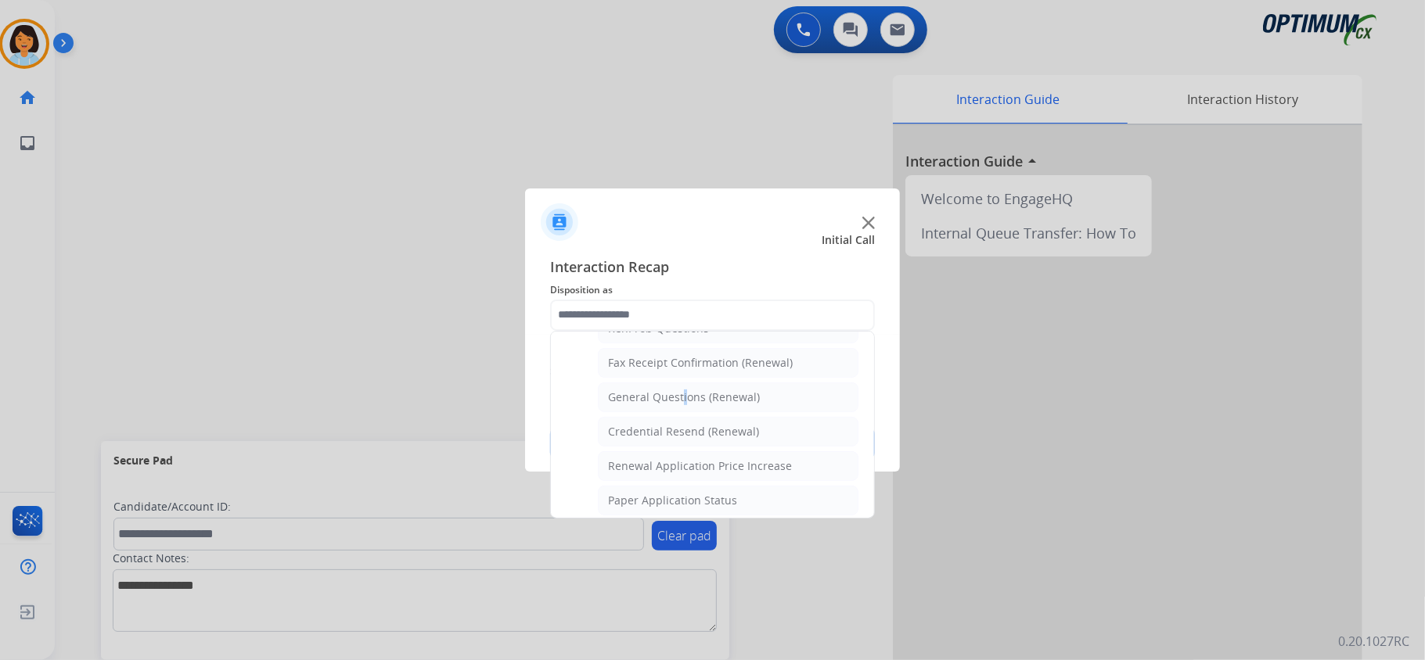
click at [682, 405] on div "General Questions (Renewal)" at bounding box center [684, 398] width 152 height 16
type input "**********"
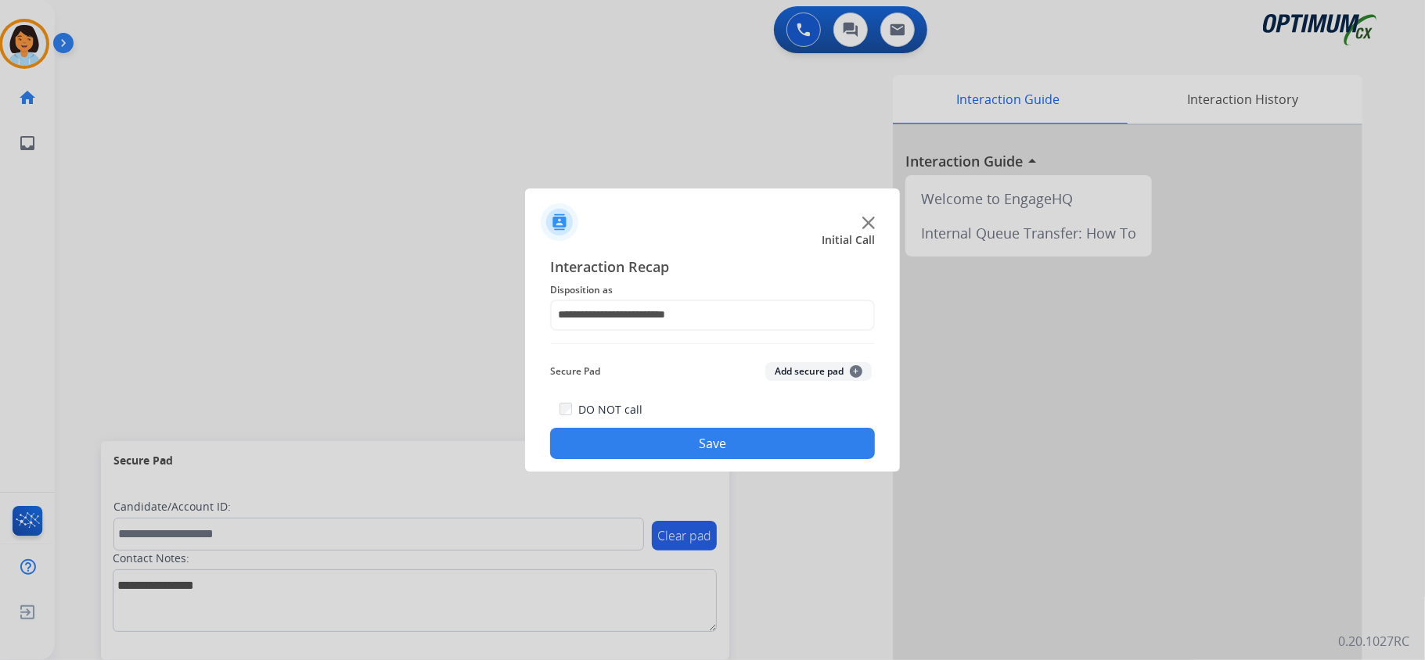
click at [671, 433] on button "Save" at bounding box center [712, 443] width 325 height 31
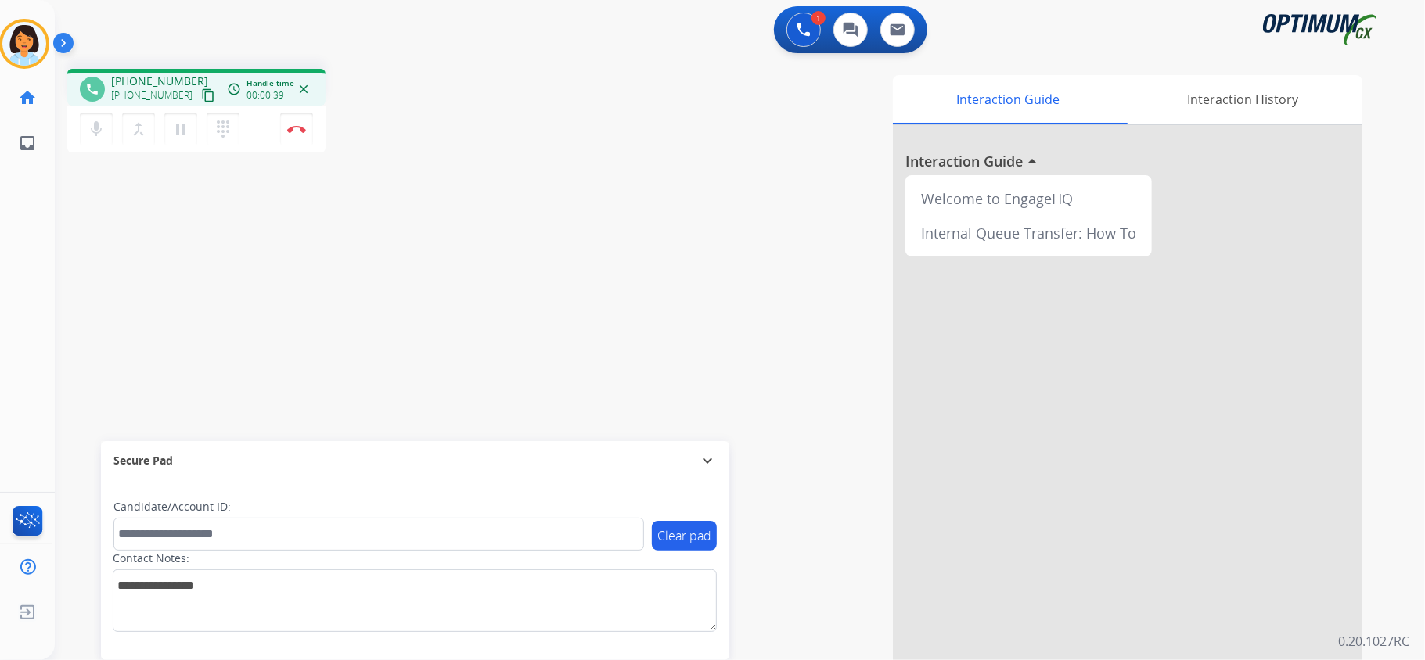
click at [201, 100] on mat-icon "content_copy" at bounding box center [208, 95] width 14 height 14
click at [296, 128] on img at bounding box center [296, 129] width 19 height 8
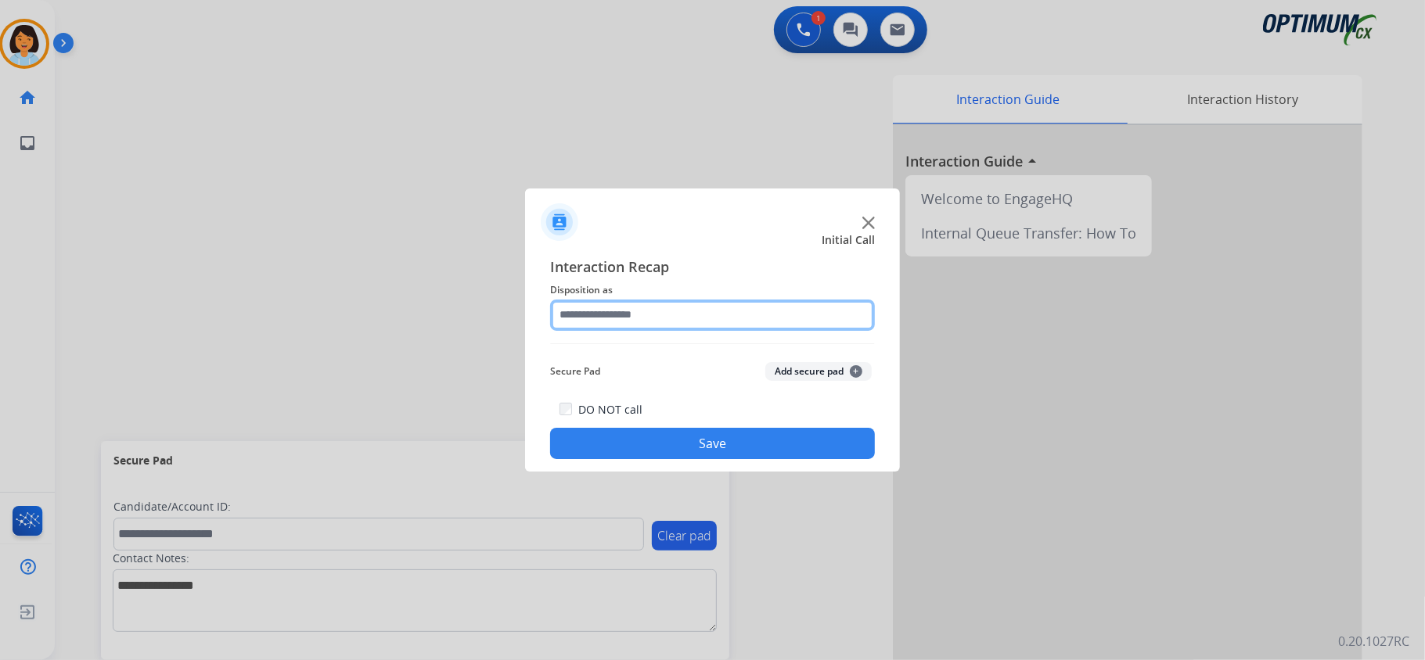
click at [653, 324] on input "text" at bounding box center [712, 315] width 325 height 31
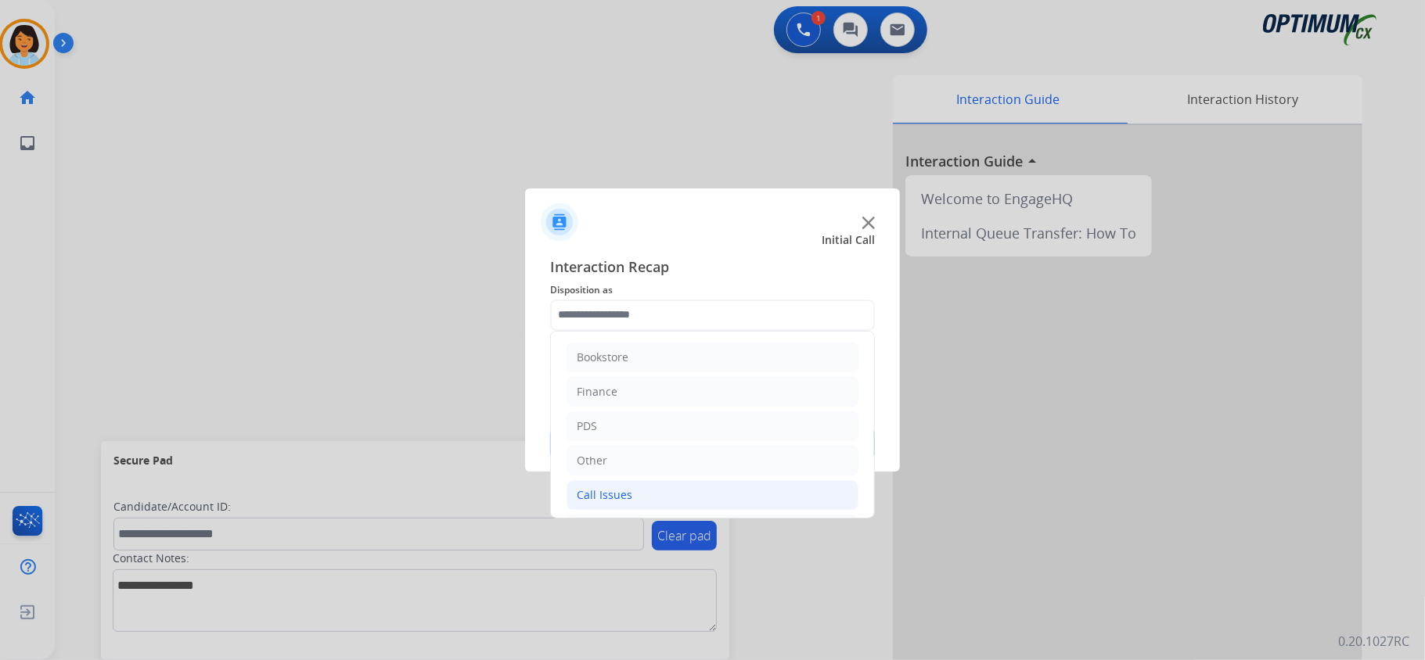
click at [624, 492] on div "Call Issues" at bounding box center [605, 495] width 56 height 16
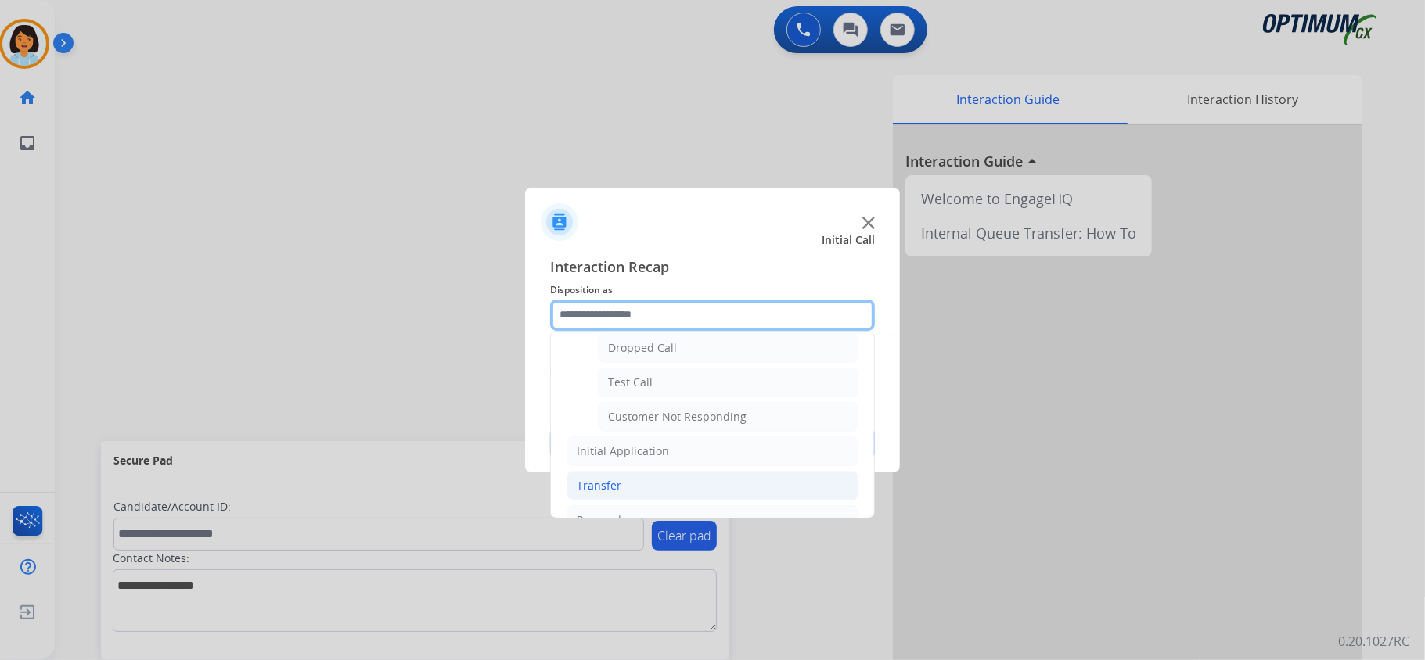
scroll to position [286, 0]
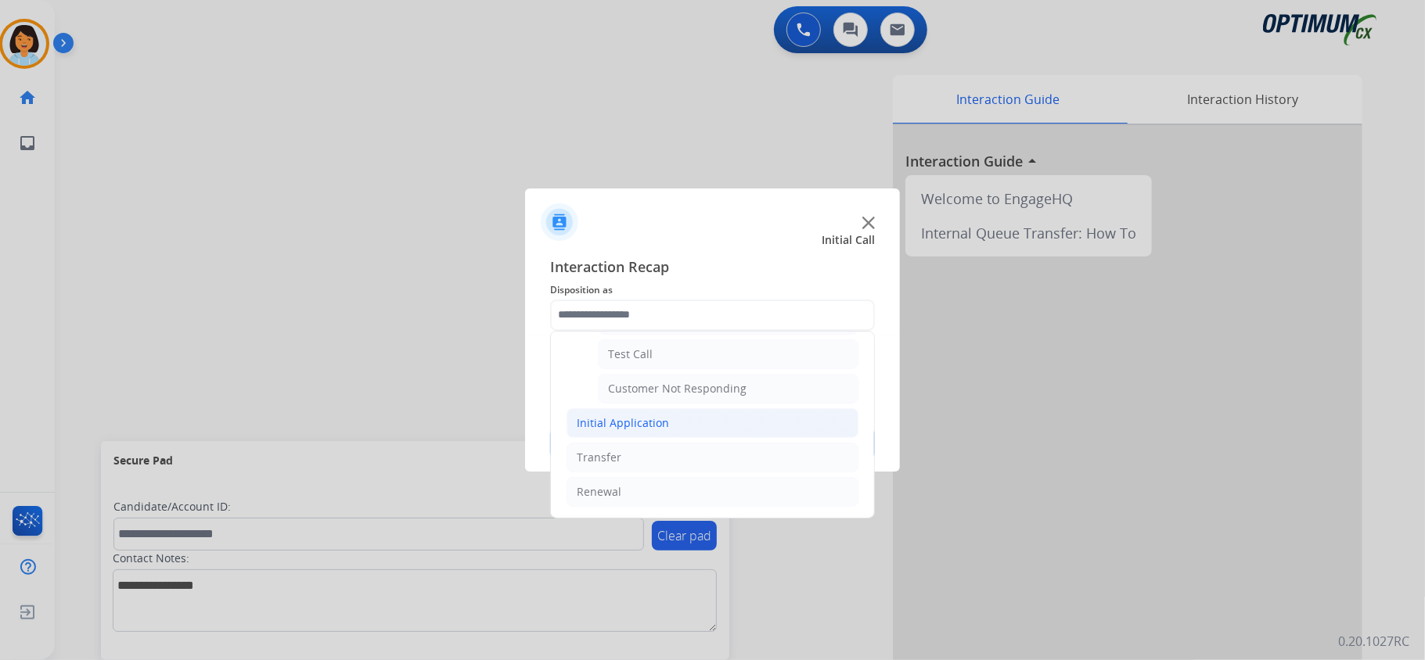
click at [642, 418] on div "Initial Application" at bounding box center [623, 423] width 92 height 16
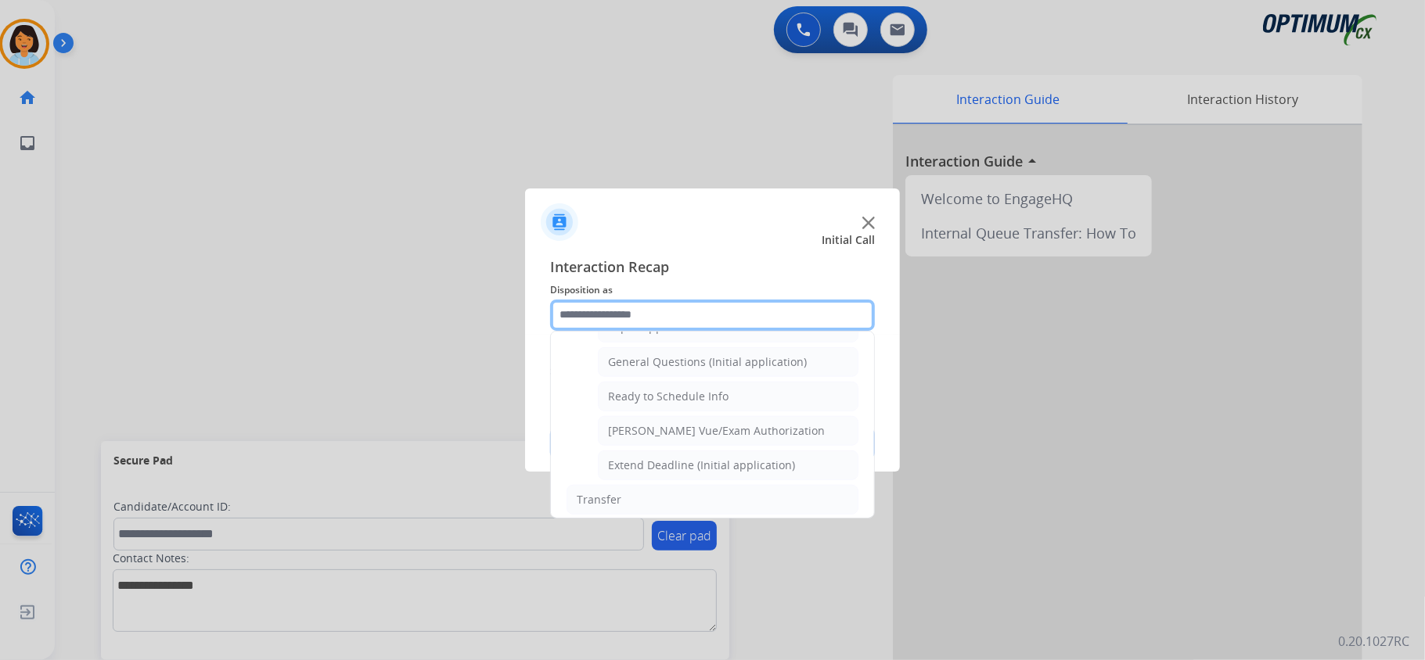
scroll to position [912, 0]
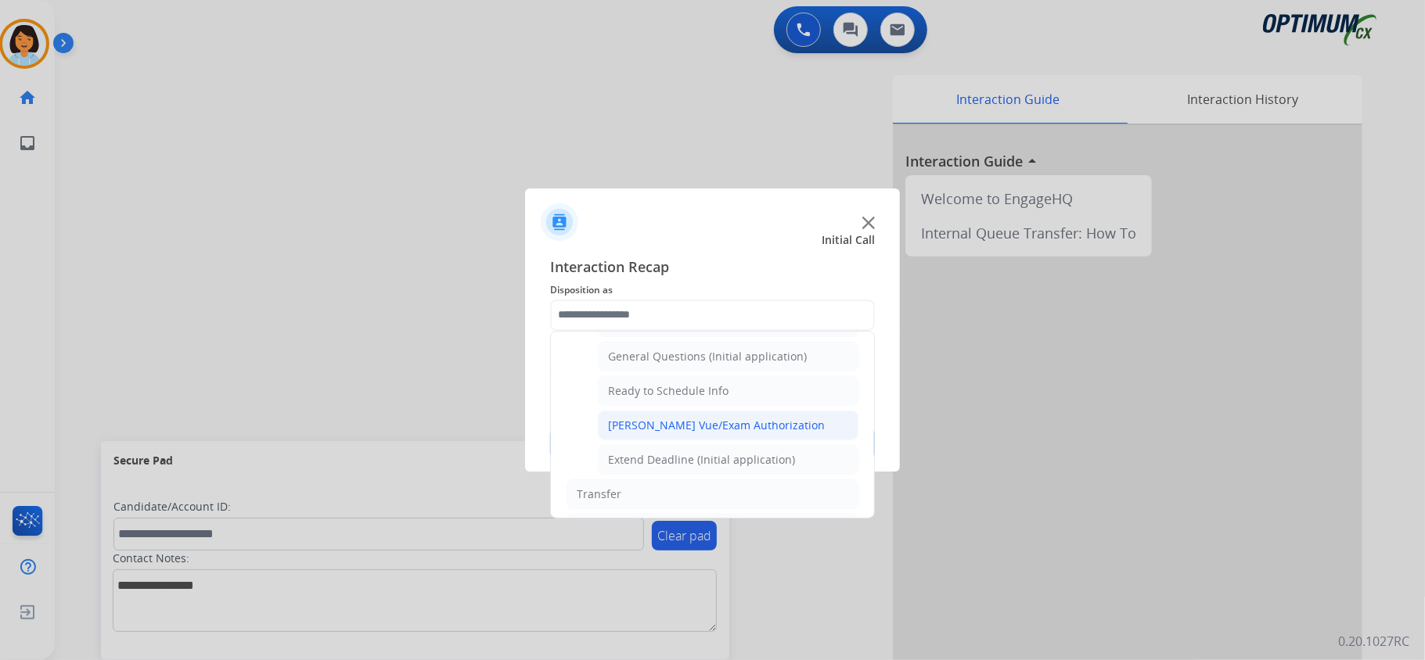
click at [667, 433] on div "Pearson Vue/Exam Authorization" at bounding box center [716, 426] width 217 height 16
type input "**********"
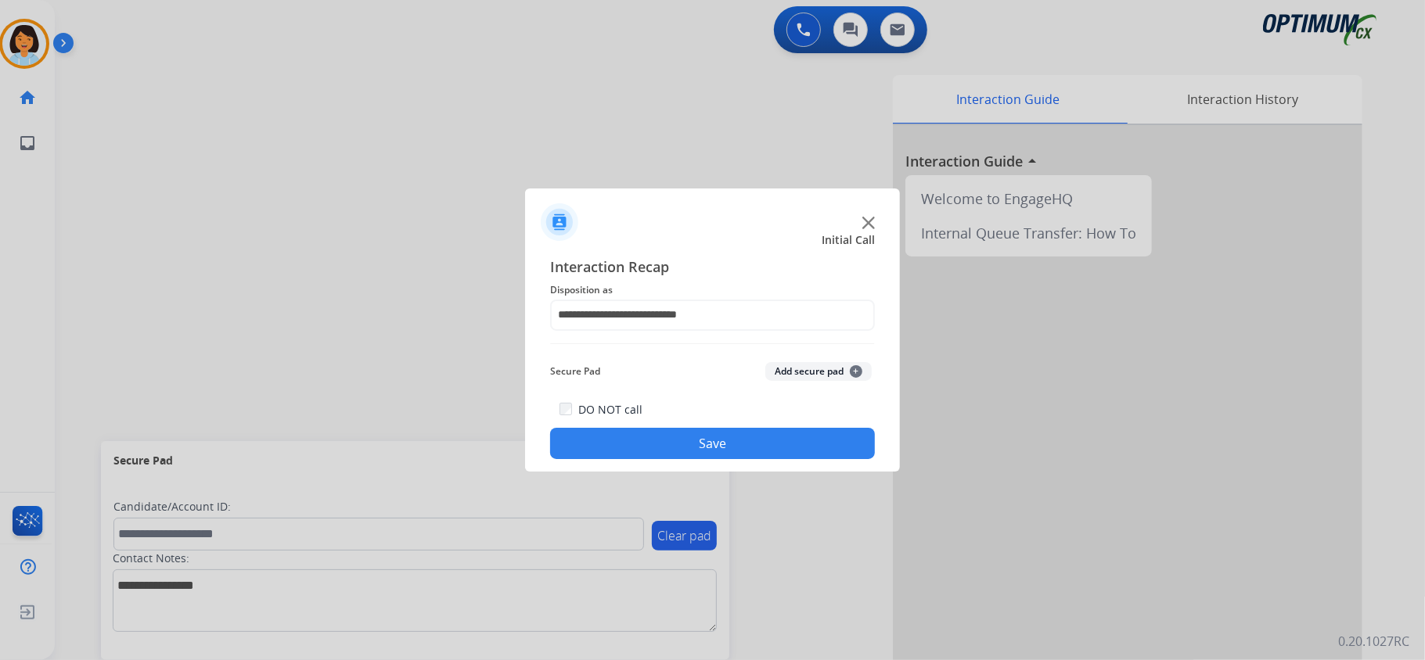
click at [660, 446] on button "Save" at bounding box center [712, 443] width 325 height 31
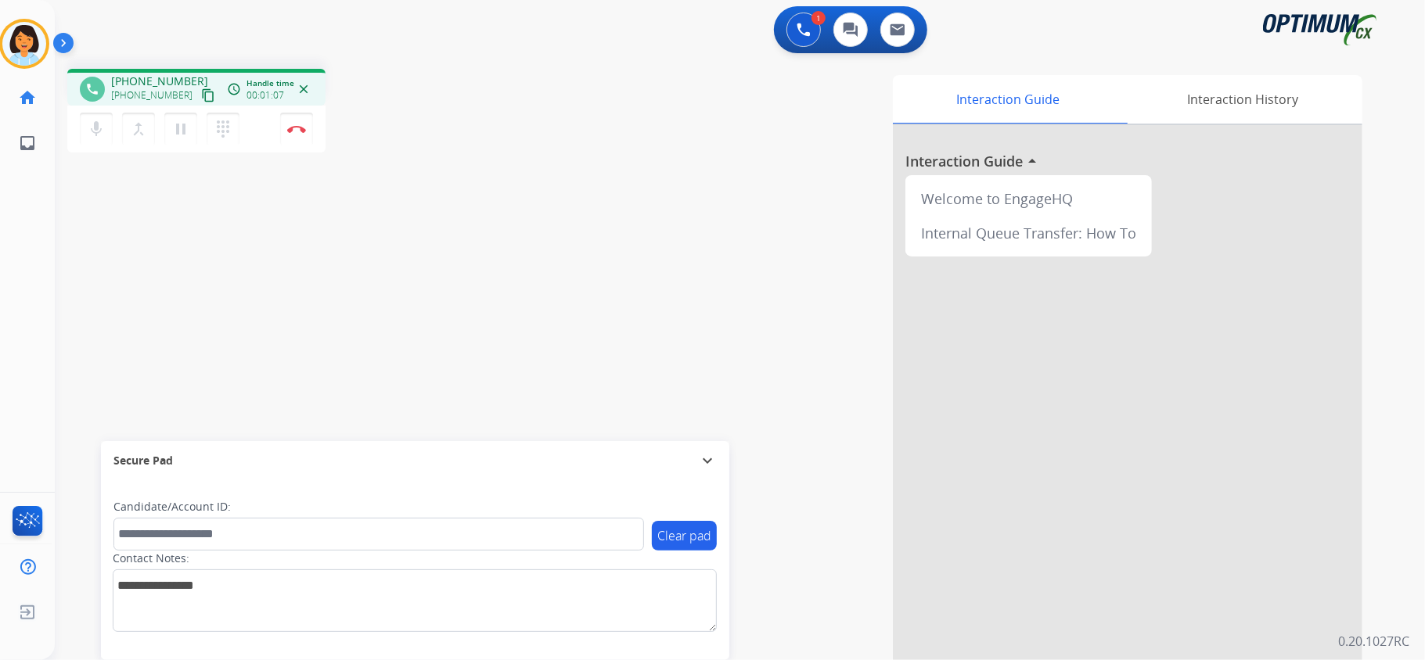
click at [201, 94] on mat-icon "content_copy" at bounding box center [208, 95] width 14 height 14
click at [297, 125] on img at bounding box center [296, 129] width 19 height 8
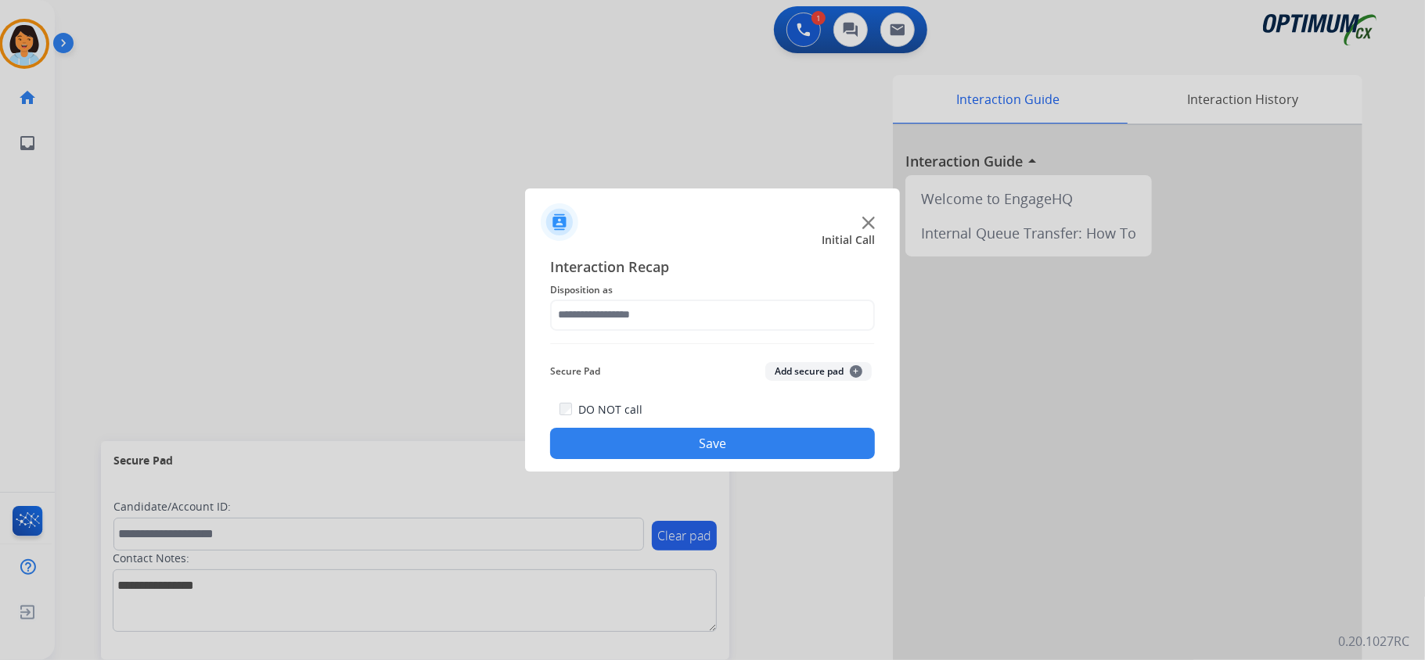
click at [11, 58] on div at bounding box center [712, 330] width 1425 height 660
drag, startPoint x: 743, startPoint y: 336, endPoint x: 718, endPoint y: 310, distance: 36.0
click at [742, 336] on div "Interaction Recap Disposition as Secure Pad Add secure pad + DO NOT call Save" at bounding box center [712, 358] width 325 height 204
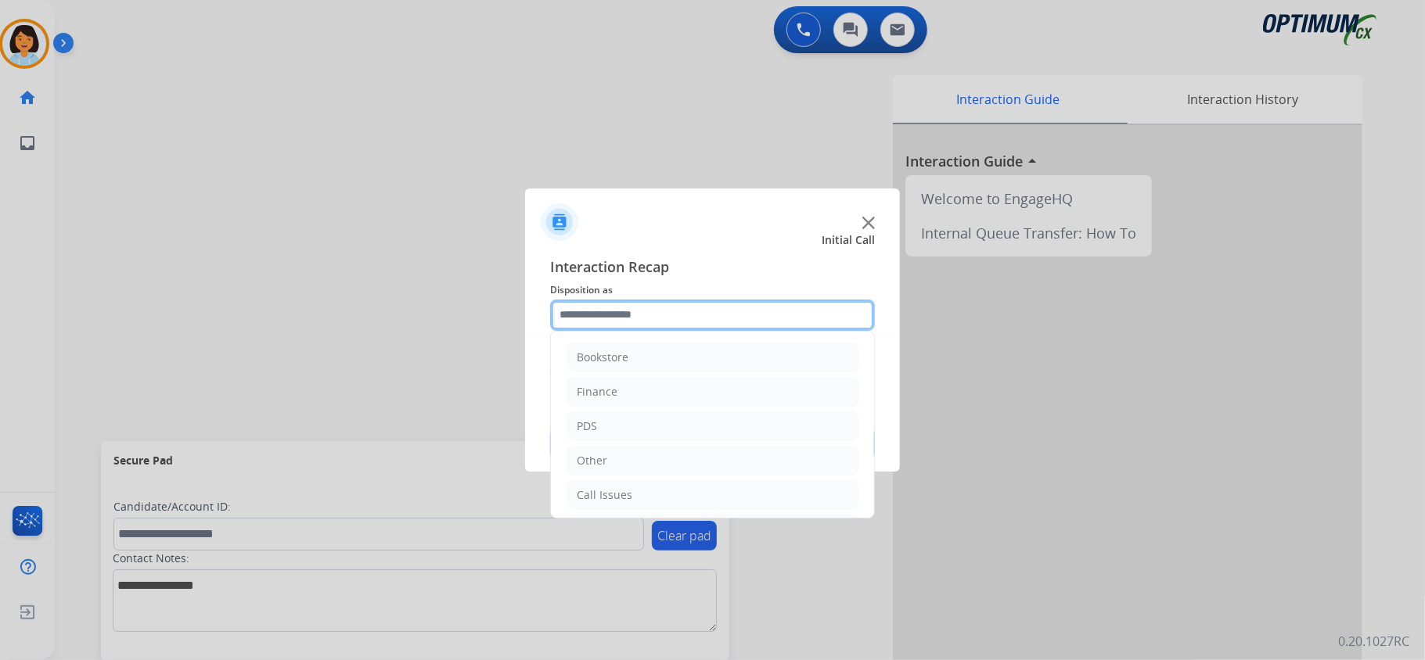
click at [720, 308] on input "text" at bounding box center [712, 315] width 325 height 31
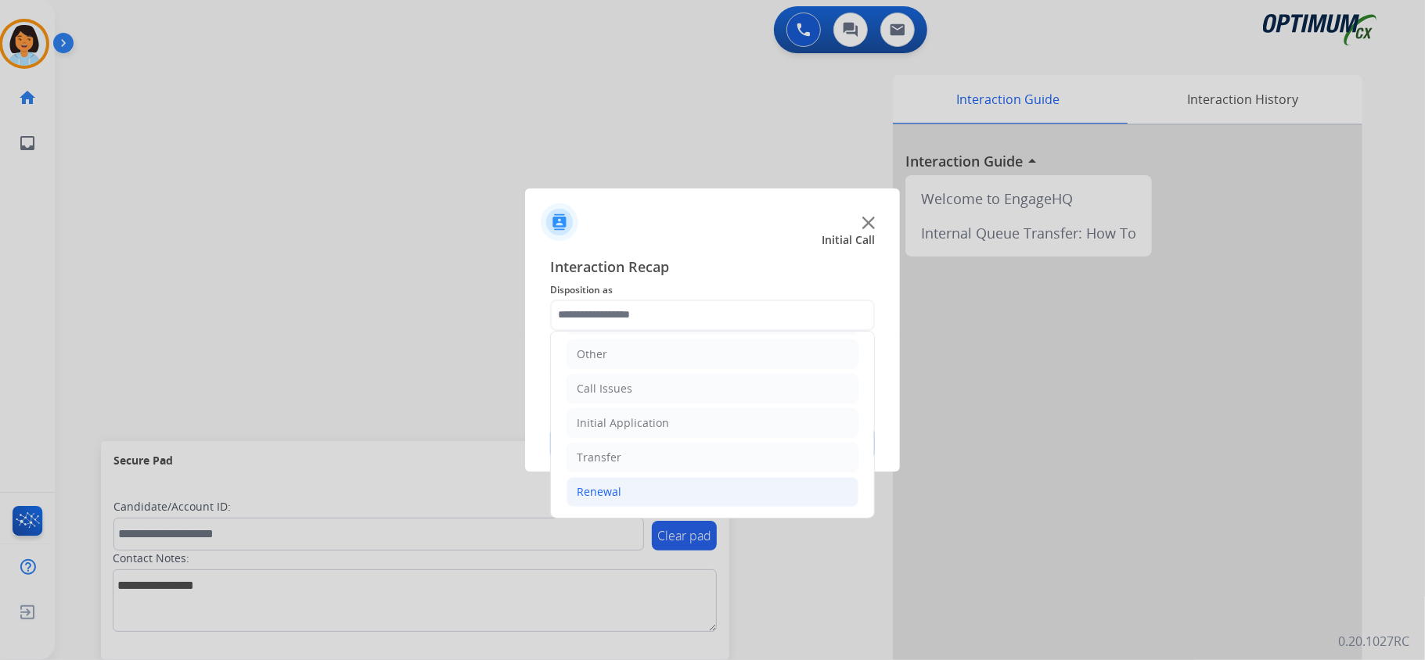
click at [632, 477] on li "Renewal" at bounding box center [712, 492] width 292 height 30
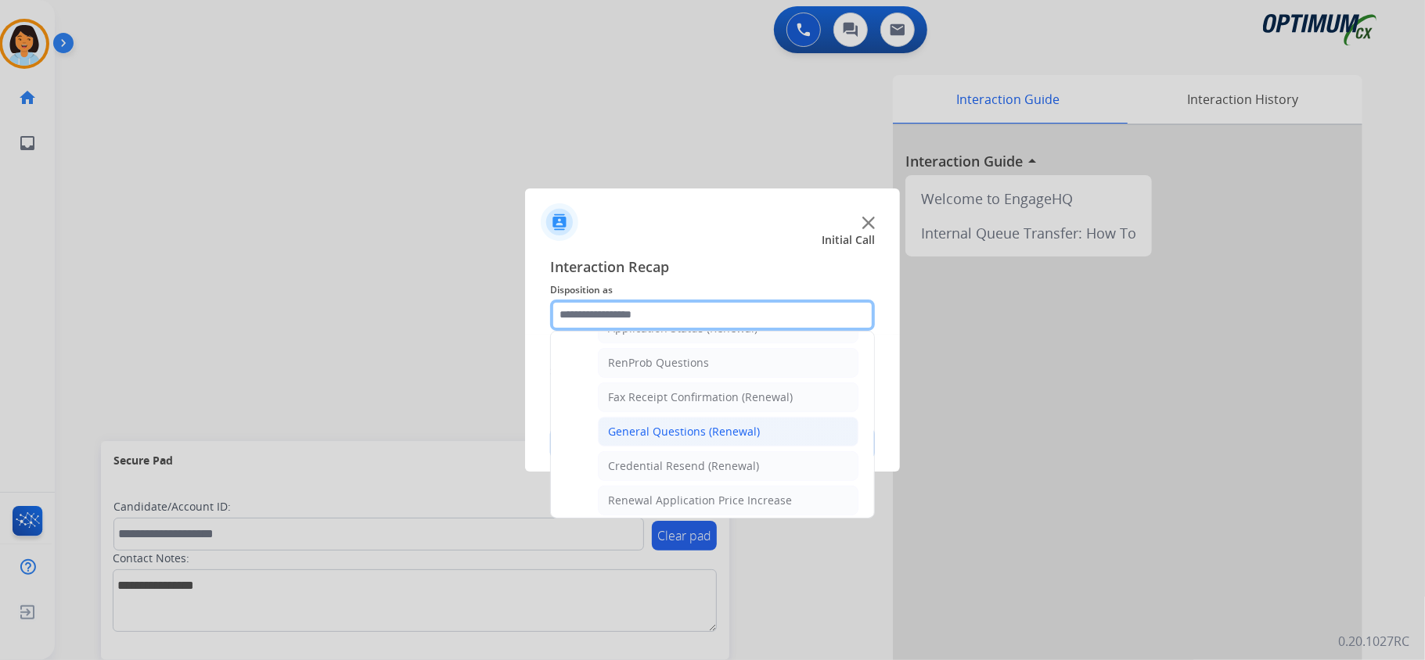
scroll to position [423, 0]
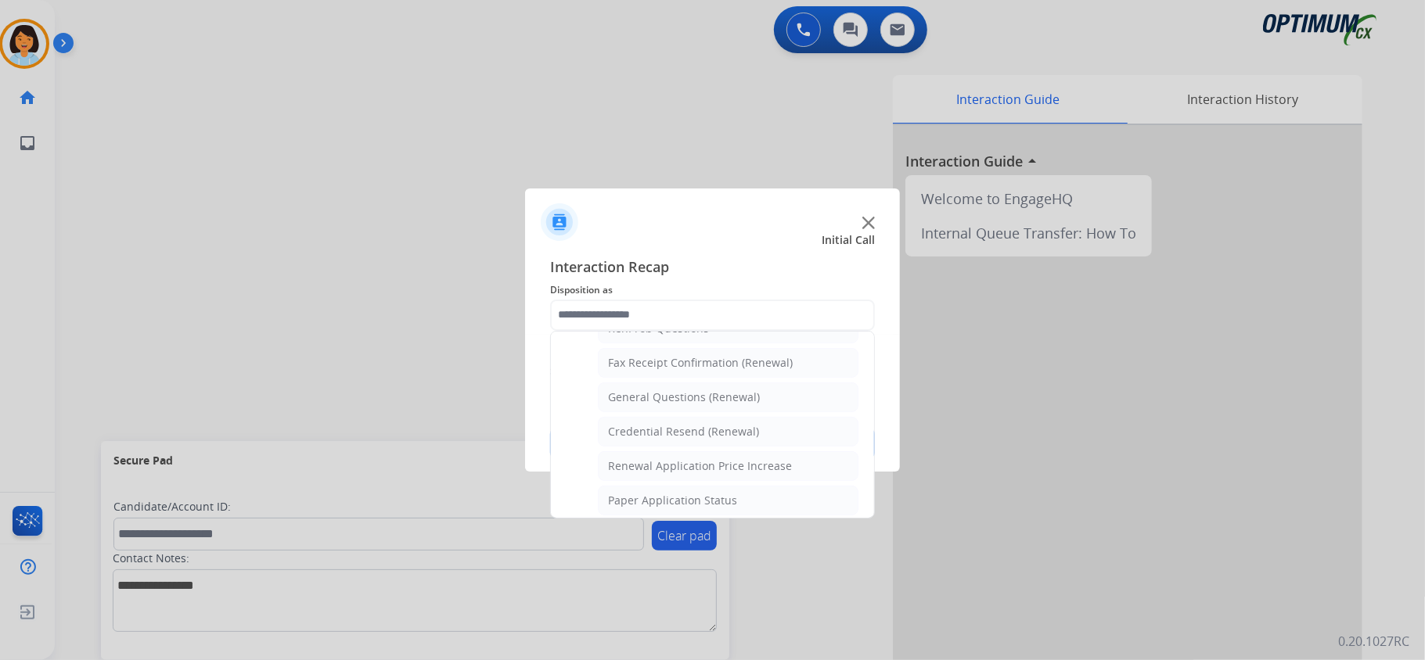
drag, startPoint x: 681, startPoint y: 408, endPoint x: 673, endPoint y: 437, distance: 29.2
click at [682, 405] on div "General Questions (Renewal)" at bounding box center [684, 398] width 152 height 16
type input "**********"
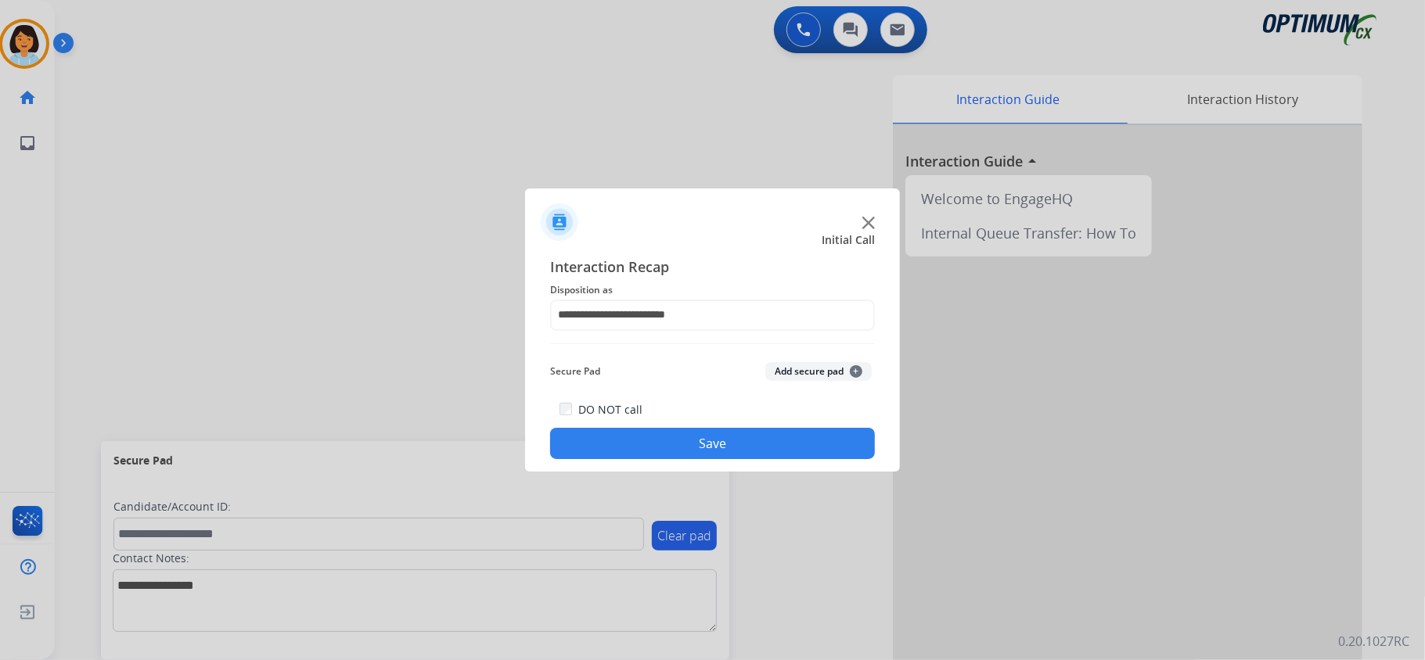
drag, startPoint x: 658, startPoint y: 443, endPoint x: 548, endPoint y: 407, distance: 116.0
click at [657, 444] on button "Save" at bounding box center [712, 443] width 325 height 31
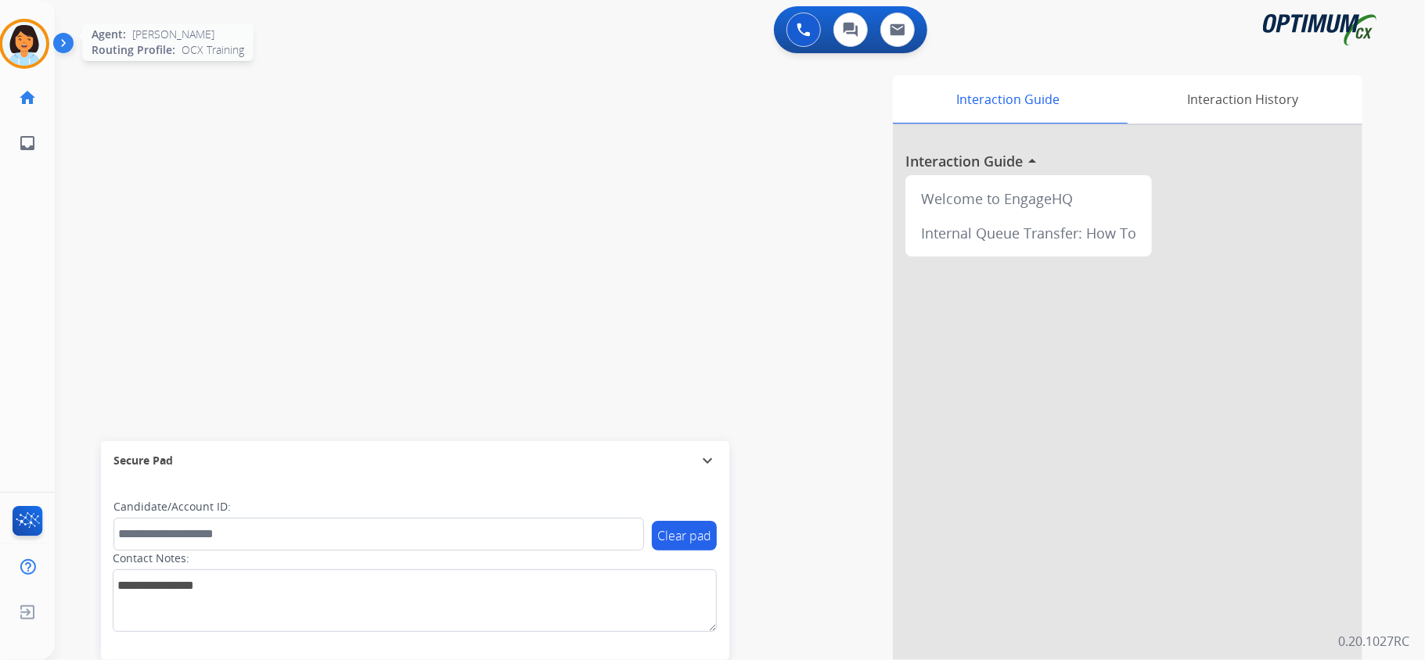
click at [38, 49] on img at bounding box center [24, 44] width 44 height 44
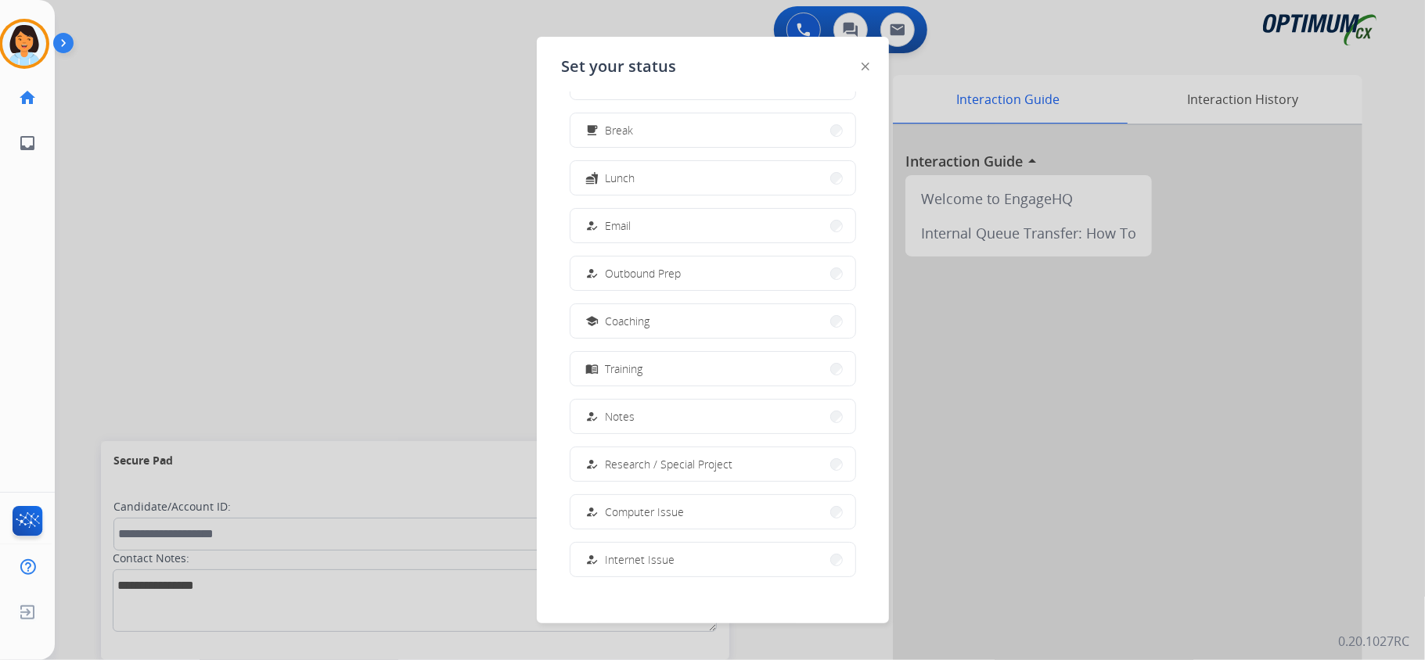
scroll to position [147, 0]
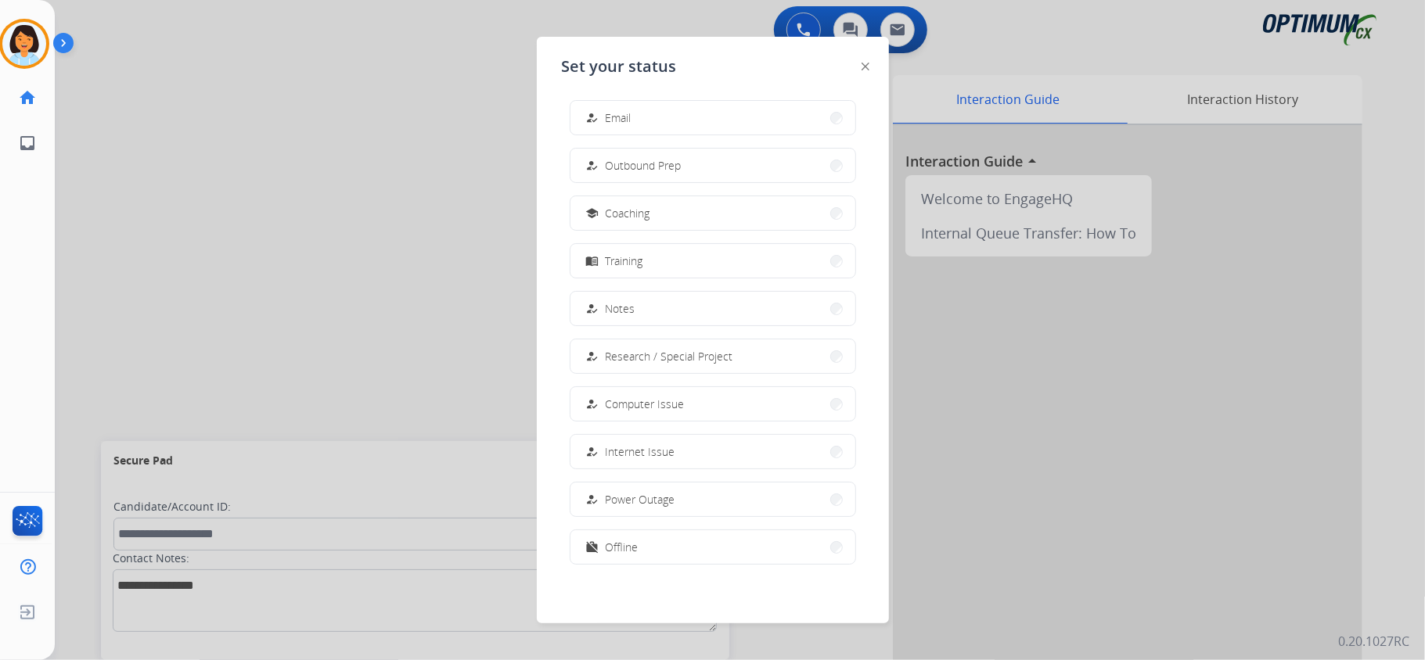
click at [656, 548] on button "work_off Offline" at bounding box center [712, 547] width 285 height 34
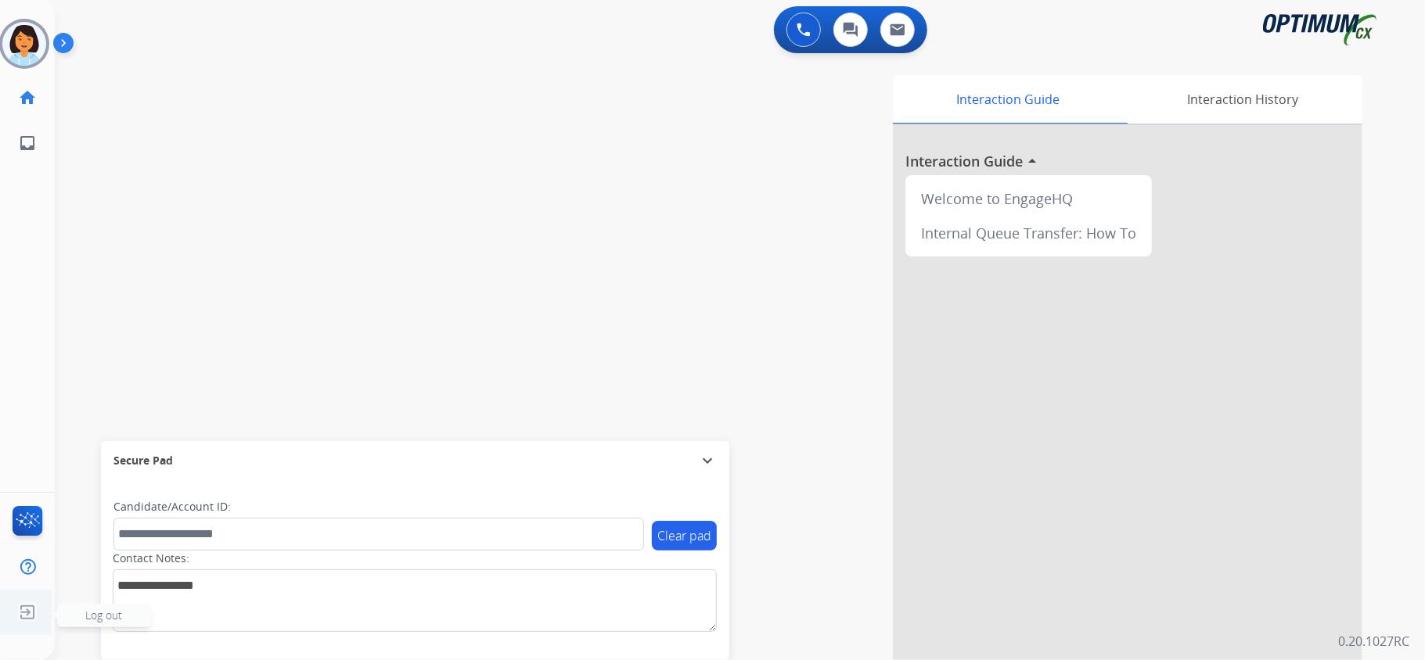
click at [25, 615] on img at bounding box center [27, 613] width 28 height 30
